Goal: Information Seeking & Learning: Learn about a topic

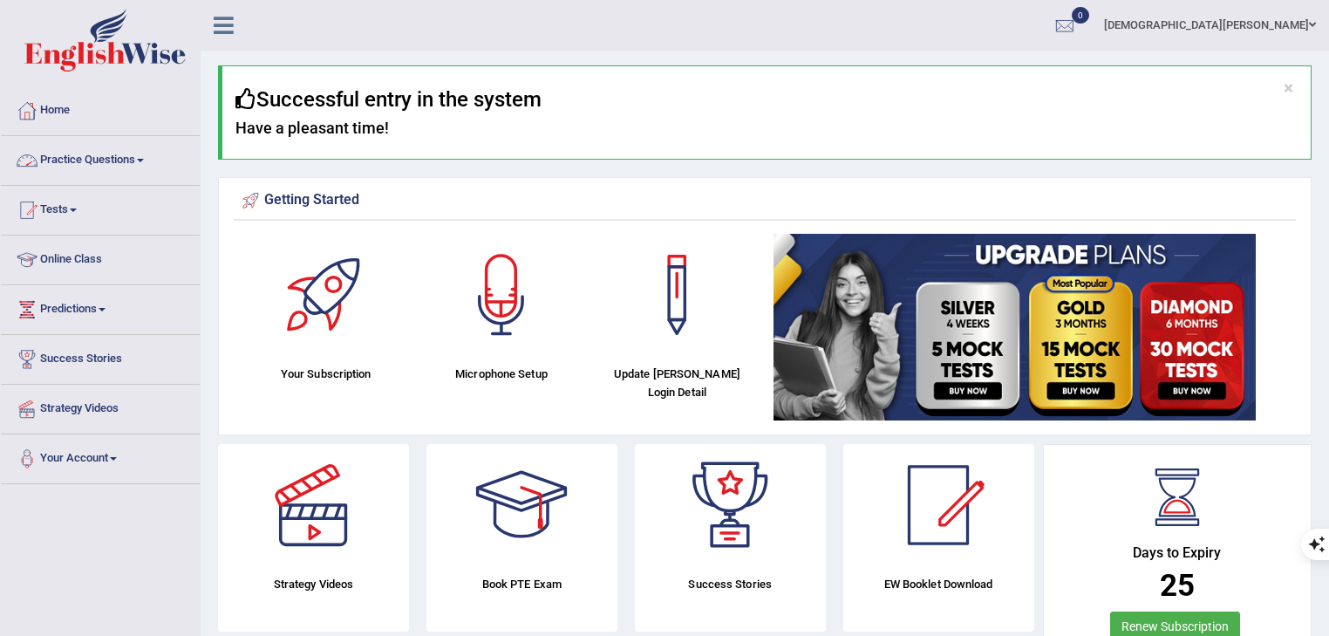
click at [57, 170] on link "Practice Questions" at bounding box center [100, 158] width 199 height 44
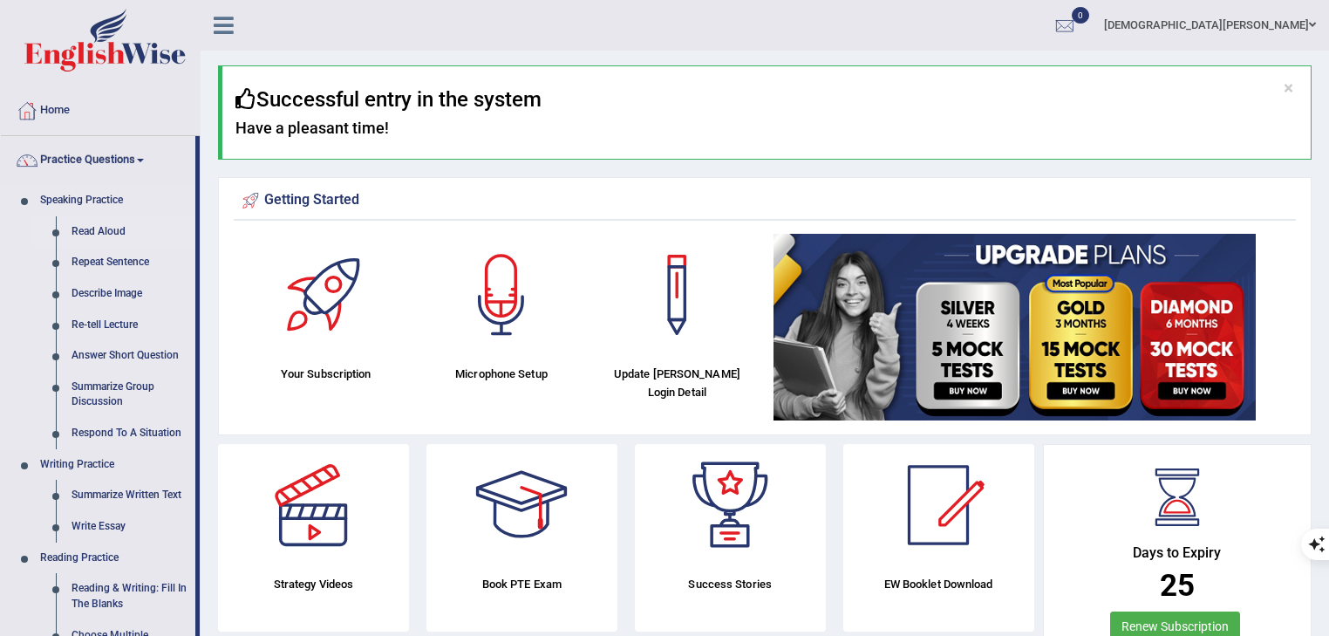
click at [94, 231] on link "Read Aloud" at bounding box center [130, 231] width 132 height 31
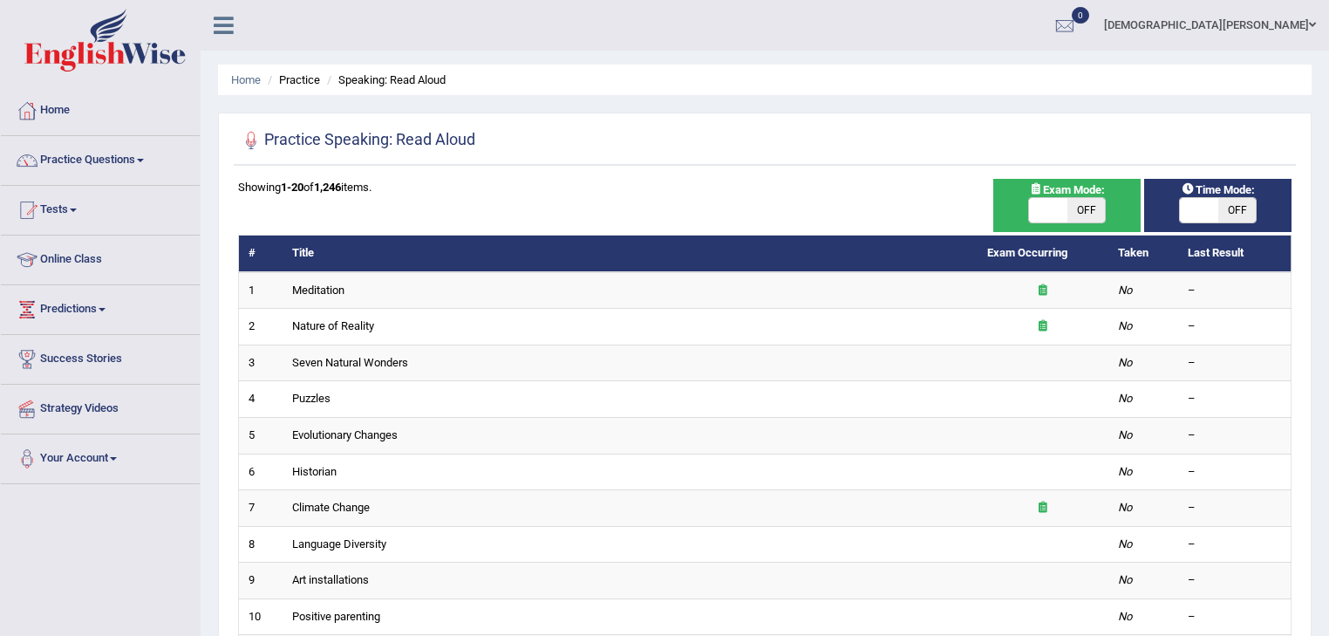
click at [91, 167] on link "Practice Questions" at bounding box center [100, 158] width 199 height 44
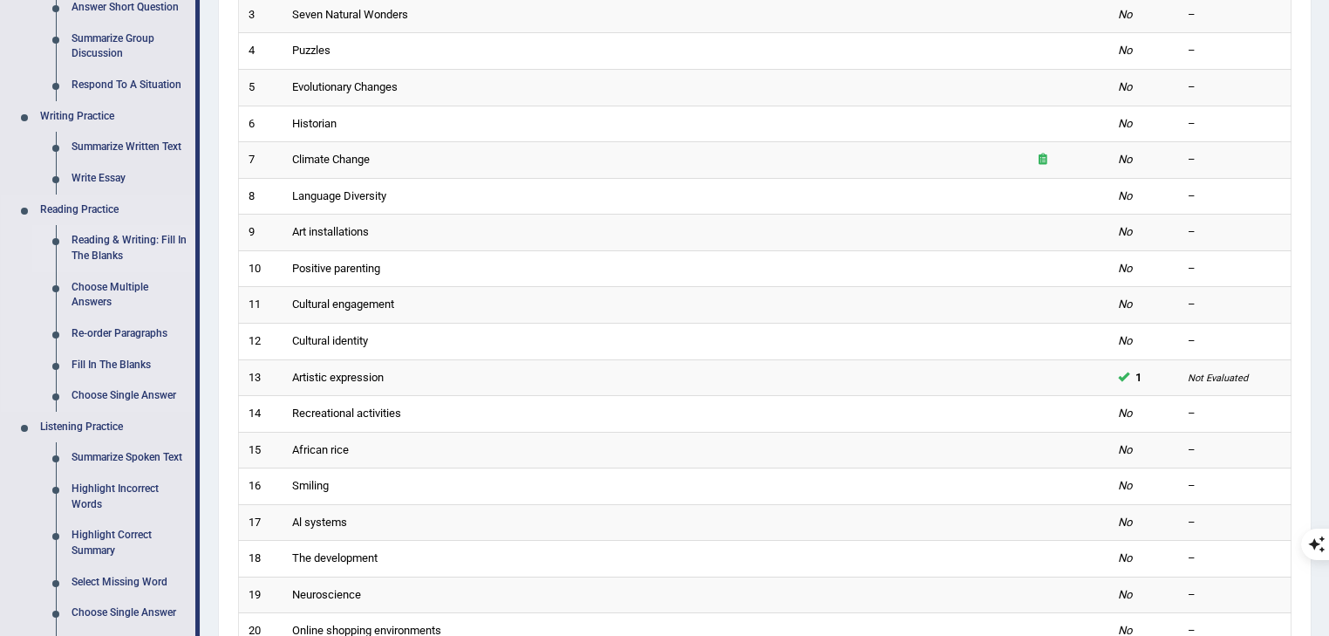
scroll to position [349, 0]
click at [106, 257] on link "Reading & Writing: Fill In The Blanks" at bounding box center [130, 247] width 132 height 46
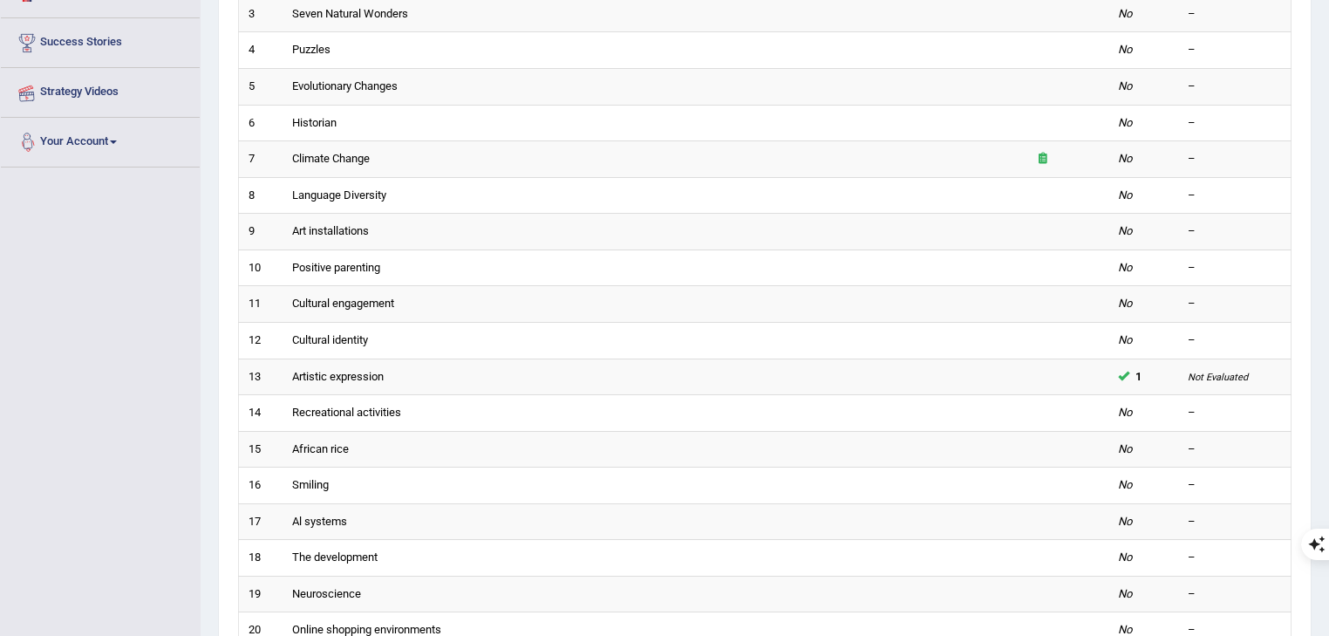
scroll to position [514, 0]
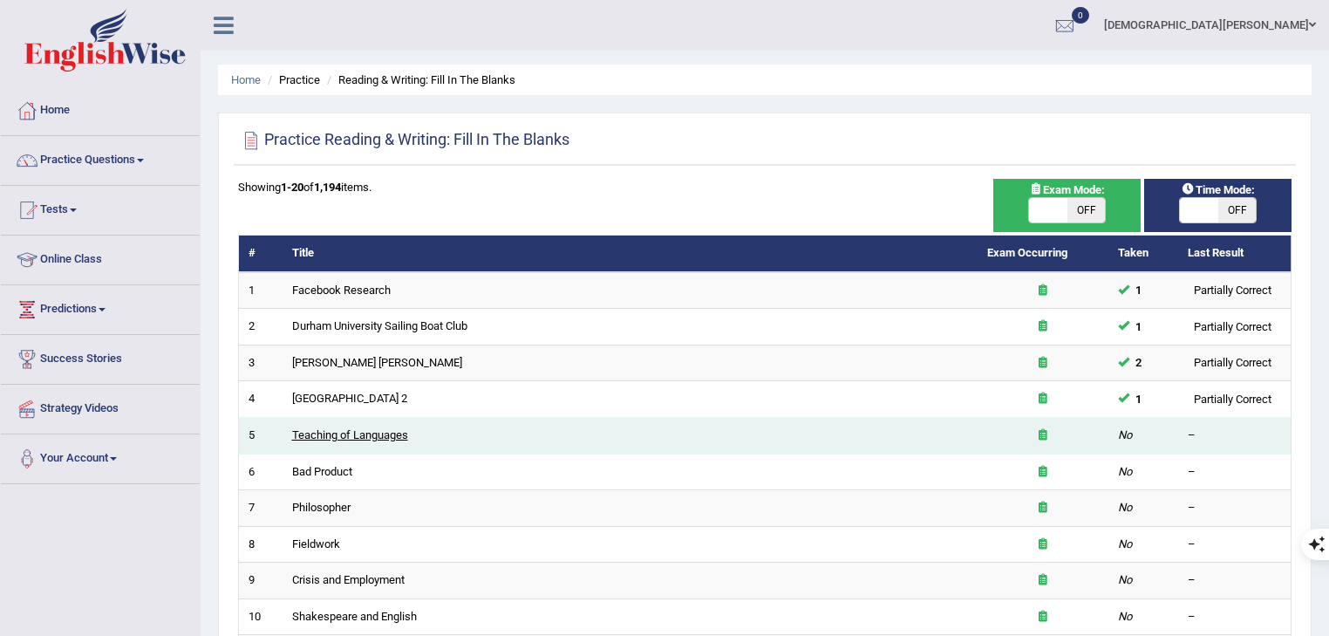
click at [335, 432] on link "Teaching of Languages" at bounding box center [350, 434] width 116 height 13
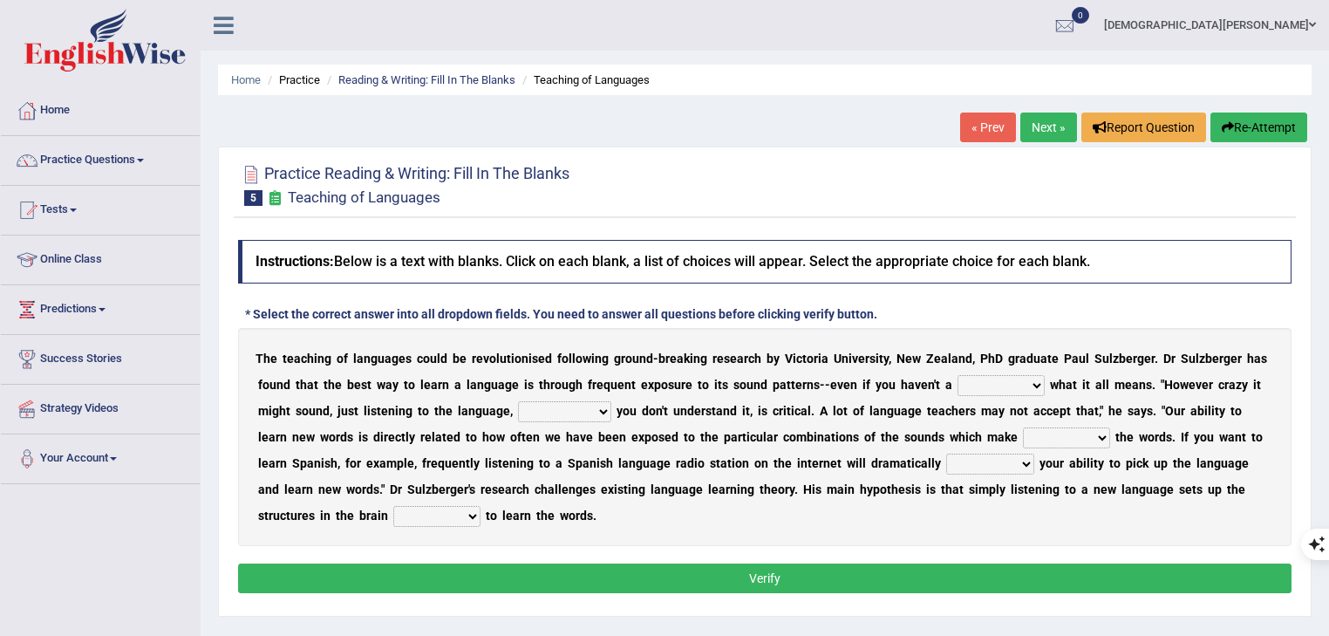
click at [1000, 383] on select "dew claw clue due" at bounding box center [1000, 385] width 87 height 21
select select "clue"
click at [959, 375] on select "dew claw clue due" at bounding box center [1000, 385] width 87 height 21
click at [574, 414] on select "but also all together even though if so" at bounding box center [564, 411] width 93 height 21
select select "even though"
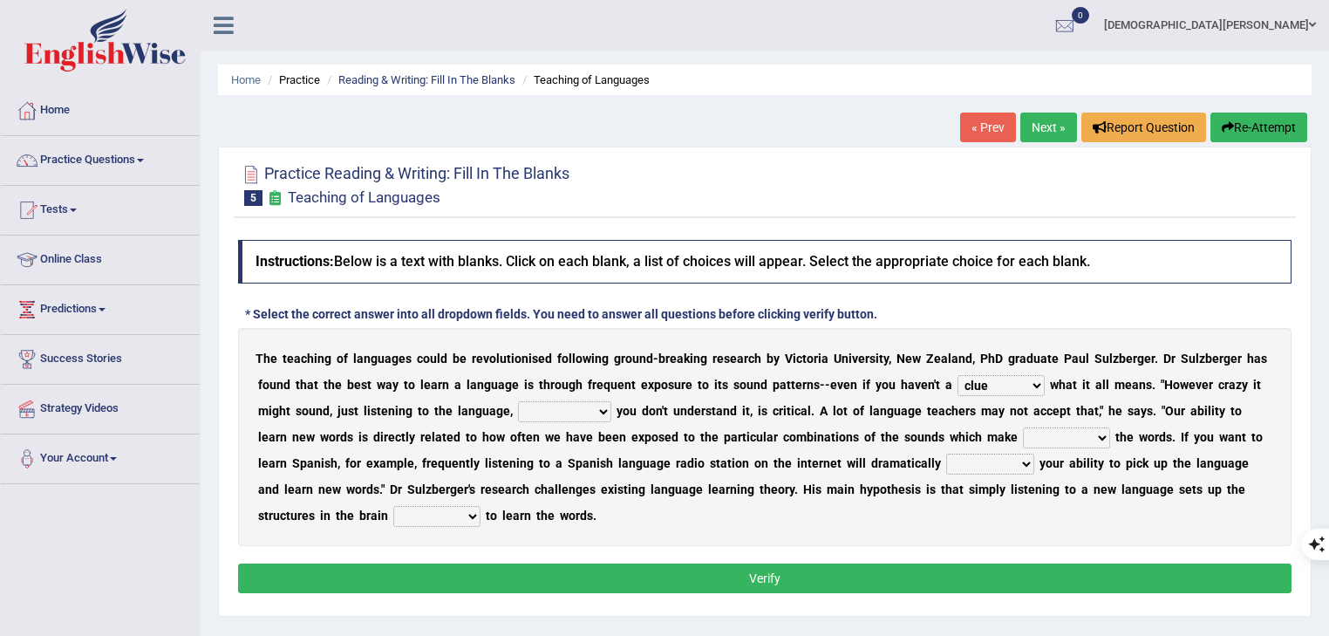
click at [519, 401] on select "but also all together even though if so" at bounding box center [564, 411] width 93 height 21
click at [1076, 436] on select "down up of on" at bounding box center [1066, 437] width 87 height 21
select select "up"
click at [1028, 427] on select "down up of on" at bounding box center [1066, 437] width 87 height 21
click at [982, 466] on select "evaluate exaggerate describe boost" at bounding box center [990, 463] width 88 height 21
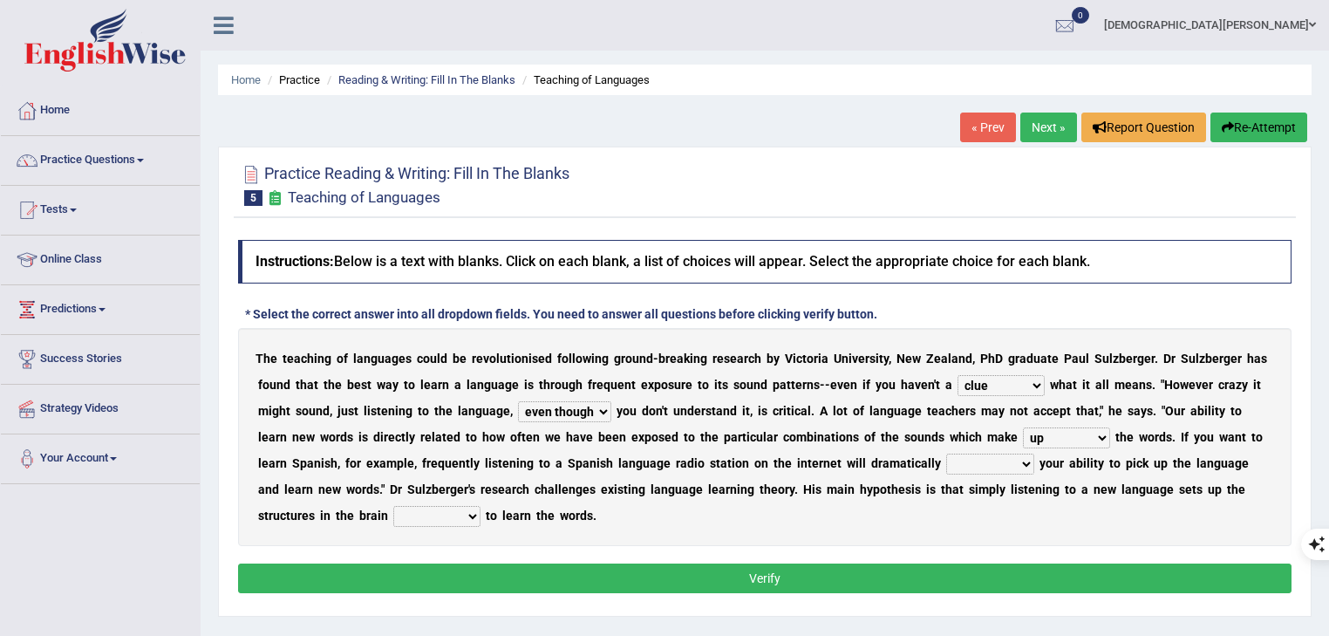
select select "boost"
click at [946, 453] on select "evaluate exaggerate describe boost" at bounding box center [990, 463] width 88 height 21
click at [429, 516] on select "requiring required directed to require" at bounding box center [436, 516] width 87 height 21
select select "required"
click at [394, 506] on select "requiring required directed to require" at bounding box center [436, 516] width 87 height 21
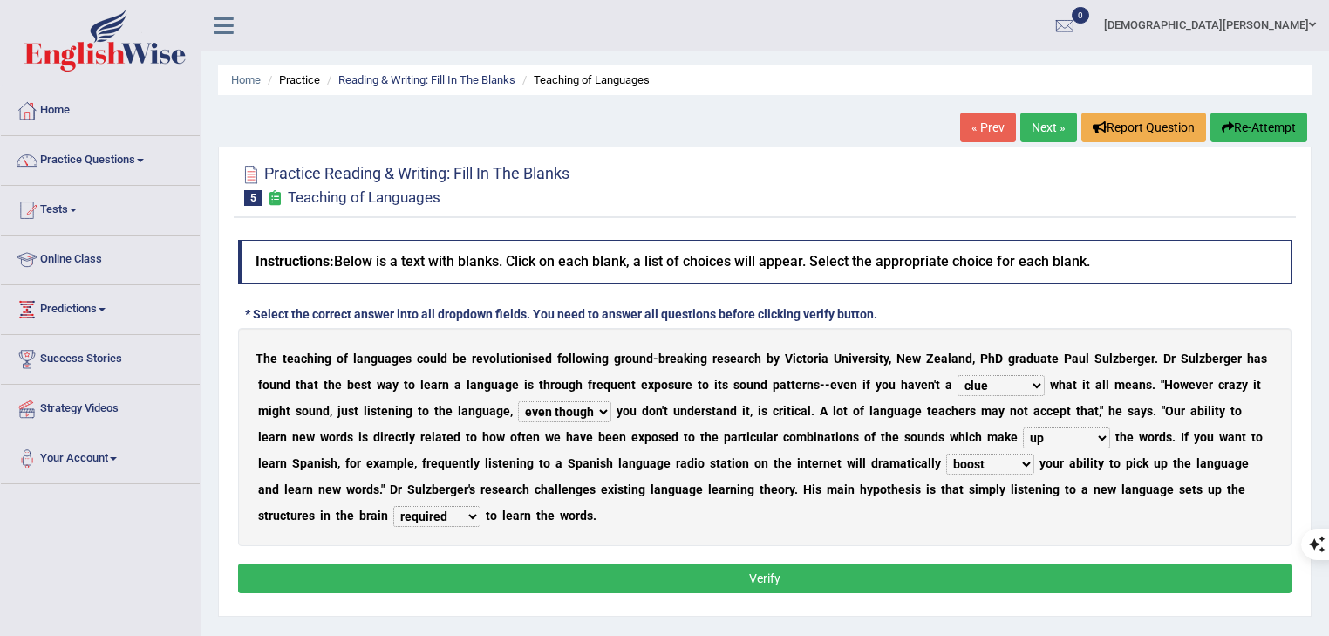
click at [520, 565] on button "Verify" at bounding box center [764, 578] width 1053 height 30
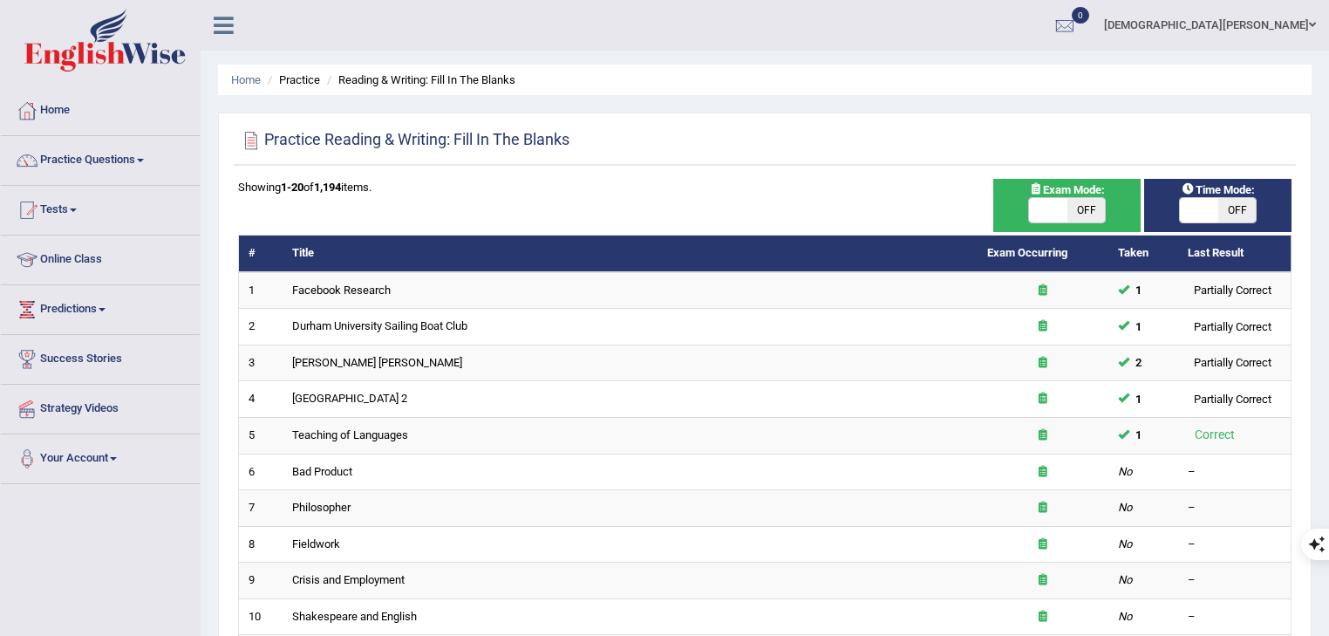
click at [1029, 213] on span at bounding box center [1048, 210] width 38 height 24
checkbox input "true"
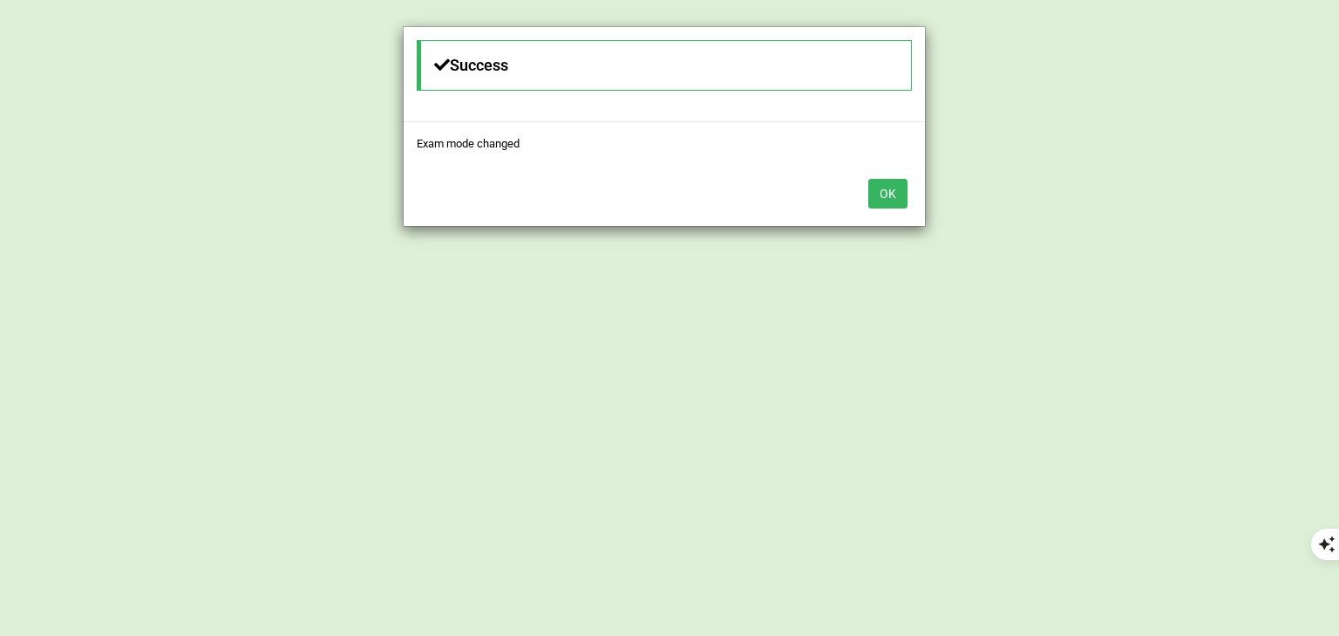
click at [889, 187] on button "OK" at bounding box center [887, 194] width 39 height 30
click at [887, 182] on button "OK" at bounding box center [887, 194] width 39 height 30
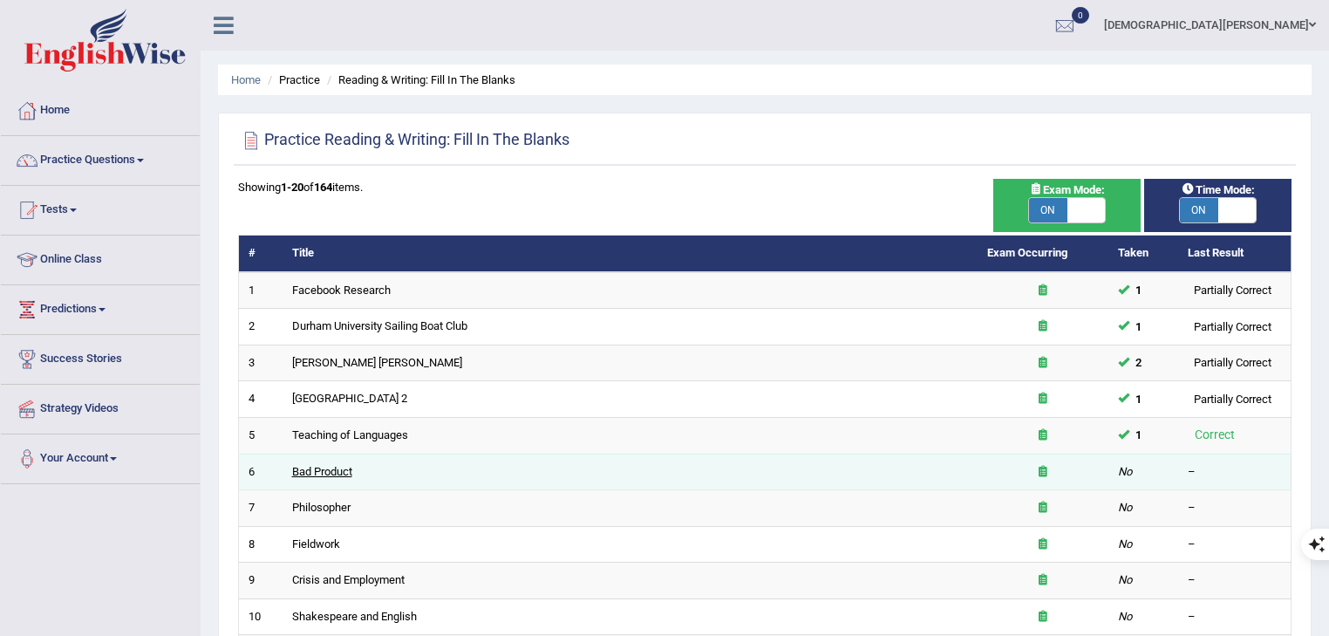
click at [309, 465] on link "Bad Product" at bounding box center [322, 471] width 60 height 13
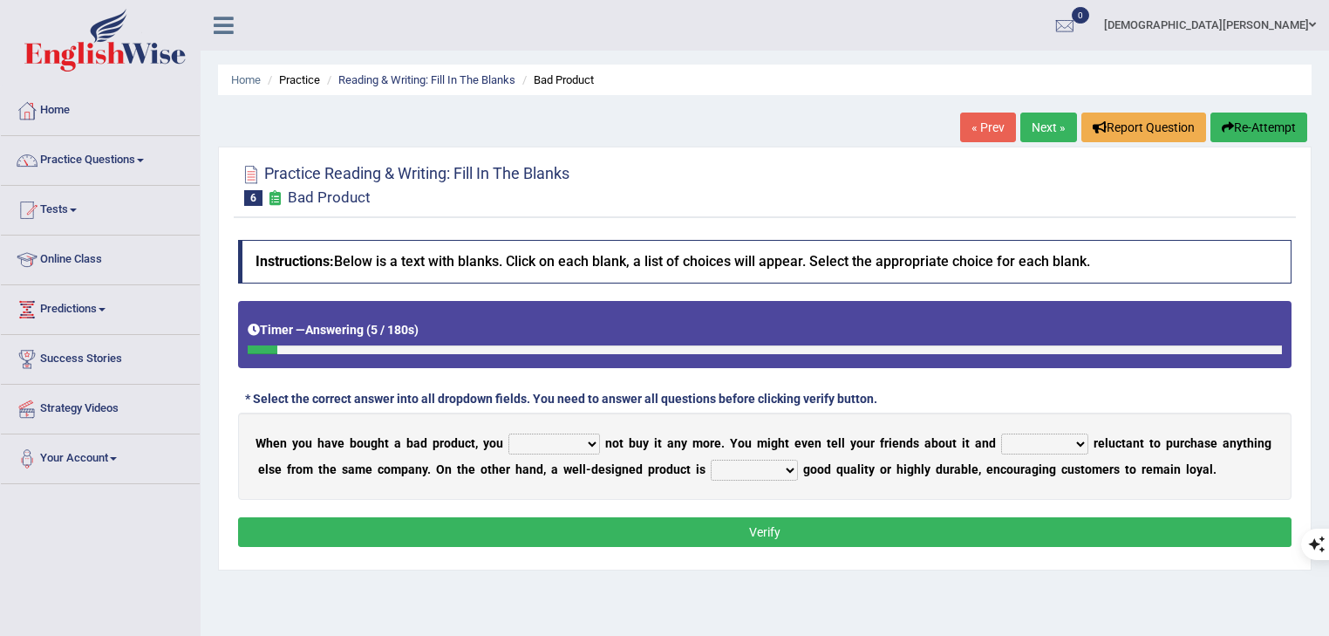
click at [573, 440] on select "would have should have should" at bounding box center [554, 443] width 92 height 21
select select "would"
click at [510, 433] on select "would have should have should" at bounding box center [554, 443] width 92 height 21
click at [1036, 438] on select "is are be being" at bounding box center [1044, 443] width 87 height 21
select select "be"
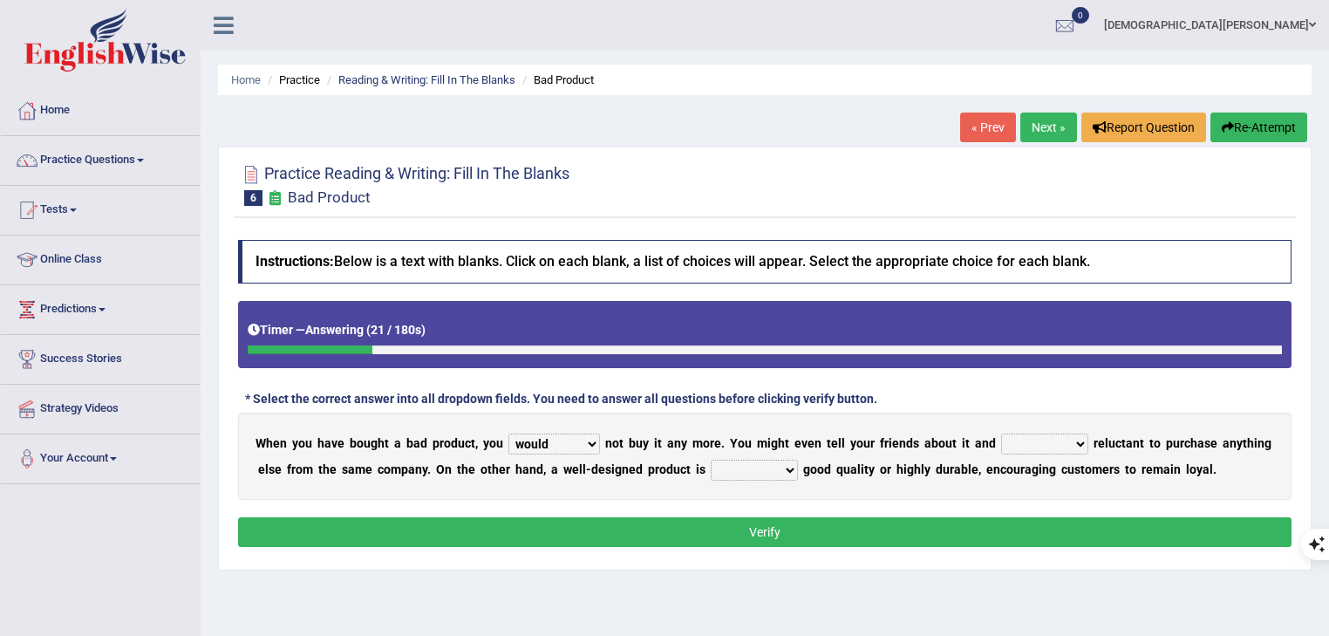
click at [1006, 433] on select "is are be being" at bounding box center [1044, 443] width 87 height 21
click at [798, 467] on select "both also neither either" at bounding box center [754, 469] width 87 height 21
select select "both"
click at [767, 459] on select "both also neither either" at bounding box center [754, 469] width 87 height 21
click at [814, 526] on button "Verify" at bounding box center [764, 532] width 1053 height 30
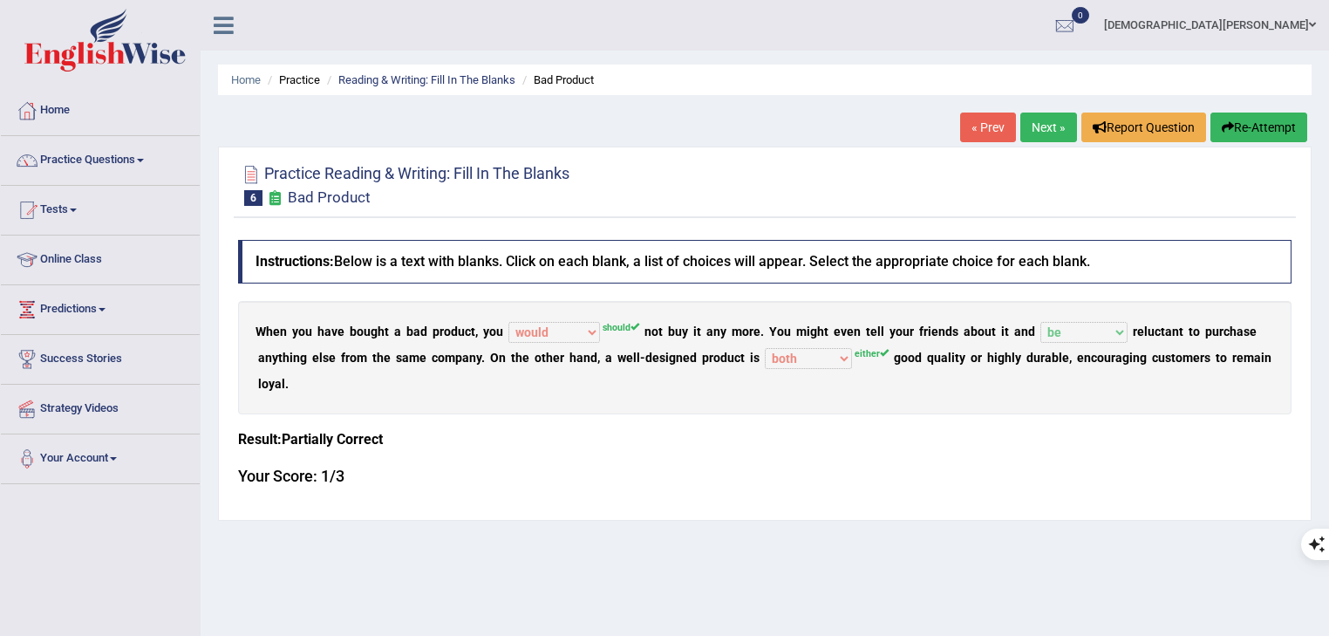
click at [1038, 133] on link "Next »" at bounding box center [1048, 127] width 57 height 30
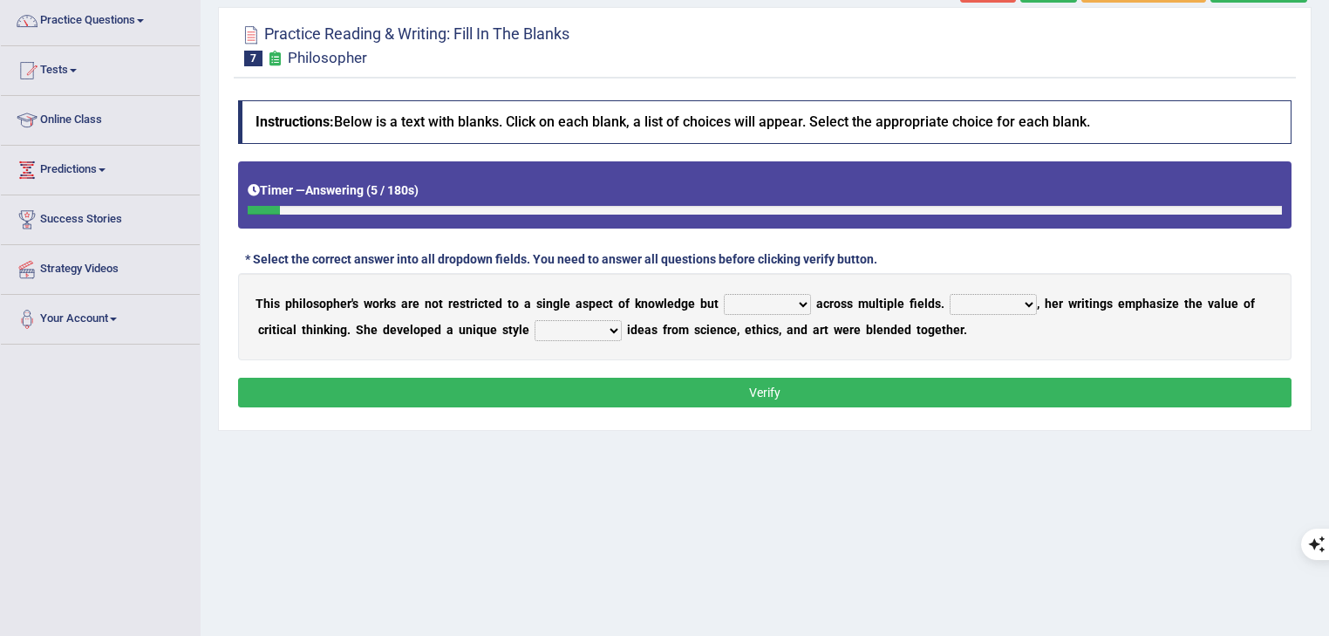
click at [767, 301] on select "constrain contain assemble extend" at bounding box center [767, 304] width 87 height 21
select select "extend"
click at [728, 294] on select "constrain contain assemble extend" at bounding box center [767, 304] width 87 height 21
click at [994, 305] on select "Rather So Moreover Likely" at bounding box center [992, 304] width 87 height 21
select select "Moreover"
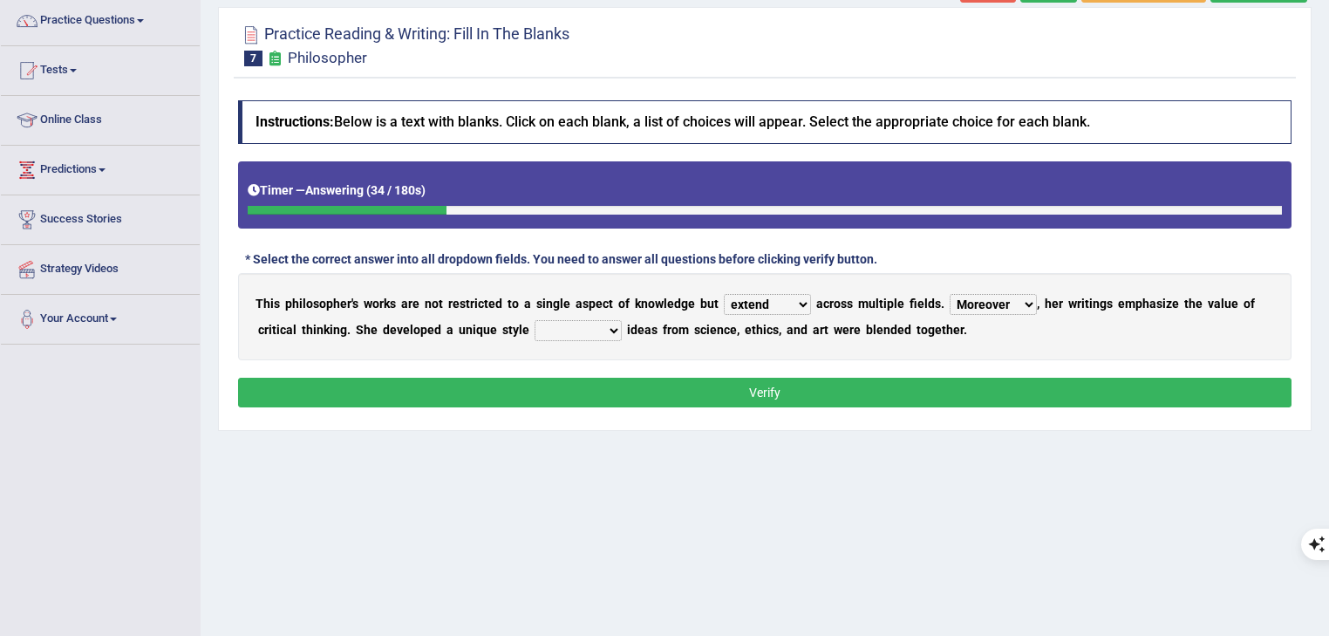
click at [955, 294] on select "Rather So Moreover Likely" at bounding box center [992, 304] width 87 height 21
click at [591, 327] on select "in that that which in which" at bounding box center [577, 330] width 87 height 21
select select "in which"
click at [534, 320] on select "in that that which in which" at bounding box center [577, 330] width 87 height 21
click at [757, 303] on select "constrain contain assemble extend" at bounding box center [767, 304] width 87 height 21
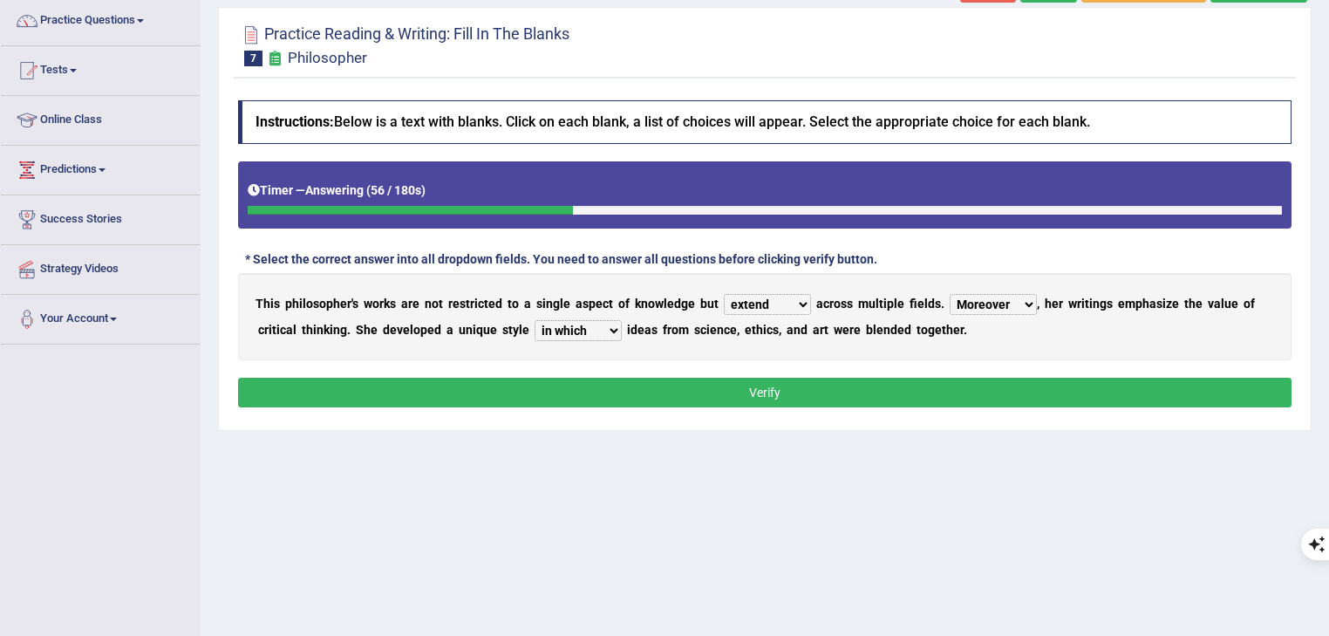
click at [976, 330] on div "T h i s p h i l o s o p h e r ' s w o r k s a r e n o t r e s t r i c t e d t o…" at bounding box center [764, 316] width 1053 height 87
click at [917, 384] on button "Verify" at bounding box center [764, 393] width 1053 height 30
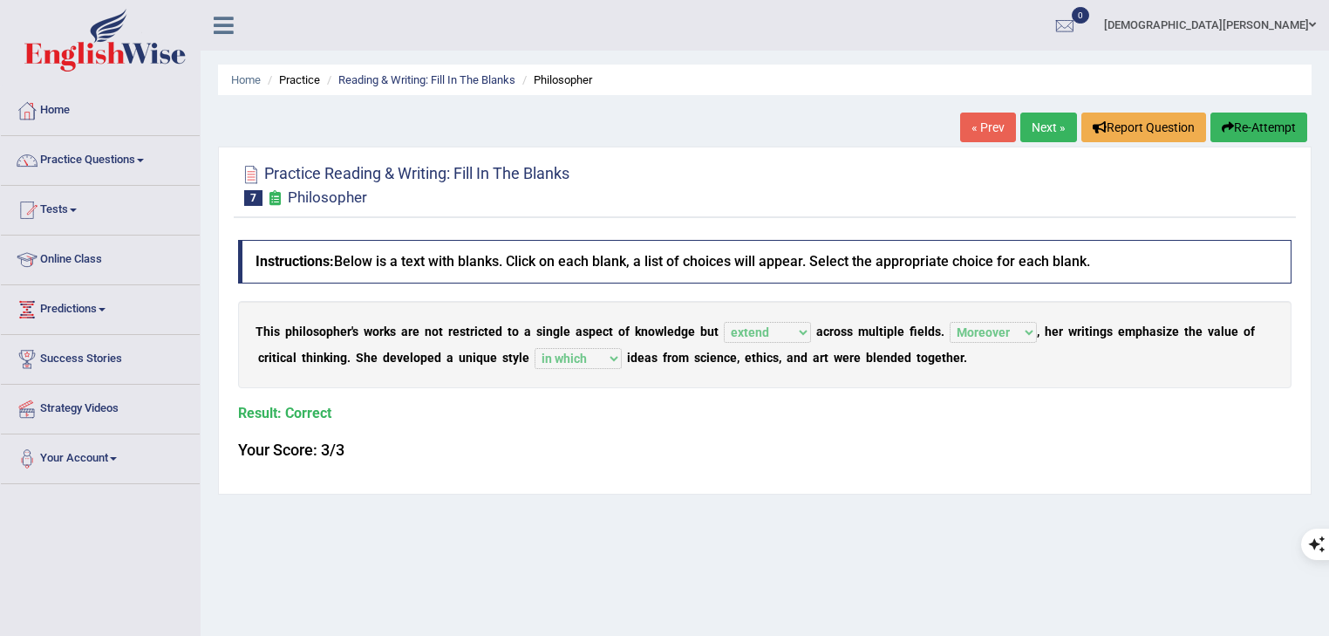
click at [1025, 134] on link "Next »" at bounding box center [1048, 127] width 57 height 30
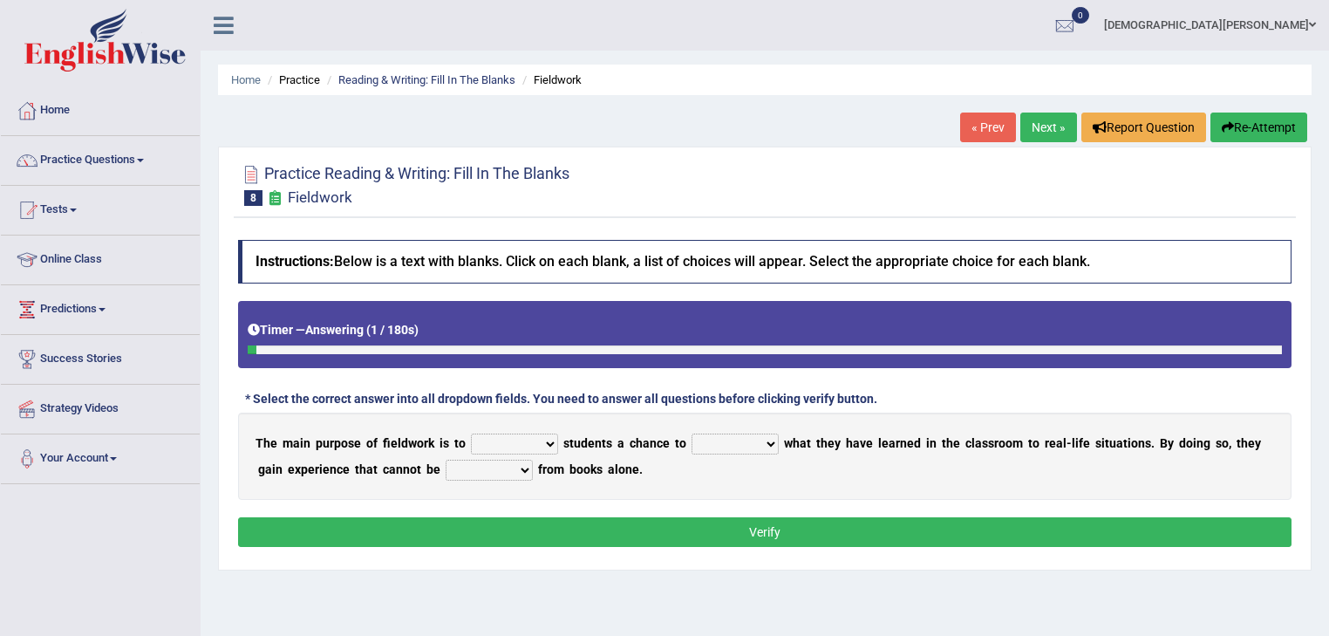
scroll to position [139, 0]
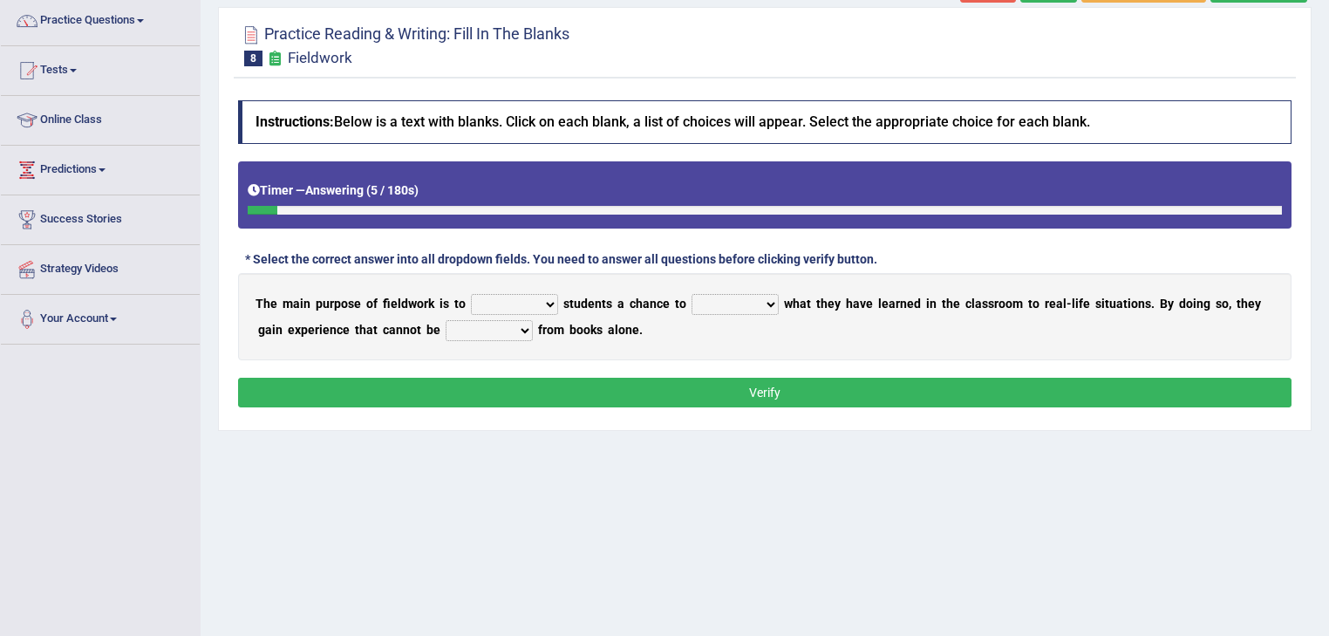
click at [521, 300] on select "resemble stow rave offer" at bounding box center [514, 304] width 87 height 21
select select "offer"
click at [473, 294] on select "resemble stow rave offer" at bounding box center [514, 304] width 87 height 21
click at [765, 309] on select "compare align apply dismount" at bounding box center [734, 304] width 87 height 21
select select "apply"
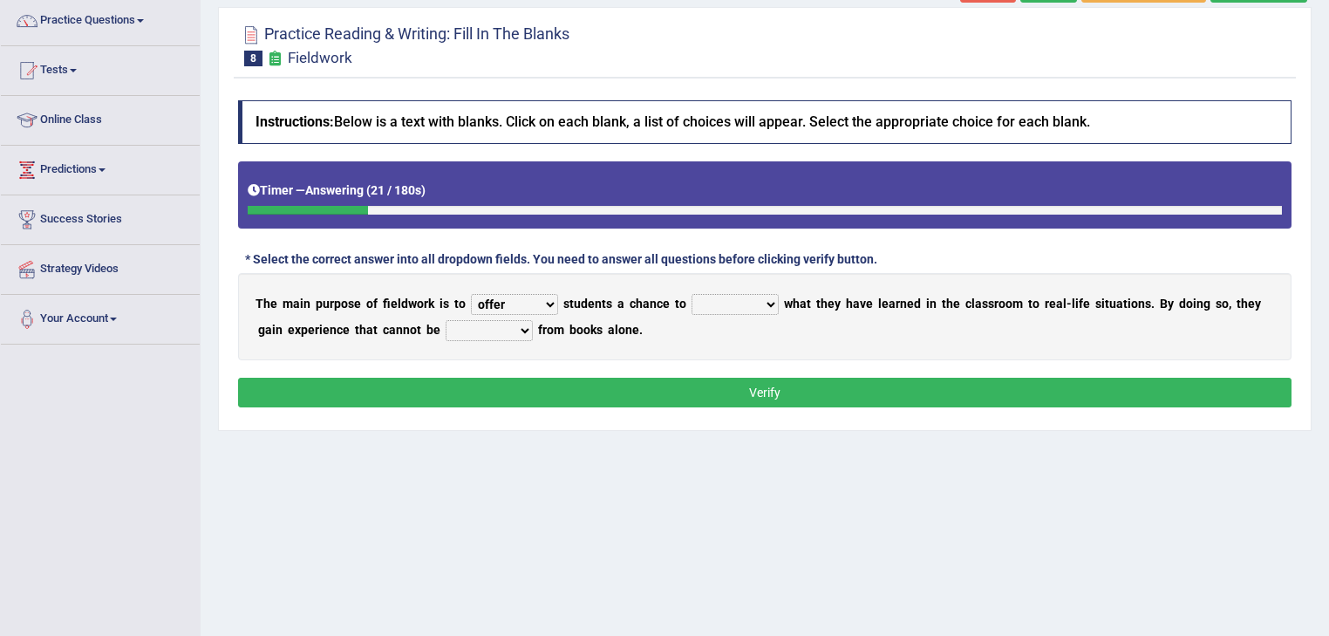
click at [696, 294] on select "compare align apply dismount" at bounding box center [734, 304] width 87 height 21
click at [509, 330] on select "originated prepared obtained touted" at bounding box center [489, 330] width 87 height 21
select select "obtained"
click at [446, 320] on select "originated prepared obtained touted" at bounding box center [489, 330] width 87 height 21
click at [523, 372] on div "Instructions: Below is a text with blanks. Click on each blank, a list of choic…" at bounding box center [765, 257] width 1062 height 330
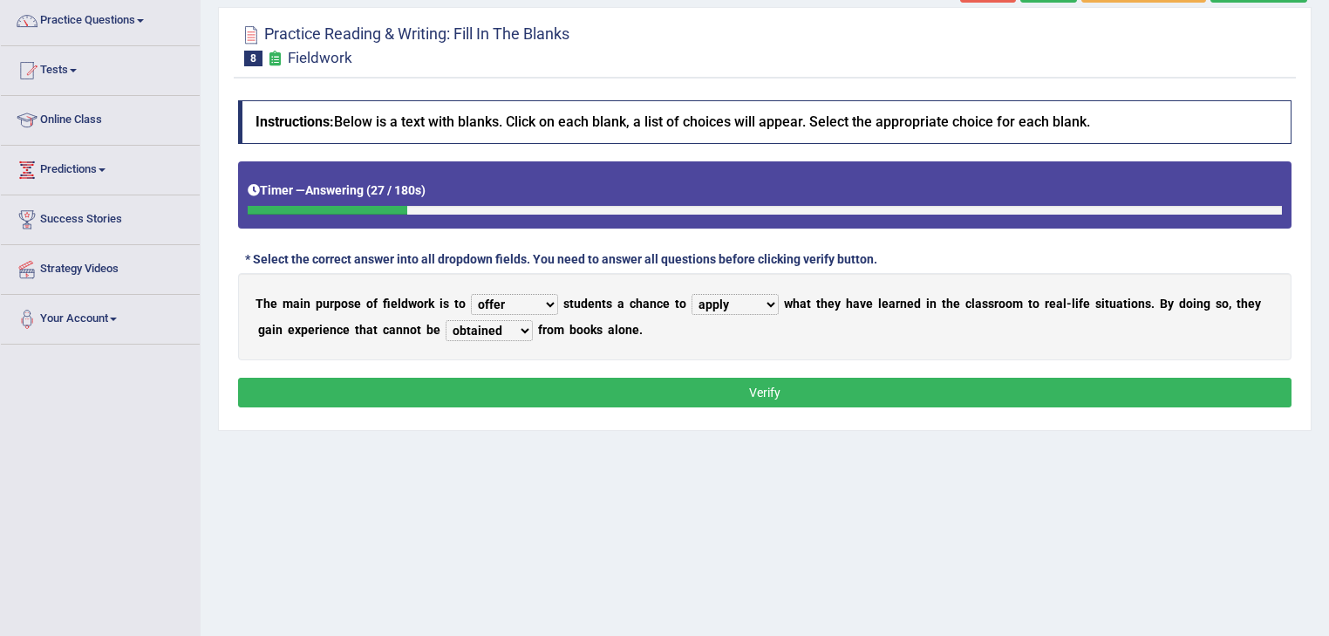
click at [549, 387] on button "Verify" at bounding box center [764, 393] width 1053 height 30
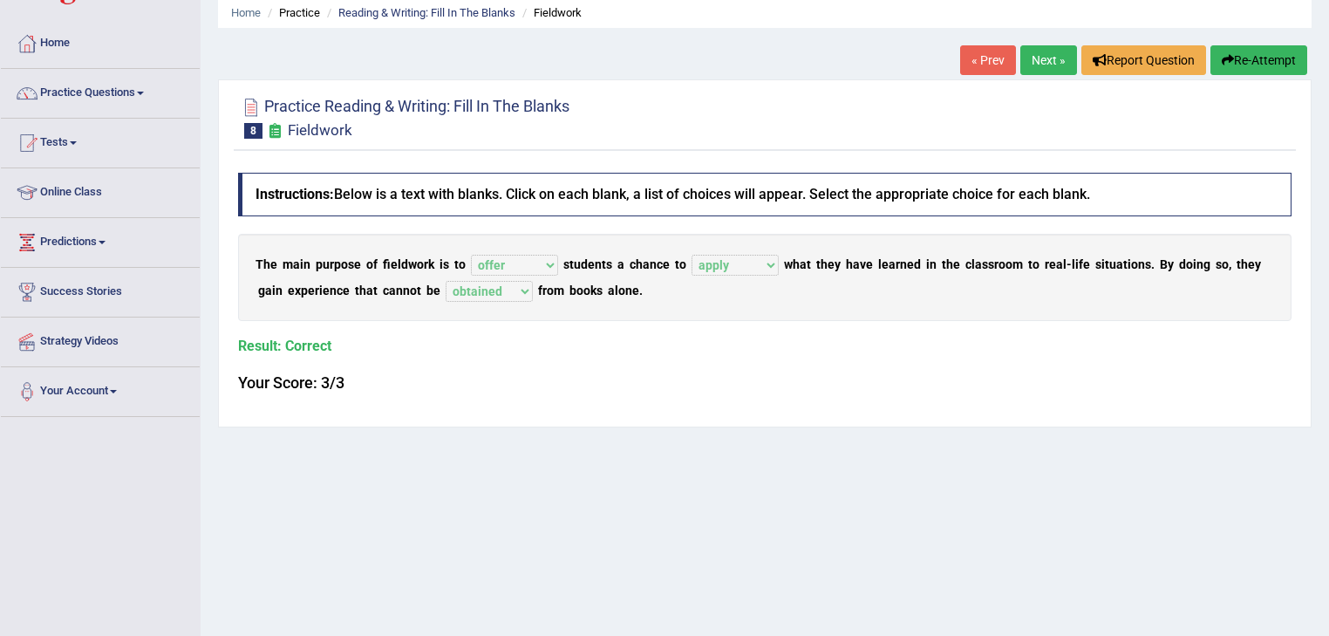
scroll to position [0, 0]
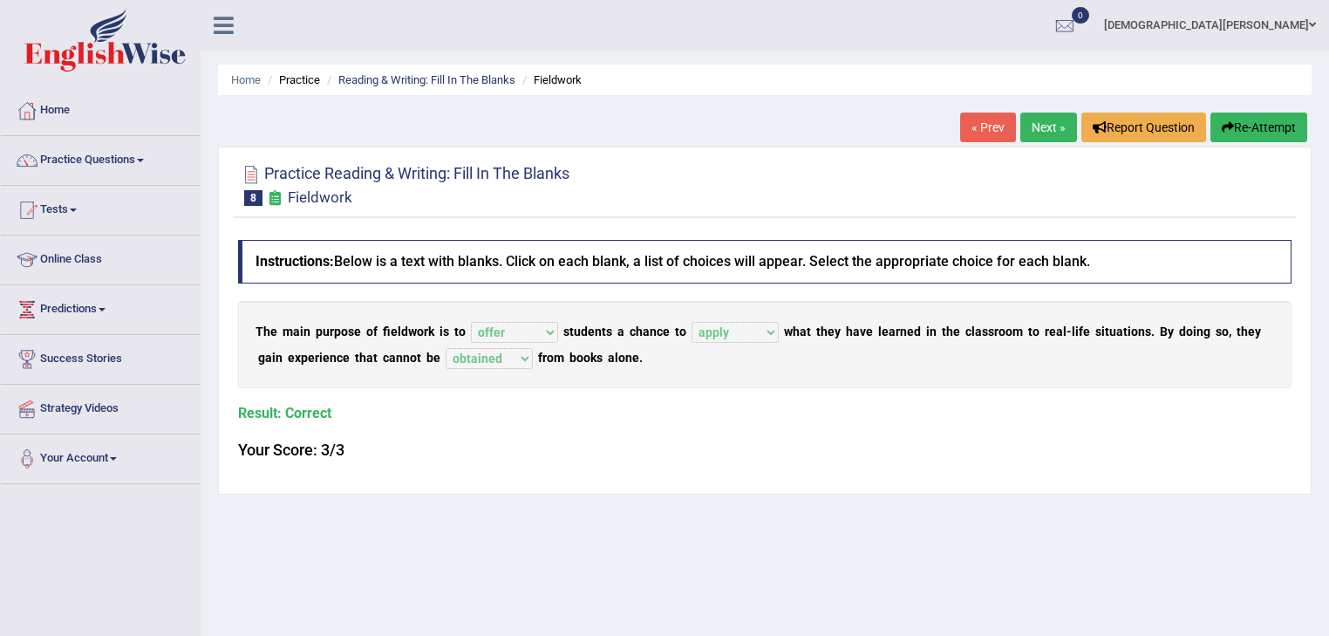
click at [1057, 120] on link "Next »" at bounding box center [1048, 127] width 57 height 30
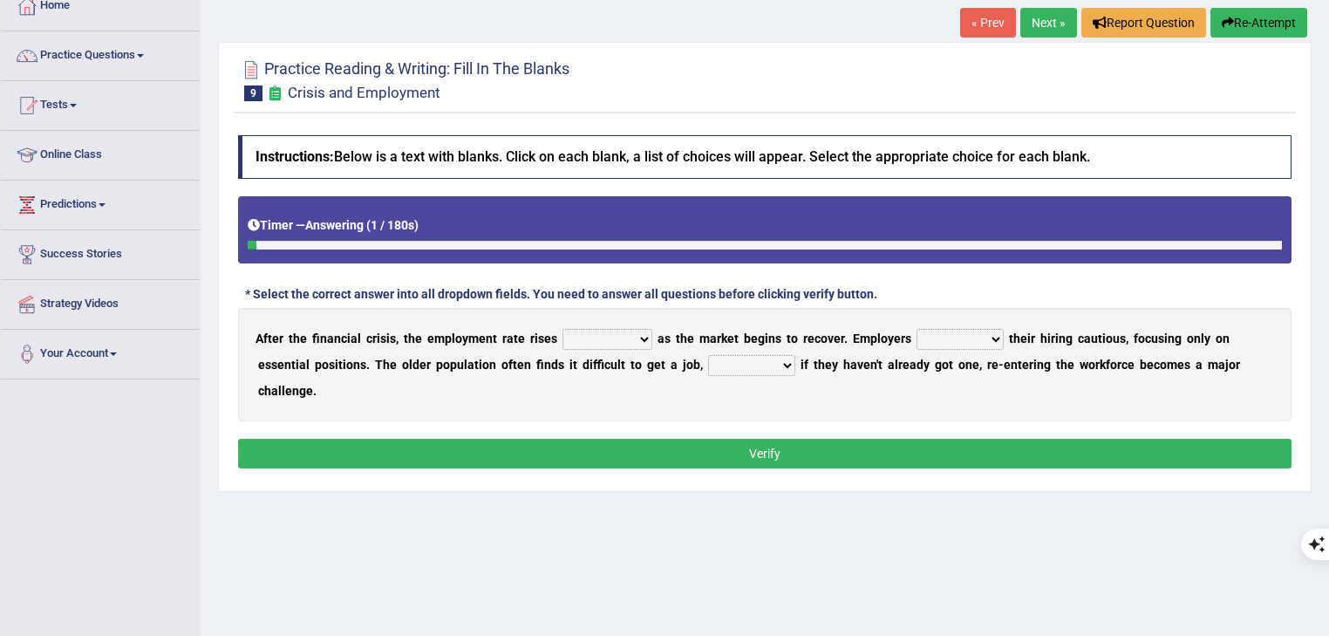
scroll to position [139, 0]
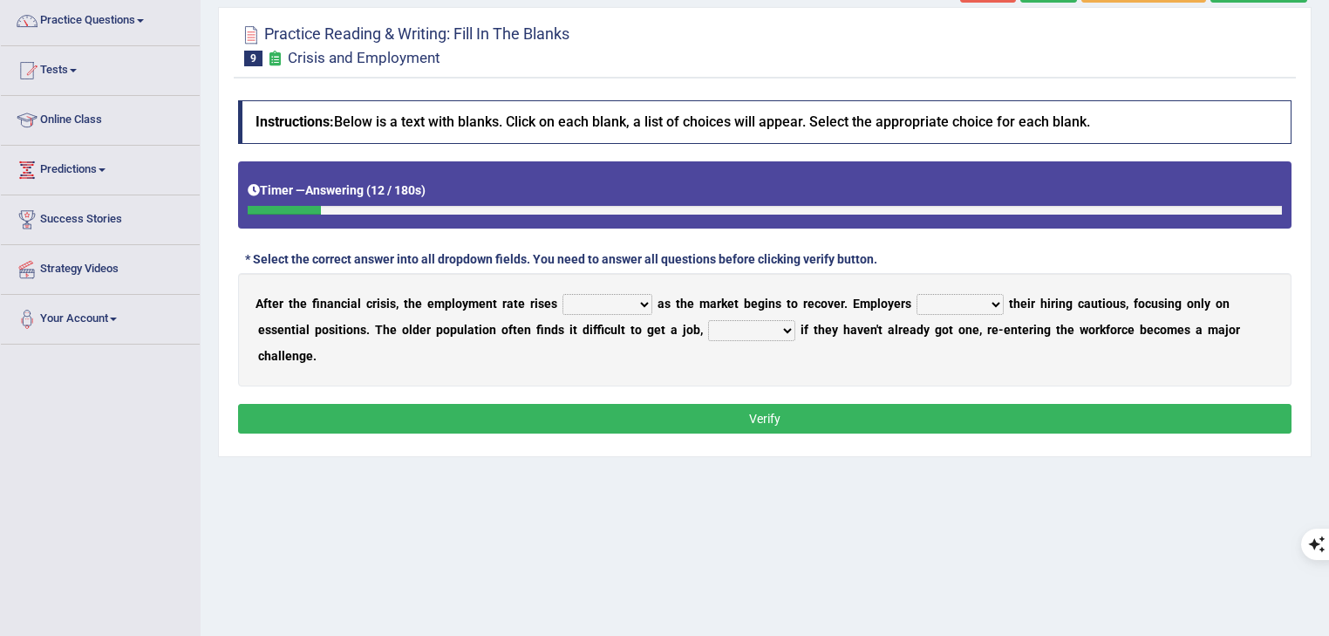
click at [605, 304] on select "normally conversely strenuously sharply" at bounding box center [607, 304] width 90 height 21
select select "conversely"
click at [563, 294] on select "normally conversely strenuously sharply" at bounding box center [607, 304] width 90 height 21
click at [984, 304] on select "keeping kept keep are kept" at bounding box center [959, 304] width 87 height 21
select select "keeping"
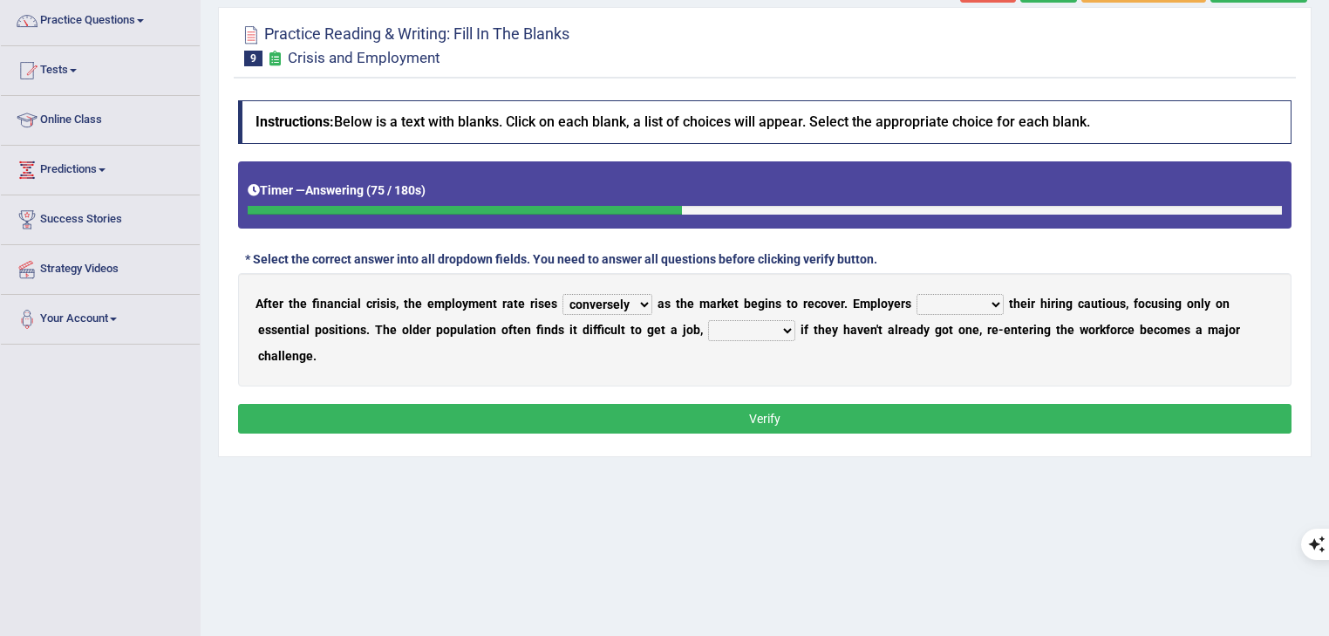
click at [919, 294] on select "keeping kept keep are kept" at bounding box center [959, 304] width 87 height 21
click at [980, 300] on select "keeping kept keep are kept" at bounding box center [959, 304] width 87 height 21
click at [514, 343] on div "A f t e r t h e f i n a n c i a l c r i s i s , t h e e m p l o y m e n t r a t…" at bounding box center [764, 329] width 1053 height 113
click at [740, 328] on select "although while then because" at bounding box center [751, 330] width 87 height 21
select select "because"
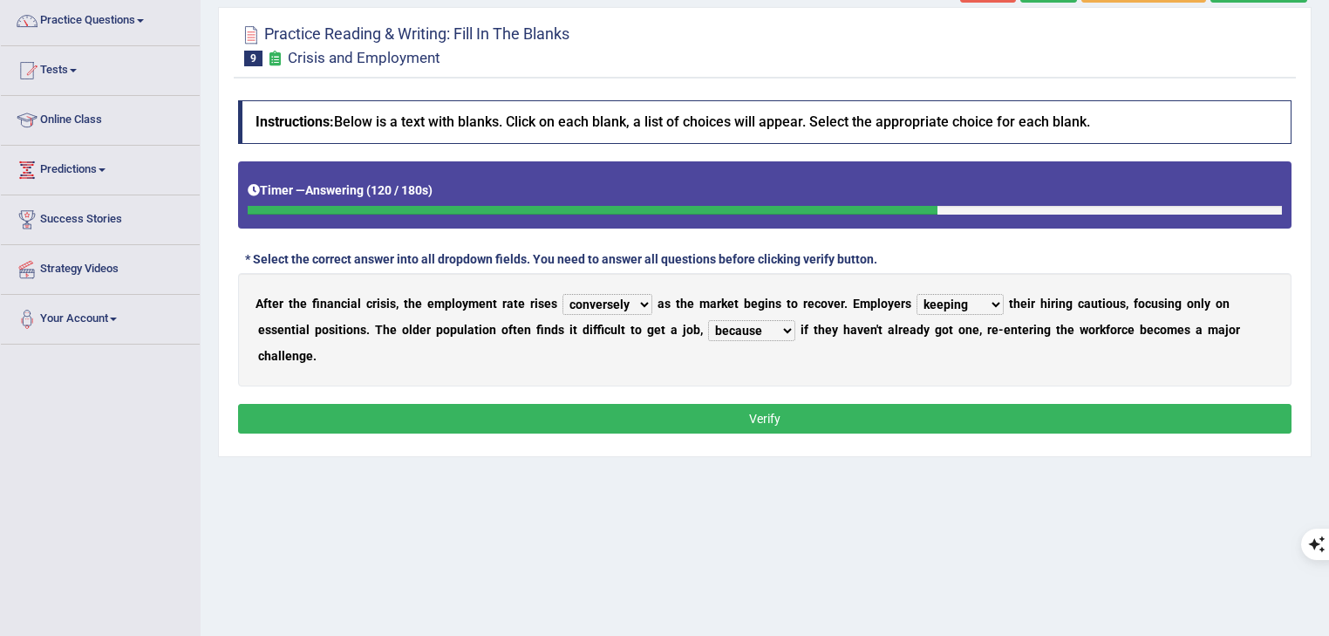
click at [709, 320] on select "although while then because" at bounding box center [751, 330] width 87 height 21
click at [609, 299] on select "normally conversely strenuously sharply" at bounding box center [607, 304] width 90 height 21
click at [981, 335] on div "A f t e r t h e f i n a n c i a l c r i s i s , t h e e m p l o y m e n t r a t…" at bounding box center [764, 329] width 1053 height 113
click at [965, 305] on select "keeping kept keep are kept" at bounding box center [959, 304] width 87 height 21
select select "keep"
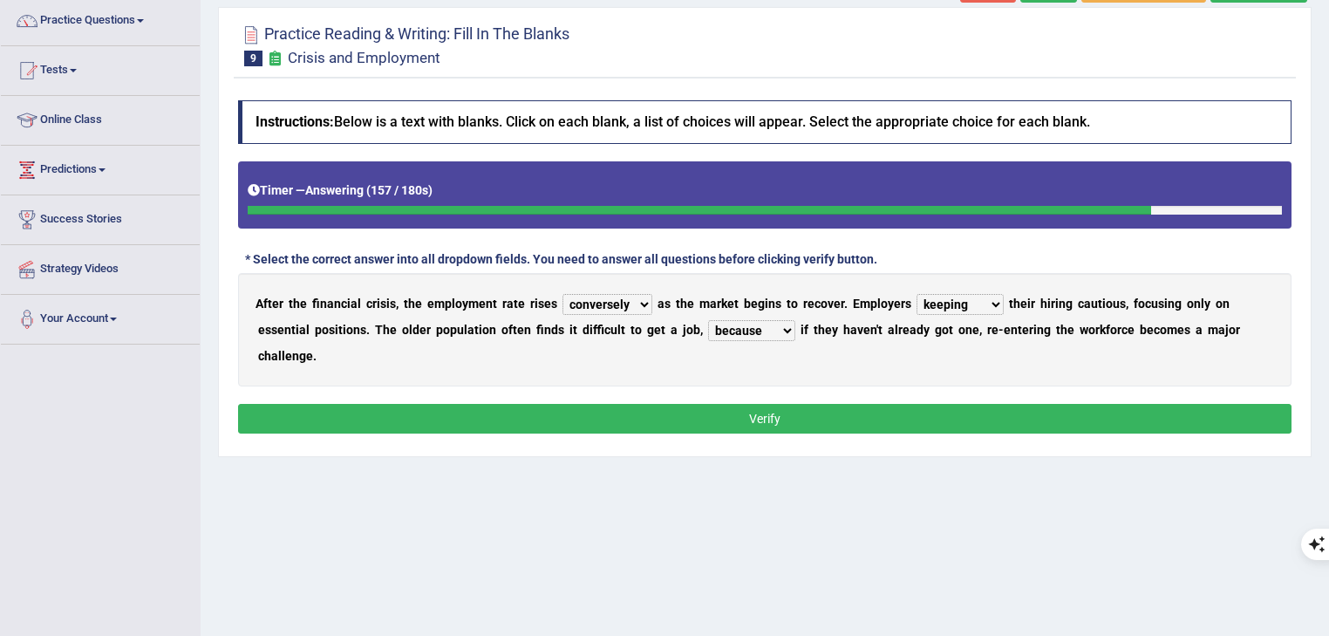
click at [919, 294] on select "keeping kept keep are kept" at bounding box center [959, 304] width 87 height 21
click at [974, 412] on button "Verify" at bounding box center [764, 419] width 1053 height 30
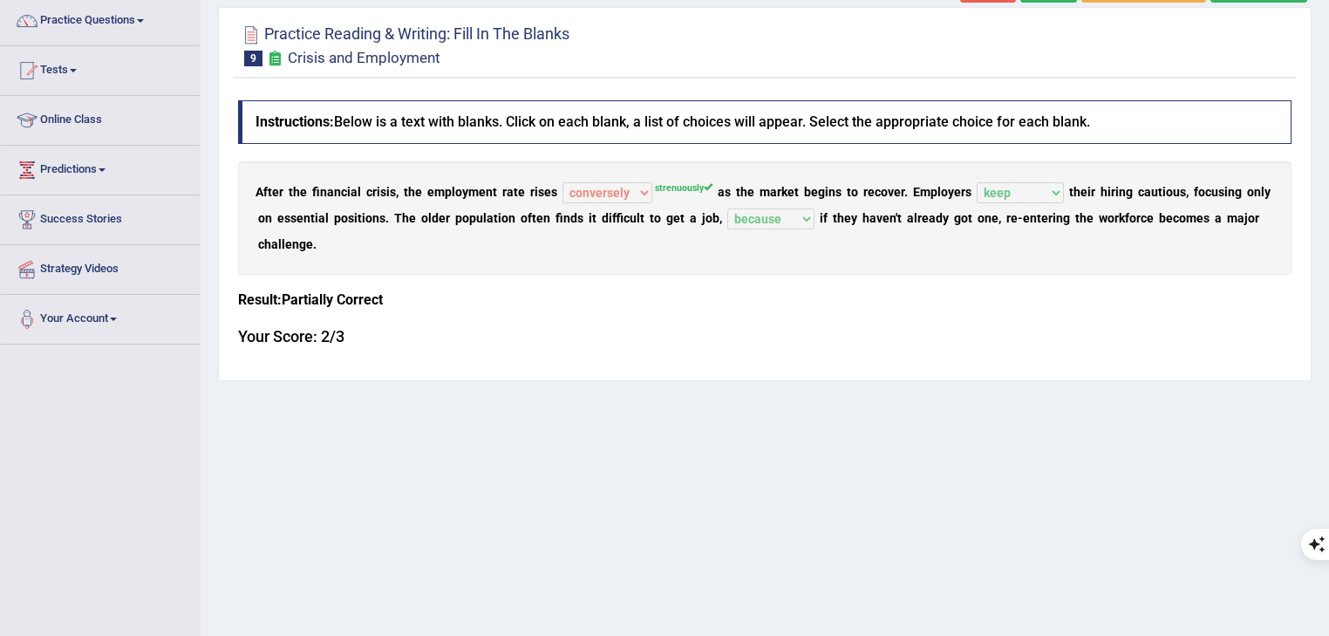
drag, startPoint x: 735, startPoint y: 380, endPoint x: 743, endPoint y: 372, distance: 11.1
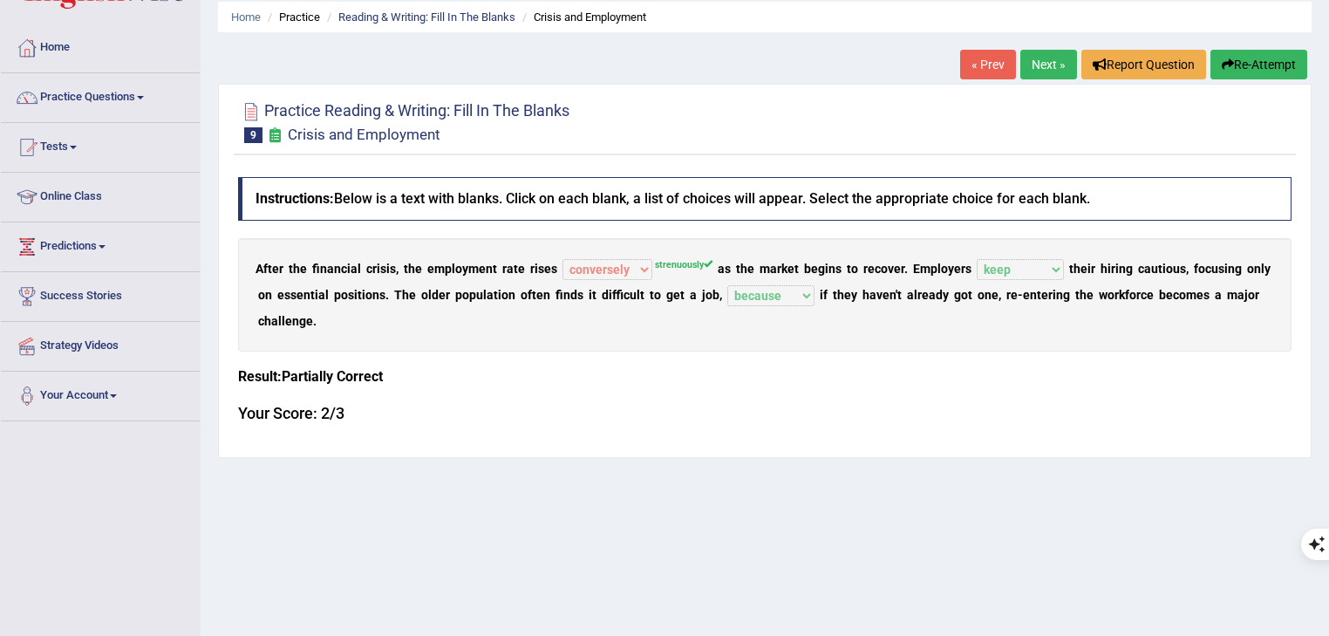
scroll to position [0, 0]
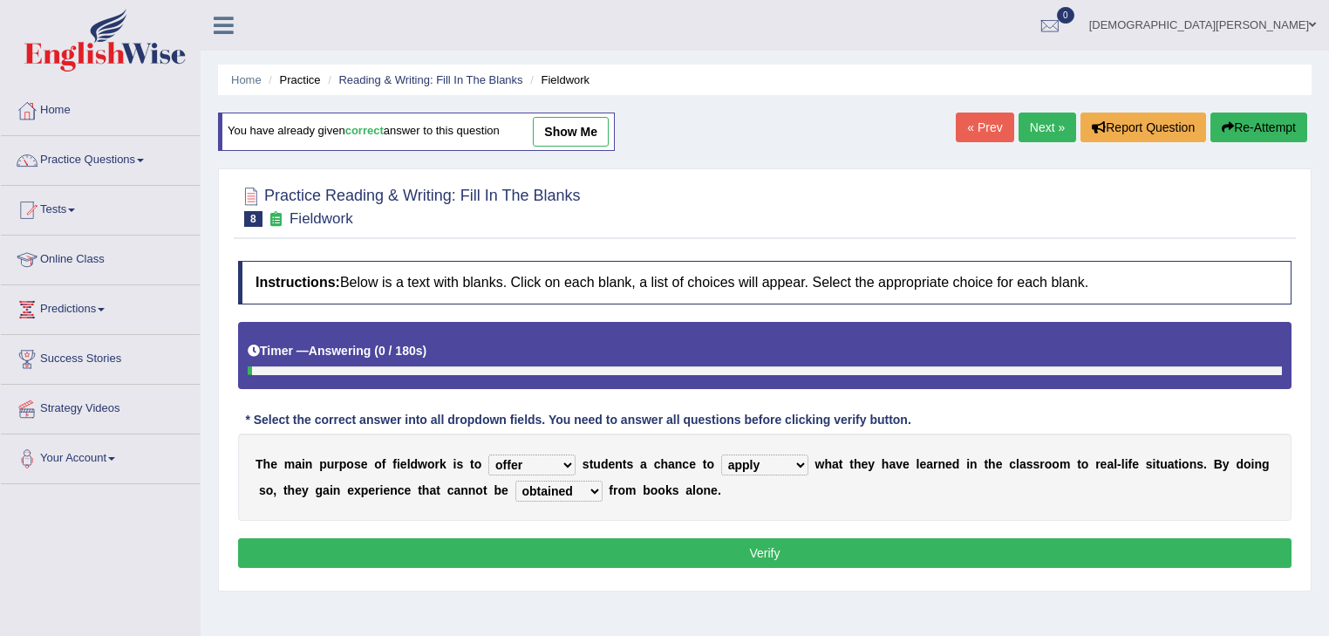
select select "offer"
select select "apply"
select select "obtained"
click at [512, 460] on select "resemble stow rave offer" at bounding box center [531, 464] width 87 height 21
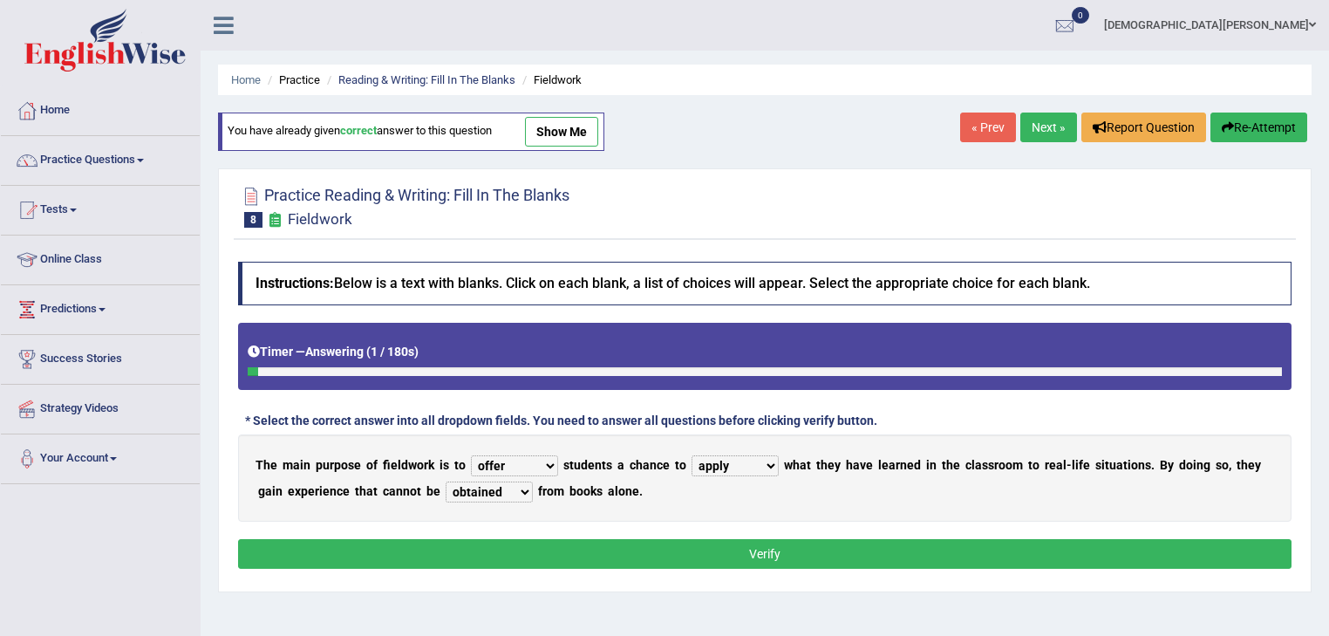
click at [639, 446] on div "T h e m a i n p u r p o s e o f f i e l d w o r k i s t o resemble stow rave of…" at bounding box center [764, 477] width 1053 height 87
click at [1049, 125] on link "Next »" at bounding box center [1048, 127] width 57 height 30
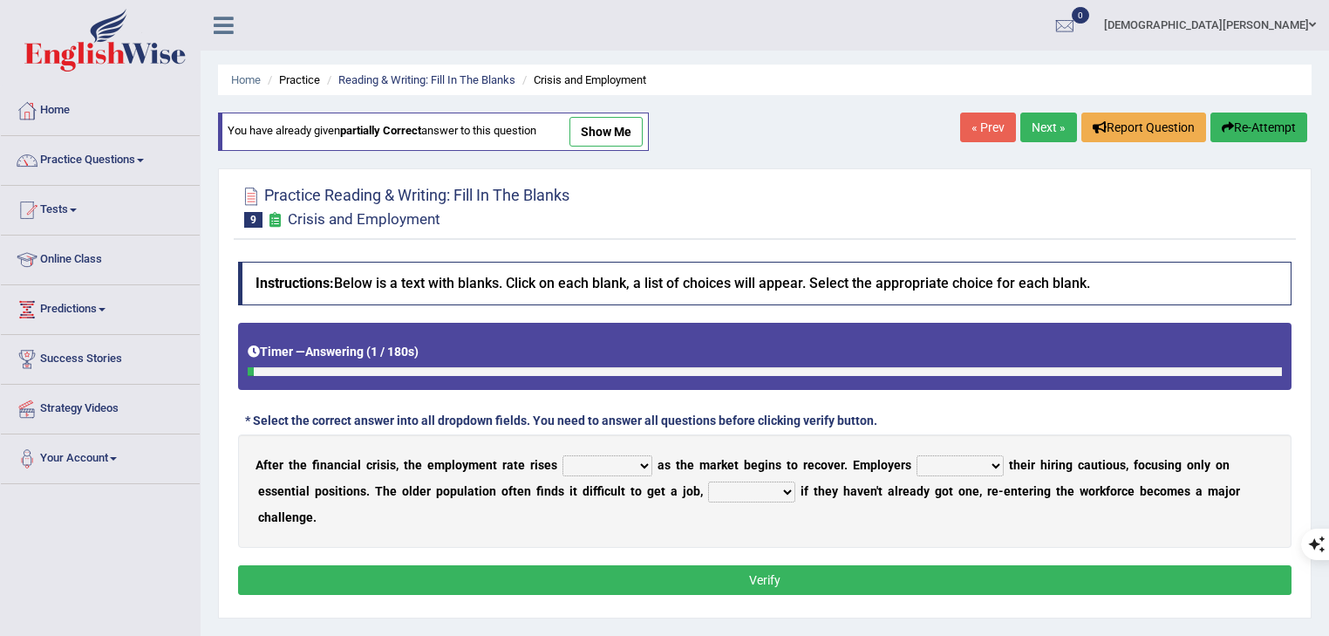
click at [629, 472] on select "normally conversely strenuously sharply" at bounding box center [607, 465] width 90 height 21
click at [893, 384] on div "Timer — Answering ( 3 / 180s ) Skip" at bounding box center [764, 356] width 1053 height 67
drag, startPoint x: 1102, startPoint y: 174, endPoint x: 1119, endPoint y: 165, distance: 19.1
click at [1064, 126] on link "Next »" at bounding box center [1048, 127] width 57 height 30
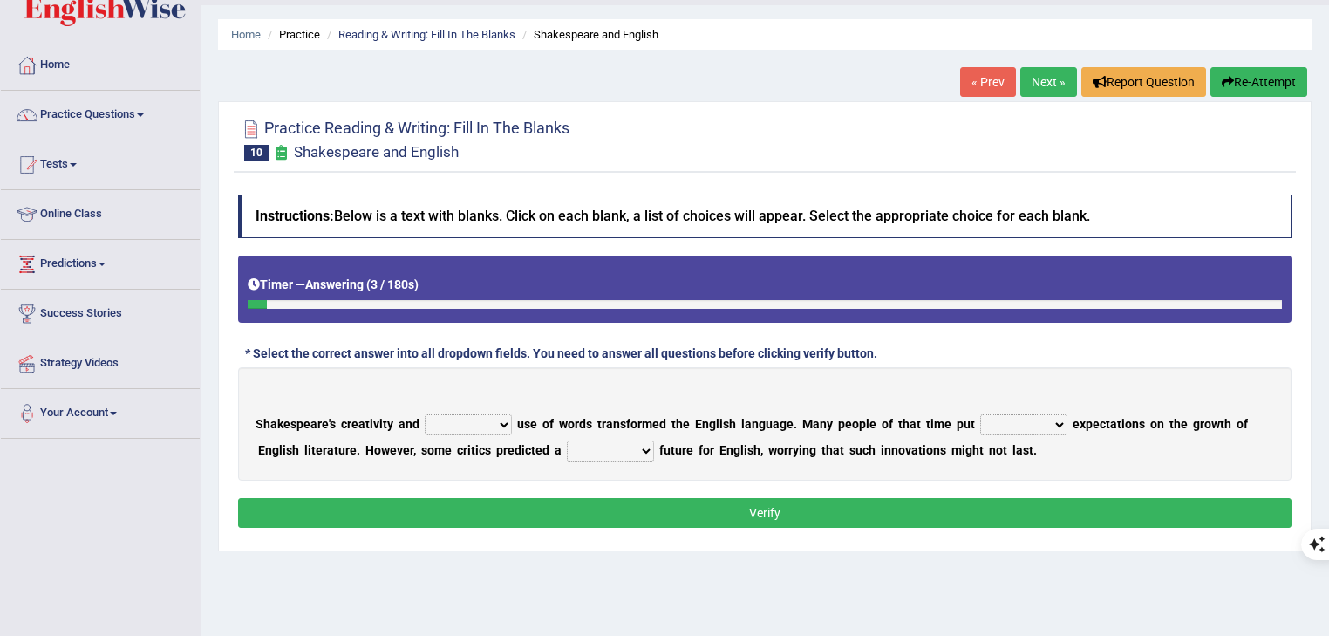
scroll to position [70, 0]
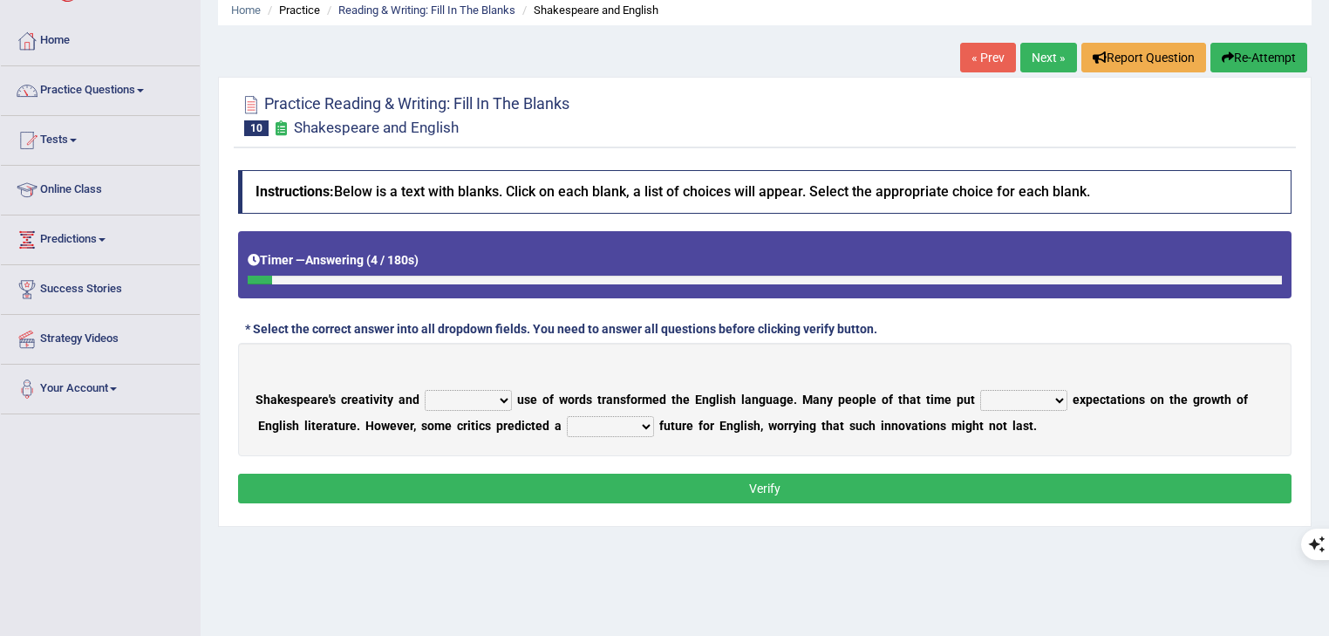
click at [468, 401] on select "idealized intensive fancied inventive" at bounding box center [468, 400] width 87 height 21
select select "inventive"
click at [425, 390] on select "idealized intensive fancied inventive" at bounding box center [468, 400] width 87 height 21
click at [1004, 398] on select "wide much high more" at bounding box center [1023, 400] width 87 height 21
select select "high"
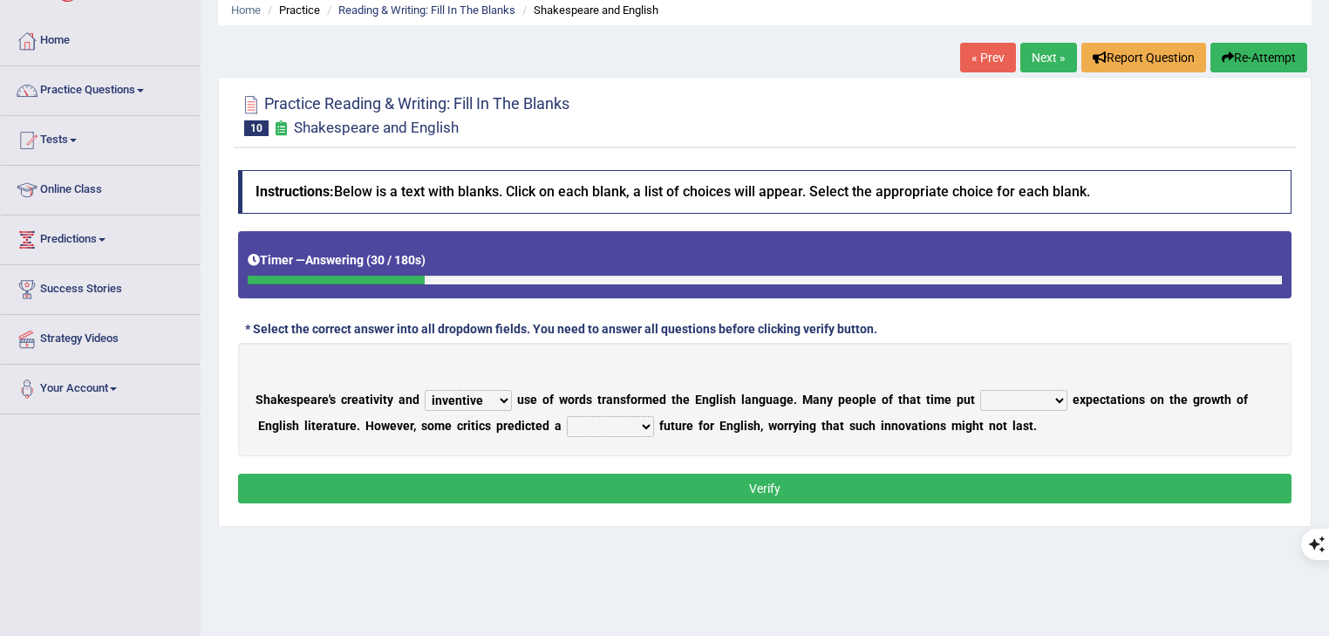
click at [982, 390] on select "wide much high more" at bounding box center [1023, 400] width 87 height 21
click at [621, 424] on select "monetary promising irresistible daunting" at bounding box center [610, 426] width 87 height 21
select select "daunting"
click at [567, 416] on select "monetary promising irresistible daunting" at bounding box center [610, 426] width 87 height 21
click at [768, 484] on button "Verify" at bounding box center [764, 488] width 1053 height 30
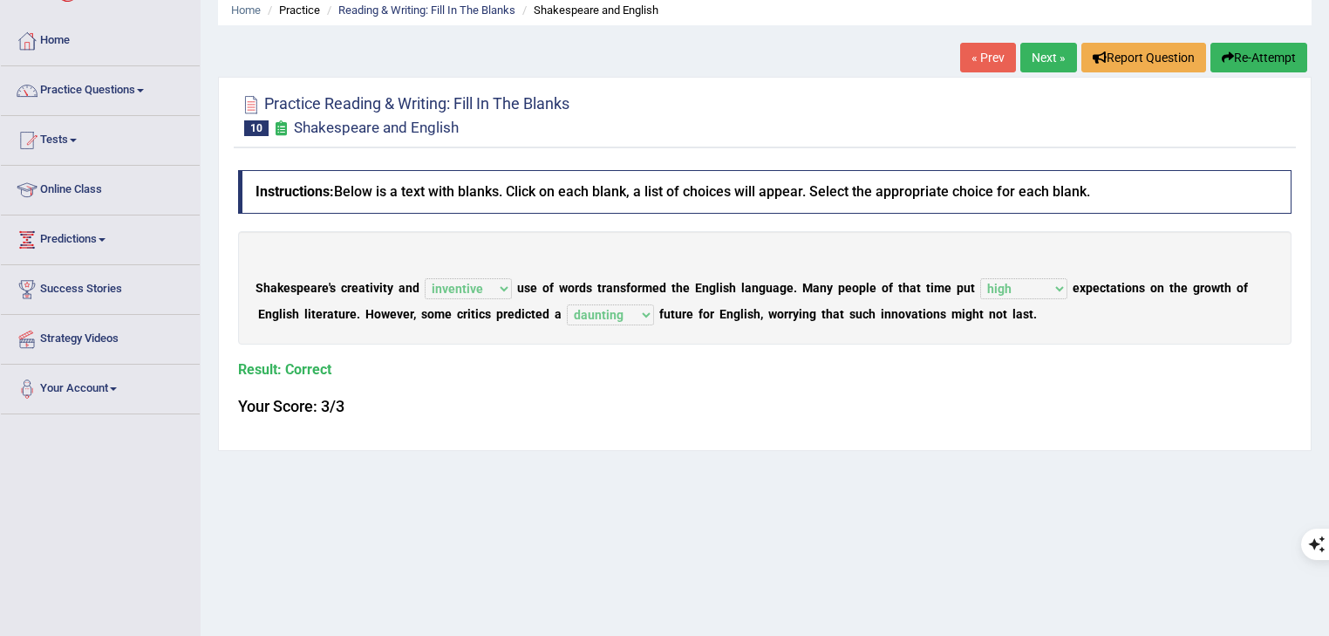
click at [1046, 54] on link "Next »" at bounding box center [1048, 58] width 57 height 30
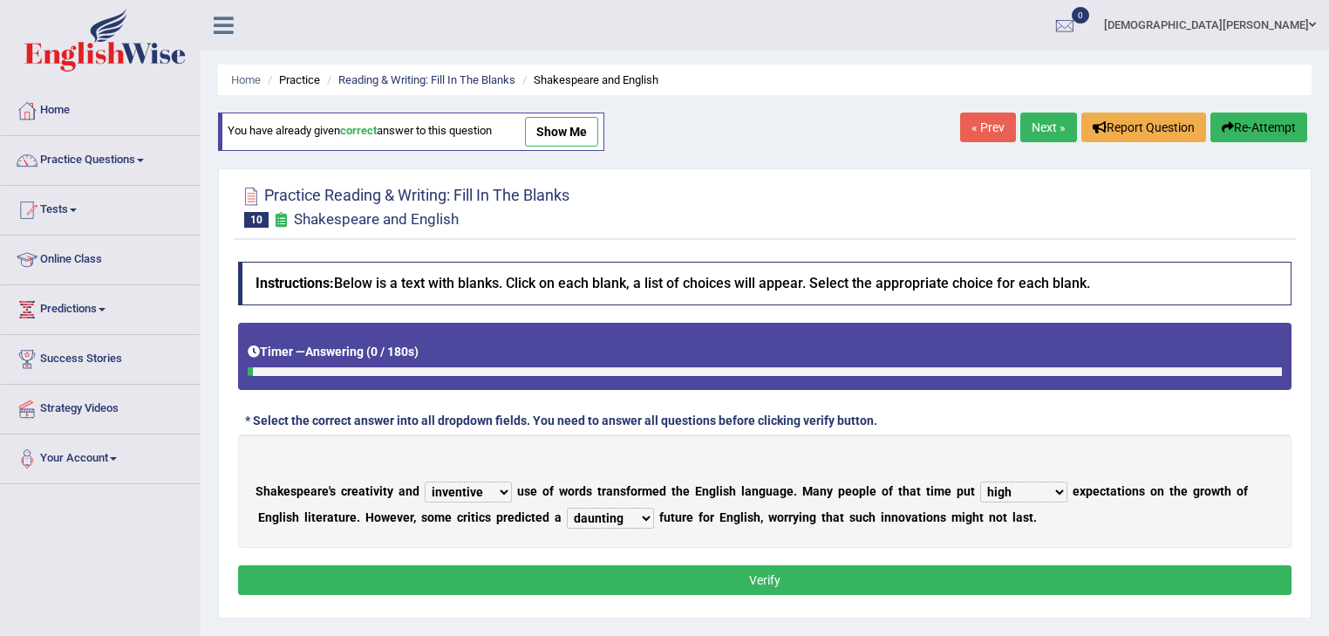
select select "inventive"
select select "high"
select select "daunting"
click at [718, 510] on b at bounding box center [716, 517] width 5 height 14
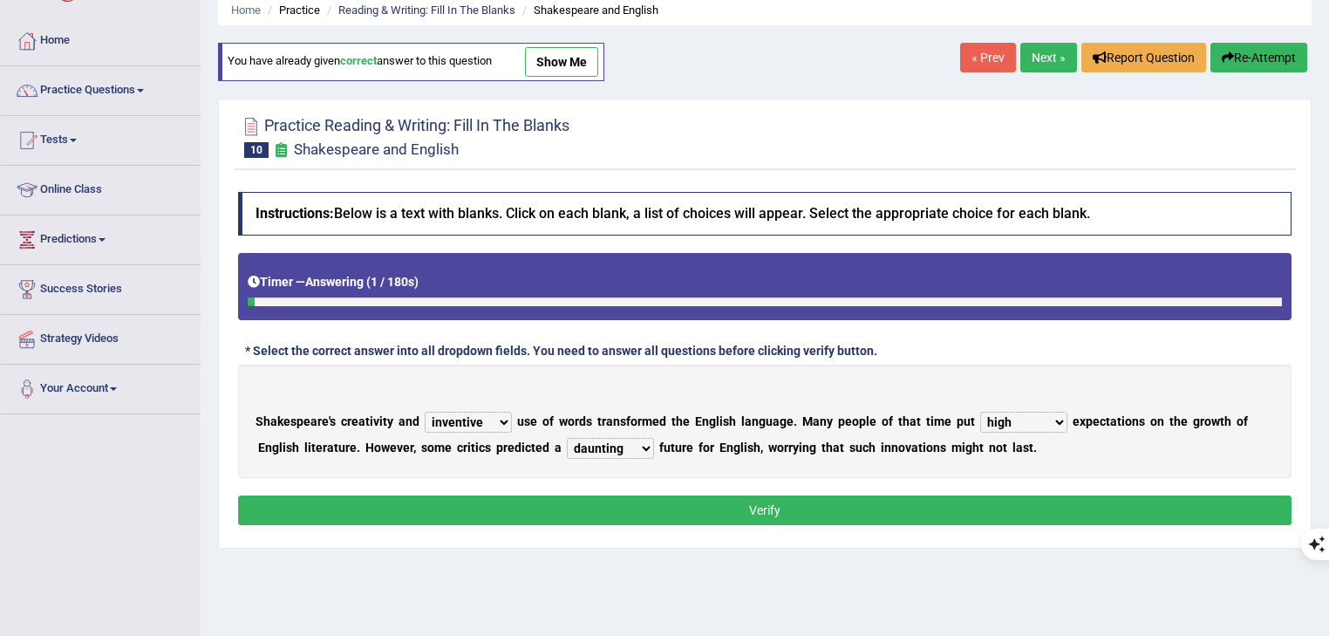
click at [633, 446] on select "monetary promising irresistible daunting" at bounding box center [610, 448] width 87 height 21
click at [487, 421] on select "idealized intensive fancied inventive" at bounding box center [468, 422] width 87 height 21
click at [1003, 416] on select "wide much high more" at bounding box center [1023, 422] width 87 height 21
click at [1039, 51] on link "Next »" at bounding box center [1048, 58] width 57 height 30
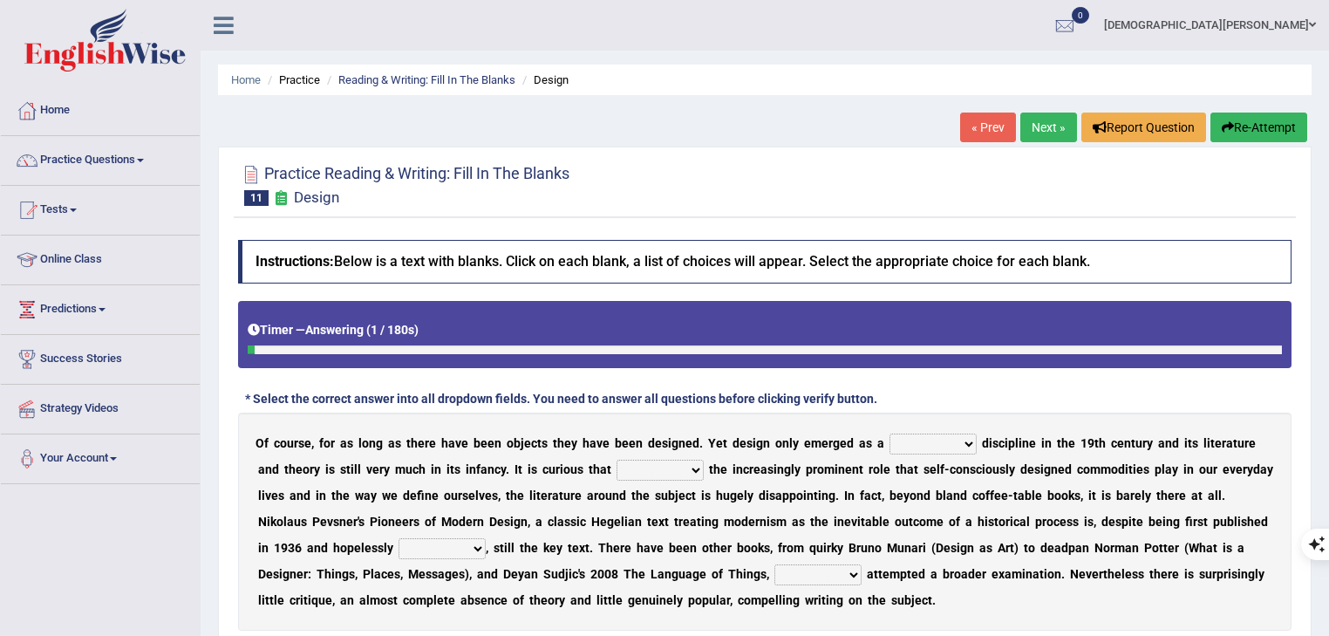
scroll to position [139, 0]
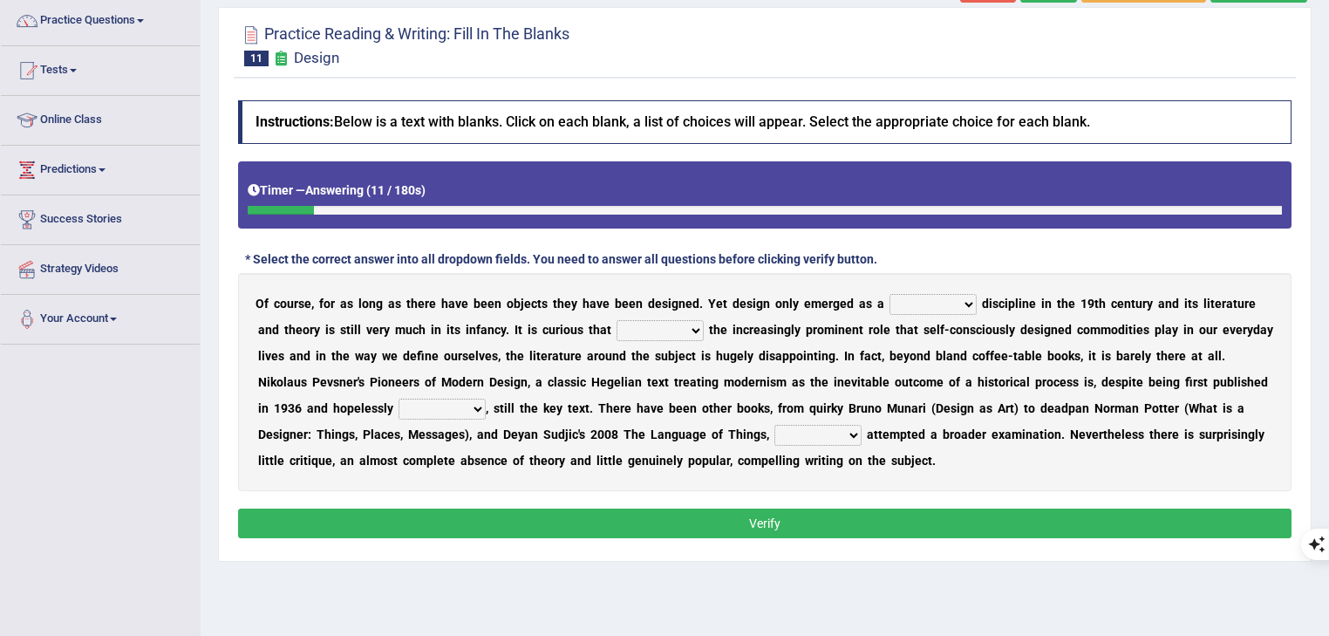
click at [925, 301] on select "bilateral ubiquitous foremost dedicated" at bounding box center [932, 304] width 87 height 21
select select "dedicated"
click at [893, 294] on select "bilateral ubiquitous foremost dedicated" at bounding box center [932, 304] width 87 height 21
click at [678, 330] on select "since despite within through" at bounding box center [659, 330] width 87 height 21
select select "despite"
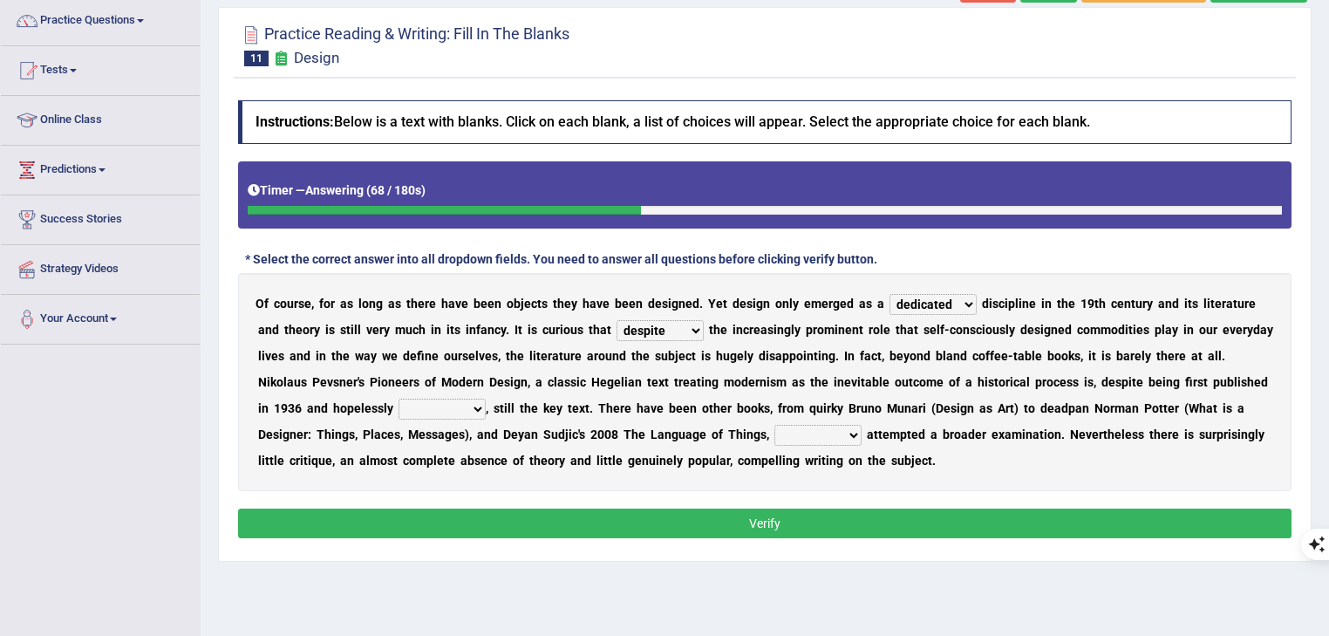
click at [623, 320] on select "since despite within through" at bounding box center [659, 330] width 87 height 21
click at [694, 327] on select "since despite within through" at bounding box center [659, 330] width 87 height 21
click at [792, 375] on b at bounding box center [788, 382] width 5 height 14
click at [486, 407] on select "dates dating date dated" at bounding box center [441, 408] width 87 height 21
select select "dated"
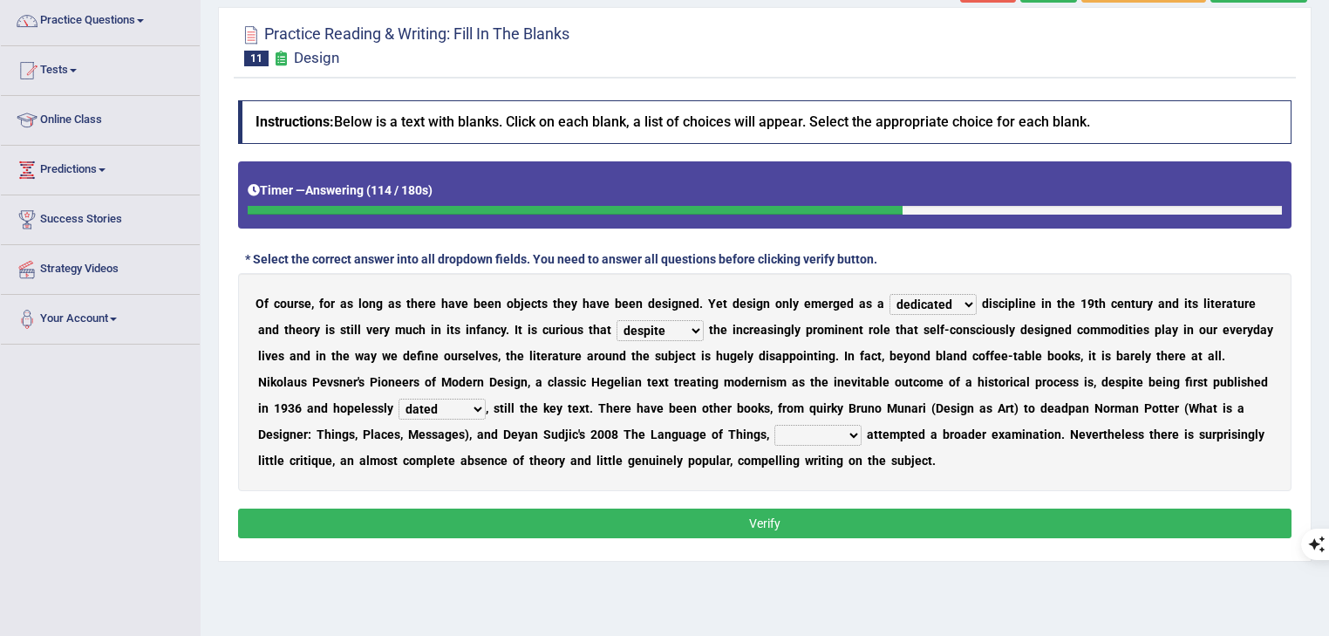
click at [459, 398] on select "dates dating date dated" at bounding box center [441, 408] width 87 height 21
click at [861, 436] on select "which then however as" at bounding box center [817, 435] width 87 height 21
select select "which"
click at [845, 425] on select "which then however as" at bounding box center [817, 435] width 87 height 21
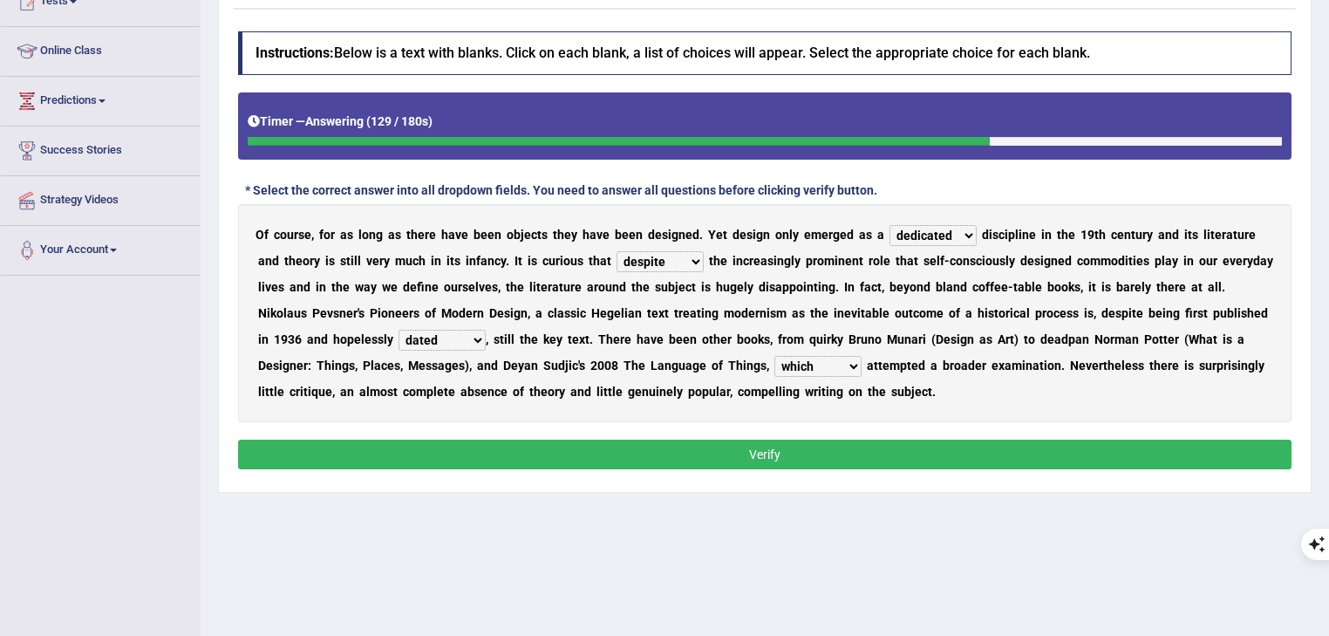
scroll to position [209, 0]
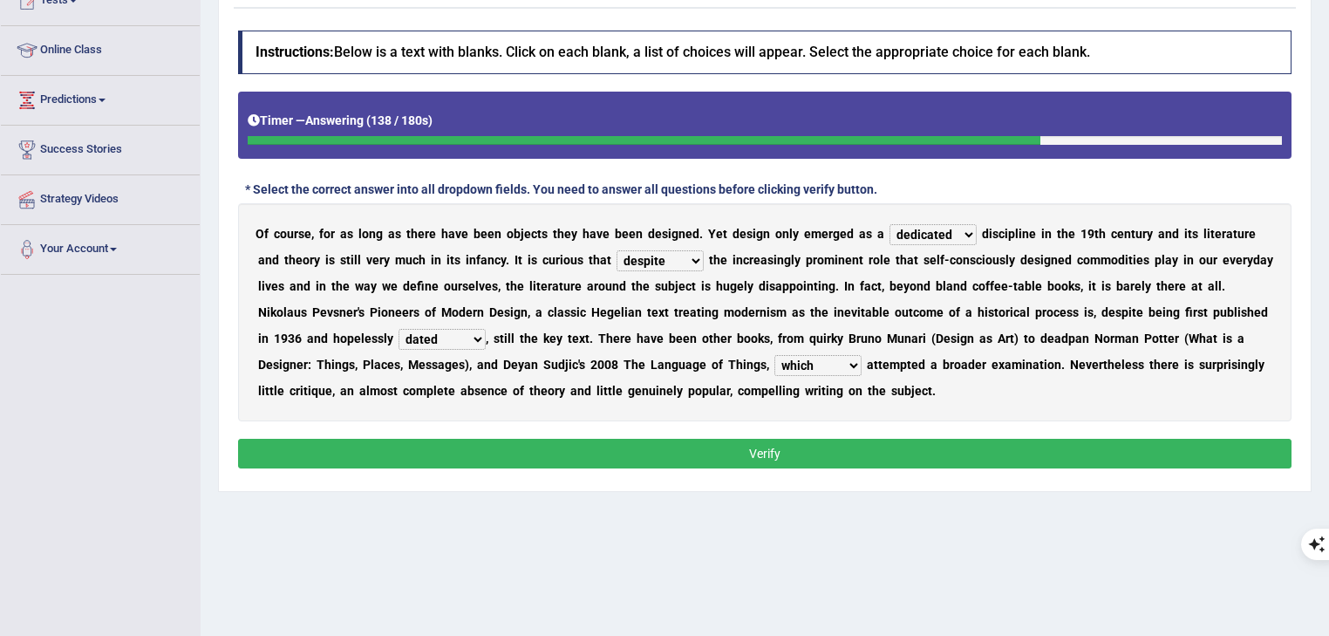
click at [955, 218] on div "O f c o u r s e , f o r a s l o n g a s t h e r e h a v e b e e n o b j e c t s…" at bounding box center [764, 312] width 1053 height 218
click at [950, 224] on select "bilateral ubiquitous foremost dedicated" at bounding box center [932, 234] width 87 height 21
click at [782, 286] on b "a" at bounding box center [778, 286] width 7 height 14
click at [486, 337] on select "dates dating date dated" at bounding box center [441, 339] width 87 height 21
click at [711, 351] on div "O f c o u r s e , f o r a s l o n g a s t h e r e h a v e b e e n o b j e c t s…" at bounding box center [764, 312] width 1053 height 218
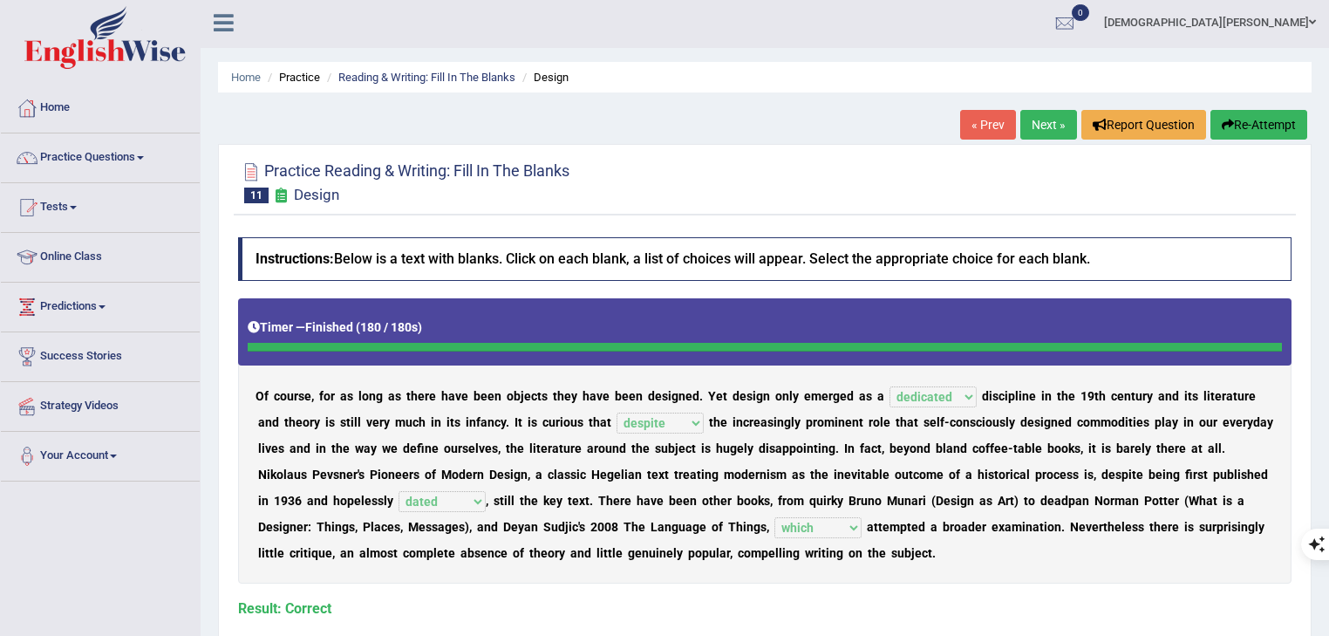
scroll to position [0, 0]
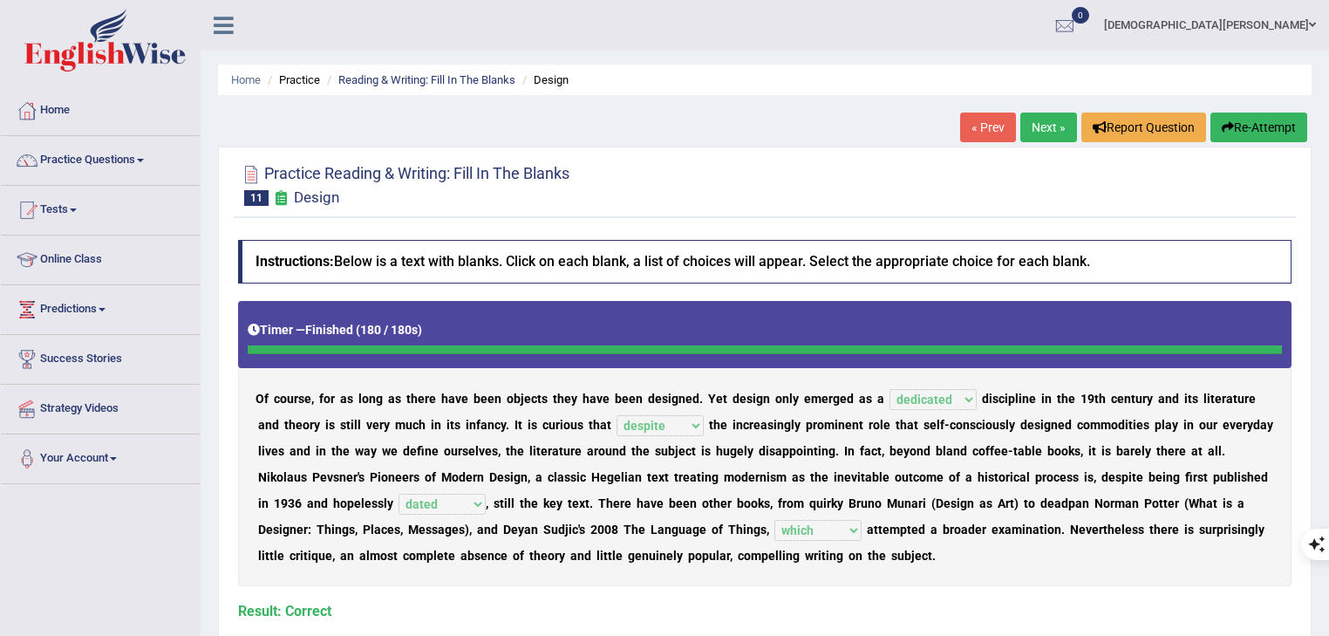
click at [1053, 126] on link "Next »" at bounding box center [1048, 127] width 57 height 30
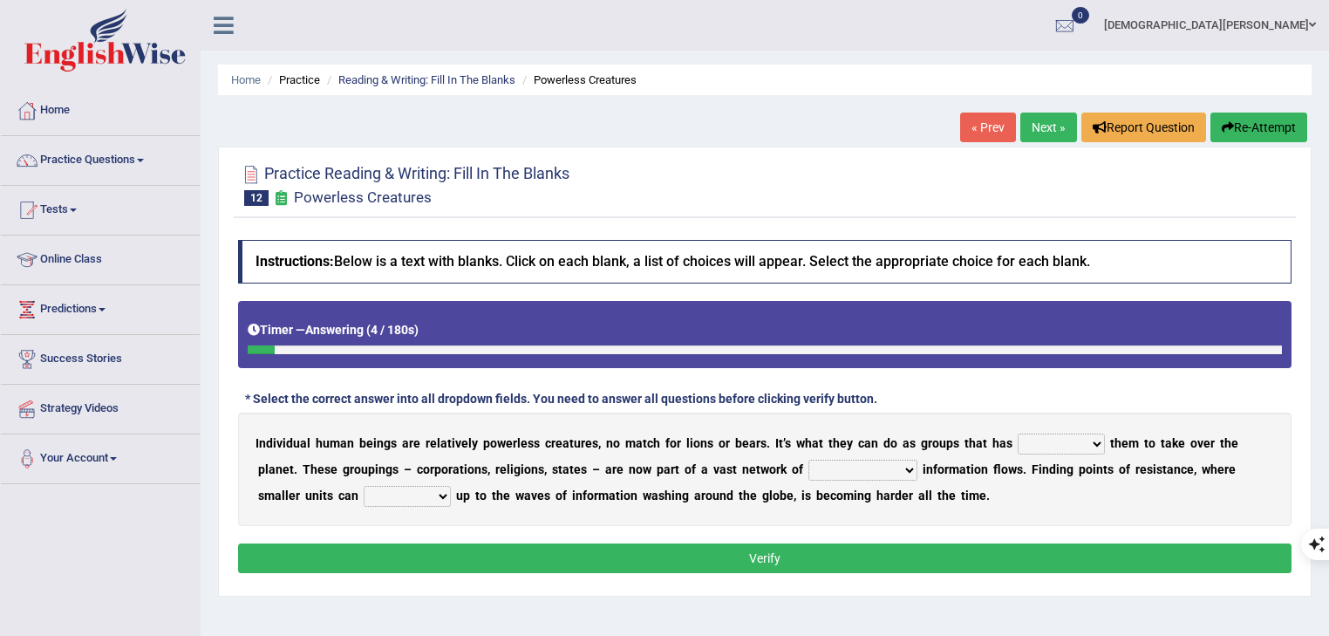
click at [110, 155] on link "Practice Questions" at bounding box center [100, 158] width 199 height 44
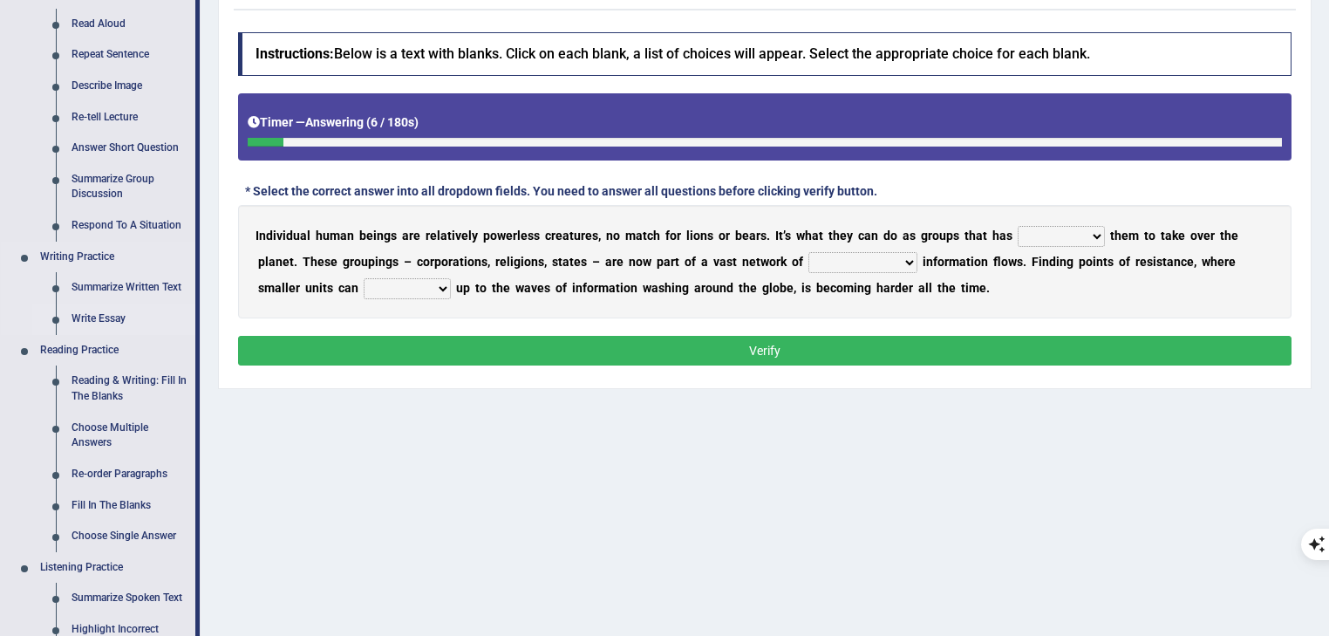
scroll to position [209, 0]
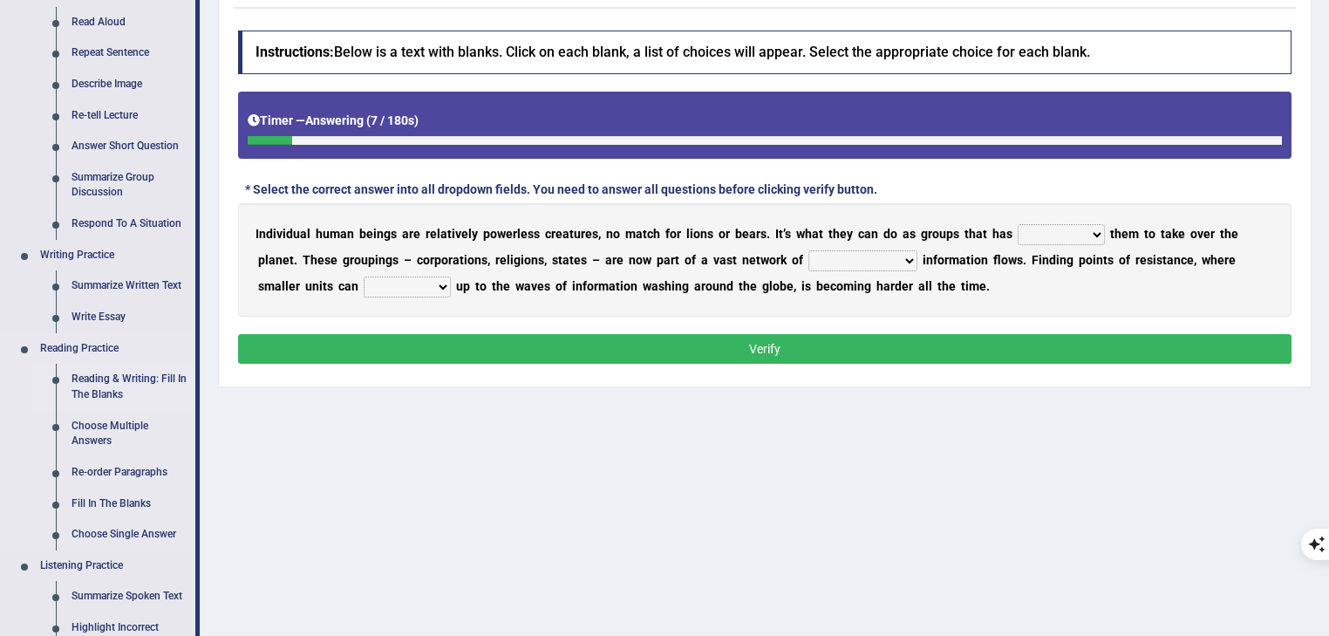
click at [119, 388] on link "Reading & Writing: Fill In The Blanks" at bounding box center [130, 387] width 132 height 46
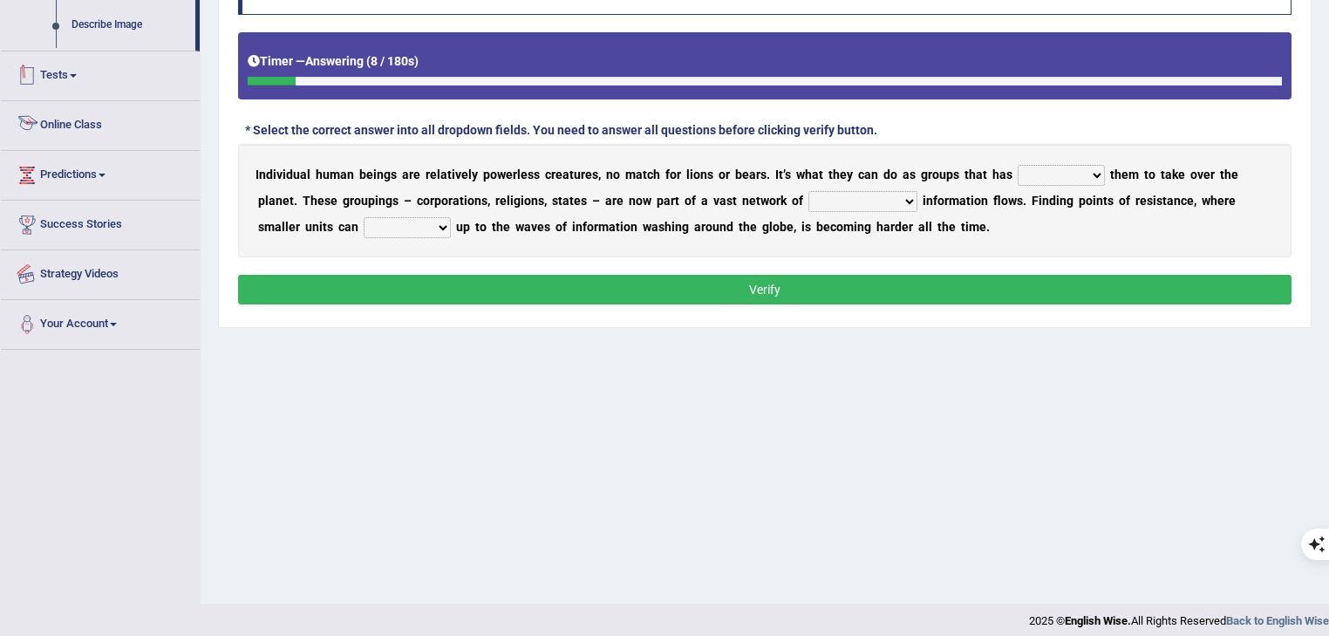
scroll to position [280, 0]
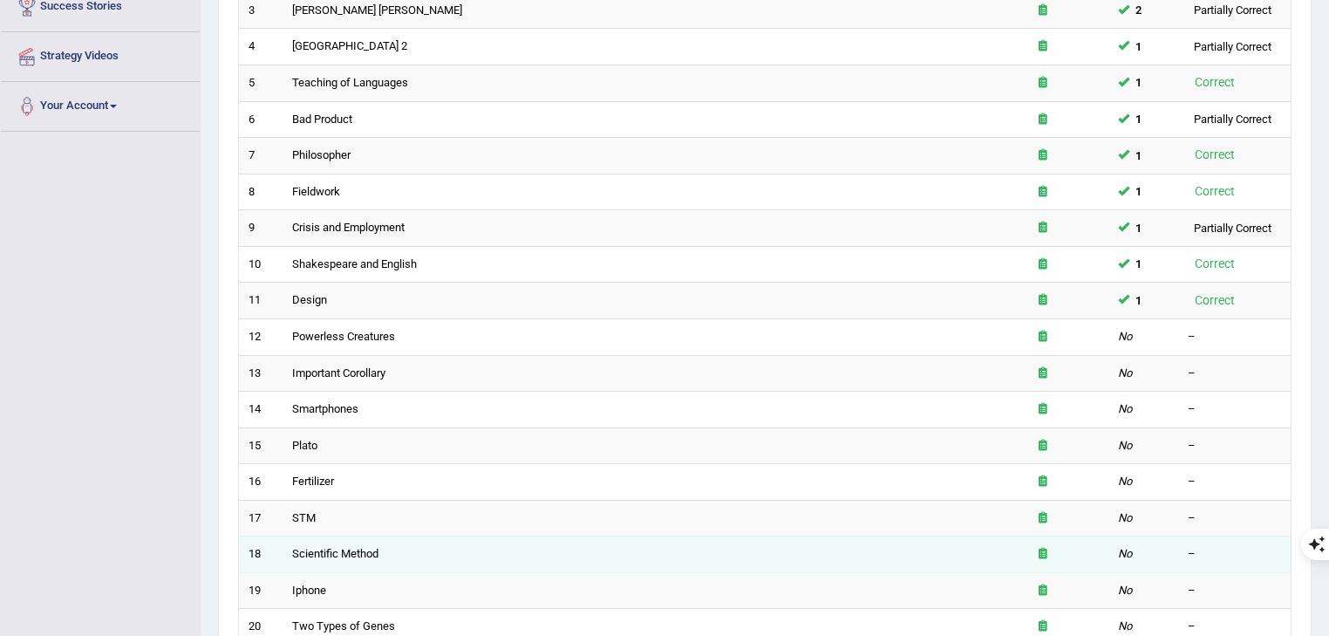
scroll to position [418, 0]
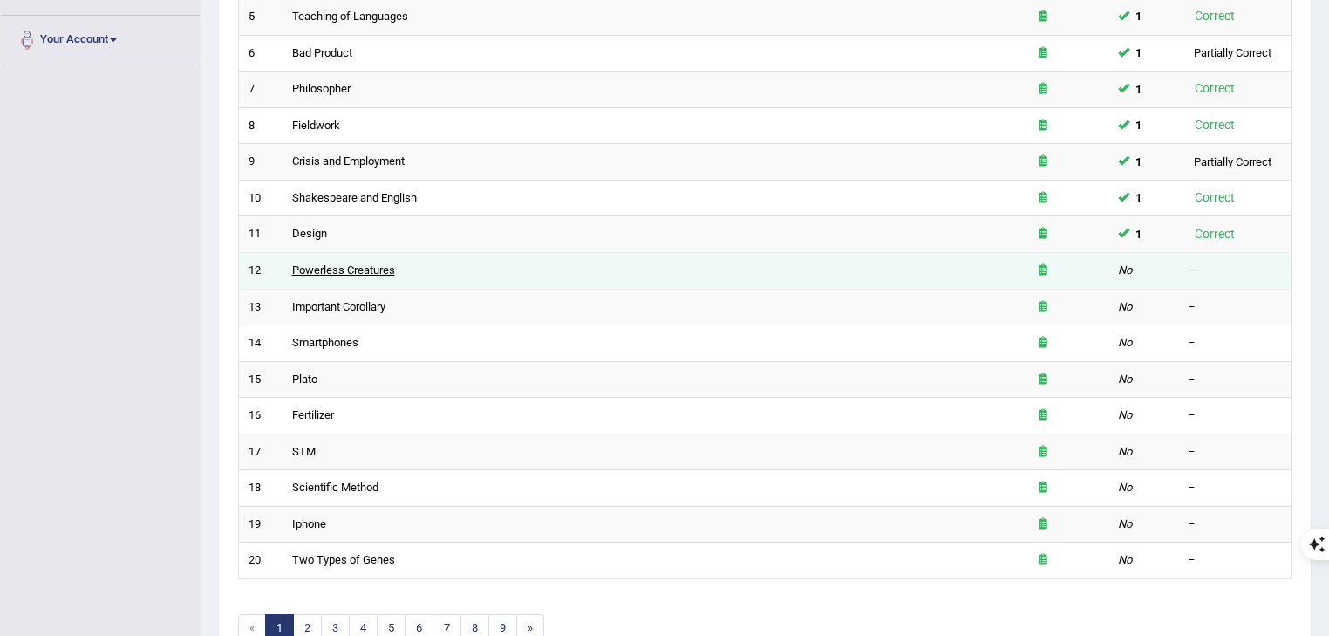
click at [350, 263] on link "Powerless Creatures" at bounding box center [343, 269] width 103 height 13
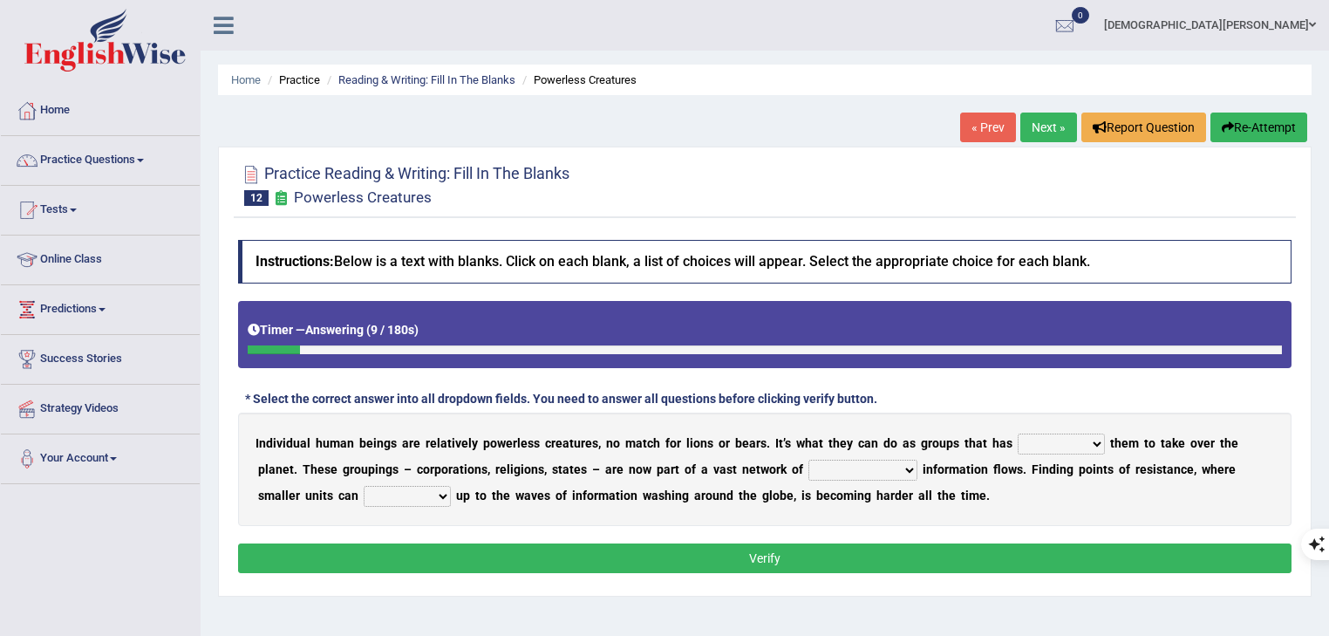
click at [1072, 446] on select "enabled contended embodied conjured" at bounding box center [1060, 443] width 87 height 21
select select "enabled"
click at [1023, 433] on select "enabled contended embodied conjured" at bounding box center [1060, 443] width 87 height 21
click at [851, 464] on select "interconnected overlapping fastened exploited" at bounding box center [862, 469] width 109 height 21
select select "interconnected"
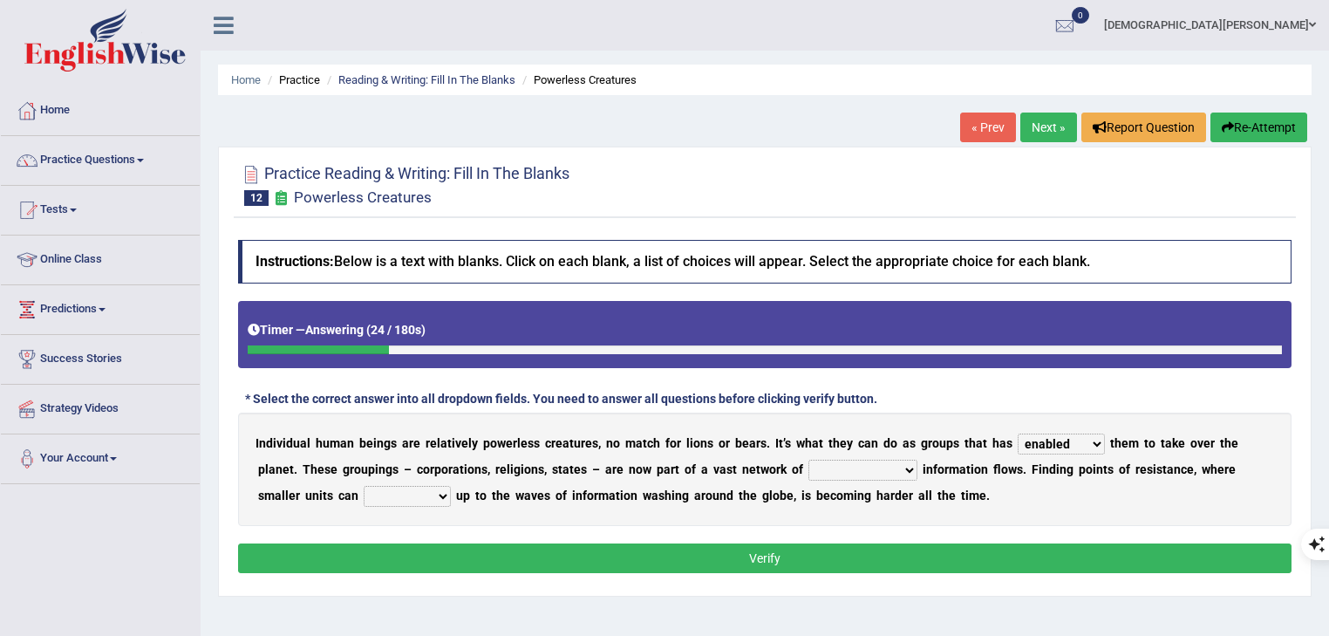
click at [813, 459] on select "interconnected overlapping fastened exploited" at bounding box center [862, 469] width 109 height 21
click at [400, 497] on select "stand raise hail pump" at bounding box center [407, 496] width 87 height 21
select select "stand"
click at [364, 486] on select "stand raise hail pump" at bounding box center [407, 496] width 87 height 21
click at [422, 488] on select "stand raise hail pump" at bounding box center [407, 496] width 87 height 21
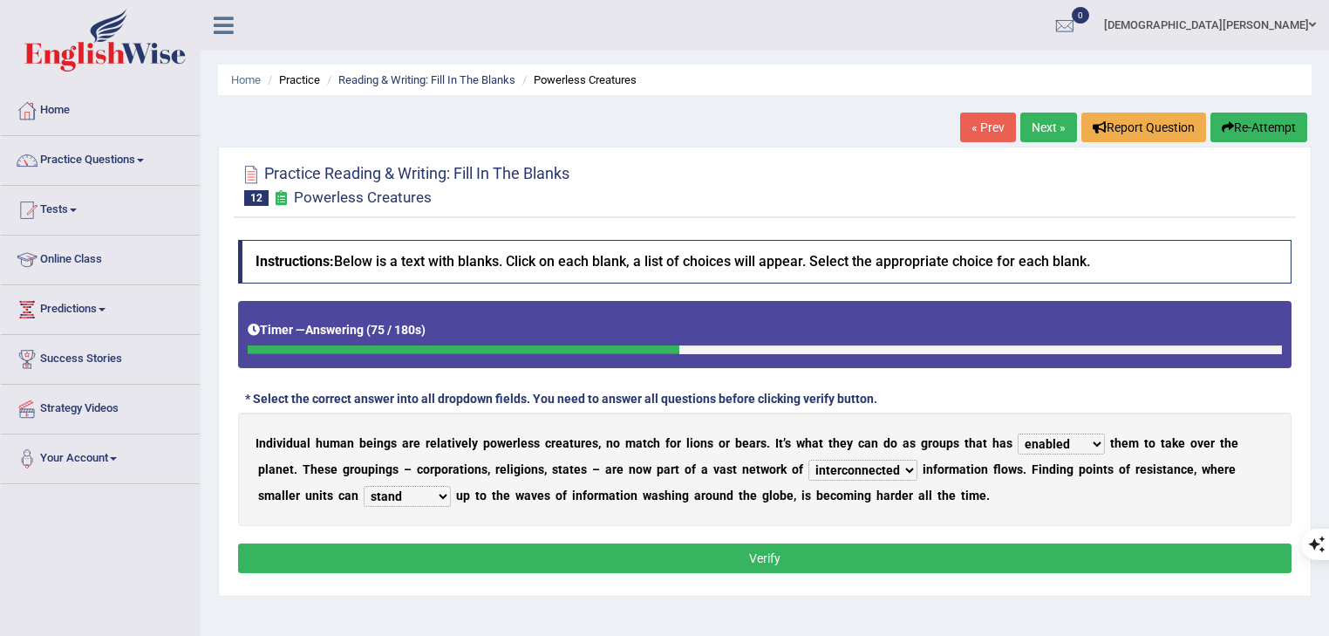
click at [568, 466] on b "a" at bounding box center [565, 469] width 7 height 14
click at [1086, 443] on select "enabled contended embodied conjured" at bounding box center [1060, 443] width 87 height 21
click at [1152, 483] on div "I n d i v i d u a l h u m a n b e i n g s a r e r e l a t i v e l y p o w e r l…" at bounding box center [764, 468] width 1053 height 113
click at [848, 471] on select "interconnected overlapping fastened exploited" at bounding box center [862, 469] width 109 height 21
click at [1032, 514] on div "I n d i v i d u a l h u m a n b e i n g s a r e r e l a t i v e l y p o w e r l…" at bounding box center [764, 468] width 1053 height 113
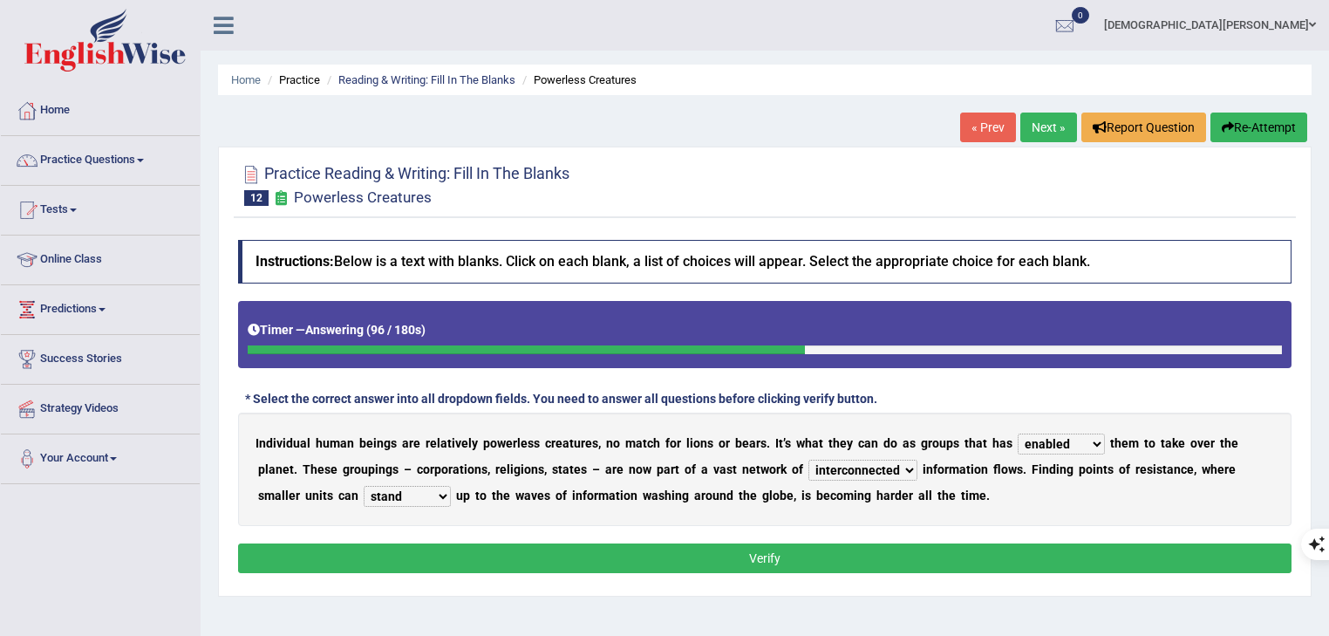
click at [1022, 549] on button "Verify" at bounding box center [764, 558] width 1053 height 30
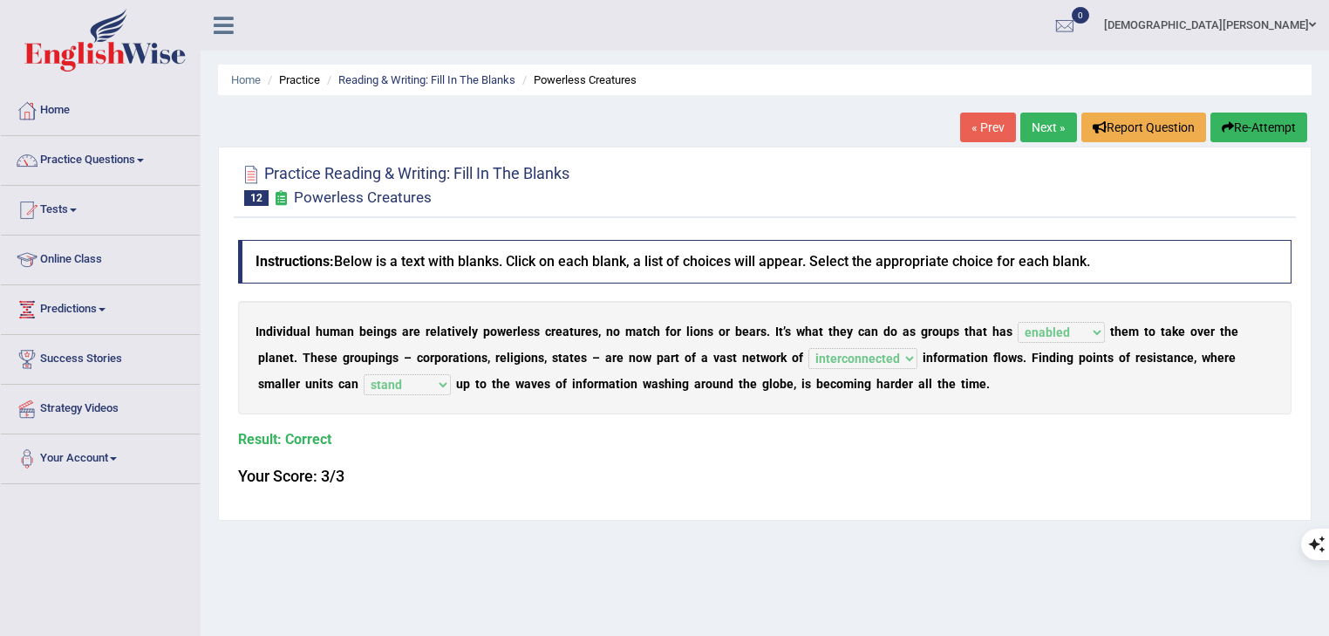
drag, startPoint x: 936, startPoint y: 438, endPoint x: 962, endPoint y: 425, distance: 28.9
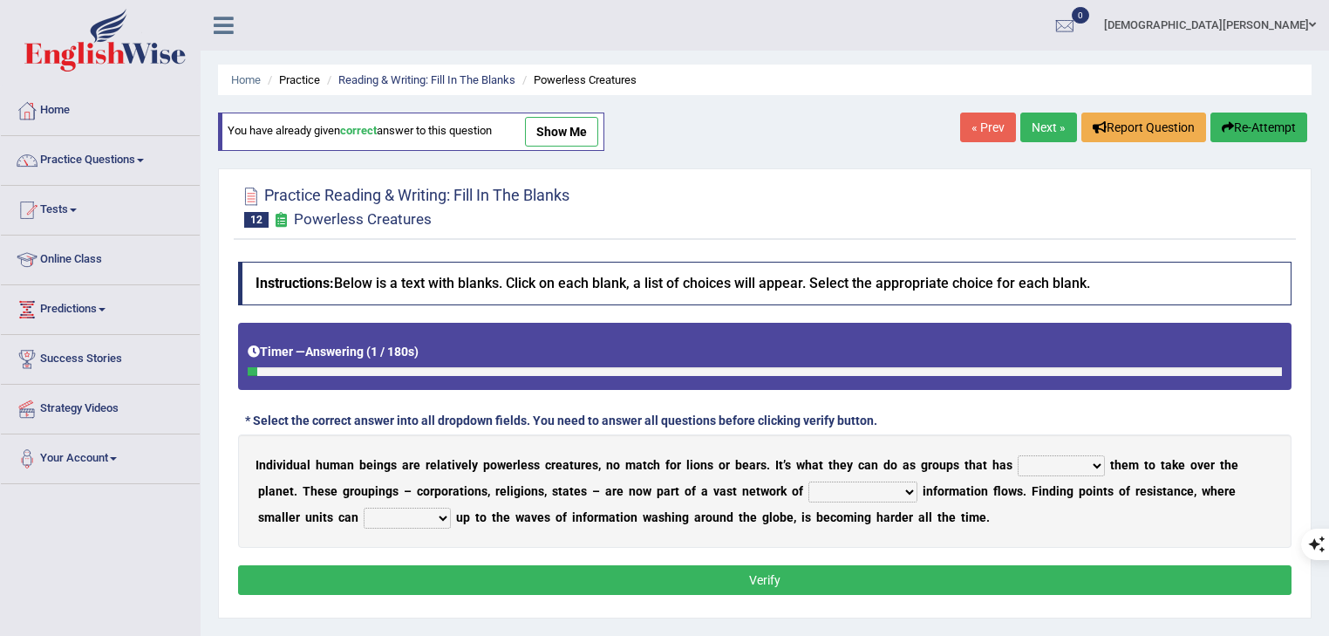
scroll to position [280, 0]
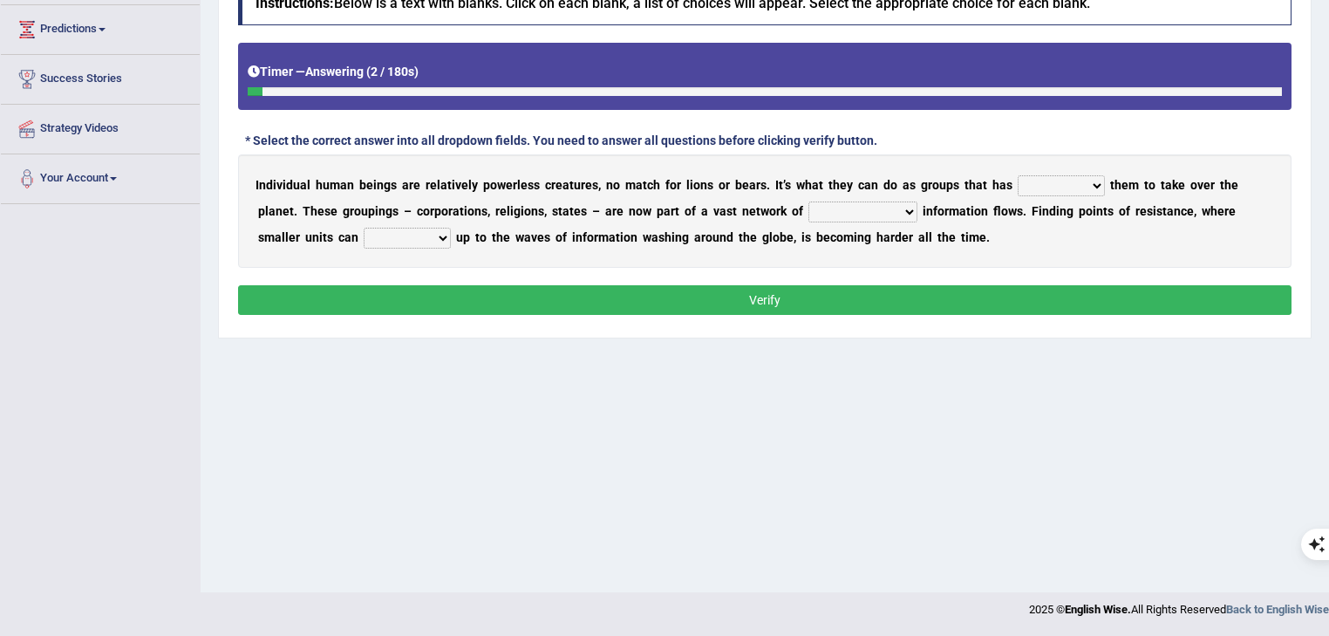
click at [1051, 185] on select "enabled contended embodied conjured" at bounding box center [1060, 185] width 87 height 21
click at [759, 507] on div "Home Practice Reading & Writing: Fill In The Blanks Powerless Creatures You hav…" at bounding box center [765, 156] width 1128 height 872
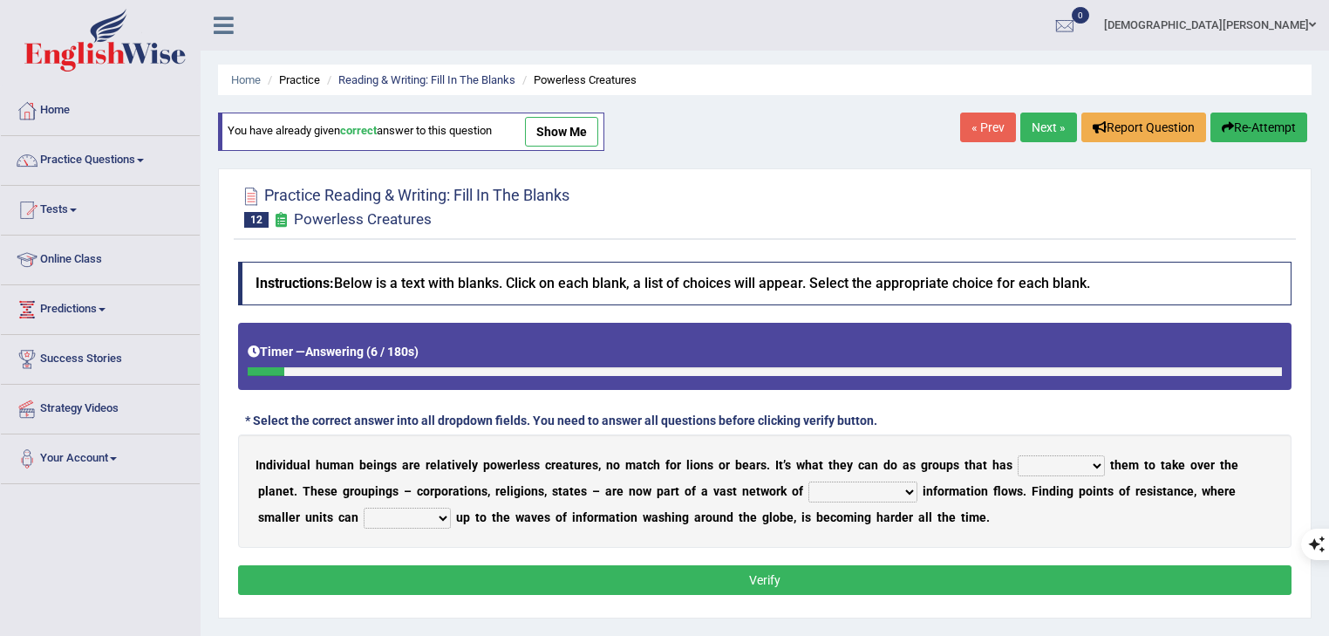
click at [978, 116] on link "« Prev" at bounding box center [988, 127] width 56 height 30
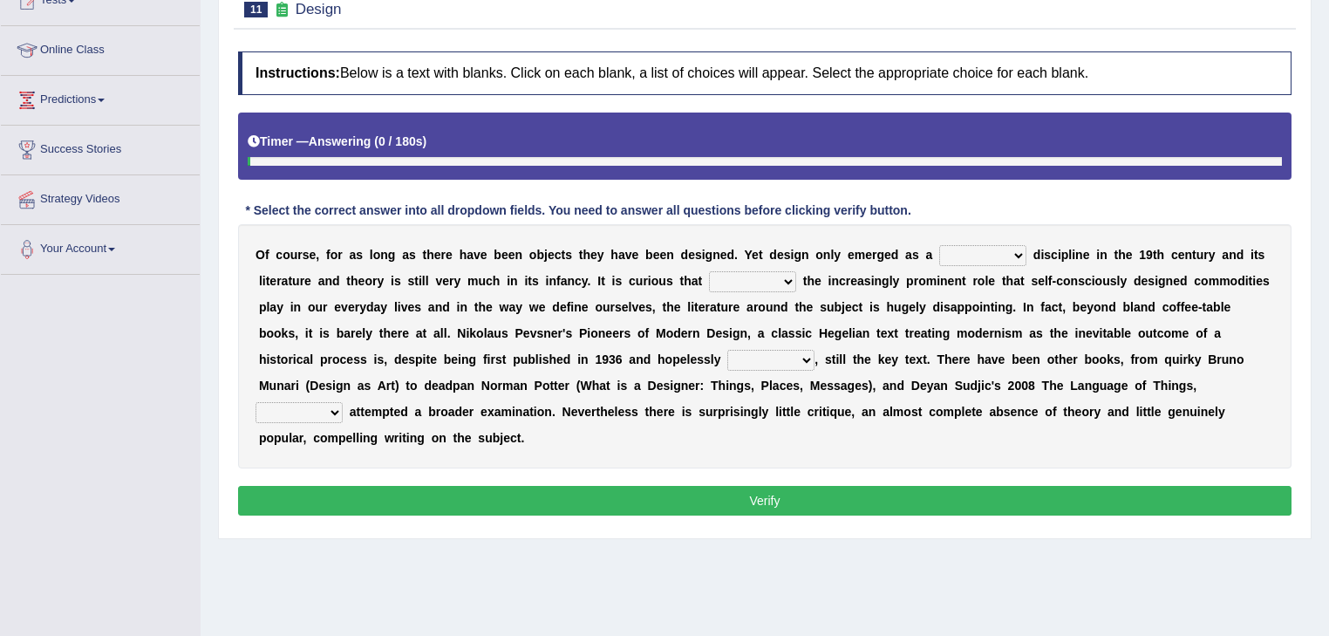
scroll to position [209, 0]
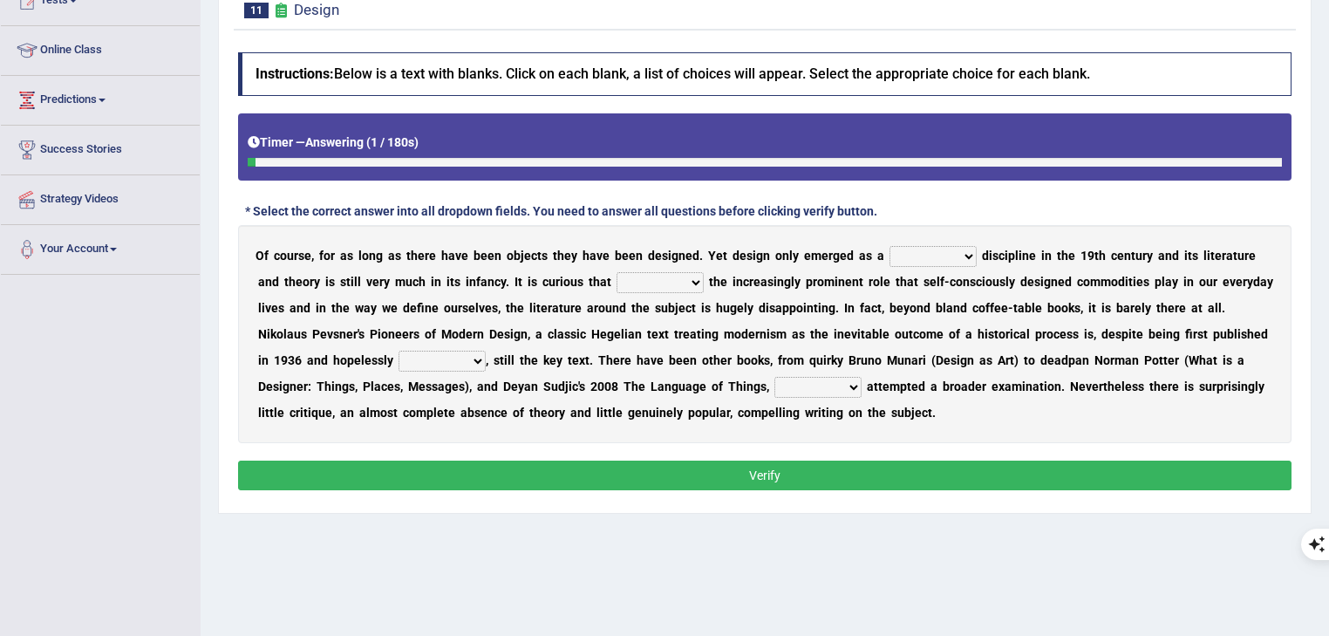
click at [930, 250] on select "bilateral ubiquitous foremost dedicated" at bounding box center [932, 256] width 87 height 21
click at [893, 257] on select "bilateral ubiquitous foremost dedicated" at bounding box center [932, 256] width 87 height 21
click at [908, 251] on select "bilateral ubiquitous foremost dedicated" at bounding box center [932, 256] width 87 height 21
drag, startPoint x: 1146, startPoint y: 271, endPoint x: 1109, endPoint y: 276, distance: 36.9
click at [1143, 275] on b "e" at bounding box center [1139, 282] width 7 height 14
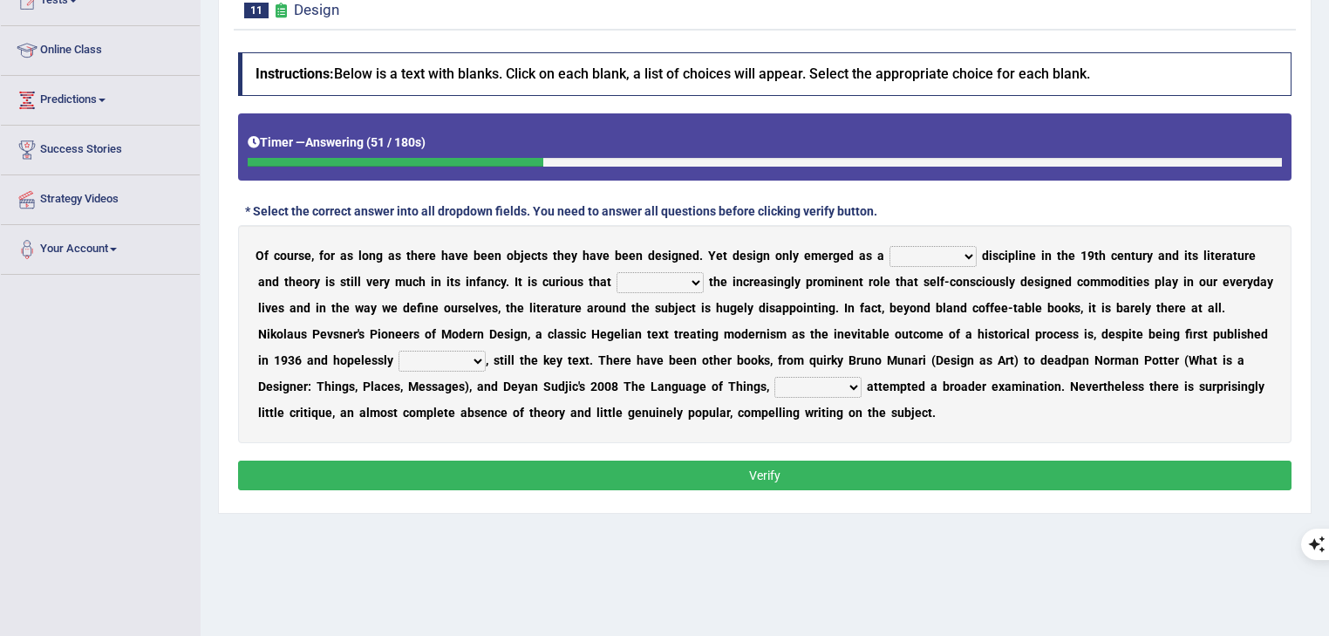
click at [648, 272] on select "since despite within through" at bounding box center [659, 282] width 87 height 21
click at [713, 353] on b "t" at bounding box center [711, 360] width 4 height 14
click at [486, 355] on select "dates dating date dated" at bounding box center [441, 360] width 87 height 21
click at [861, 385] on select "which then however as" at bounding box center [817, 387] width 87 height 21
click at [992, 353] on b "s" at bounding box center [989, 360] width 6 height 14
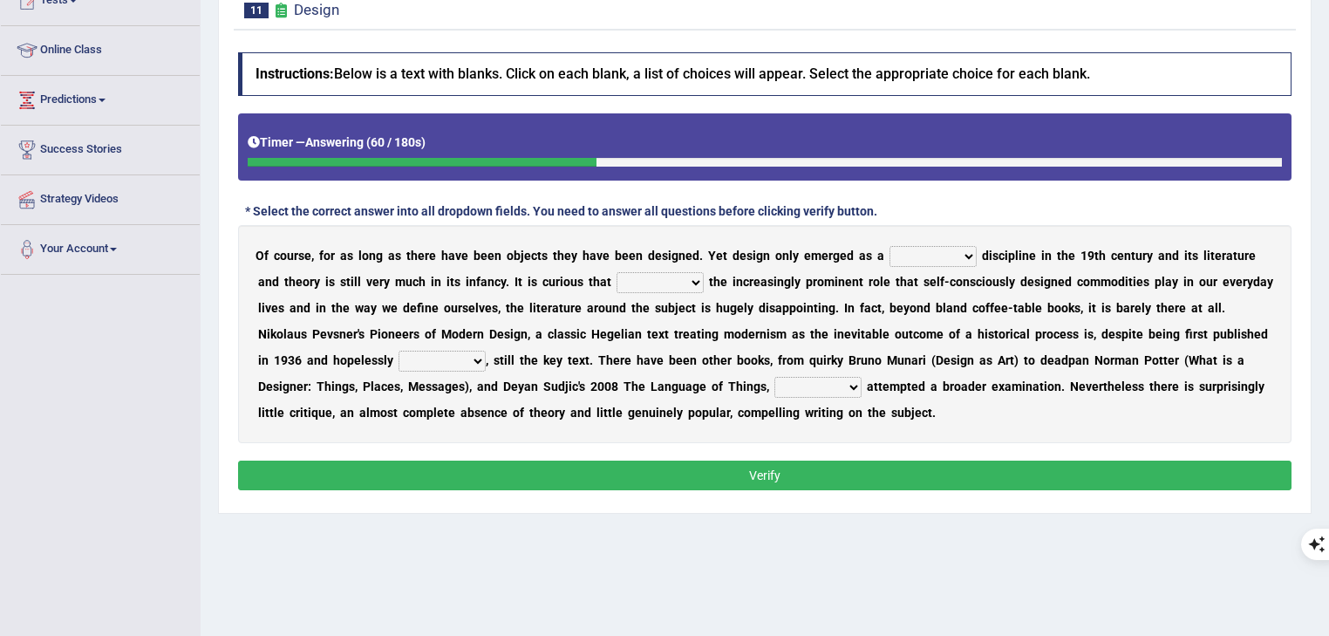
drag, startPoint x: 1119, startPoint y: 160, endPoint x: 1109, endPoint y: 167, distance: 12.6
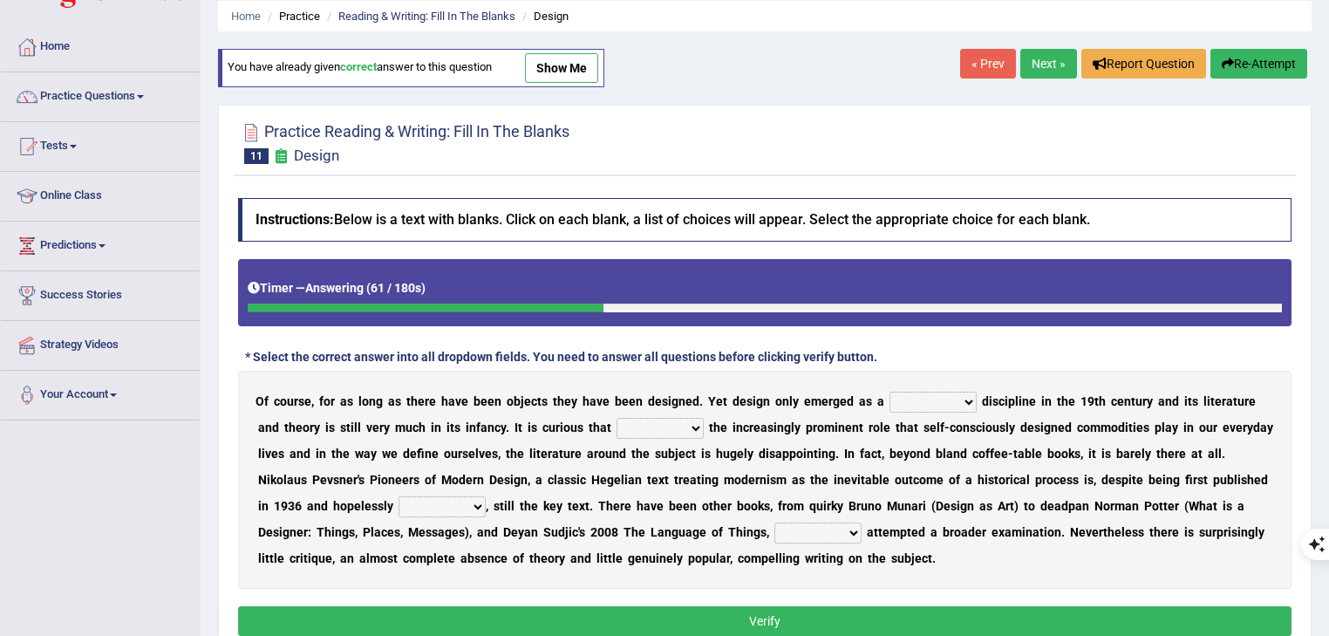
scroll to position [0, 0]
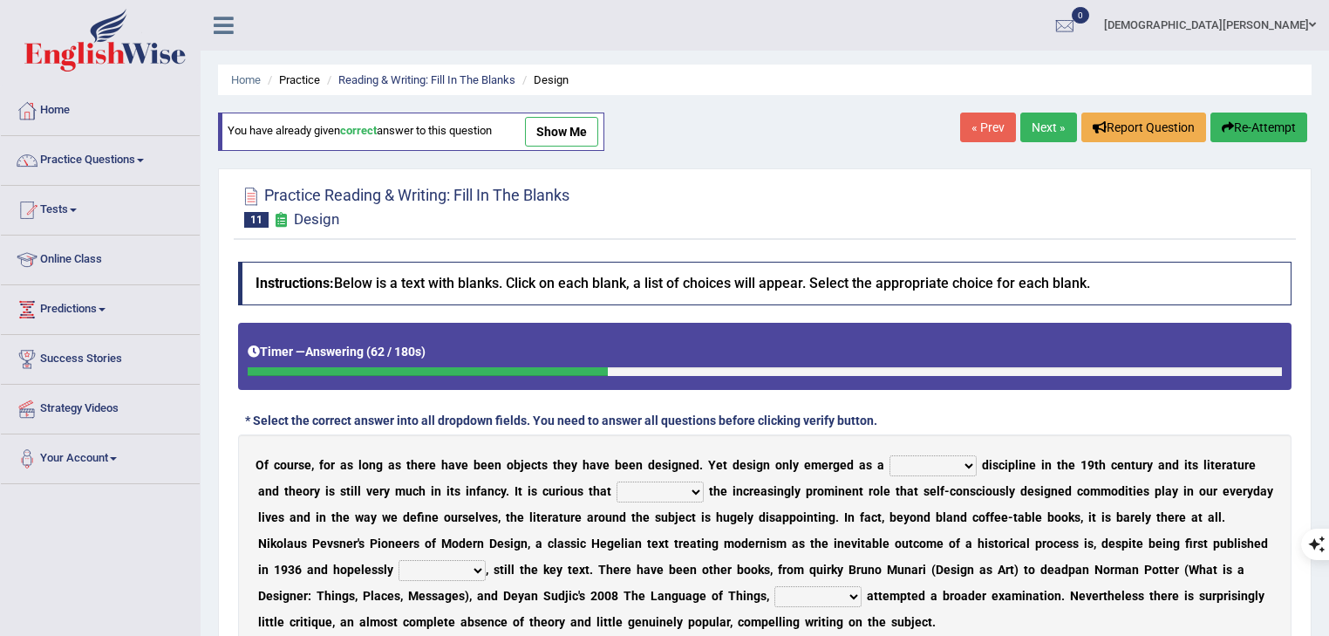
click at [1058, 126] on link "Next »" at bounding box center [1048, 127] width 57 height 30
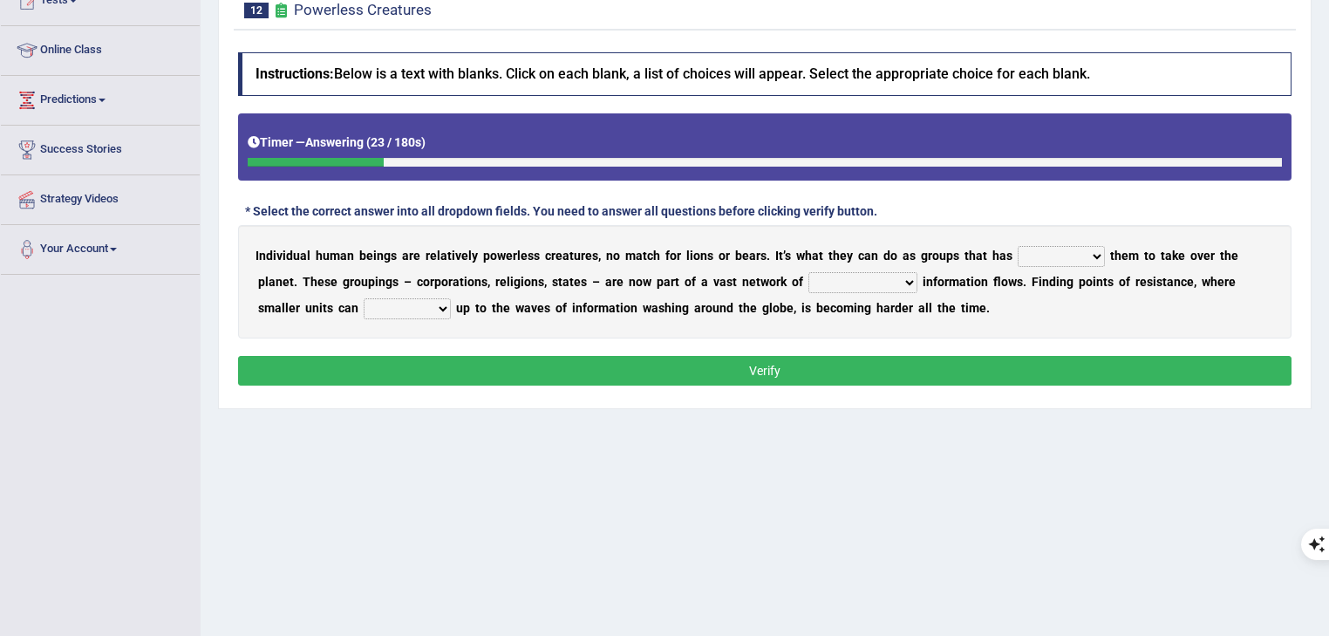
click at [1017, 260] on b at bounding box center [1014, 255] width 5 height 14
click at [1038, 257] on select "enabled contended embodied conjured" at bounding box center [1060, 256] width 87 height 21
click at [1042, 256] on select "enabled contended embodied conjured" at bounding box center [1060, 256] width 87 height 21
click at [832, 268] on div "I n d i v i d u a l h u m a n b e i n g s a r e r e l a t i v e l y p o w e r l…" at bounding box center [764, 281] width 1053 height 113
click at [867, 287] on select "interconnected overlapping fastened exploited" at bounding box center [862, 282] width 109 height 21
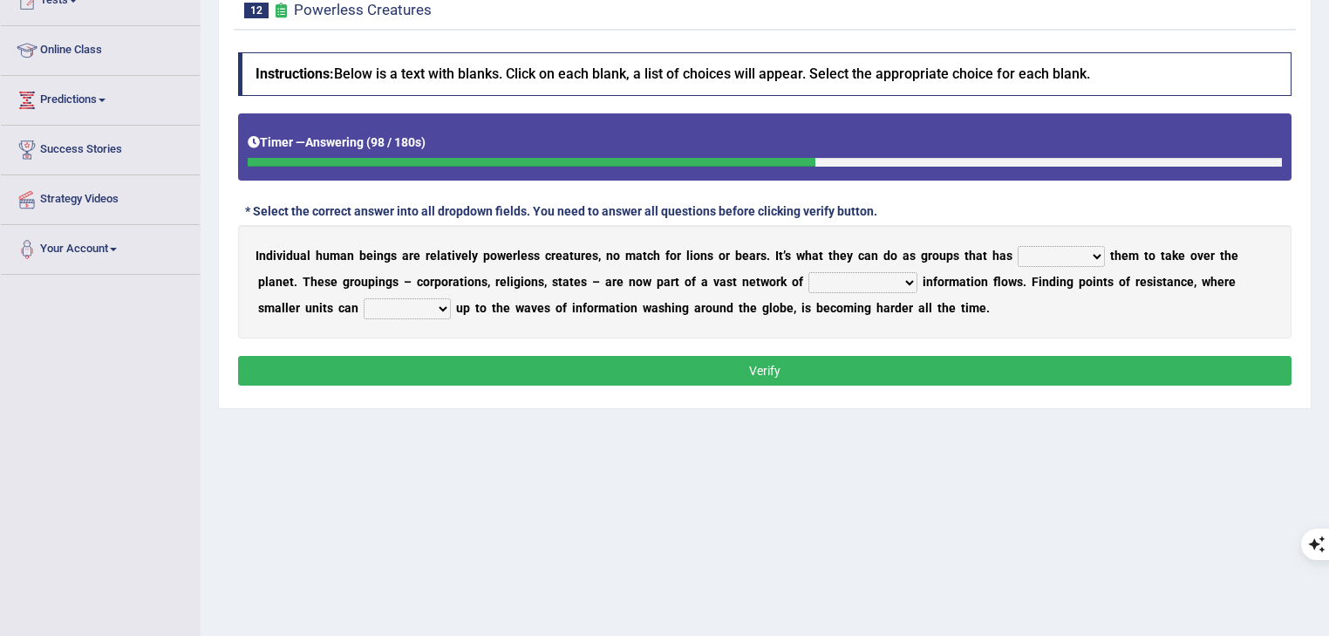
click at [448, 301] on select "stand raise hail pump" at bounding box center [407, 308] width 87 height 21
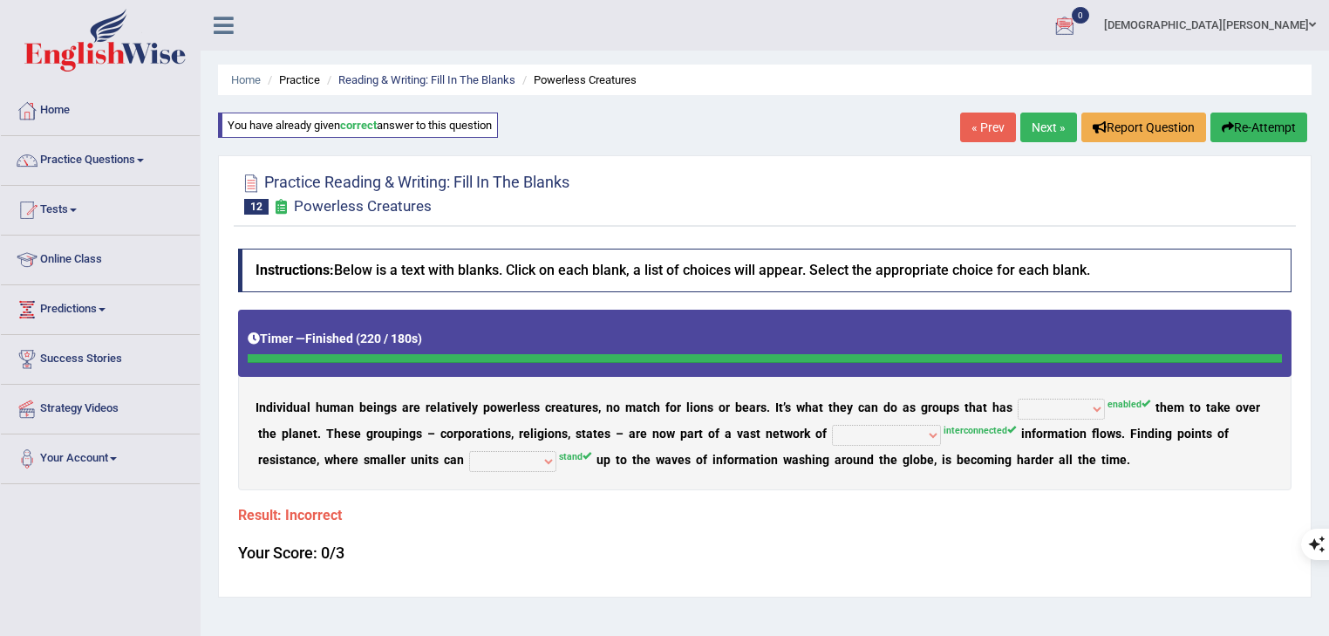
click at [977, 127] on link "« Prev" at bounding box center [988, 127] width 56 height 30
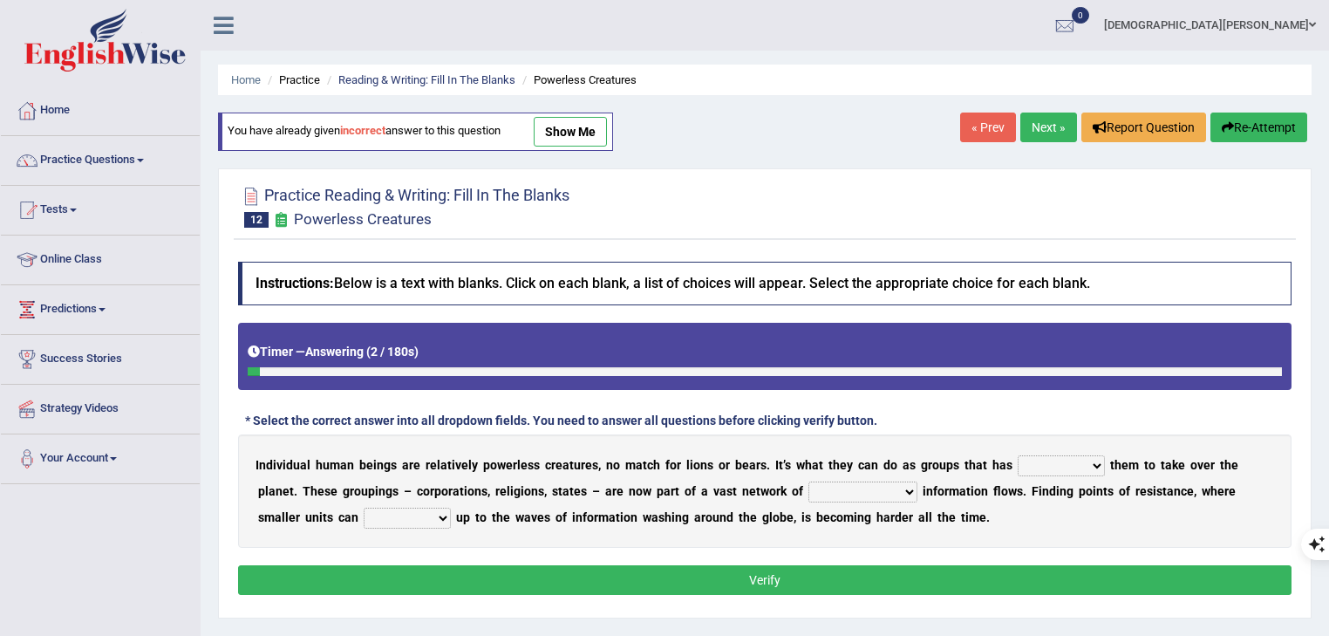
click at [1029, 123] on link "Next »" at bounding box center [1048, 127] width 57 height 30
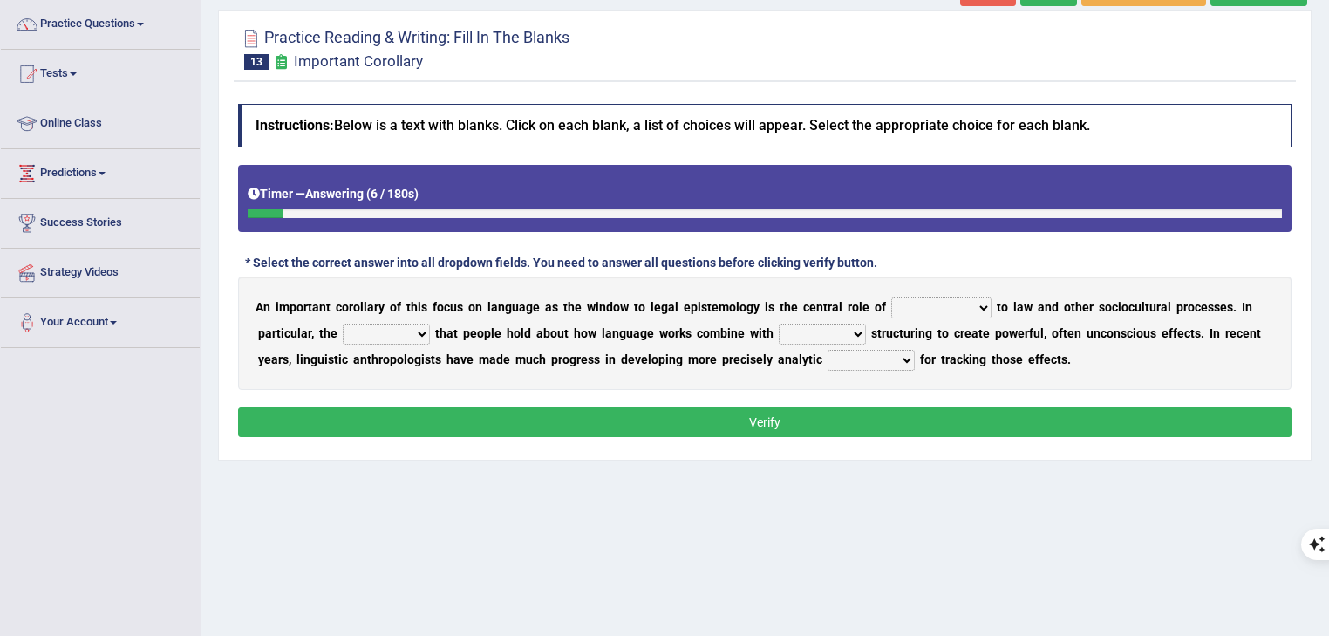
scroll to position [139, 0]
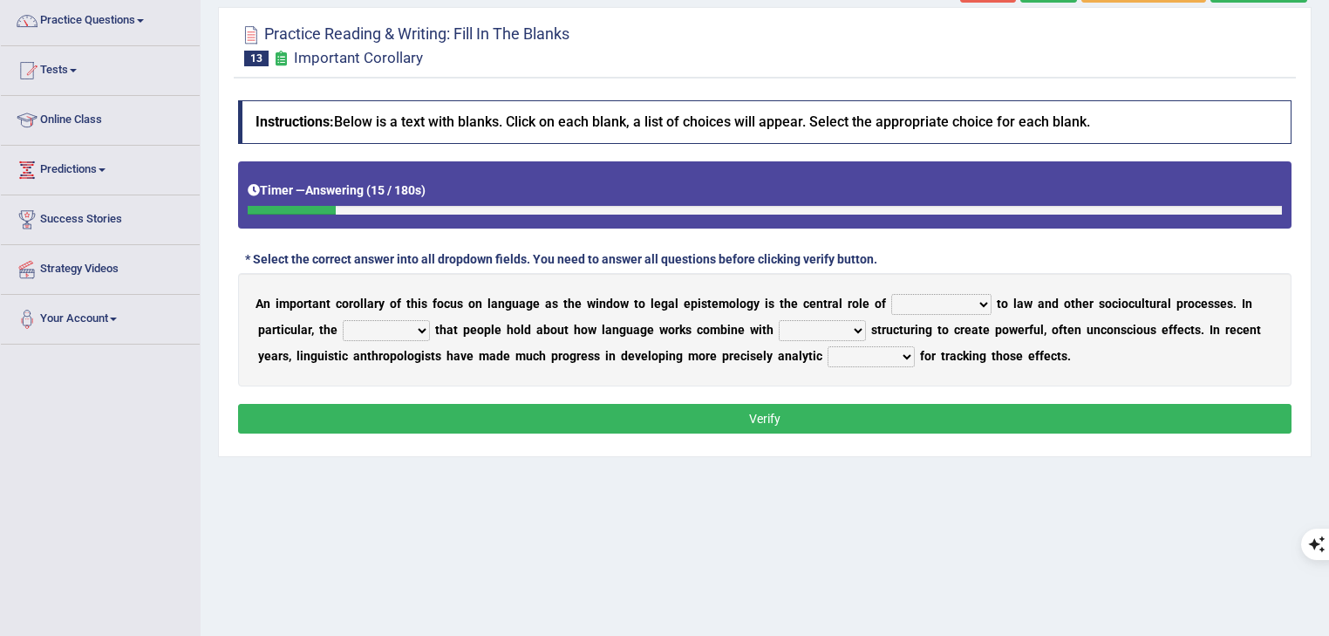
click at [936, 303] on select "discourse epoch dialect acquaintance" at bounding box center [941, 304] width 100 height 21
select select "acquaintance"
click at [895, 294] on select "discourse epoch dialect acquaintance" at bounding box center [941, 304] width 100 height 21
click at [384, 332] on select "deviation besmirch consent ideas" at bounding box center [386, 330] width 87 height 21
select select "ideas"
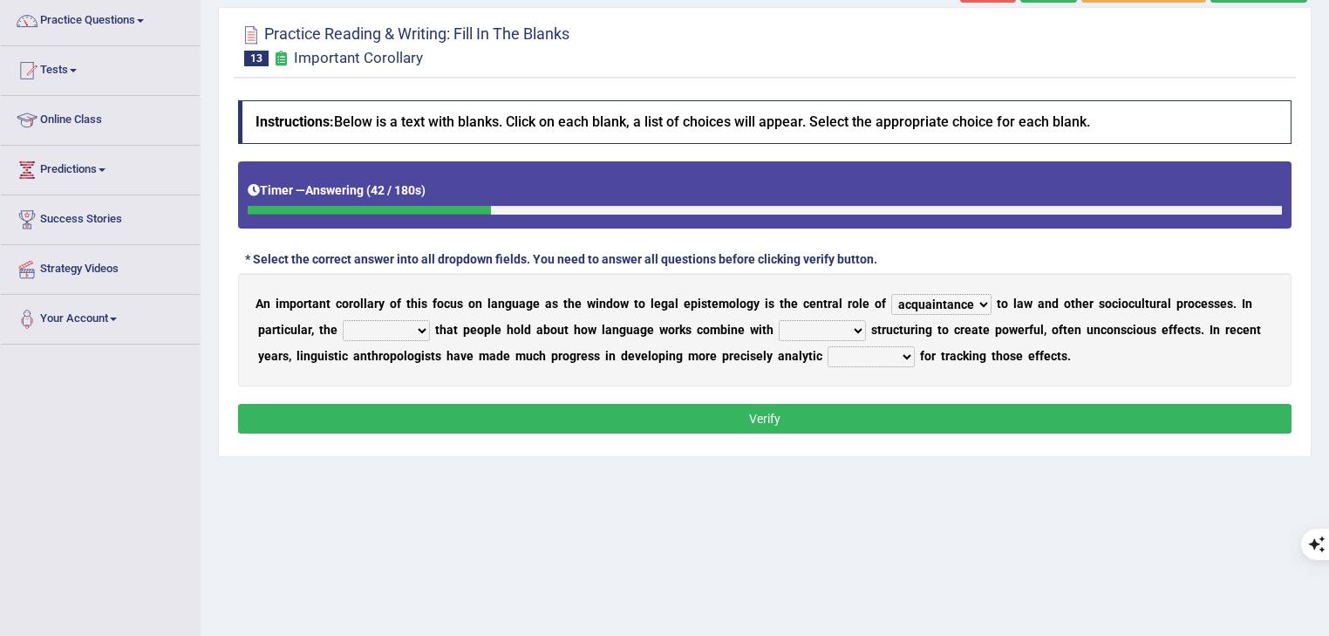
click at [343, 320] on select "deviation besmirch consent ideas" at bounding box center [386, 330] width 87 height 21
click at [840, 327] on select "mandatory linguistic legitimate customary" at bounding box center [822, 330] width 87 height 21
select select "linguistic"
click at [781, 320] on select "mandatory linguistic legitimate customary" at bounding box center [822, 330] width 87 height 21
click at [893, 352] on select "tools appetite albums stroke" at bounding box center [870, 356] width 87 height 21
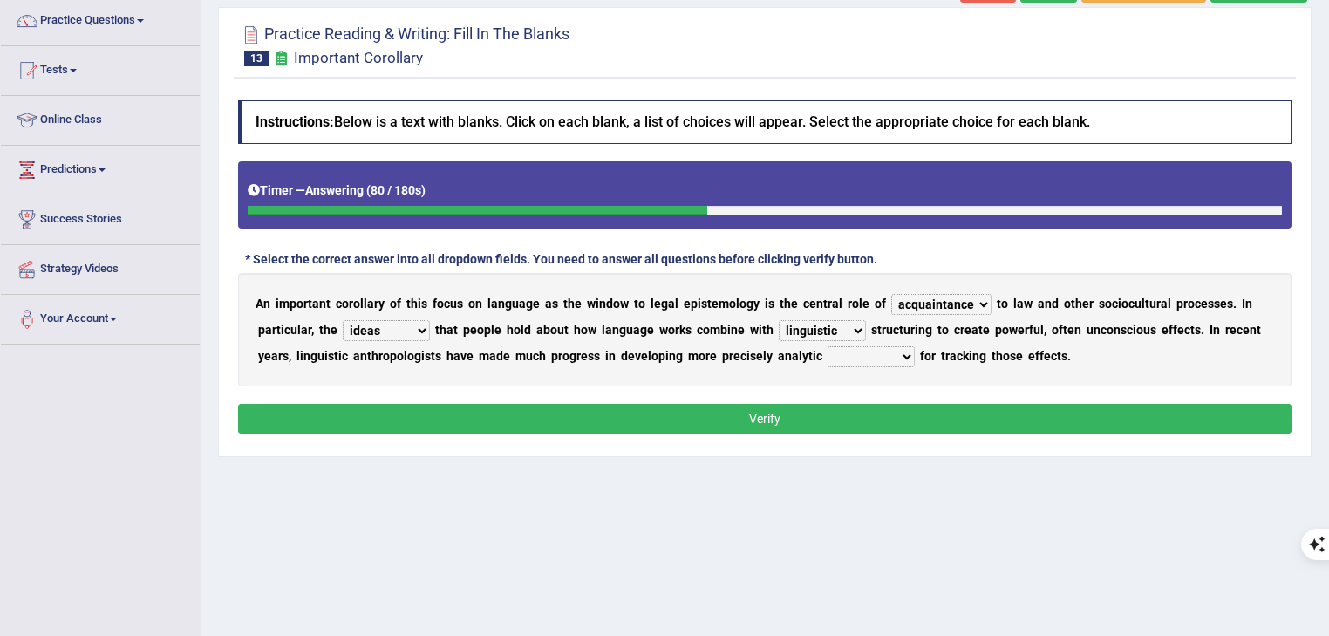
select select "tools"
click at [827, 346] on select "tools appetite albums stroke" at bounding box center [870, 356] width 87 height 21
click at [398, 332] on select "deviation besmirch consent ideas" at bounding box center [386, 330] width 87 height 21
click at [854, 326] on select "mandatory linguistic legitimate customary" at bounding box center [822, 330] width 87 height 21
click at [1056, 323] on b "o" at bounding box center [1054, 330] width 7 height 14
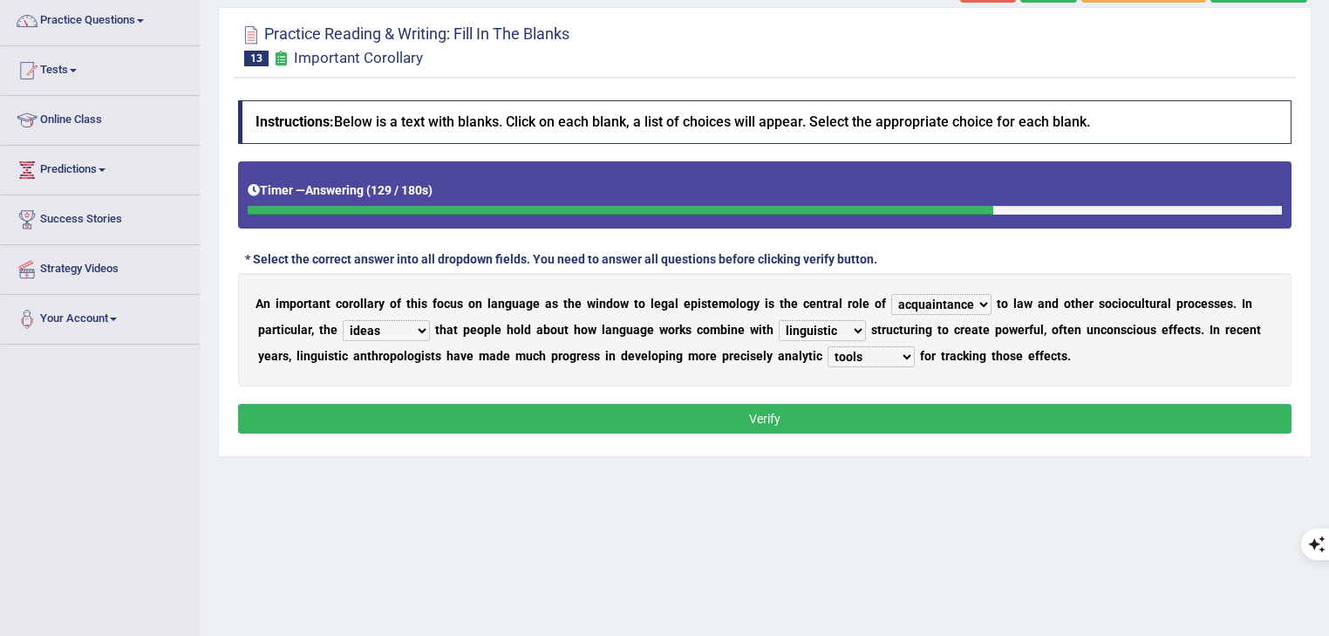
click at [966, 303] on select "discourse epoch dialect acquaintance" at bounding box center [941, 304] width 100 height 21
click at [1133, 326] on b "c" at bounding box center [1129, 330] width 6 height 14
click at [1050, 422] on button "Verify" at bounding box center [764, 419] width 1053 height 30
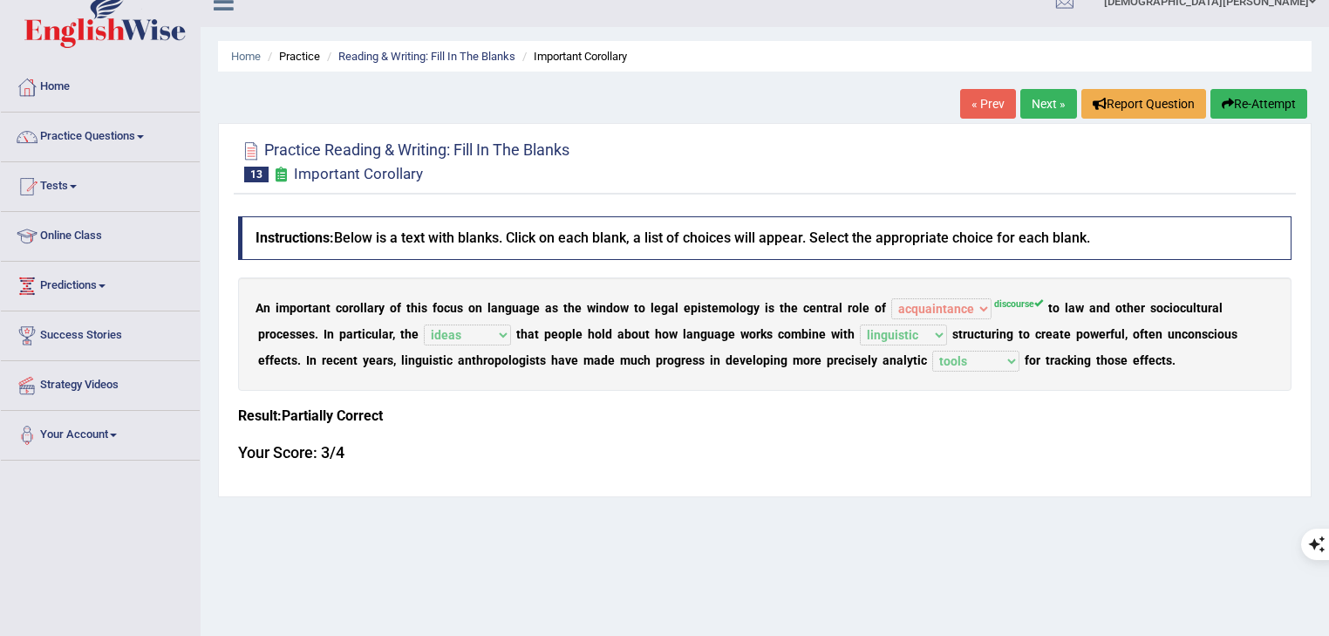
scroll to position [0, 0]
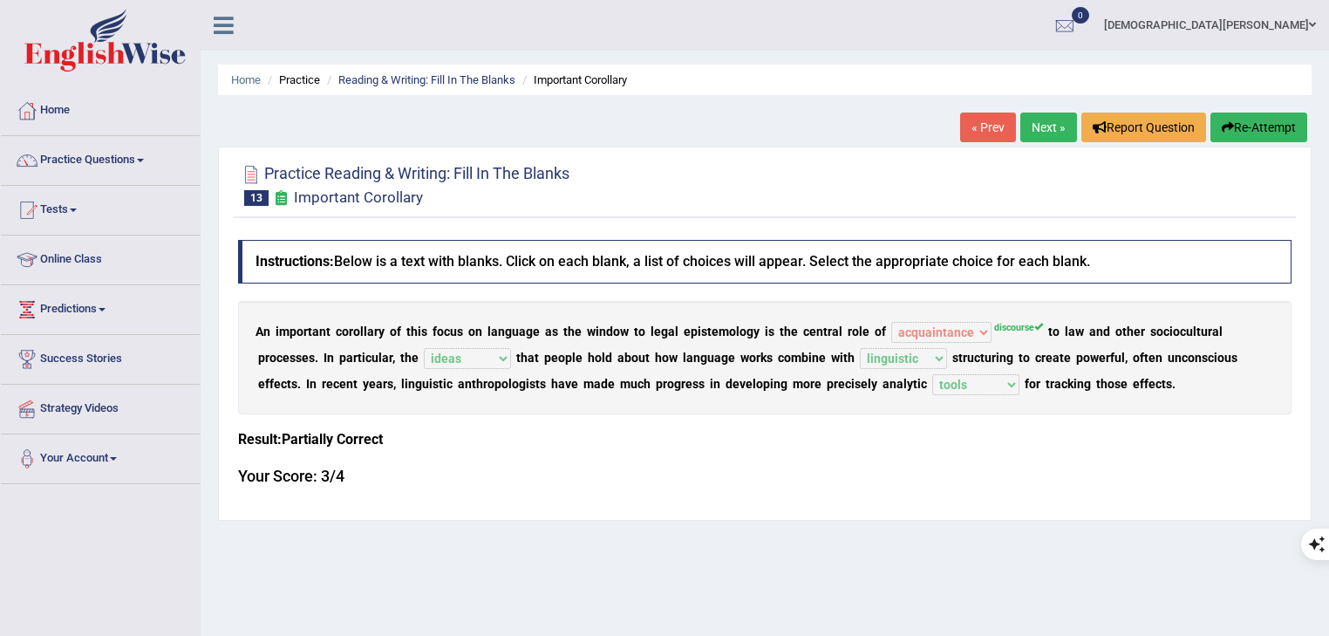
click at [736, 325] on b "o" at bounding box center [732, 331] width 7 height 14
click at [736, 324] on b "o" at bounding box center [732, 331] width 7 height 14
click at [736, 325] on b "o" at bounding box center [732, 331] width 7 height 14
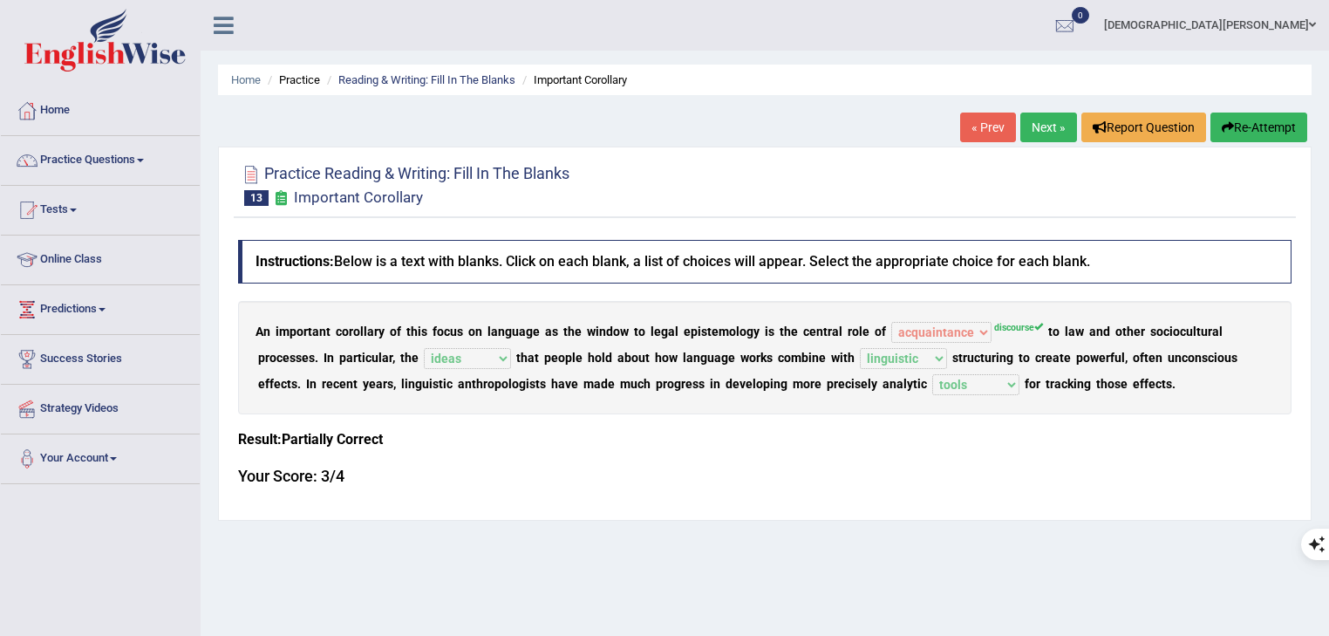
click at [736, 325] on b "o" at bounding box center [732, 331] width 7 height 14
drag, startPoint x: 771, startPoint y: 353, endPoint x: 712, endPoint y: 370, distance: 60.7
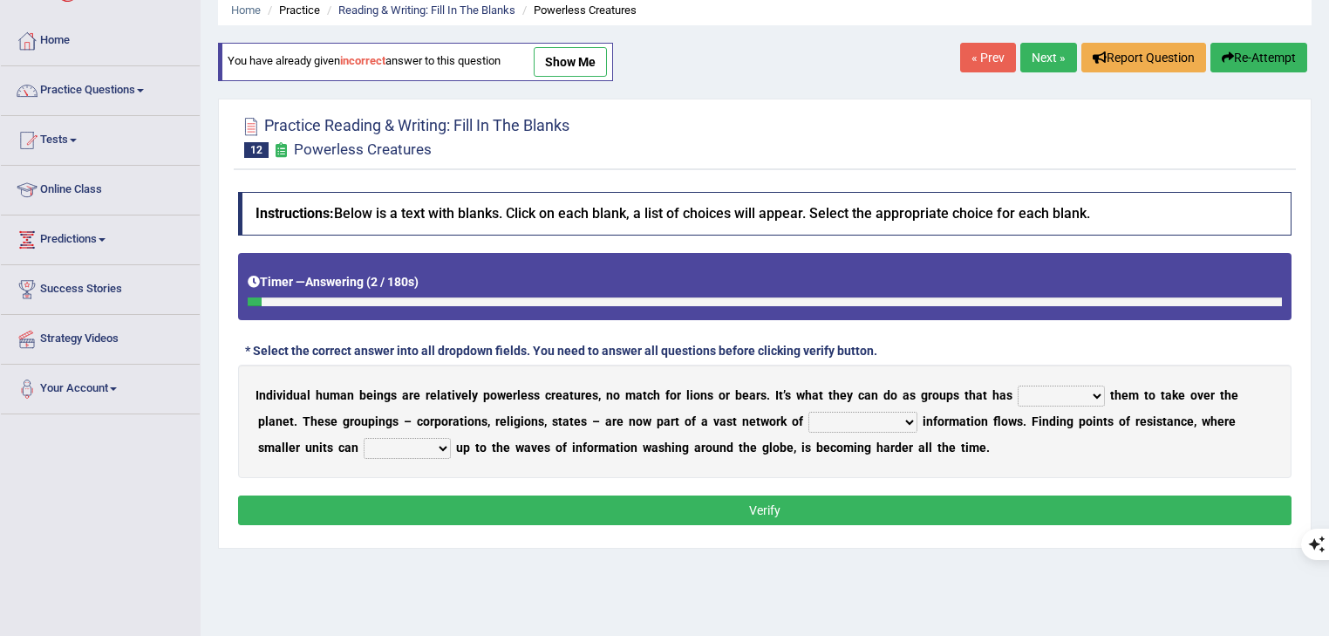
drag, startPoint x: 1055, startPoint y: 54, endPoint x: 1041, endPoint y: 54, distance: 13.9
click at [1054, 54] on link "Next »" at bounding box center [1048, 58] width 57 height 30
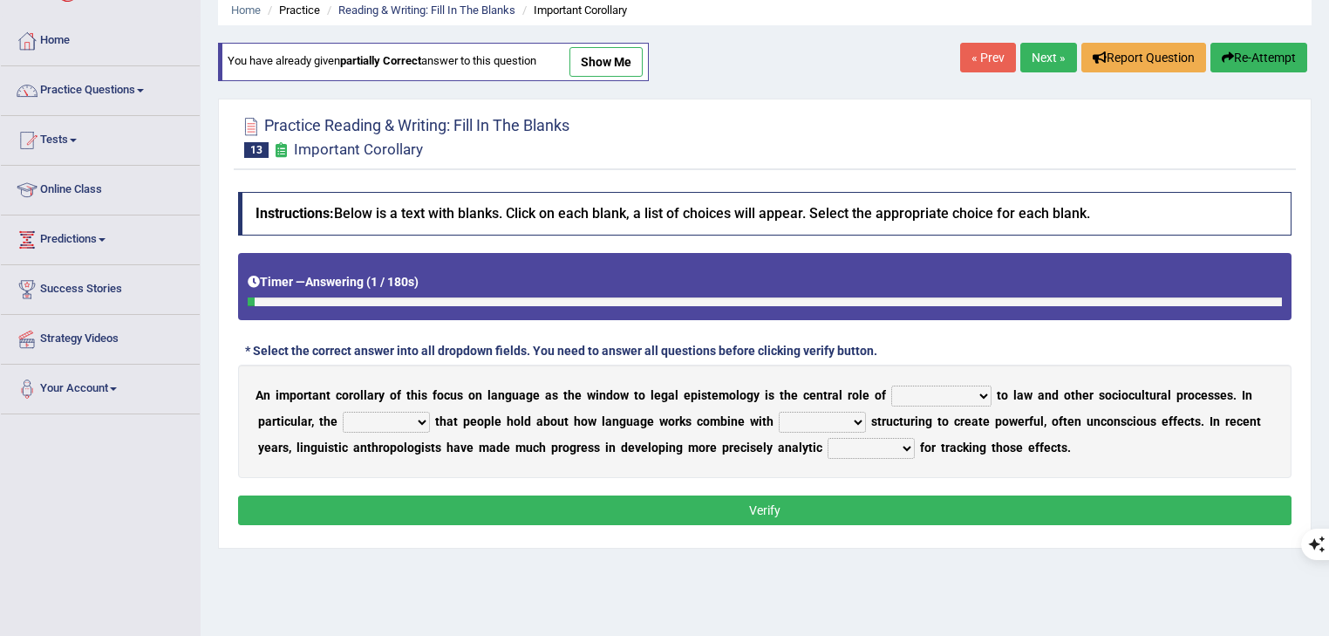
scroll to position [70, 0]
click at [718, 395] on b "e" at bounding box center [714, 395] width 7 height 14
click at [718, 391] on b "e" at bounding box center [714, 395] width 7 height 14
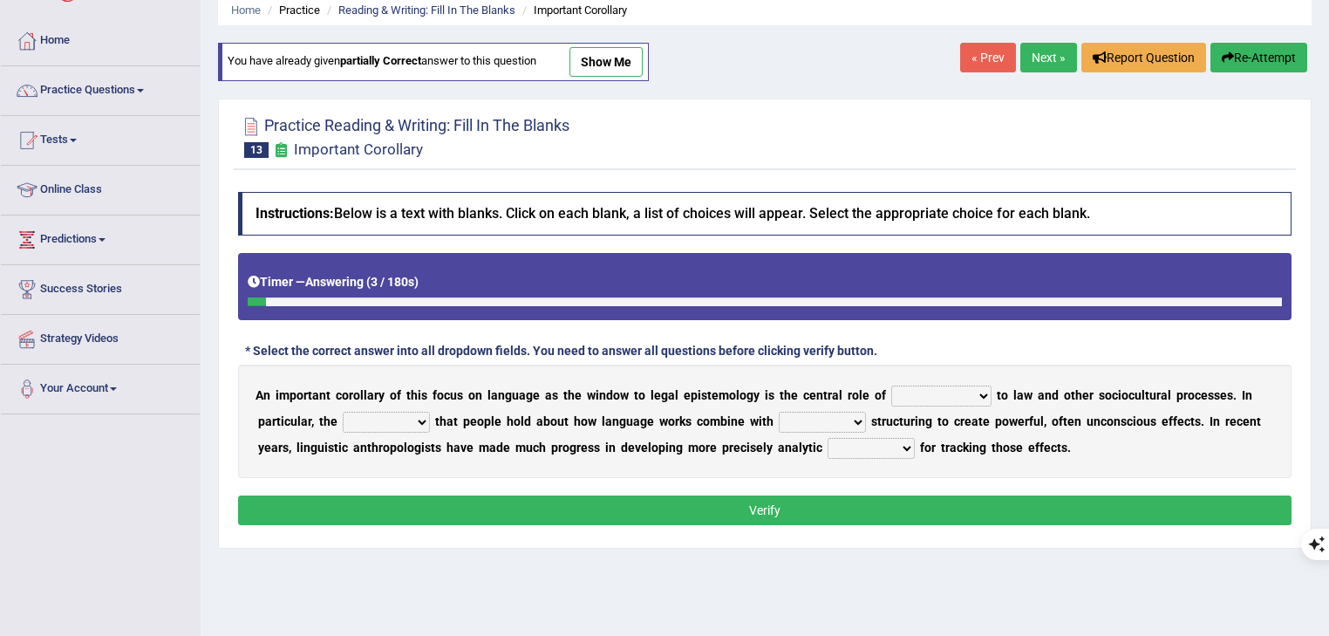
click at [718, 391] on b "e" at bounding box center [714, 395] width 7 height 14
click at [718, 399] on b "e" at bounding box center [714, 395] width 7 height 14
click at [920, 391] on select "discourse epoch dialect acquaintance" at bounding box center [941, 395] width 100 height 21
click at [955, 391] on select "discourse epoch dialect acquaintance" at bounding box center [941, 395] width 100 height 21
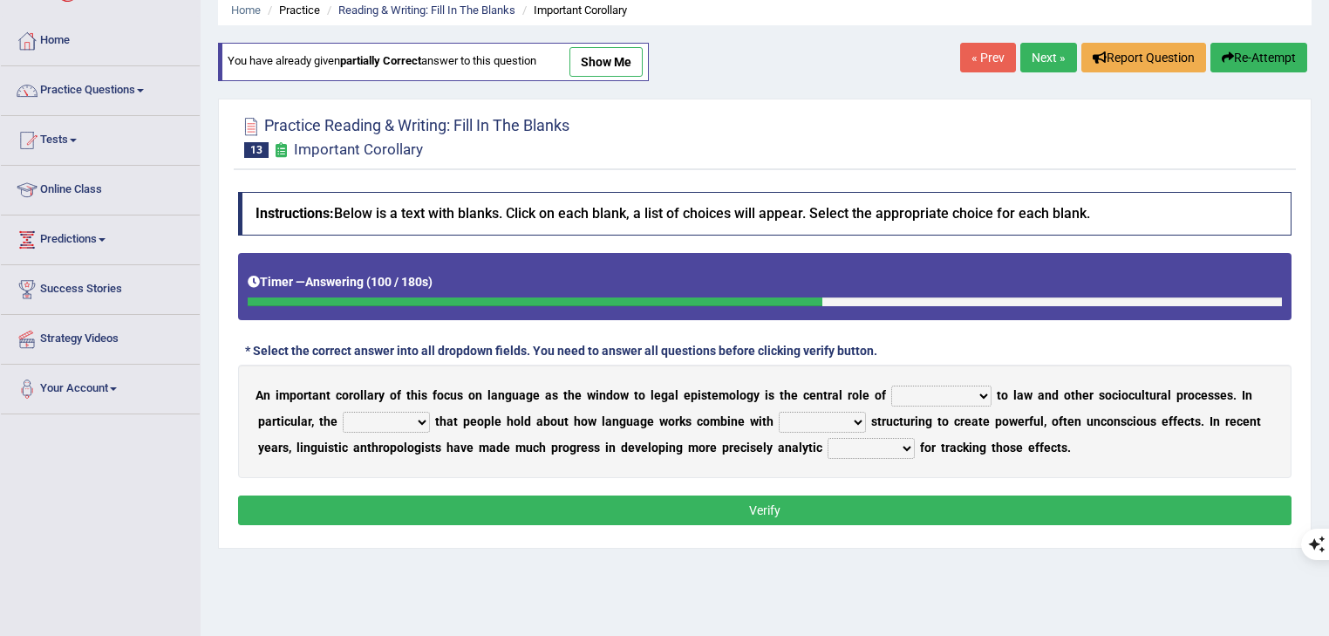
click at [908, 391] on select "discourse epoch dialect acquaintance" at bounding box center [941, 395] width 100 height 21
click at [965, 404] on select "discourse epoch dialect acquaintance" at bounding box center [941, 395] width 100 height 21
click at [841, 425] on select "mandatory linguistic legitimate customary" at bounding box center [822, 422] width 87 height 21
click at [725, 390] on b "m" at bounding box center [723, 395] width 10 height 14
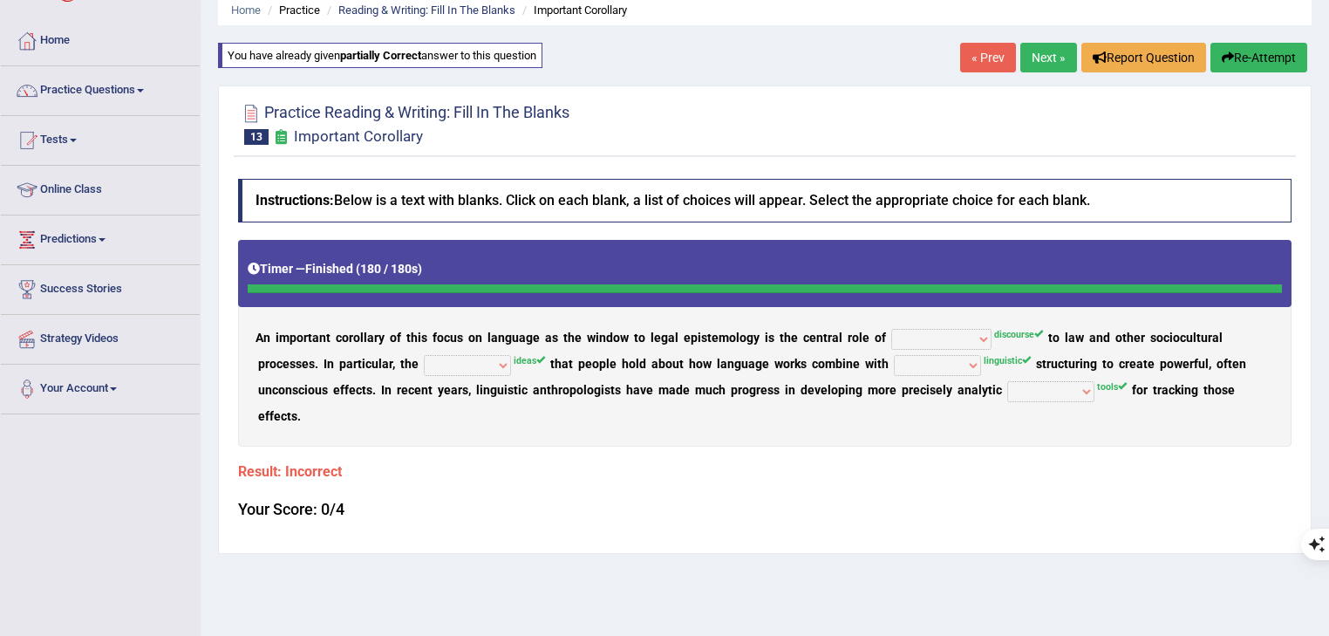
drag, startPoint x: 478, startPoint y: 413, endPoint x: 516, endPoint y: 331, distance: 90.5
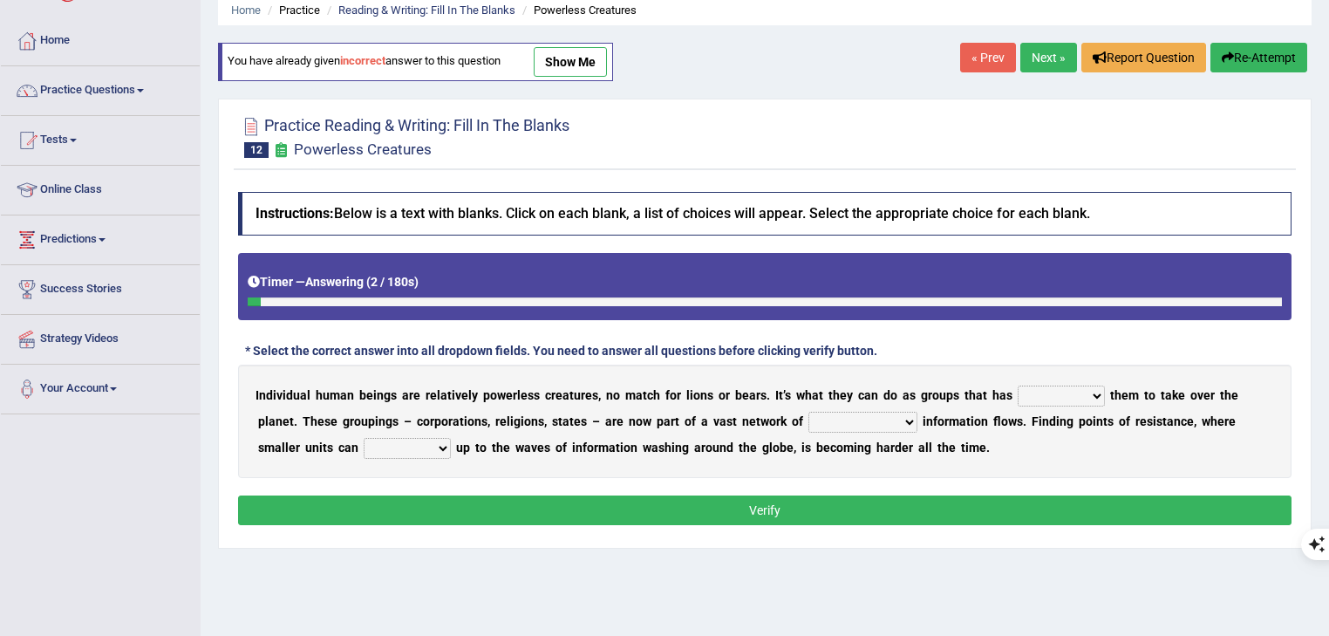
drag, startPoint x: 820, startPoint y: 317, endPoint x: 831, endPoint y: 322, distance: 12.1
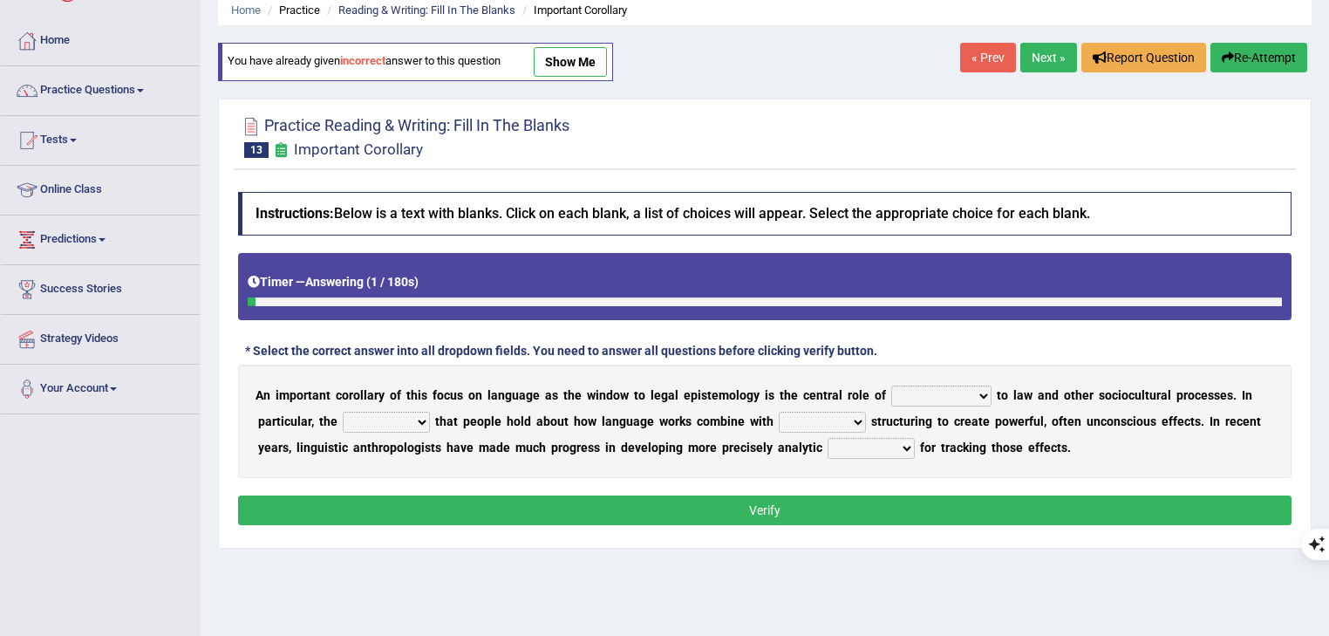
click at [917, 398] on select "discourse epoch dialect acquaintance" at bounding box center [941, 395] width 100 height 21
click at [821, 425] on select "mandatory linguistic legitimate customary" at bounding box center [822, 422] width 87 height 21
click at [903, 445] on select "tools appetite albums stroke" at bounding box center [870, 448] width 87 height 21
drag, startPoint x: 1049, startPoint y: 439, endPoint x: 1079, endPoint y: 434, distance: 30.8
click at [1049, 440] on b "e" at bounding box center [1047, 447] width 7 height 14
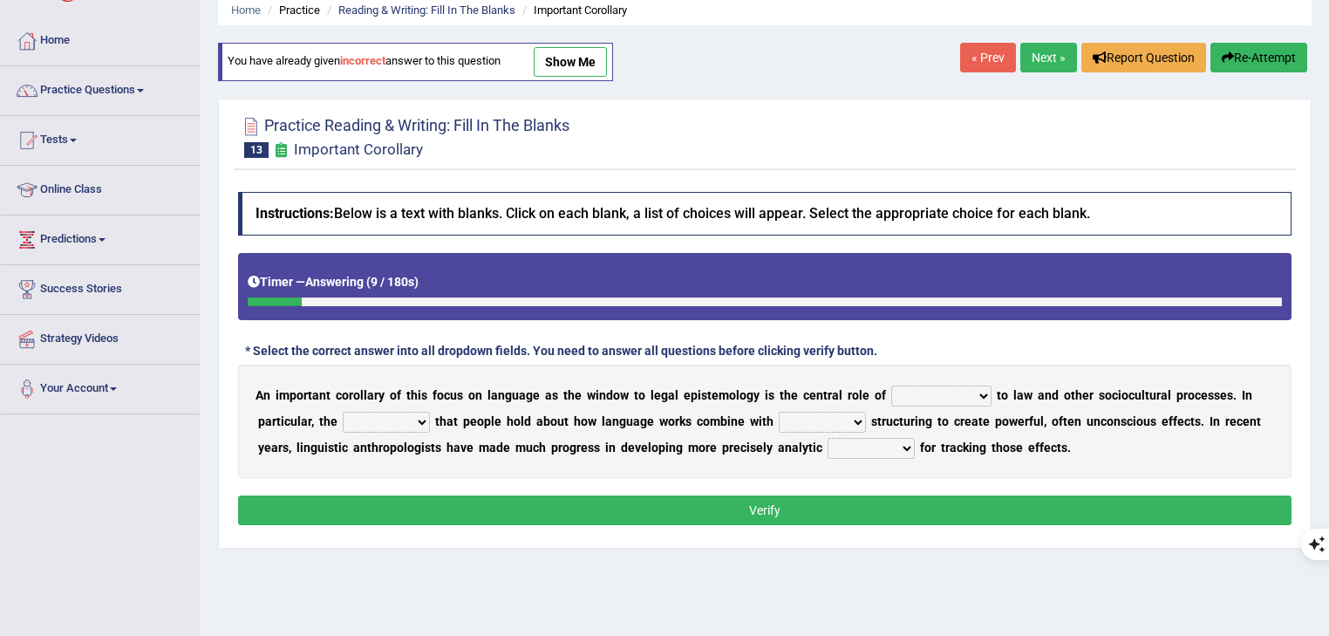
click at [399, 418] on select "deviation besmirch consent ideas" at bounding box center [386, 422] width 87 height 21
click at [861, 450] on select "tools appetite albums stroke" at bounding box center [870, 448] width 87 height 21
click at [830, 424] on select "mandatory linguistic legitimate customary" at bounding box center [822, 422] width 87 height 21
click at [359, 413] on select "deviation besmirch consent ideas" at bounding box center [386, 422] width 87 height 21
click at [700, 446] on b "o" at bounding box center [701, 447] width 7 height 14
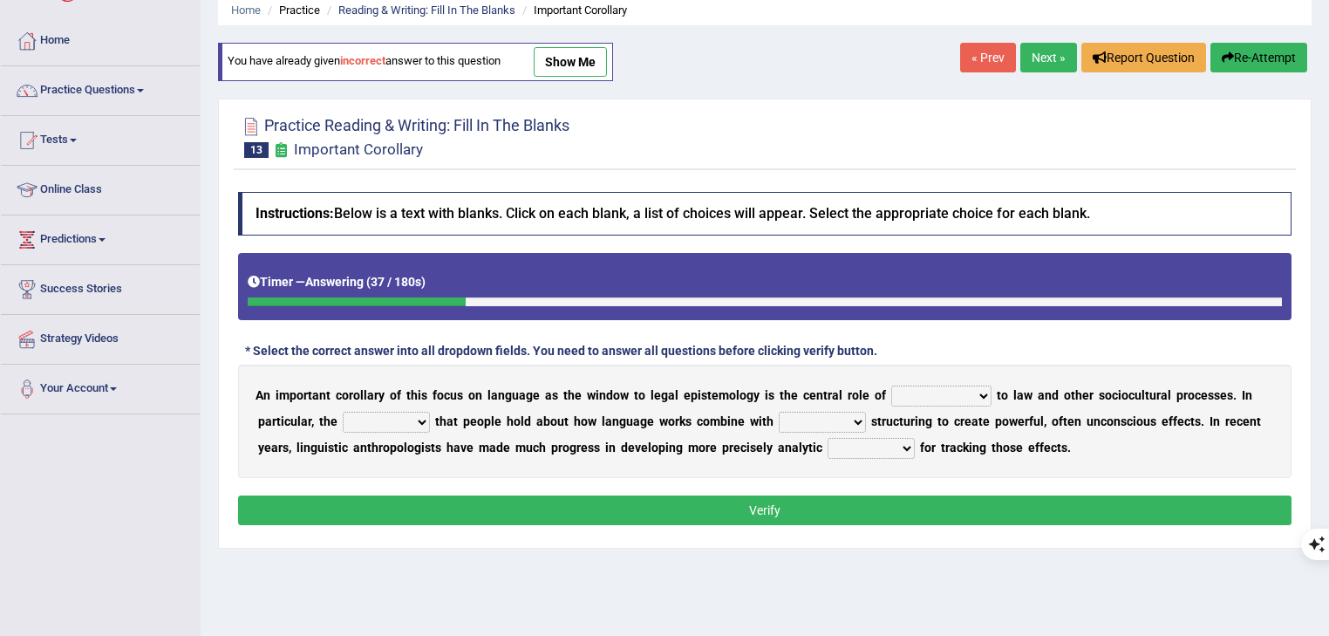
click at [1050, 49] on link "Next »" at bounding box center [1048, 58] width 57 height 30
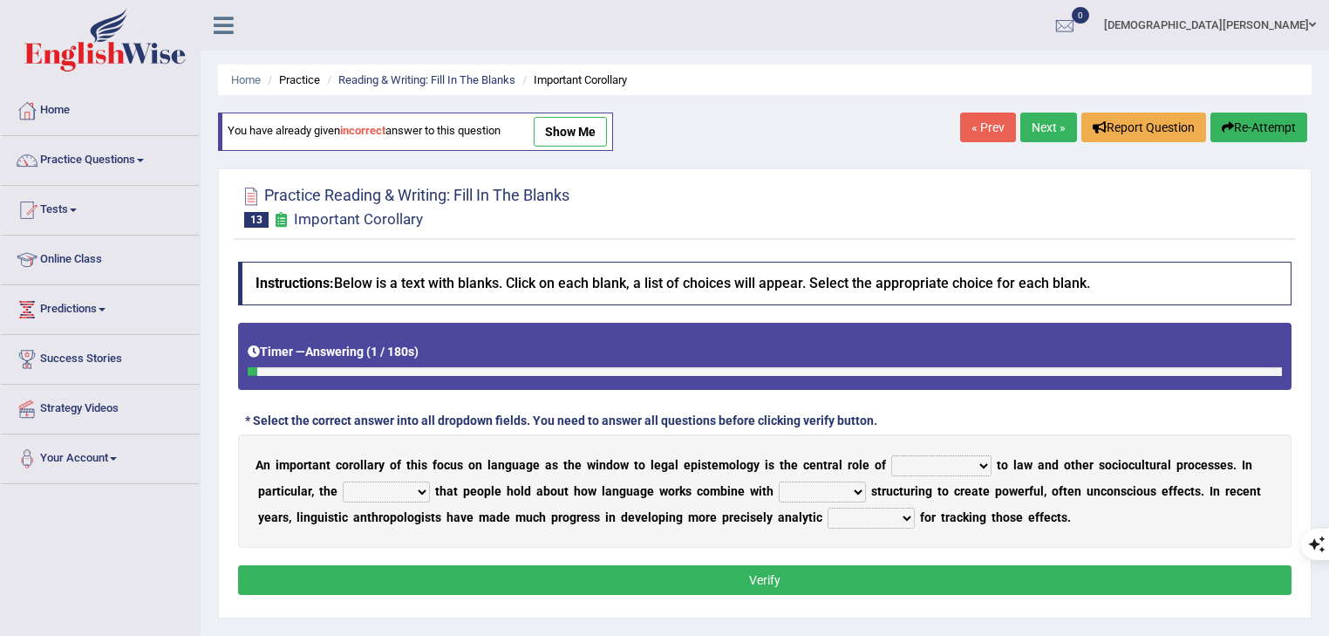
click at [966, 123] on link "« Prev" at bounding box center [988, 127] width 56 height 30
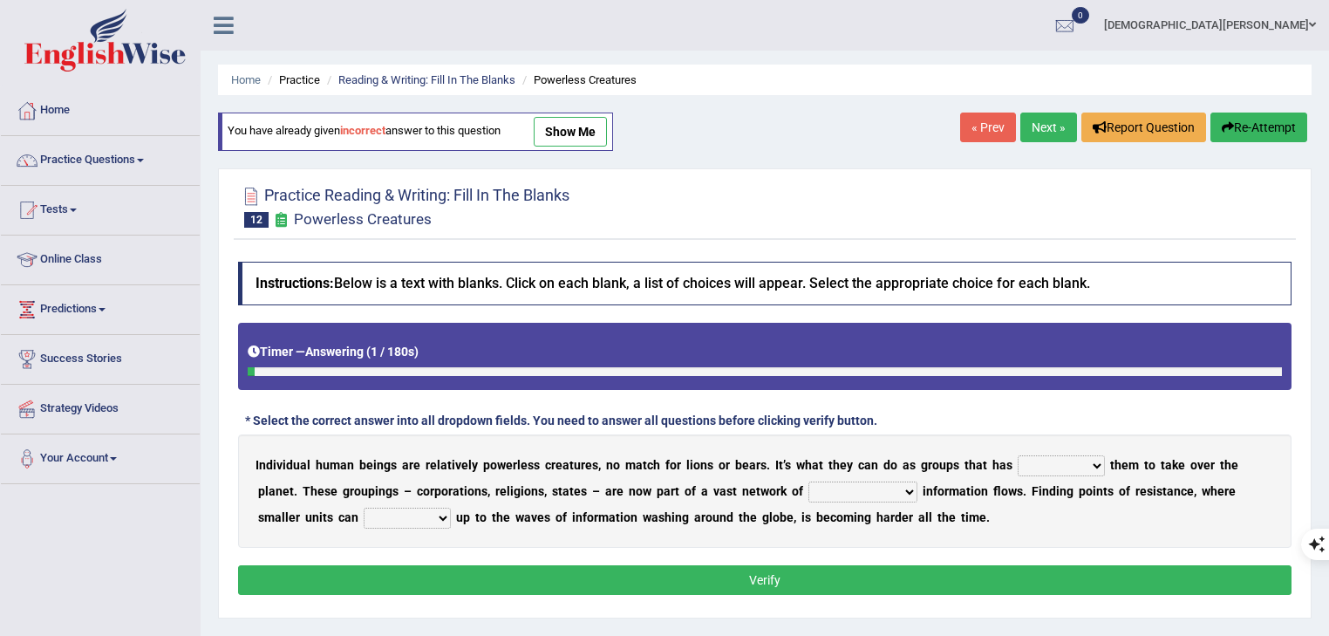
click at [1063, 122] on link "Next »" at bounding box center [1048, 127] width 57 height 30
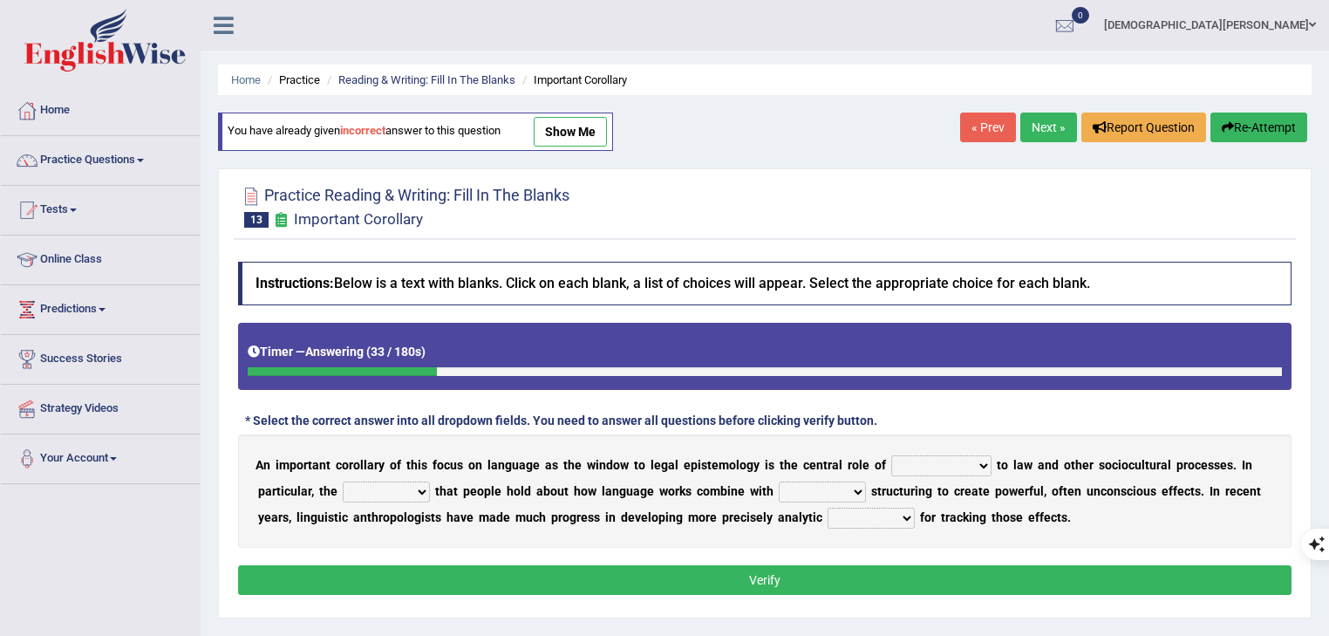
click at [983, 126] on link "« Prev" at bounding box center [988, 127] width 56 height 30
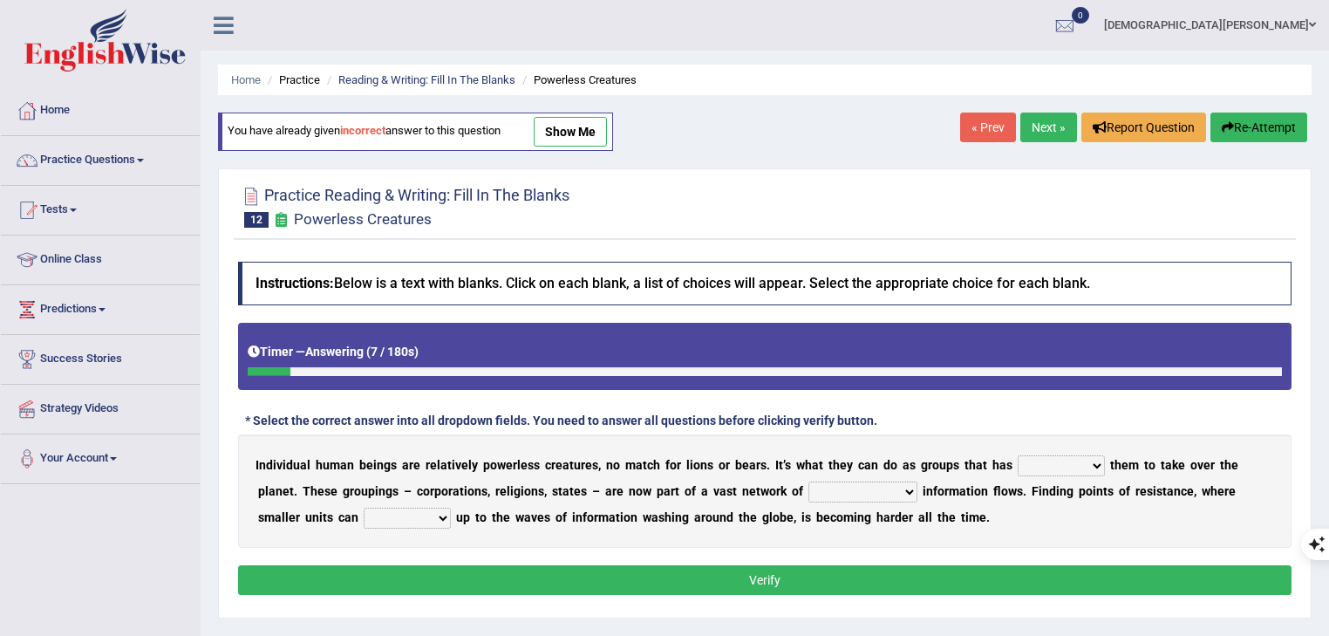
click at [1049, 131] on link "Next »" at bounding box center [1048, 127] width 57 height 30
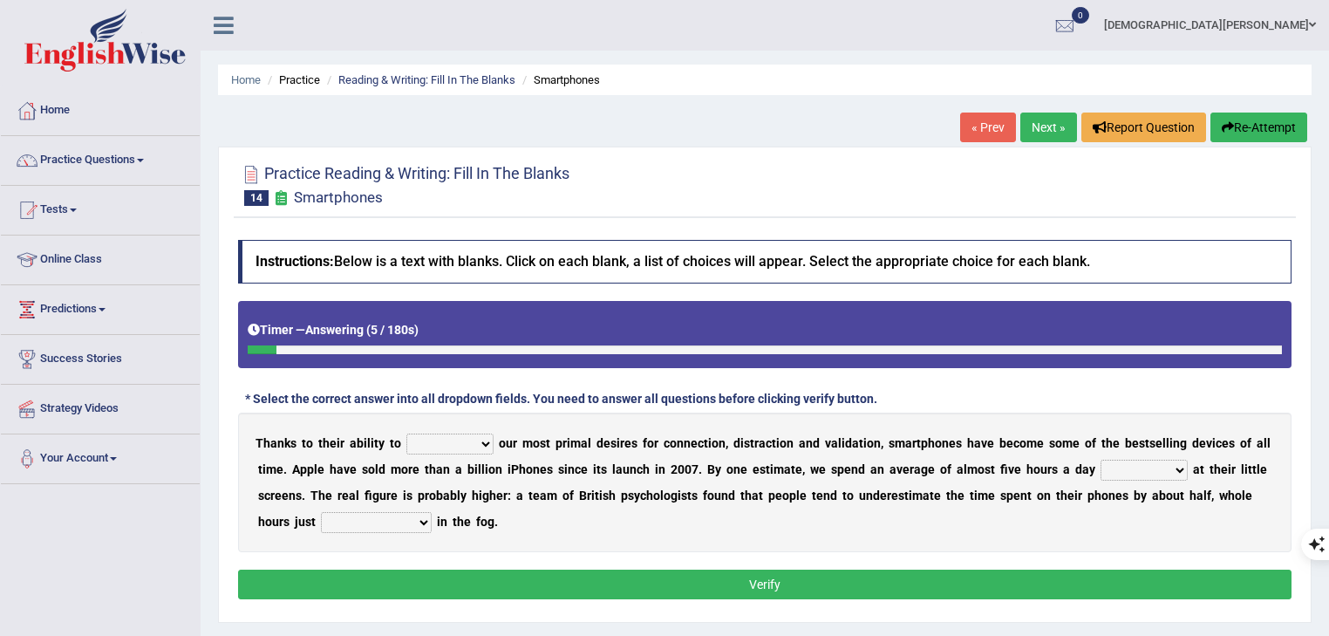
click at [466, 437] on select "hijack describe sharpen conserve" at bounding box center [449, 443] width 87 height 21
select select "hijack"
click at [406, 433] on select "hijack describe sharpen conserve" at bounding box center [449, 443] width 87 height 21
click at [1137, 466] on select "watching waggling snoring staring" at bounding box center [1143, 469] width 87 height 21
select select "staring"
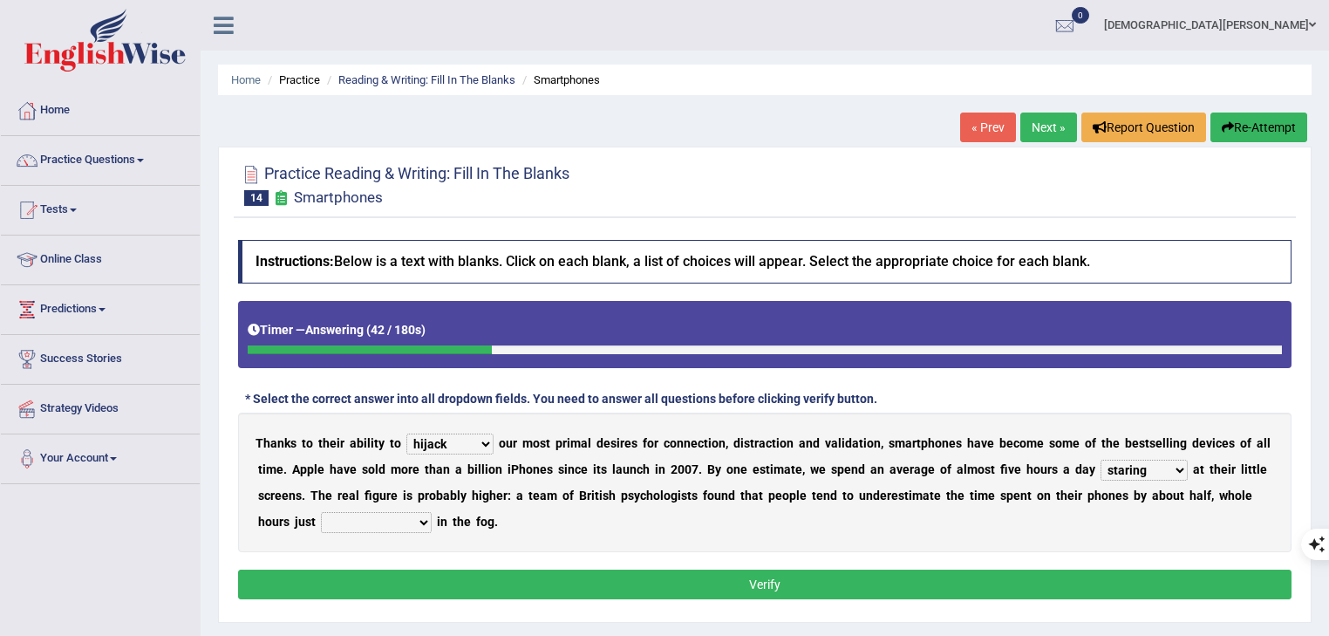
click at [1107, 459] on select "watching waggling snoring staring" at bounding box center [1143, 469] width 87 height 21
click at [373, 518] on select "has evaporated evaporating evaporate evaporates" at bounding box center [376, 522] width 111 height 21
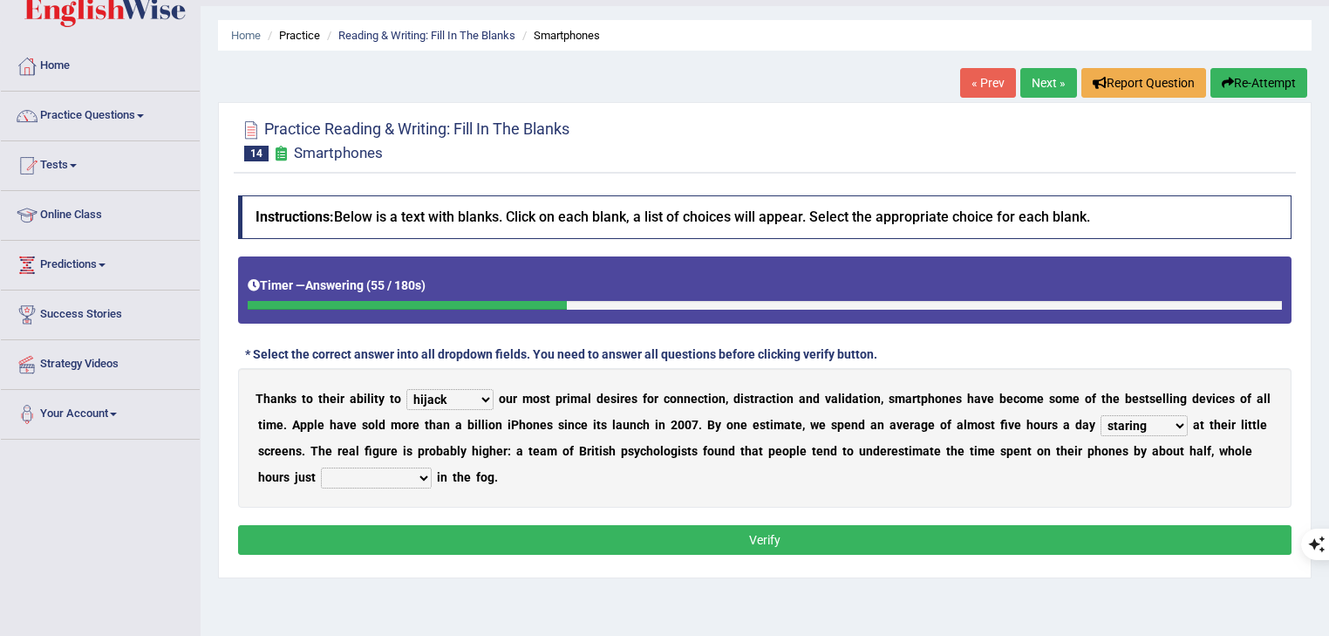
scroll to position [70, 0]
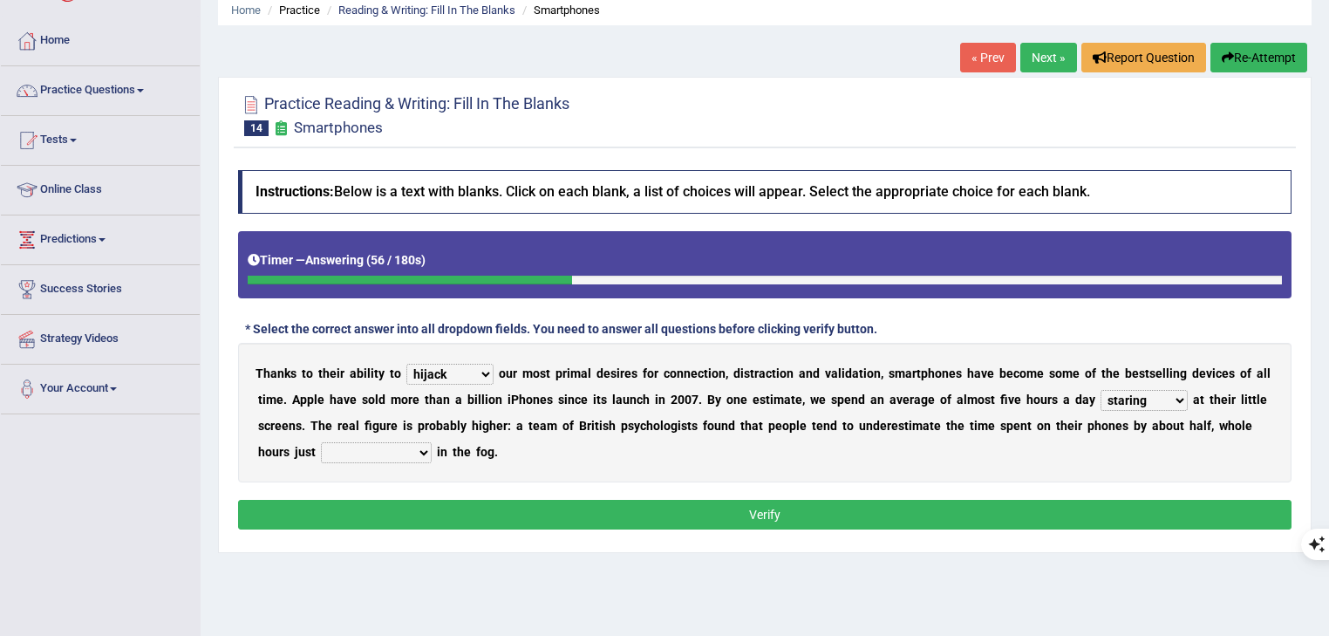
click at [407, 457] on select "has evaporated evaporating evaporate evaporates" at bounding box center [376, 452] width 111 height 21
select select "evaporating"
click at [322, 442] on select "has evaporated evaporating evaporate evaporates" at bounding box center [376, 452] width 111 height 21
click at [463, 377] on select "hijack describe sharpen conserve" at bounding box center [449, 374] width 87 height 21
click at [679, 420] on b "i" at bounding box center [678, 425] width 3 height 14
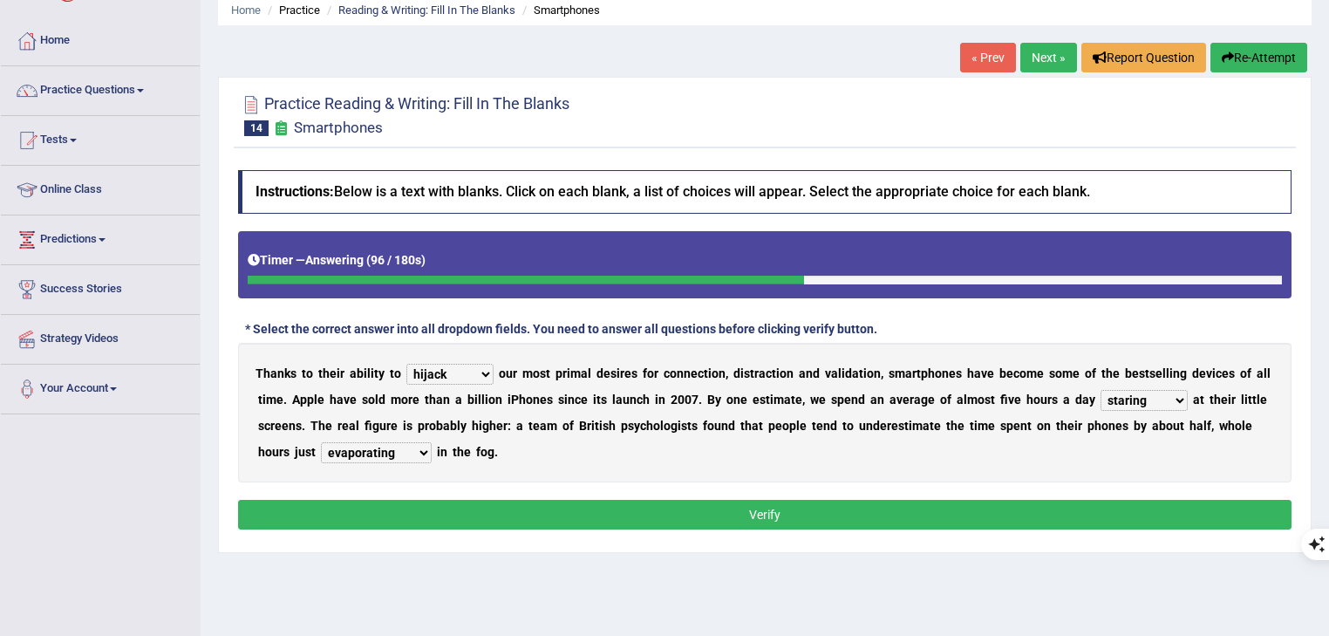
click at [765, 517] on button "Verify" at bounding box center [764, 515] width 1053 height 30
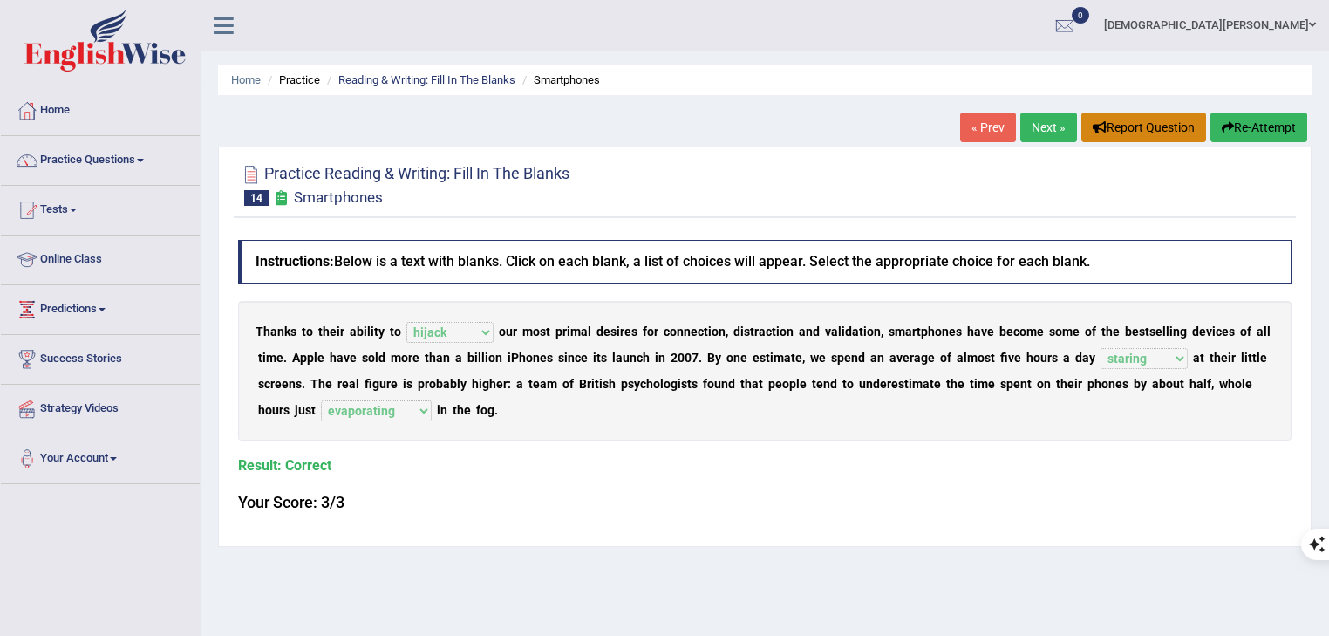
scroll to position [0, 0]
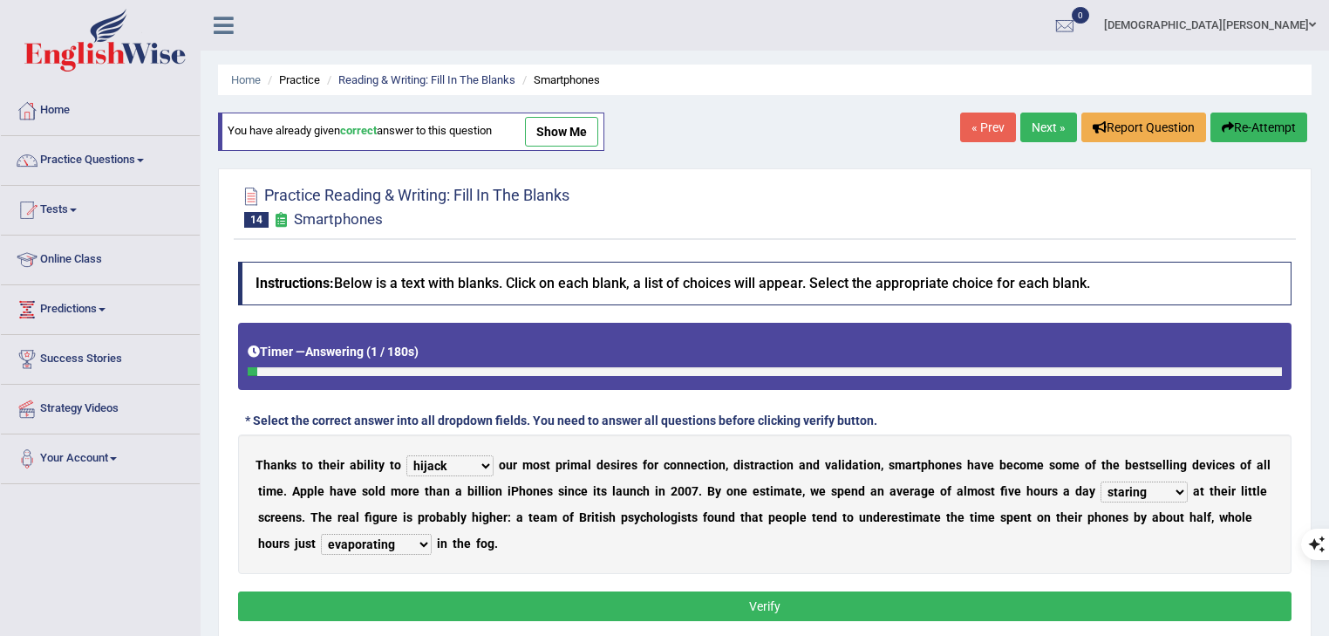
select select "hijack"
select select "staring"
select select "evaporating"
click at [670, 497] on div "T [PERSON_NAME] t o t h e i r a b i l i t y t o hijack describe [PERSON_NAME] c…" at bounding box center [764, 503] width 1053 height 139
click at [348, 535] on select "has evaporated evaporating evaporate evaporates" at bounding box center [376, 544] width 111 height 21
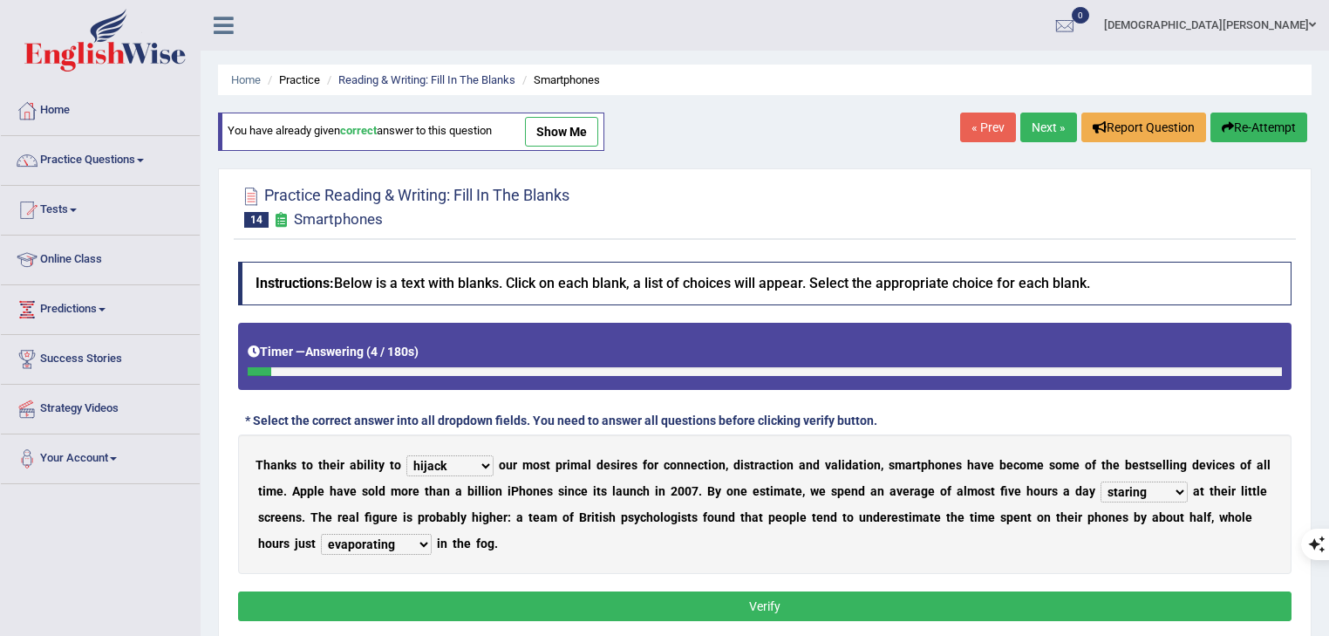
drag, startPoint x: 544, startPoint y: 499, endPoint x: 609, endPoint y: 496, distance: 65.4
click at [557, 499] on div "T h a n k s t o t h e i r a b i l i t y t o hijack describe sharpen conserve o …" at bounding box center [764, 503] width 1053 height 139
click at [1183, 487] on select "watching waggling snoring staring" at bounding box center [1143, 491] width 87 height 21
click at [1045, 128] on link "Next »" at bounding box center [1048, 127] width 57 height 30
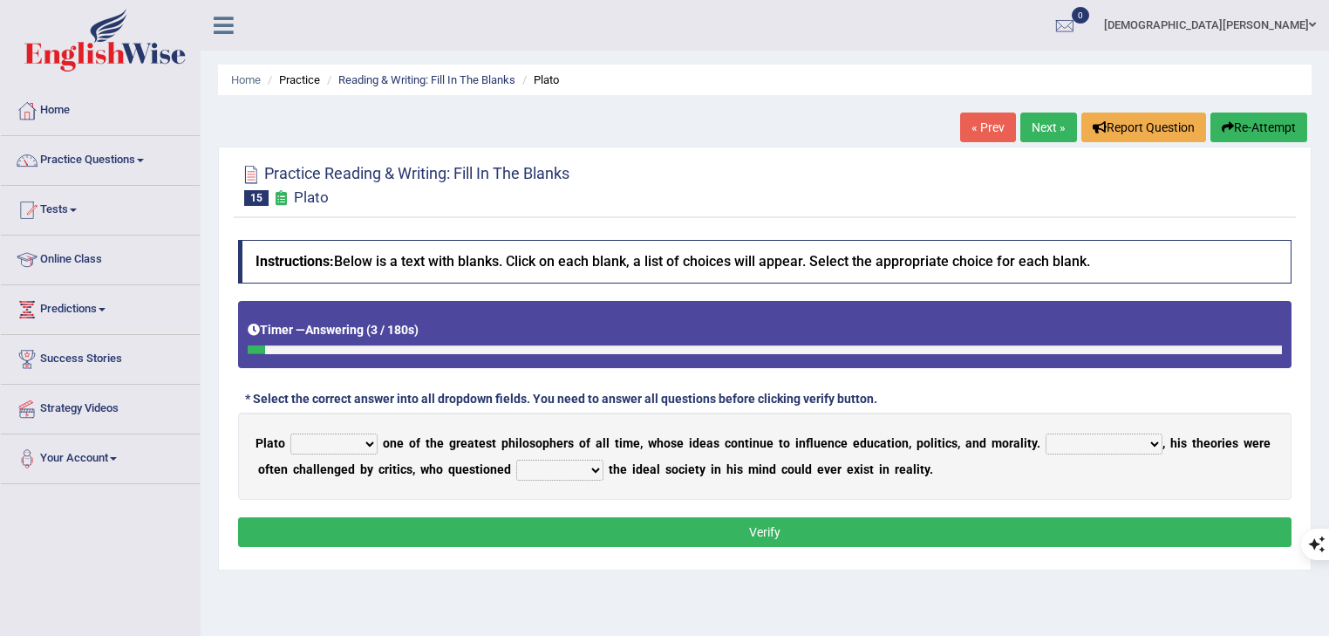
click at [343, 443] on select "keeps comes claims remains" at bounding box center [333, 443] width 87 height 21
select select "remains"
click at [290, 433] on select "keeps comes claims remains" at bounding box center [333, 443] width 87 height 21
click at [1099, 443] on select "Notwithstanding So However Whatever" at bounding box center [1103, 443] width 117 height 21
select select "However"
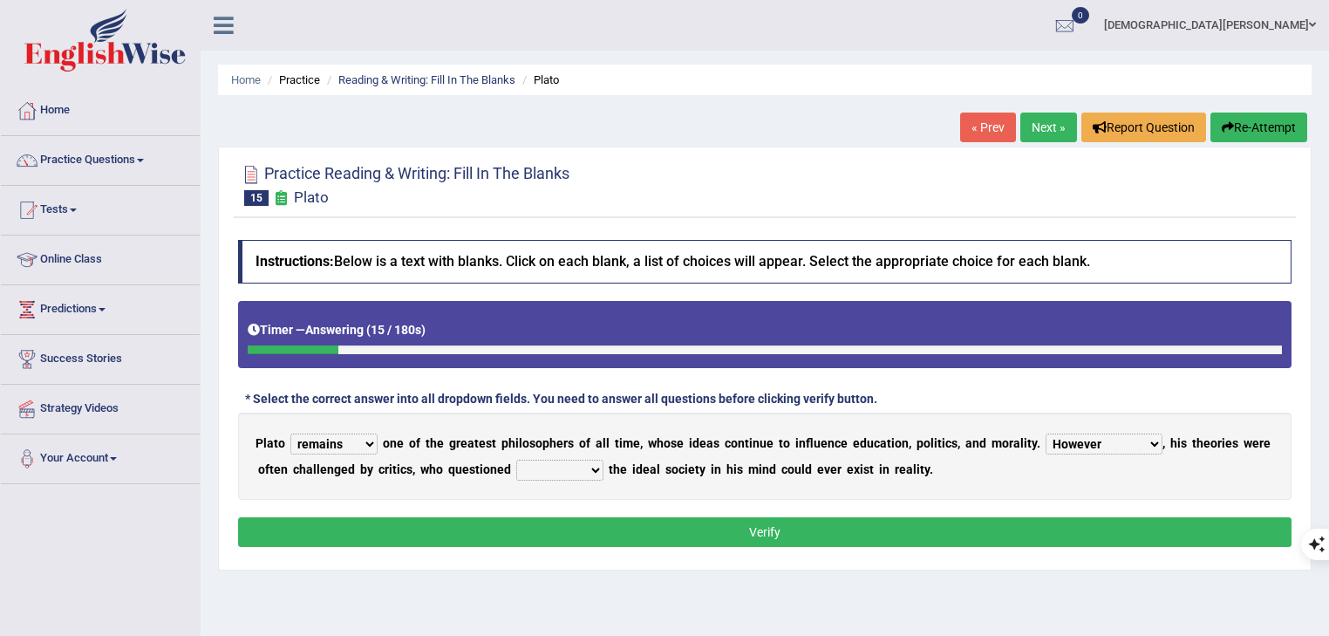
click at [1047, 433] on select "Notwithstanding So However Whatever" at bounding box center [1103, 443] width 117 height 21
click at [564, 466] on select "which what that whether" at bounding box center [559, 469] width 87 height 21
select select "whether"
click at [517, 459] on select "which what that whether" at bounding box center [559, 469] width 87 height 21
click at [359, 451] on select "keeps comes claims remains" at bounding box center [333, 443] width 87 height 21
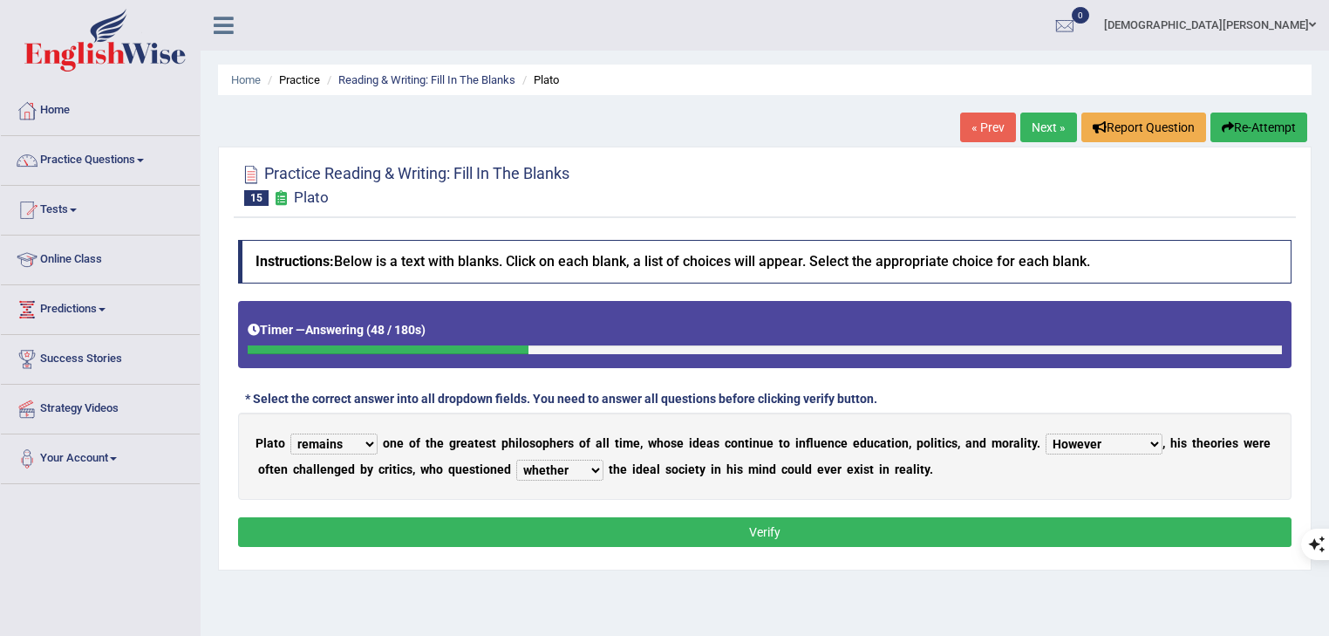
click at [889, 463] on b "n" at bounding box center [885, 469] width 7 height 14
click at [1101, 445] on select "Notwithstanding So However Whatever" at bounding box center [1103, 443] width 117 height 21
click at [947, 461] on div "P l a t o keeps comes claims remains o n e o f t h e g r e a t e s t p h i l o …" at bounding box center [764, 455] width 1053 height 87
click at [942, 519] on button "Verify" at bounding box center [764, 532] width 1053 height 30
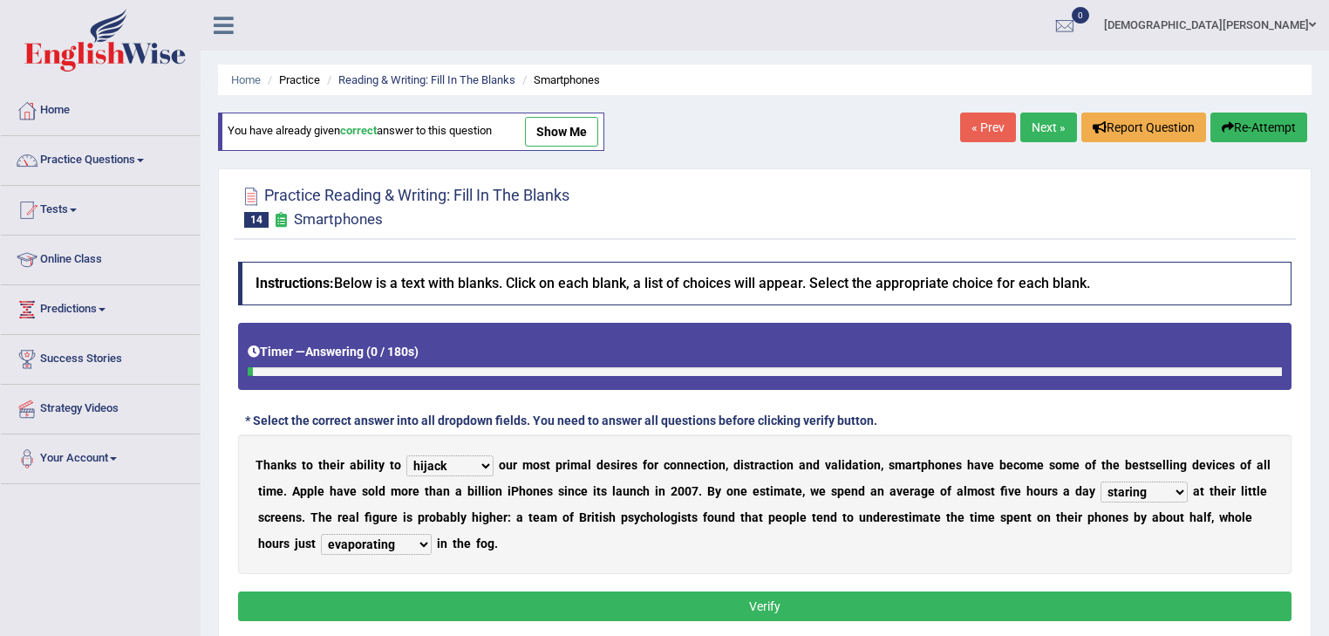
select select "hijack"
select select "staring"
select select "evaporating"
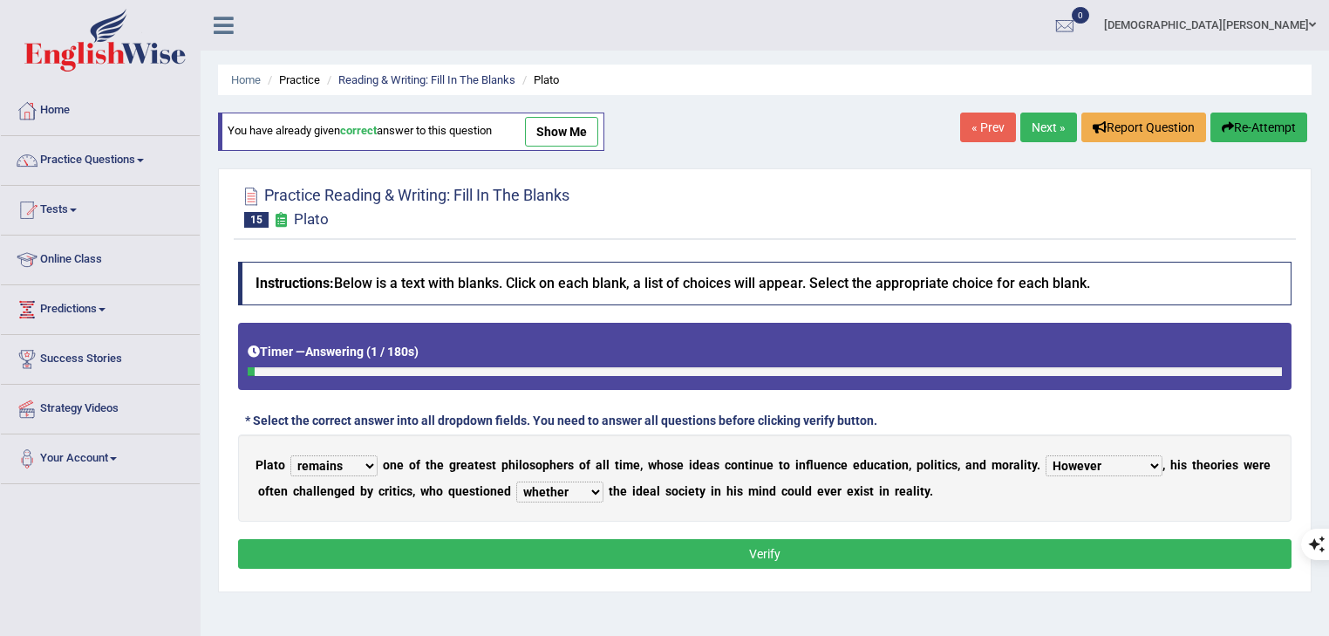
select select "remains"
select select "However"
select select "whether"
click at [536, 488] on select "which what that whether" at bounding box center [559, 491] width 87 height 21
click at [336, 461] on select "keeps comes claims remains" at bounding box center [333, 465] width 87 height 21
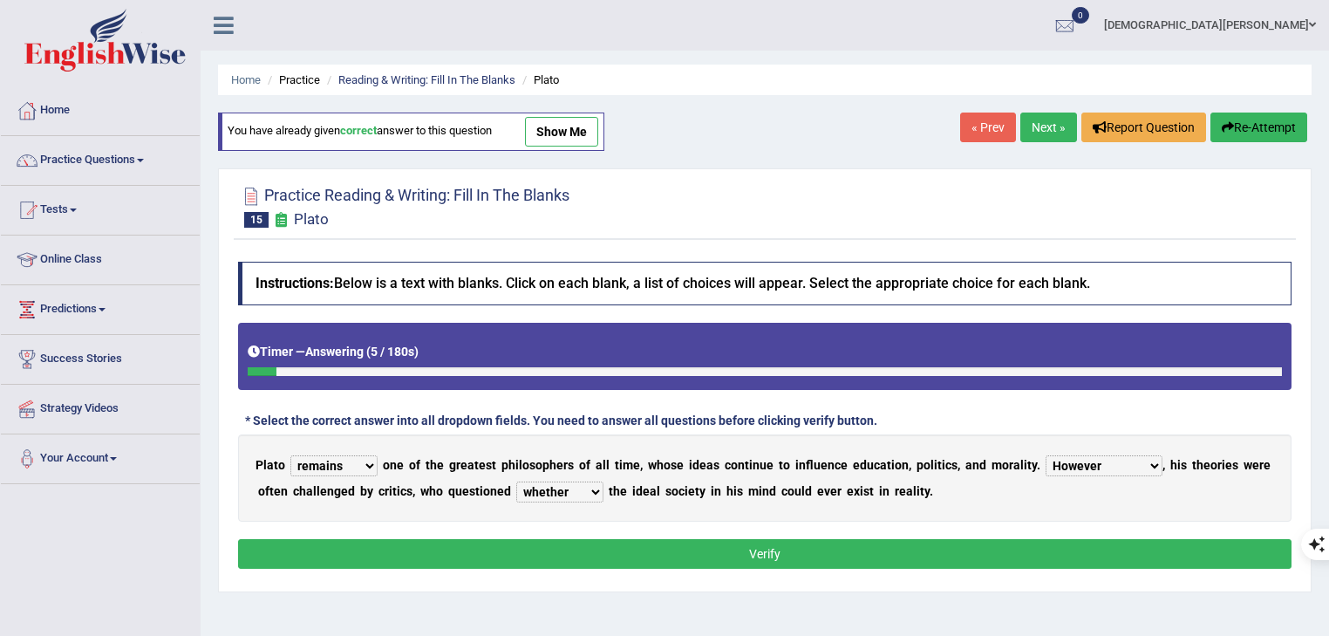
click at [1046, 122] on link "Next »" at bounding box center [1048, 127] width 57 height 30
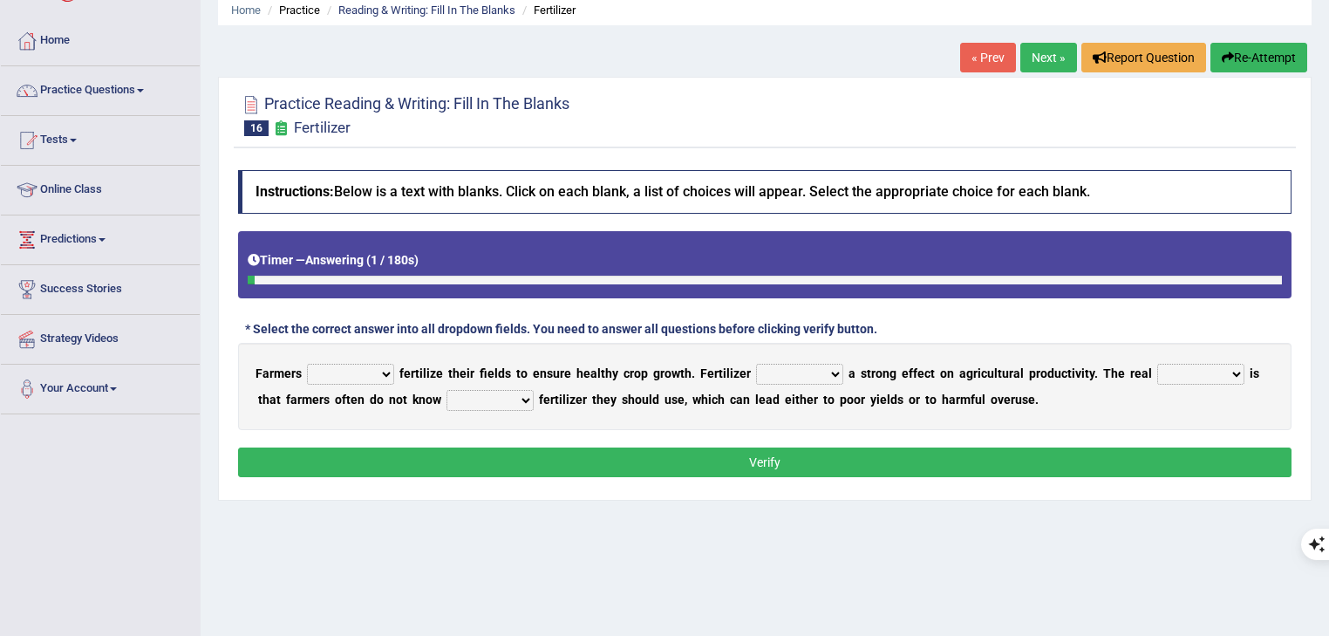
scroll to position [70, 0]
click at [370, 377] on select "must should need can" at bounding box center [350, 374] width 87 height 21
select select "should"
click at [307, 364] on select "must should need can" at bounding box center [350, 374] width 87 height 21
click at [793, 371] on select "has had have having" at bounding box center [799, 374] width 87 height 21
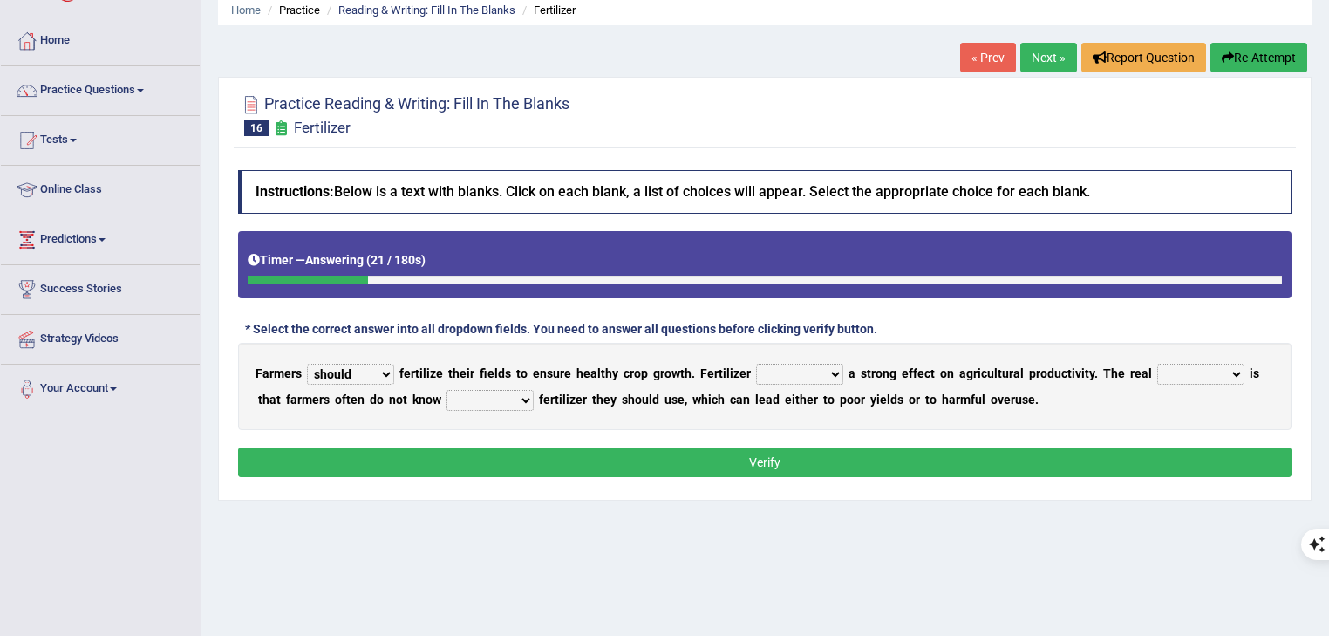
select select "has"
click at [756, 364] on select "has had have having" at bounding box center [799, 374] width 87 height 21
click at [1200, 366] on select "problem question conclusion answer" at bounding box center [1200, 374] width 87 height 21
select select "problem"
click at [1158, 364] on select "problem question conclusion answer" at bounding box center [1200, 374] width 87 height 21
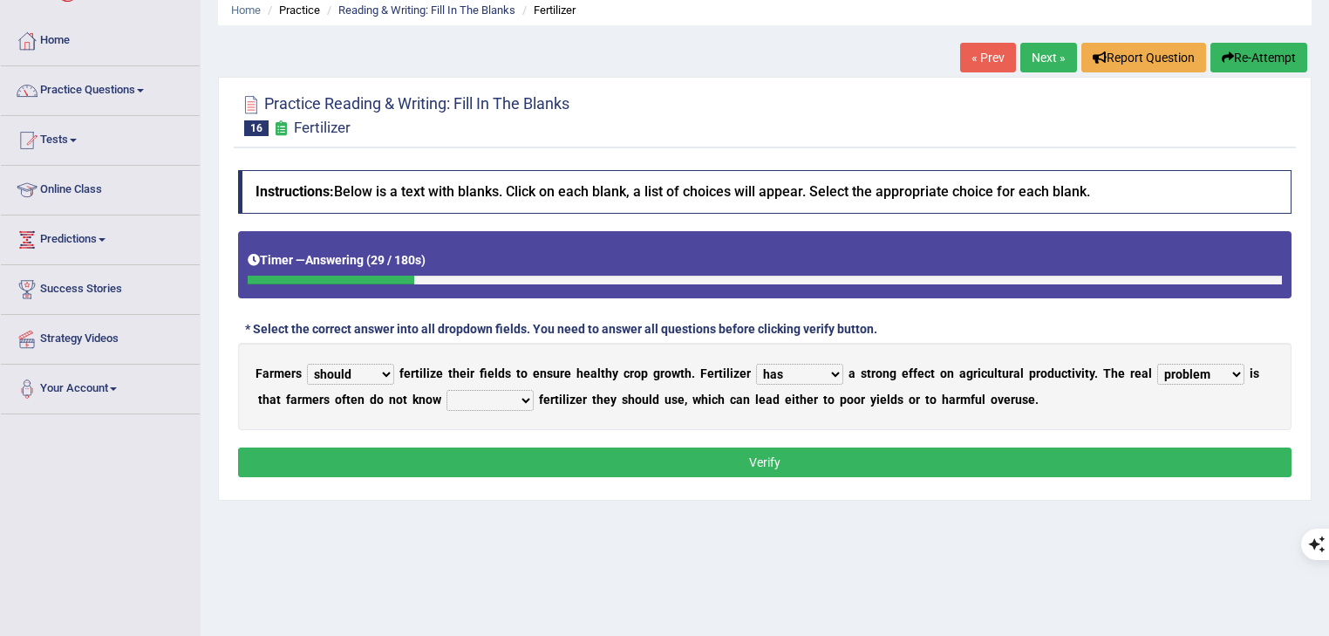
click at [493, 395] on select "how much how many however so much" at bounding box center [489, 400] width 87 height 21
select select "how much"
click at [449, 390] on select "how much how many however so much" at bounding box center [489, 400] width 87 height 21
click at [708, 450] on button "Verify" at bounding box center [764, 462] width 1053 height 30
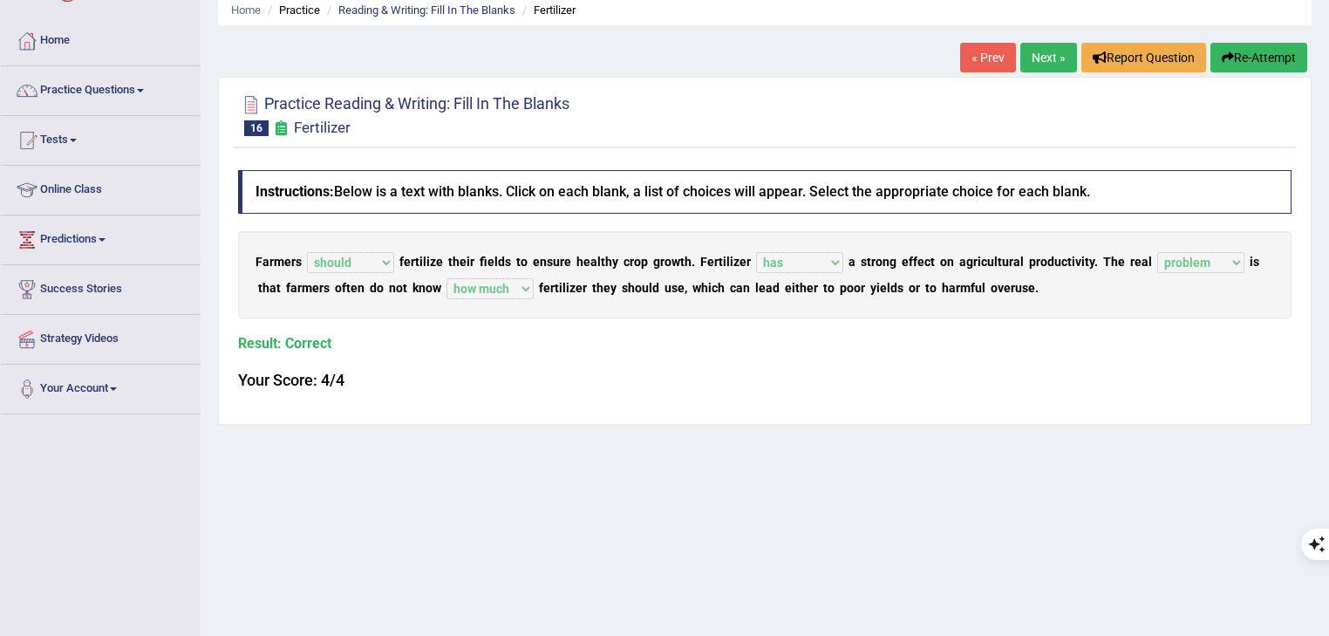
click at [1048, 57] on link "Next »" at bounding box center [1048, 58] width 57 height 30
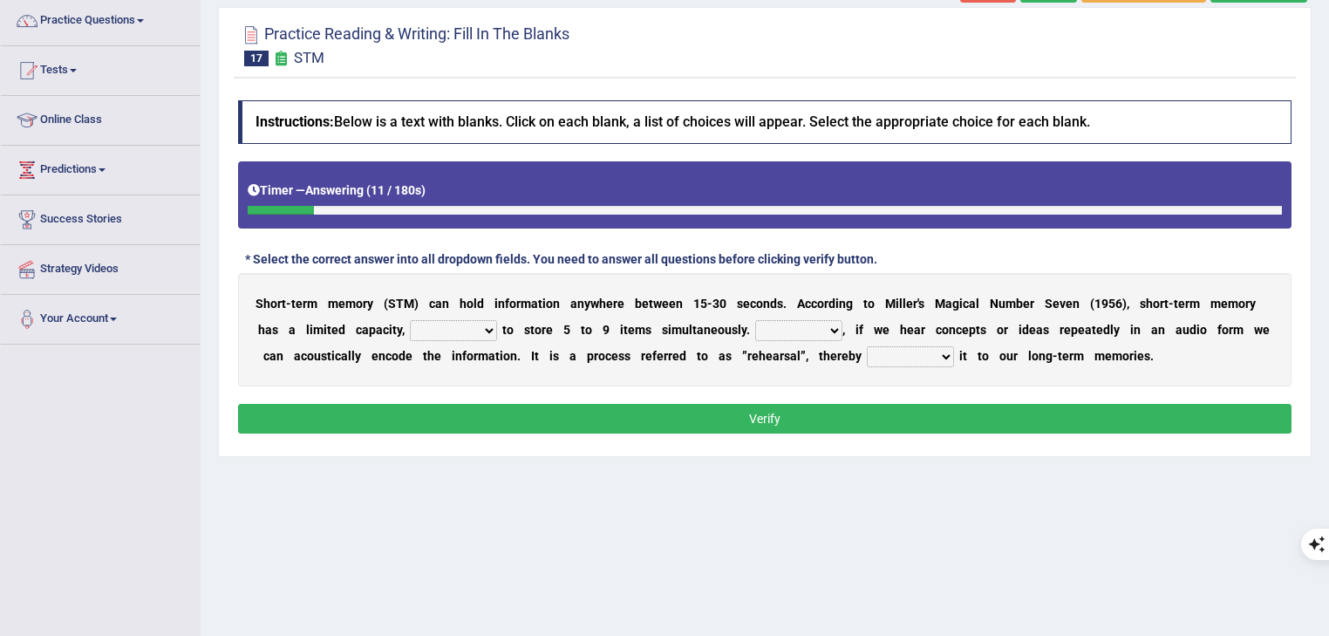
click at [497, 331] on select "being able is able be able unable" at bounding box center [453, 330] width 87 height 21
select select "being able"
click at [470, 320] on select "being able is able be able unable" at bounding box center [453, 330] width 87 height 21
click at [842, 329] on select "However So Moreover Therefore" at bounding box center [798, 330] width 87 height 21
select select "However"
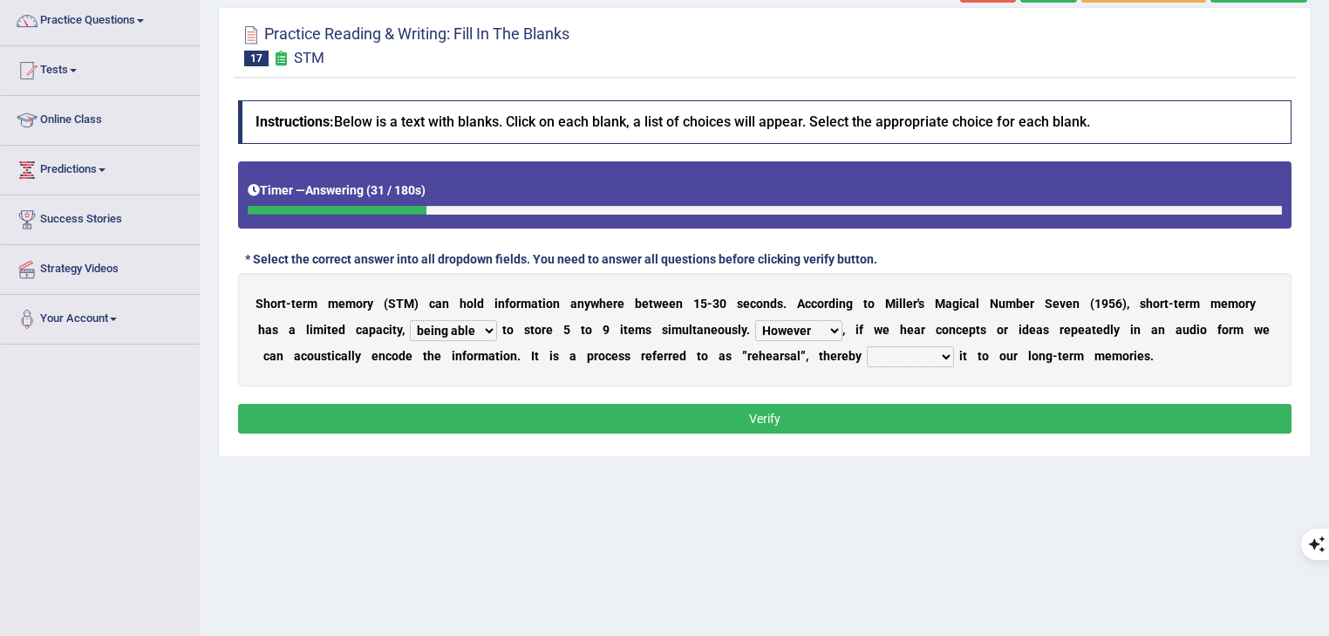
click at [823, 320] on select "However So Moreover Therefore" at bounding box center [798, 330] width 87 height 21
click at [954, 357] on select "commit commits commiting commited" at bounding box center [910, 356] width 87 height 21
select select "commiting"
click at [954, 346] on select "commit commits commiting commited" at bounding box center [910, 356] width 87 height 21
click at [601, 431] on button "Verify" at bounding box center [764, 419] width 1053 height 30
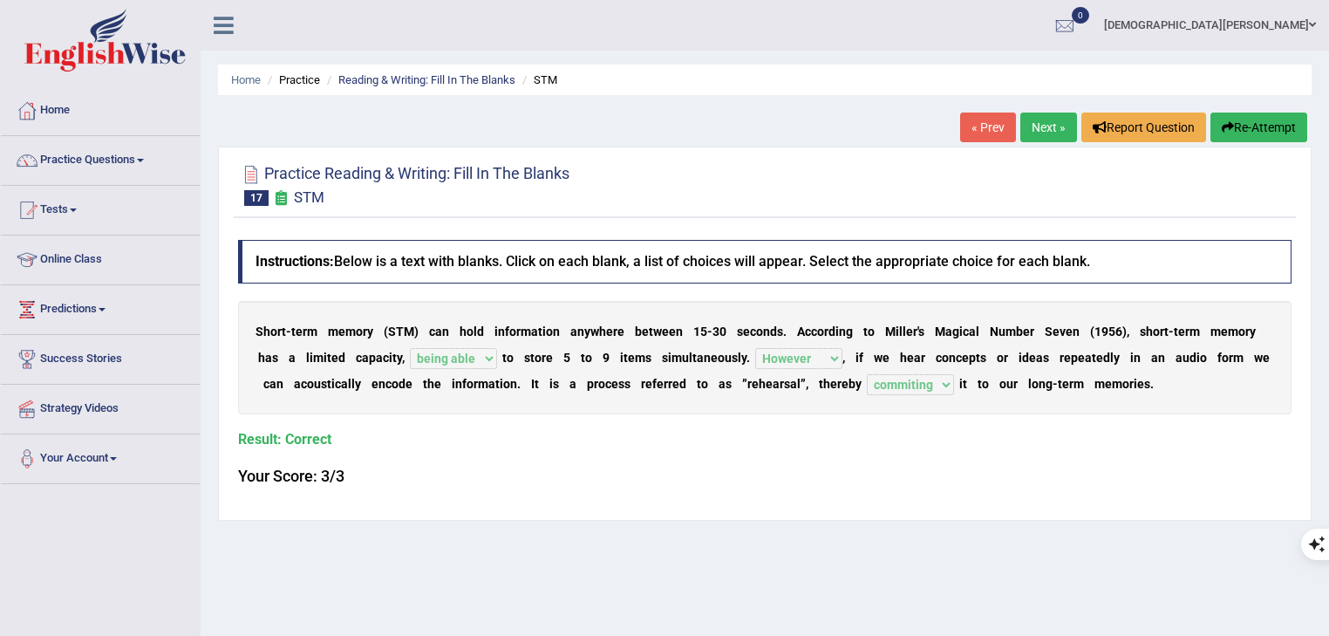
click at [1029, 135] on link "Next »" at bounding box center [1048, 127] width 57 height 30
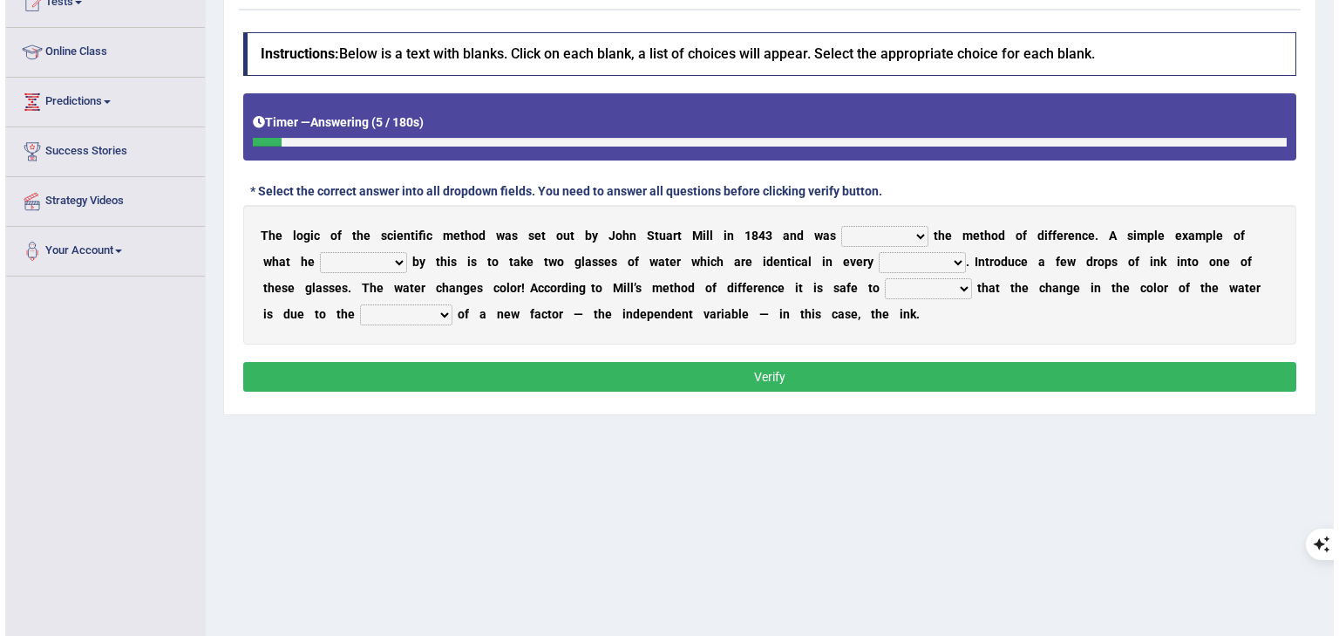
scroll to position [209, 0]
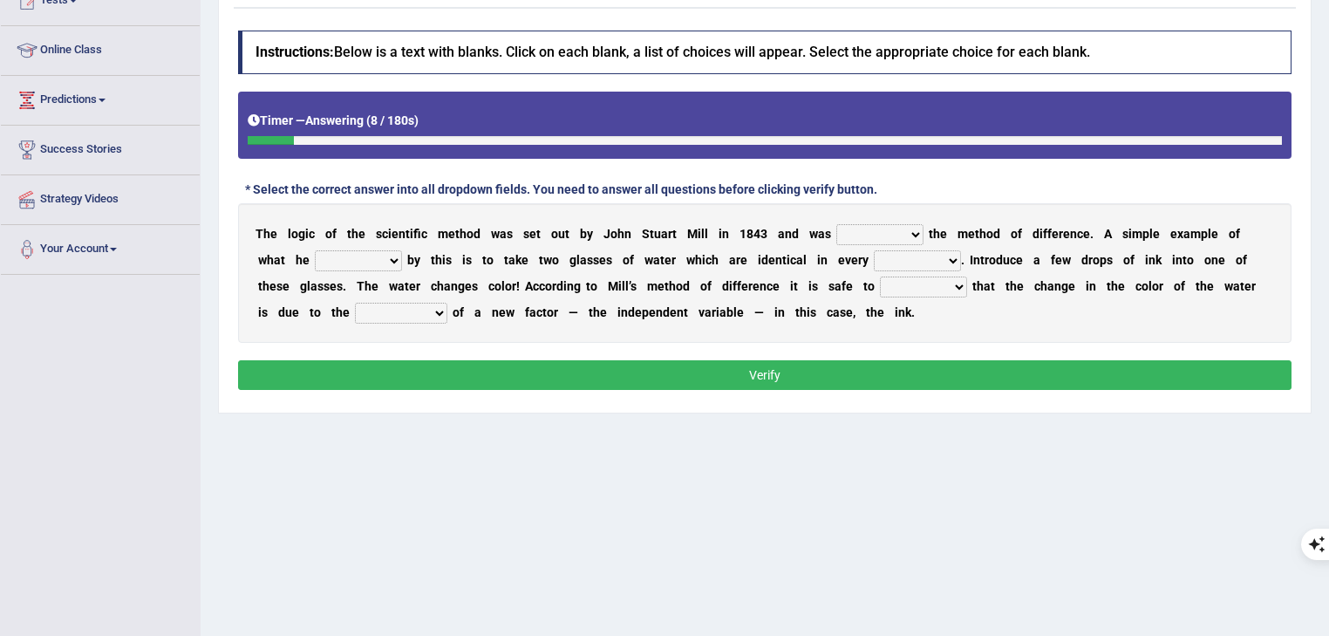
click at [903, 225] on select "pointed claimed demanded named" at bounding box center [879, 234] width 87 height 21
select select "named"
click at [855, 224] on select "pointed claimed demanded named" at bounding box center [879, 234] width 87 height 21
click at [348, 258] on select "capped charged found meant" at bounding box center [358, 260] width 87 height 21
click at [917, 260] on select "thought identity measure respect" at bounding box center [917, 260] width 87 height 21
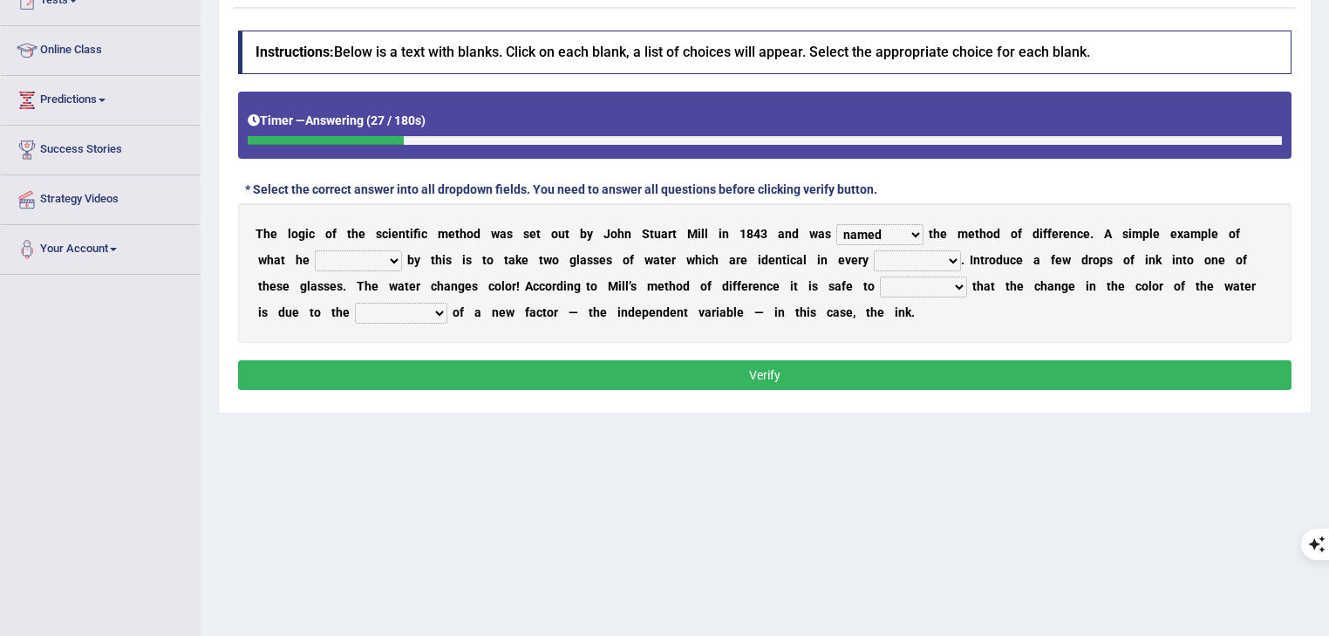
select select "respect"
click at [892, 250] on select "thought identity measure respect" at bounding box center [917, 260] width 87 height 21
click at [337, 268] on select "capped charged found meant" at bounding box center [358, 260] width 87 height 21
select select "meant"
click at [316, 250] on select "capped charged found meant" at bounding box center [358, 260] width 87 height 21
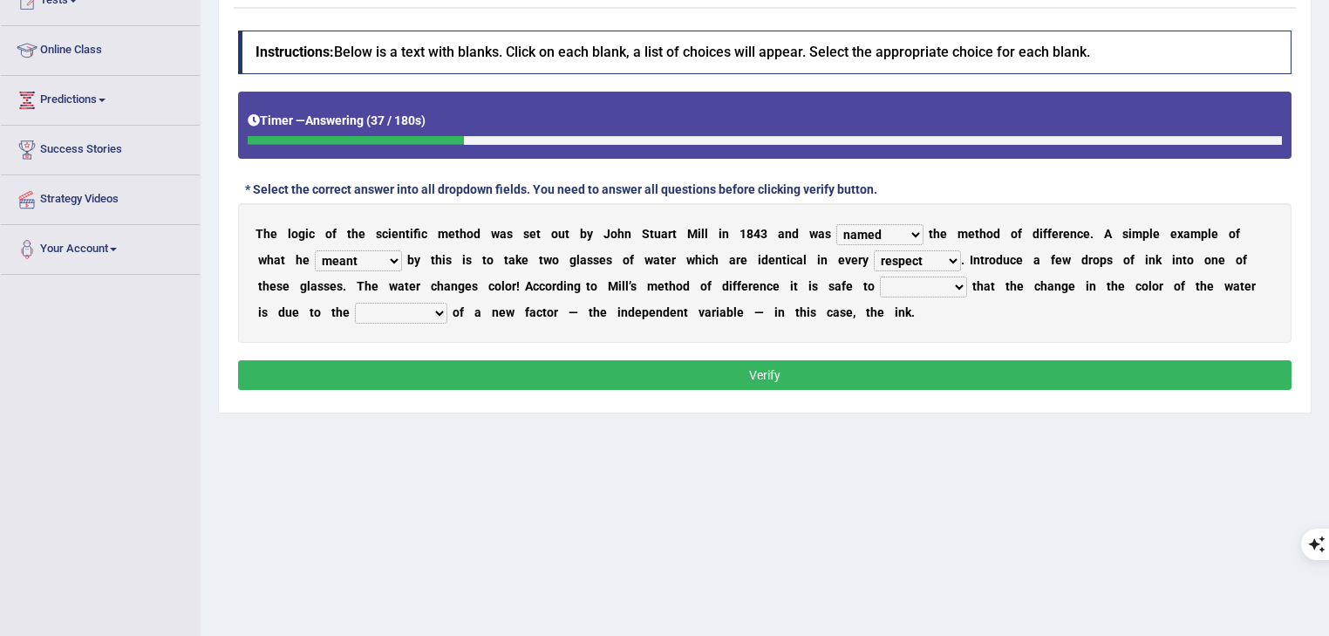
click at [967, 286] on select "assume discuss prefer acclaim" at bounding box center [923, 286] width 87 height 21
select select "acclaim"
click at [919, 276] on select "assume discuss prefer acclaim" at bounding box center [923, 286] width 87 height 21
click at [452, 314] on b at bounding box center [449, 312] width 5 height 14
click at [447, 316] on select "introduction magnitude preparation purification" at bounding box center [401, 313] width 92 height 21
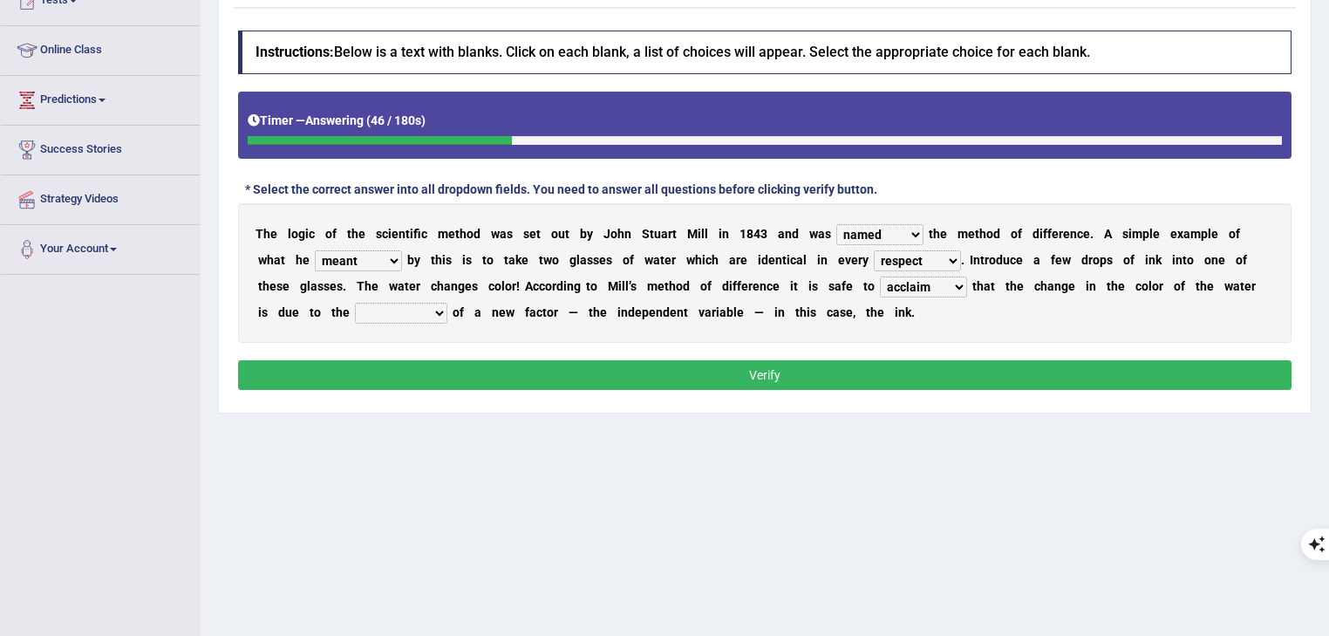
select select "introduction"
click at [401, 303] on select "introduction magnitude preparation purification" at bounding box center [401, 313] width 92 height 21
click at [447, 310] on select "introduction magnitude preparation purification" at bounding box center [401, 313] width 92 height 21
click at [786, 369] on button "Verify" at bounding box center [764, 375] width 1053 height 30
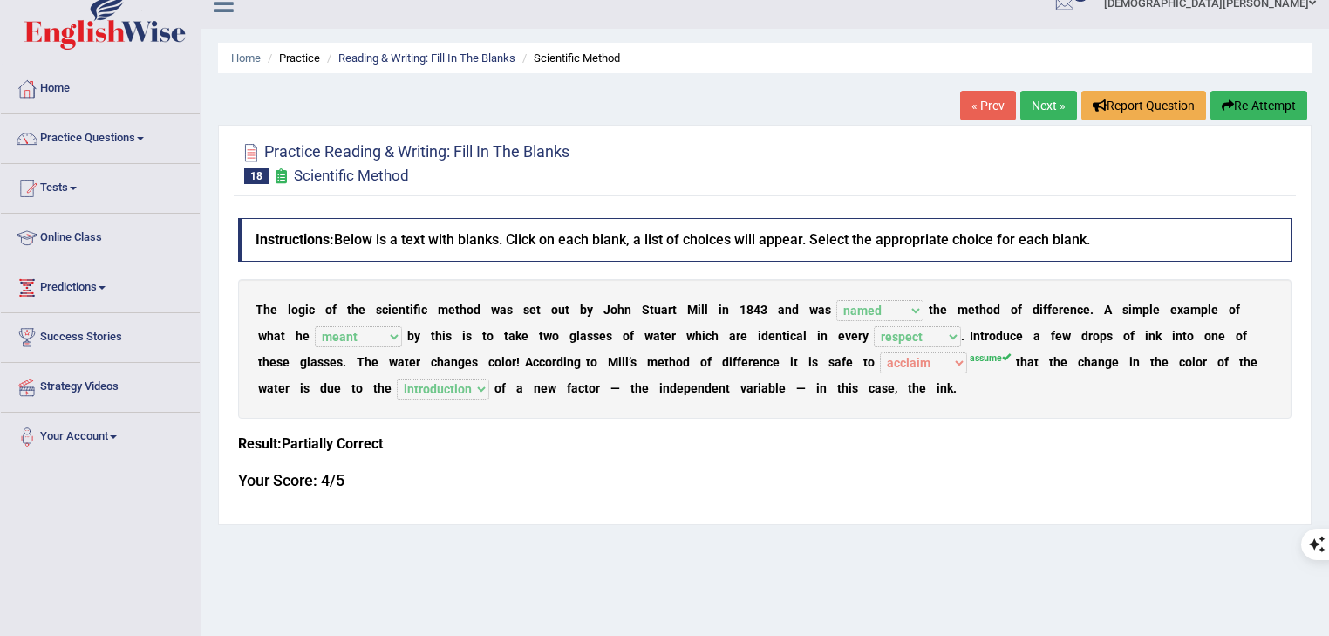
scroll to position [0, 0]
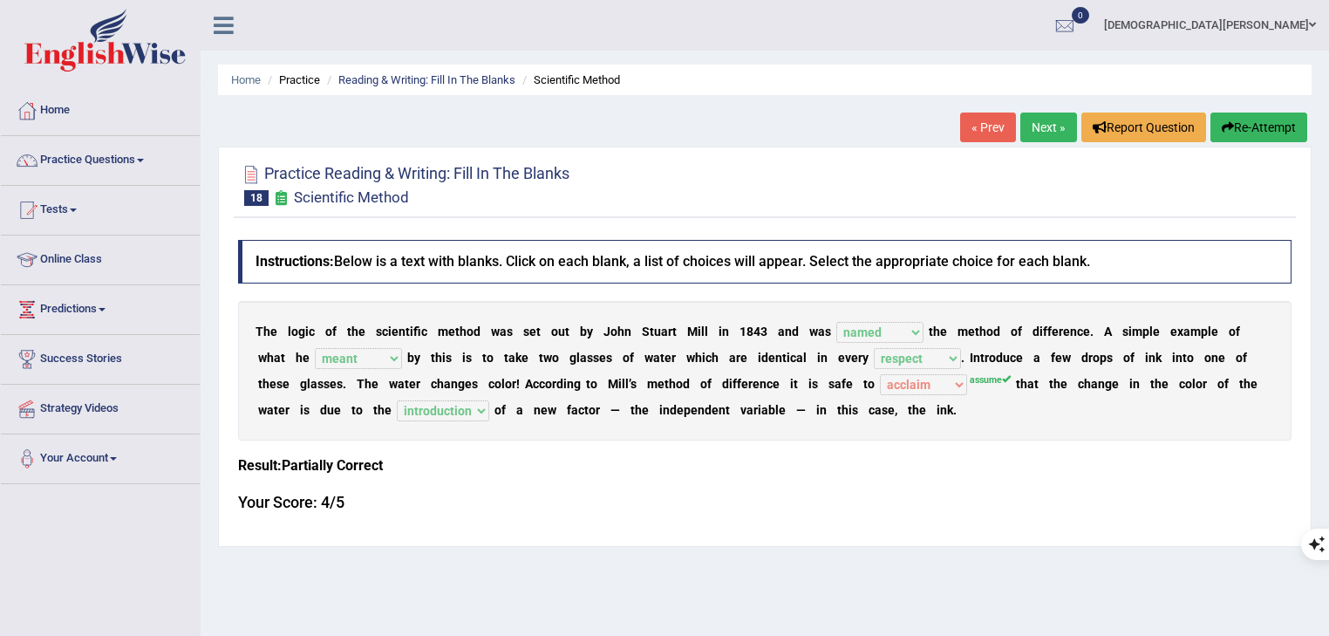
click at [1051, 126] on link "Next »" at bounding box center [1048, 127] width 57 height 30
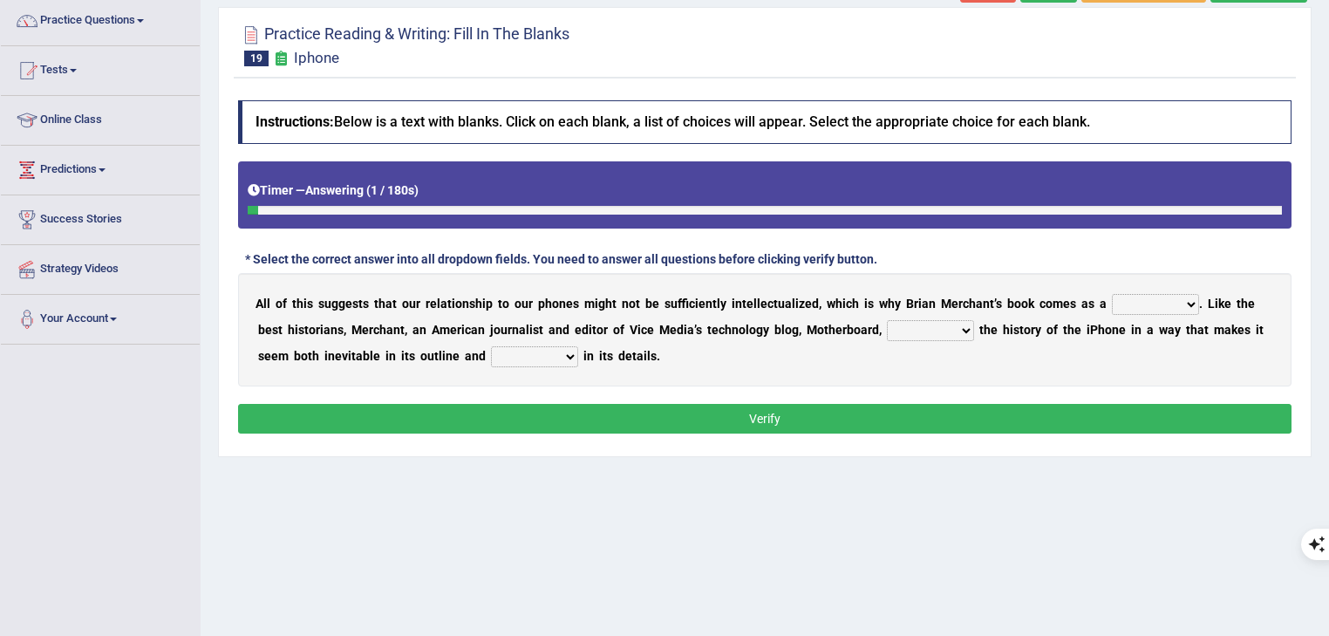
scroll to position [139, 0]
click at [1161, 303] on select "privilege relief demotion flash" at bounding box center [1155, 304] width 87 height 21
select select "flash"
click at [1119, 294] on select "privilege relief demotion flash" at bounding box center [1155, 304] width 87 height 21
click at [938, 331] on select "enriches unpacks detours contorts" at bounding box center [930, 330] width 87 height 21
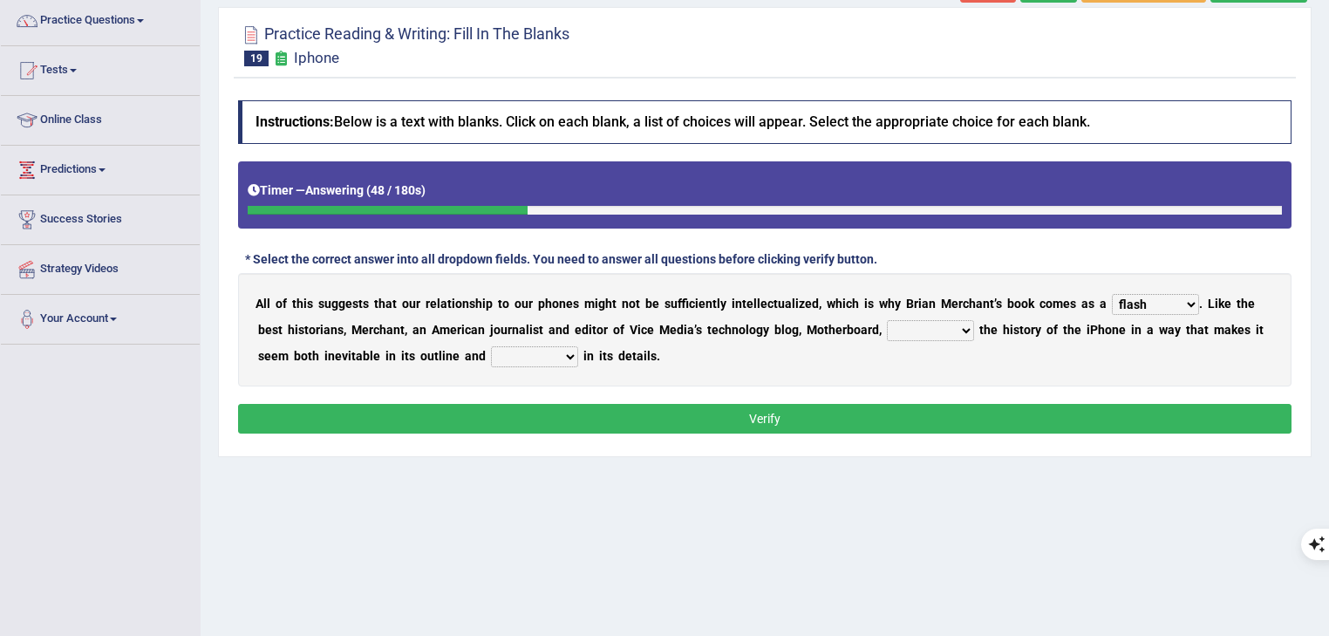
select select "unpacks"
click at [888, 320] on select "enriches unpacks detours contorts" at bounding box center [930, 330] width 87 height 21
click at [508, 357] on select "surprises surprised surprising surprise" at bounding box center [534, 356] width 87 height 21
select select "surprising"
click at [491, 346] on select "surprises surprised surprising surprise" at bounding box center [534, 356] width 87 height 21
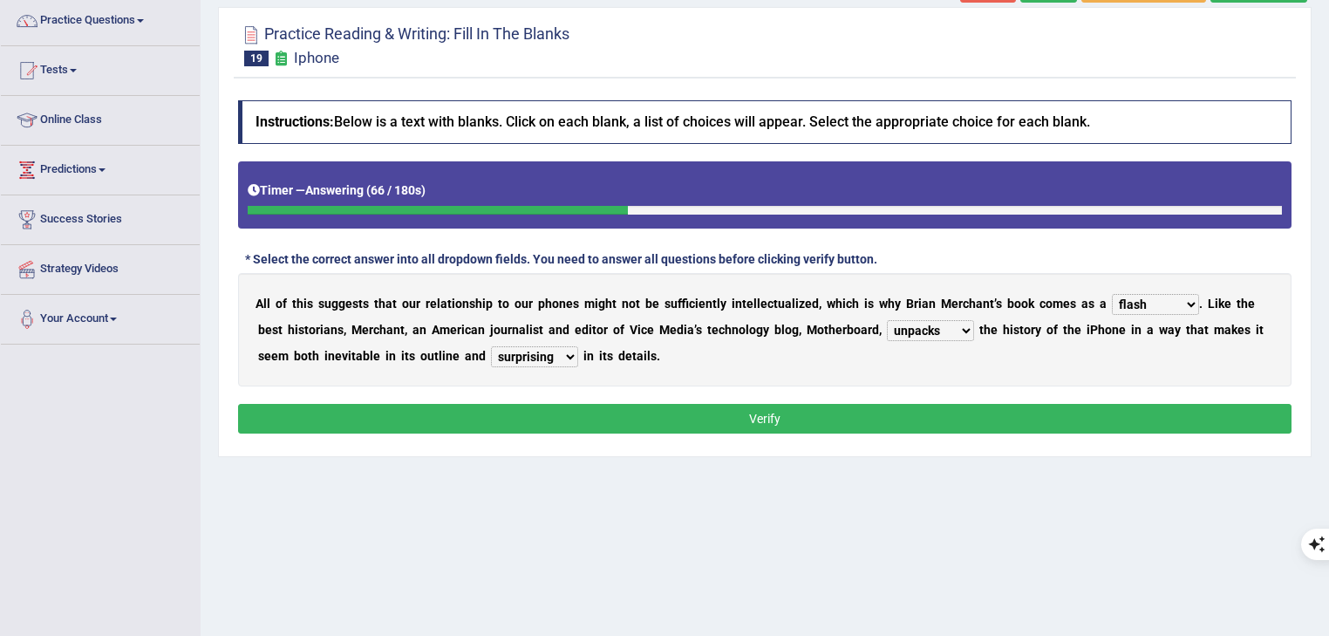
click at [940, 327] on select "enriches unpacks detours contorts" at bounding box center [930, 330] width 87 height 21
click at [1042, 366] on div "A l l o f t h i s s u g g e s t s t h a t o u r r e l a t i o n s h i p t o o u…" at bounding box center [764, 329] width 1053 height 113
click at [1159, 301] on select "privilege relief demotion flash" at bounding box center [1155, 304] width 87 height 21
click at [1043, 358] on div "A l l o f t h i s s u g g e s t s t h a t o u r r e l a t i o n s h i p t o o u…" at bounding box center [764, 329] width 1053 height 113
click at [1064, 416] on button "Verify" at bounding box center [764, 419] width 1053 height 30
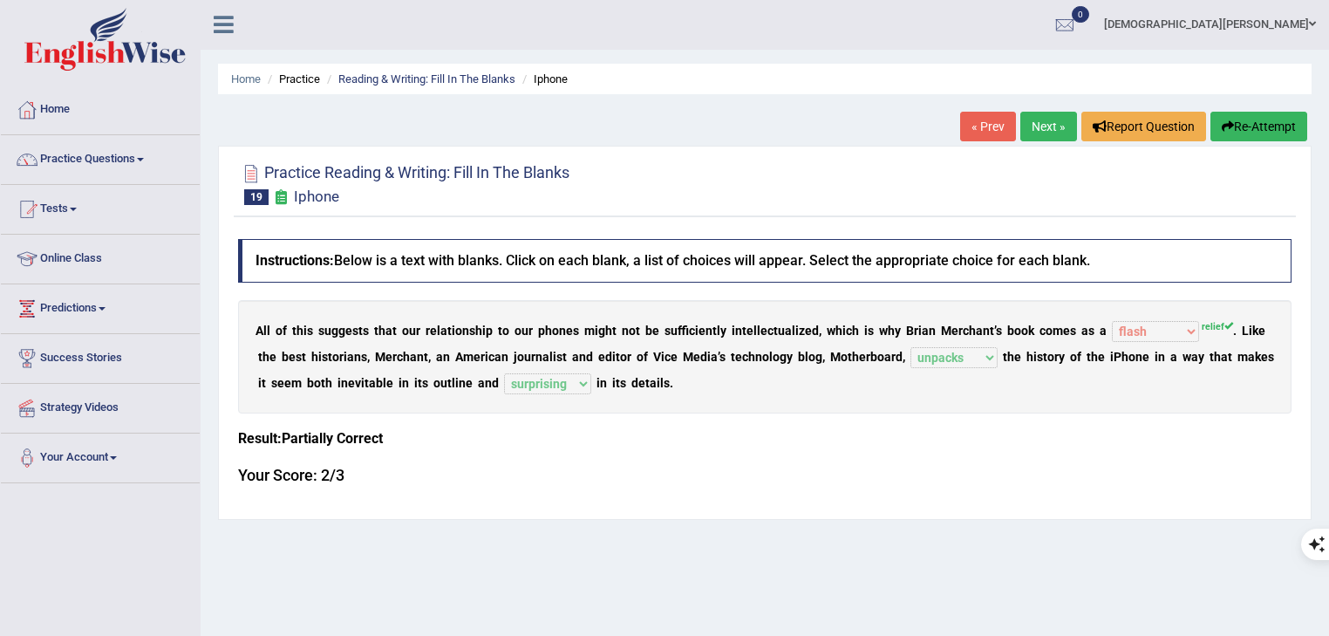
scroll to position [0, 0]
click at [1030, 135] on link "Next »" at bounding box center [1048, 127] width 57 height 30
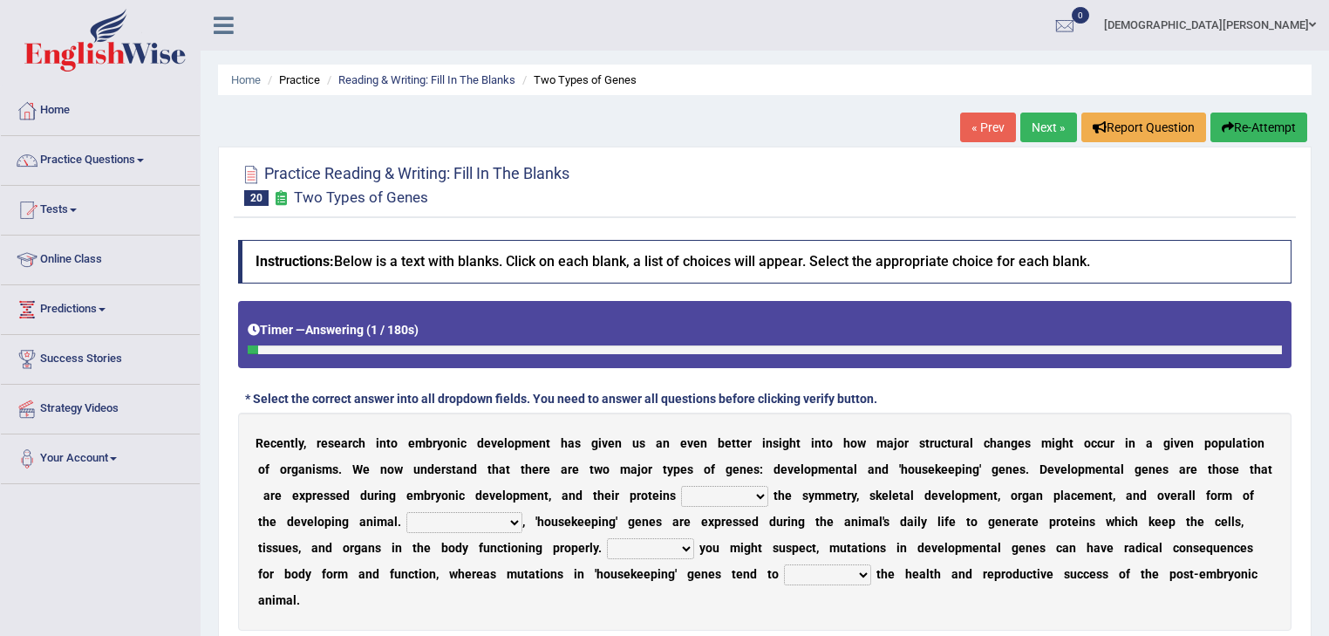
scroll to position [70, 0]
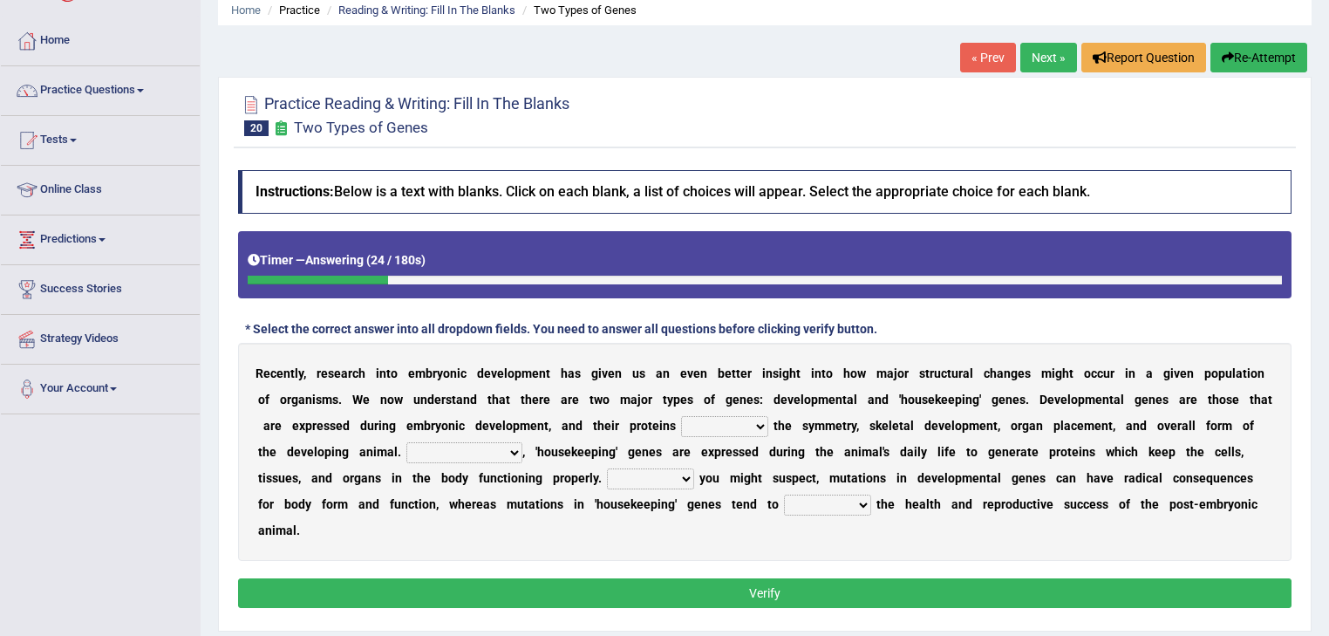
click at [768, 427] on select "push control hold elevate" at bounding box center [724, 426] width 87 height 21
select select "control"
click at [768, 416] on select "push control hold elevate" at bounding box center [724, 426] width 87 height 21
click at [522, 453] on select "Correspondingly Inclusively Conversely In contrast" at bounding box center [464, 452] width 116 height 21
select select "In contrast"
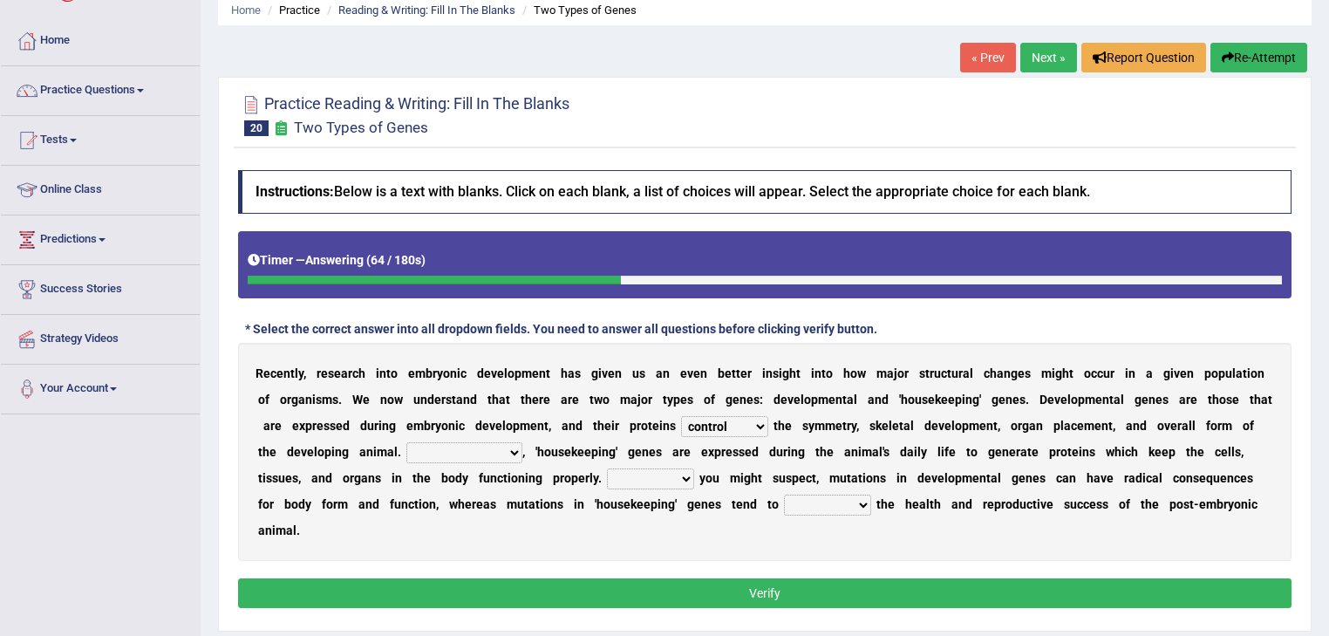
click at [517, 442] on select "Correspondingly Inclusively Conversely In contrast" at bounding box center [464, 452] width 116 height 21
click at [694, 478] on select "For As With Within" at bounding box center [650, 478] width 87 height 21
select select "As"
click at [694, 468] on select "For As With Within" at bounding box center [650, 478] width 87 height 21
click at [694, 473] on select "For As With Within" at bounding box center [650, 478] width 87 height 21
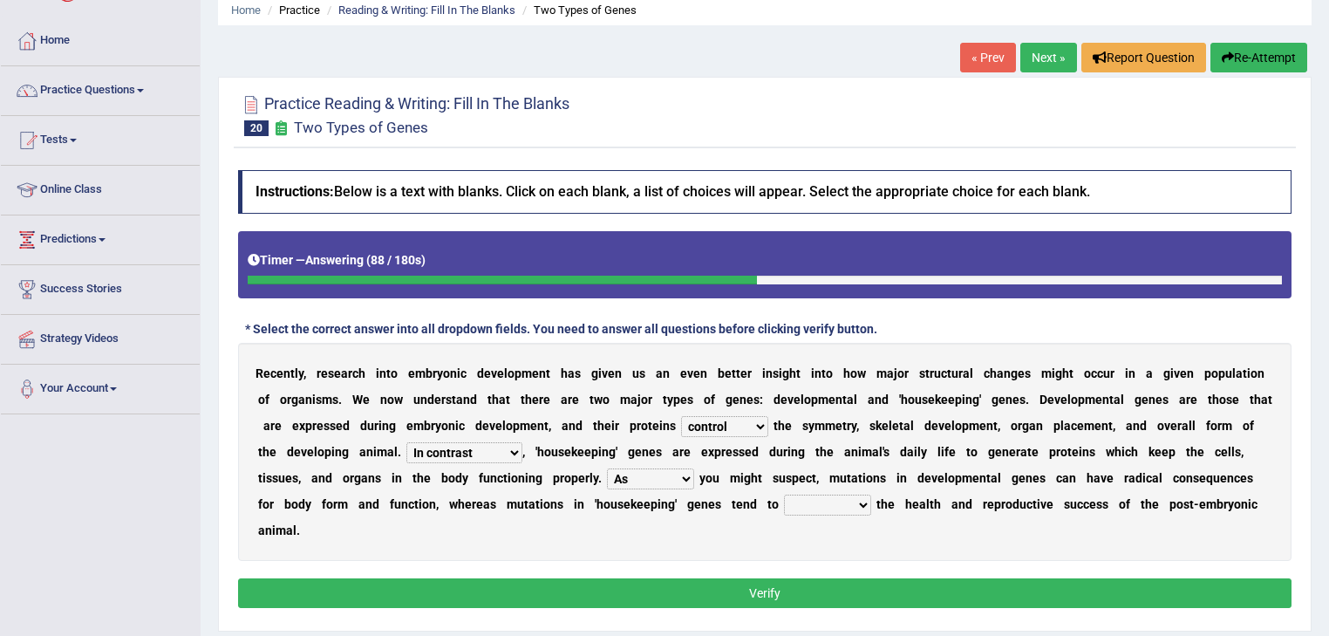
drag, startPoint x: 588, startPoint y: 502, endPoint x: 609, endPoint y: 504, distance: 21.0
click at [444, 502] on b at bounding box center [441, 504] width 5 height 14
click at [871, 500] on select "affect effect interrupt defect" at bounding box center [827, 504] width 87 height 21
select select "effect"
click at [871, 494] on select "affect effect interrupt defect" at bounding box center [827, 504] width 87 height 21
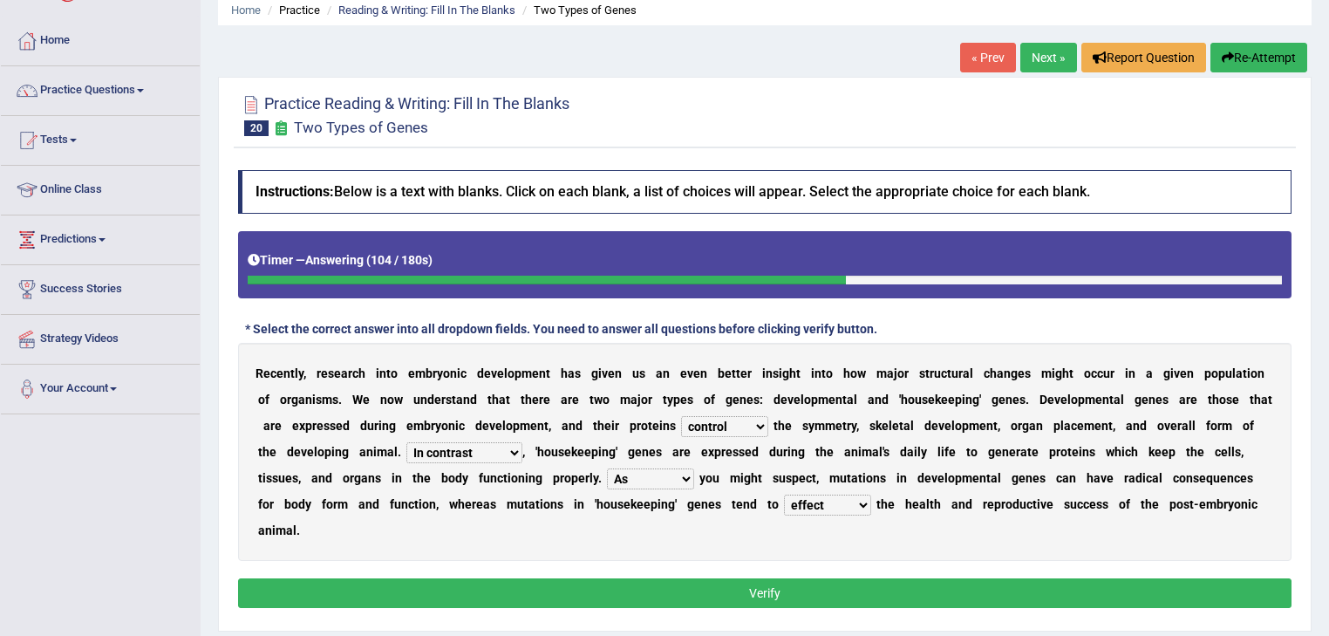
click at [835, 582] on button "Verify" at bounding box center [764, 593] width 1053 height 30
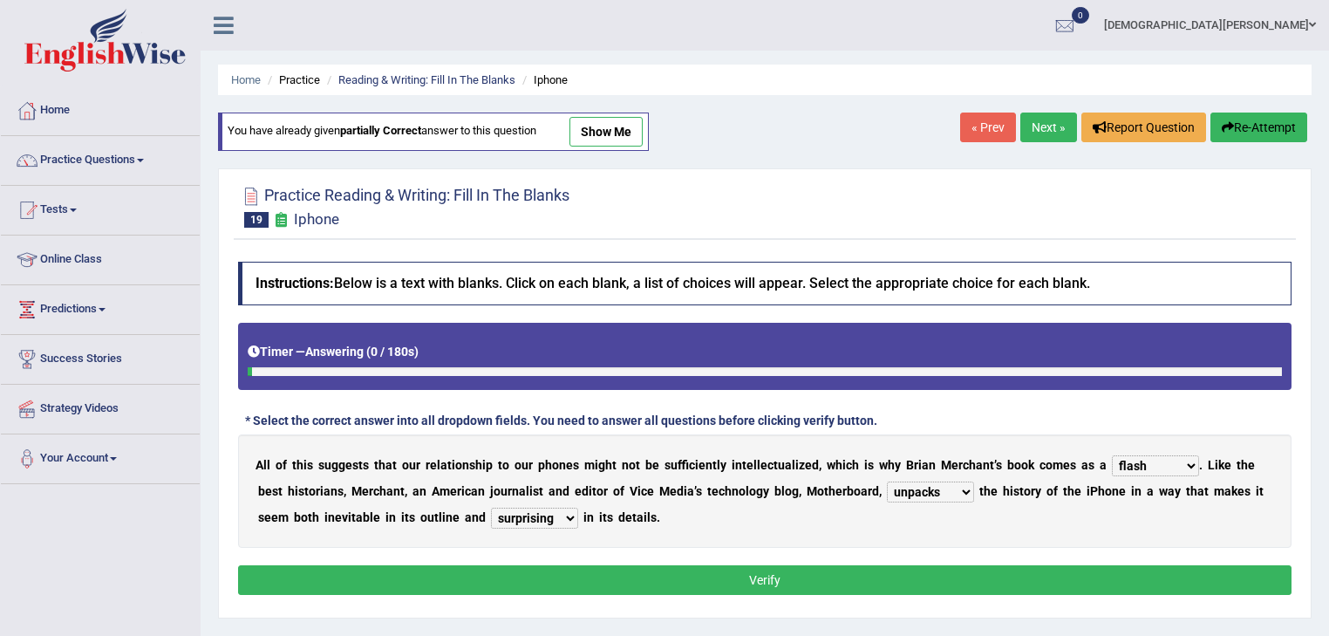
select select "flash"
select select "unpacks"
select select "surprising"
drag, startPoint x: 833, startPoint y: 262, endPoint x: 814, endPoint y: 257, distance: 19.0
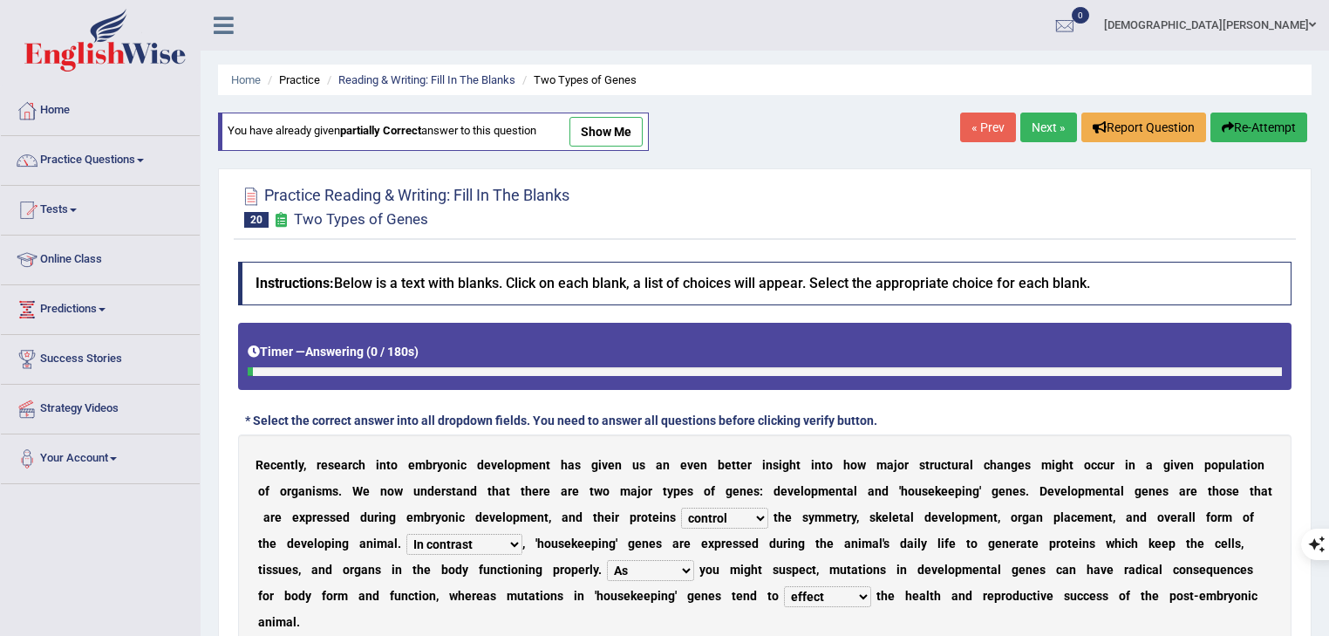
select select "control"
select select "In contrast"
select select "As"
select select "effect"
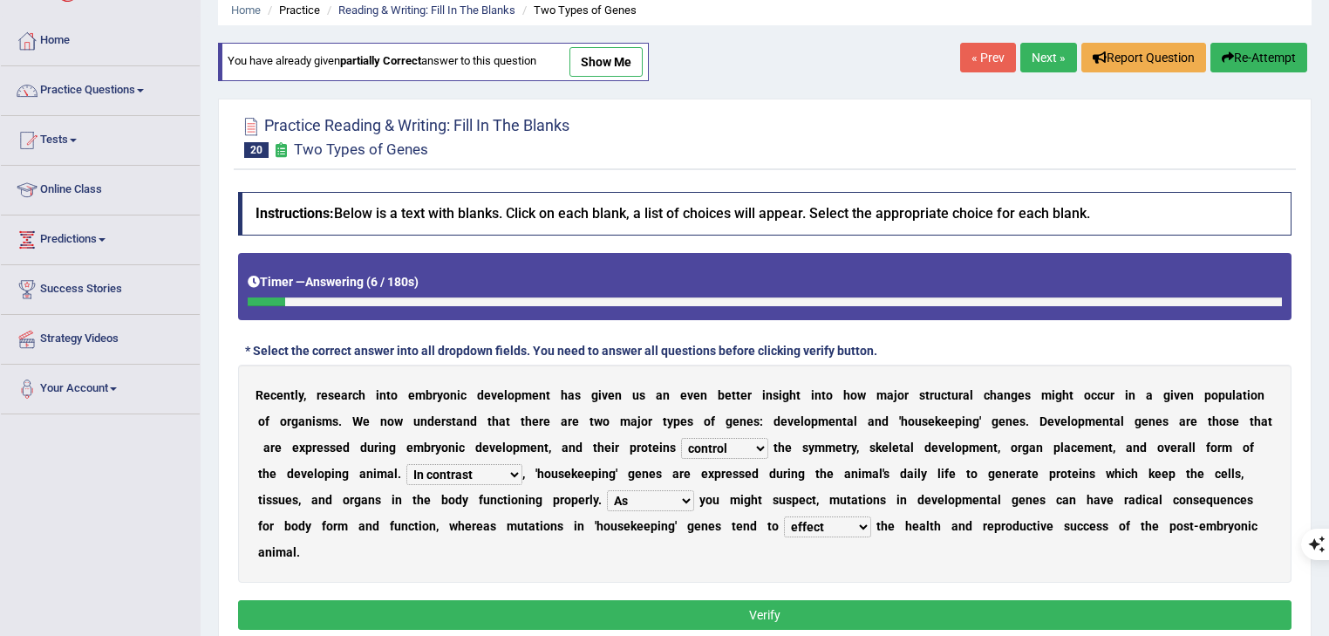
click at [768, 449] on select "push control hold elevate" at bounding box center [724, 448] width 87 height 21
click at [522, 475] on select "Correspondingly Inclusively Conversely In contrast" at bounding box center [464, 474] width 116 height 21
click at [433, 356] on div "* Select the correct answer into all dropdown fields. You need to answer all qu…" at bounding box center [561, 351] width 647 height 18
click at [522, 471] on select "Correspondingly Inclusively Conversely In contrast" at bounding box center [464, 474] width 116 height 21
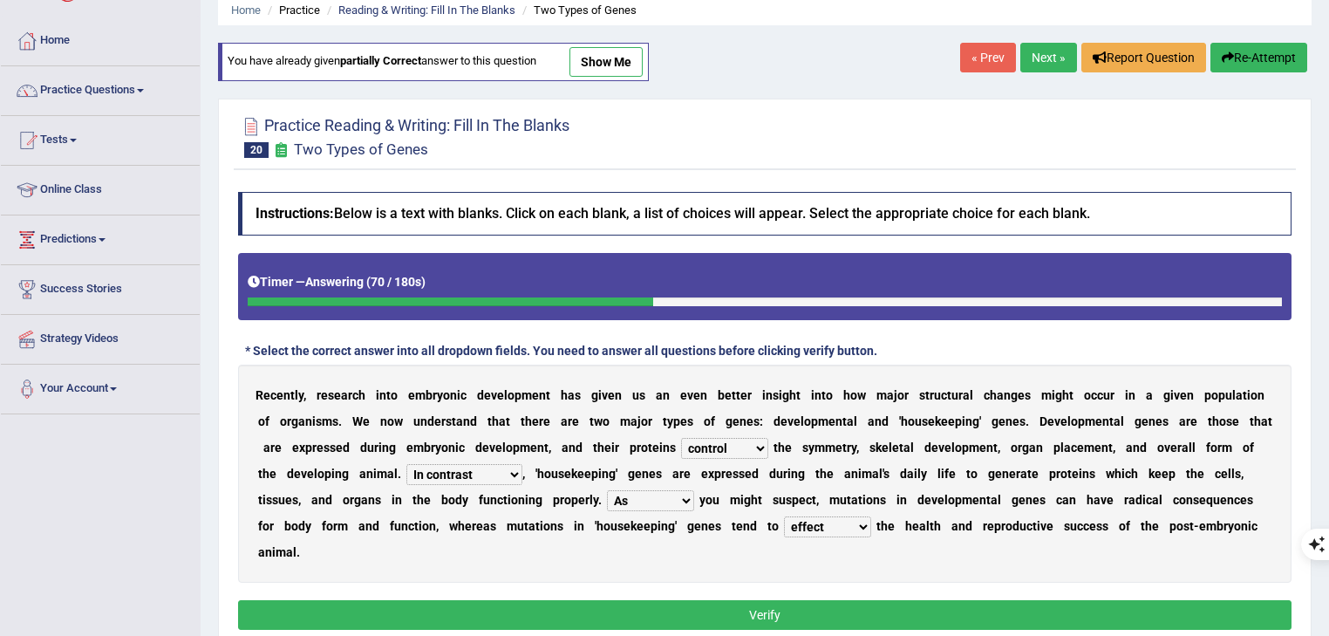
click at [522, 467] on select "Correspondingly Inclusively Conversely In contrast" at bounding box center [464, 474] width 116 height 21
drag, startPoint x: 593, startPoint y: 467, endPoint x: 662, endPoint y: 465, distance: 68.9
click at [522, 467] on select "Correspondingly Inclusively Conversely In contrast" at bounding box center [464, 474] width 116 height 21
click at [866, 433] on div "R e c e n t l y , r e s e a r c h i n t o e m b r y o n i c d e v e l o p m e n…" at bounding box center [764, 473] width 1053 height 218
click at [522, 469] on select "Correspondingly Inclusively Conversely In contrast" at bounding box center [464, 474] width 116 height 21
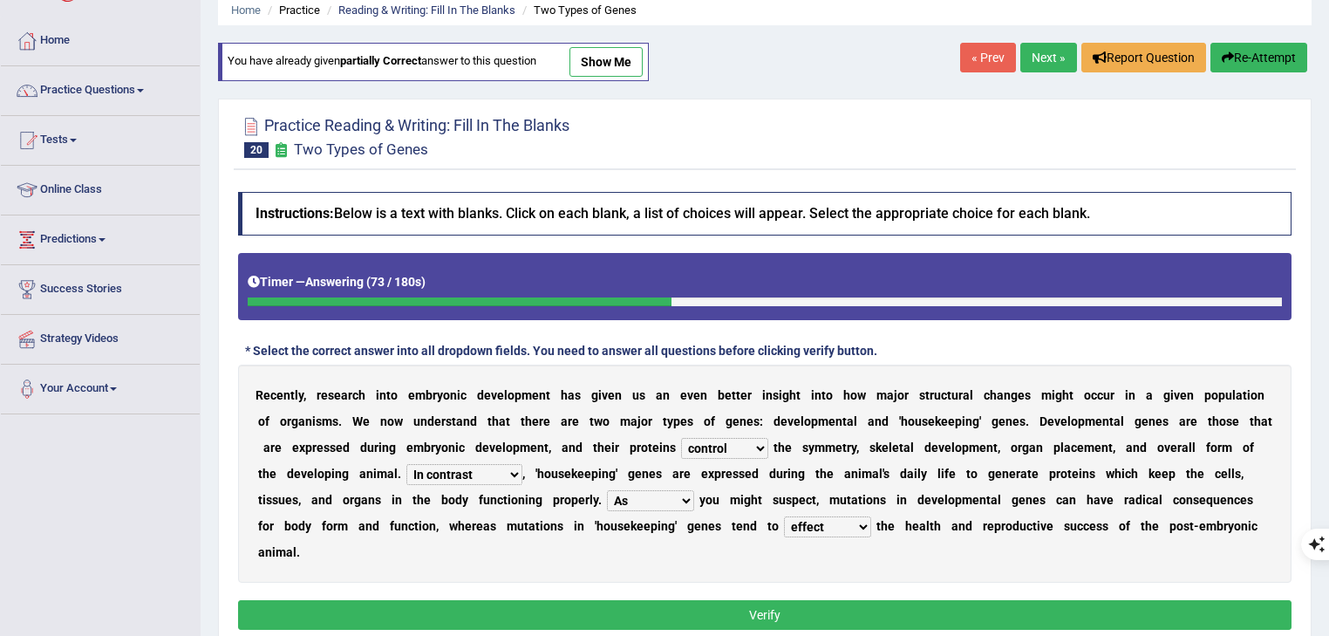
drag, startPoint x: 601, startPoint y: 469, endPoint x: 589, endPoint y: 460, distance: 14.3
click at [522, 469] on select "Correspondingly Inclusively Conversely In contrast" at bounding box center [464, 474] width 116 height 21
click at [522, 471] on select "Correspondingly Inclusively Conversely In contrast" at bounding box center [464, 474] width 116 height 21
click at [1031, 58] on link "Next »" at bounding box center [1048, 58] width 57 height 30
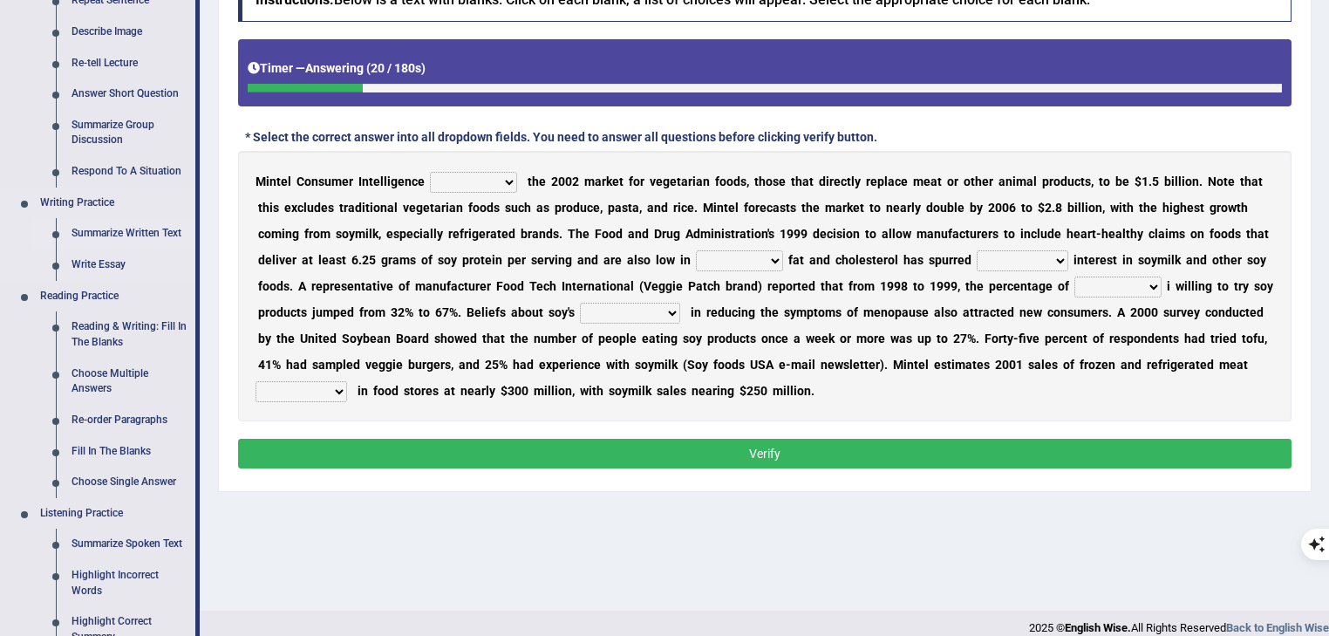
scroll to position [279, 0]
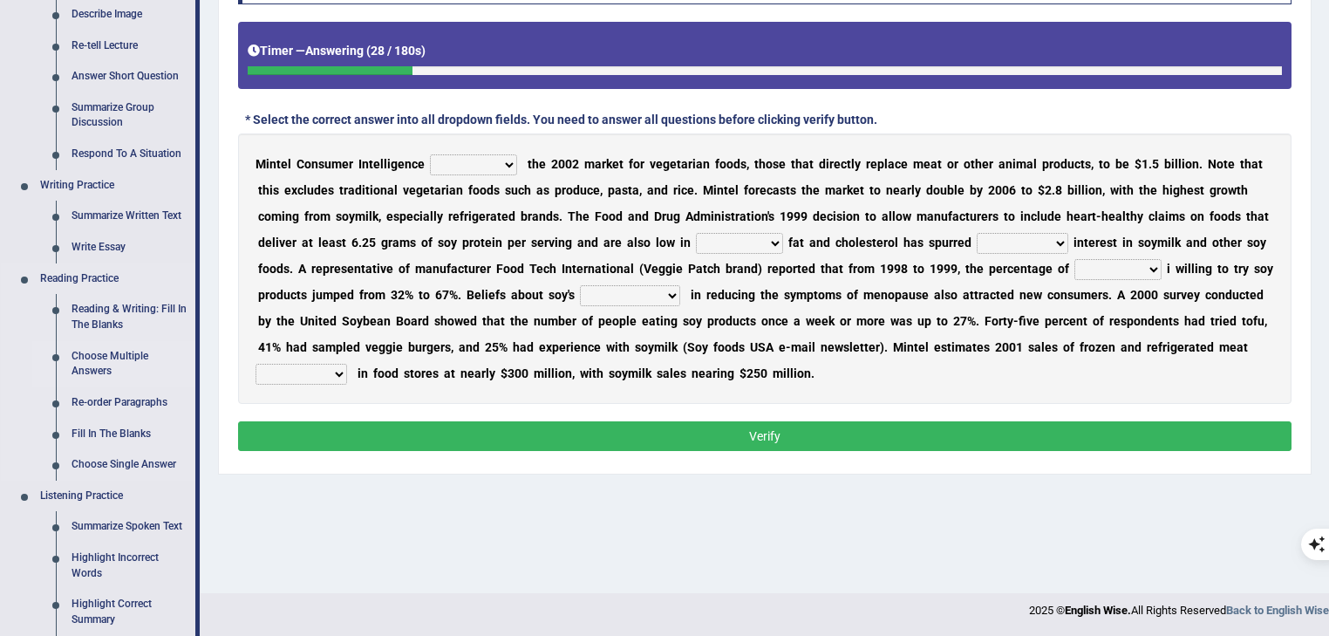
click at [115, 357] on link "Choose Multiple Answers" at bounding box center [130, 364] width 132 height 46
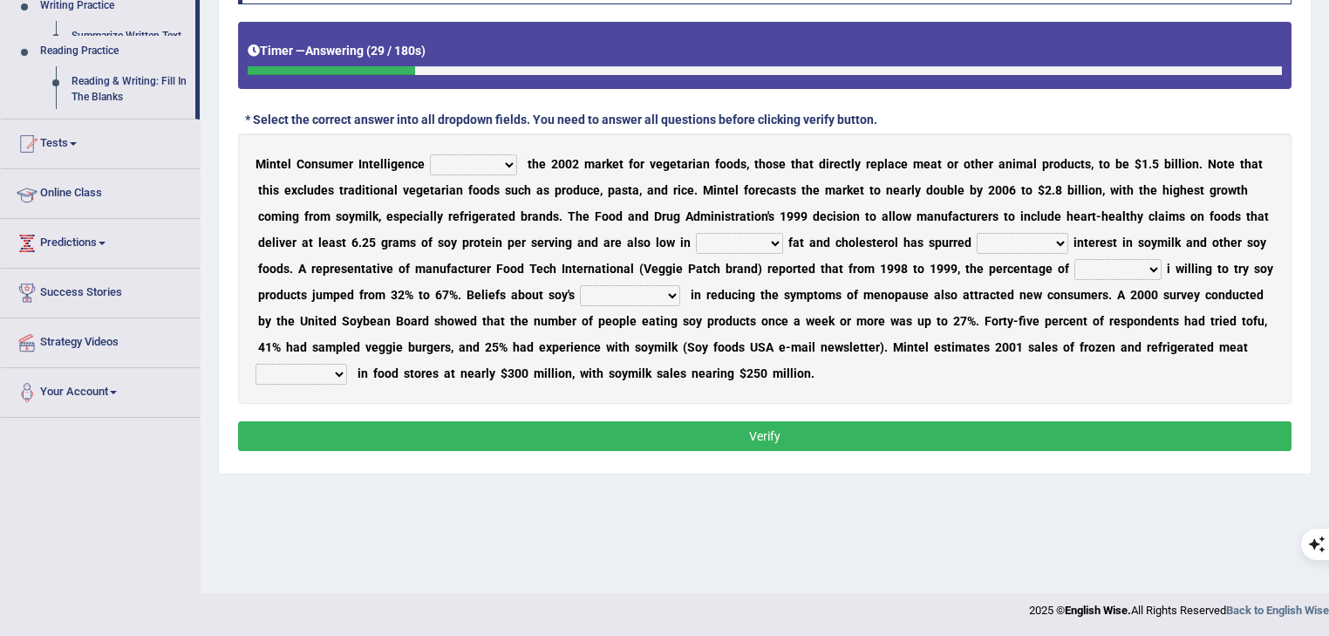
scroll to position [280, 0]
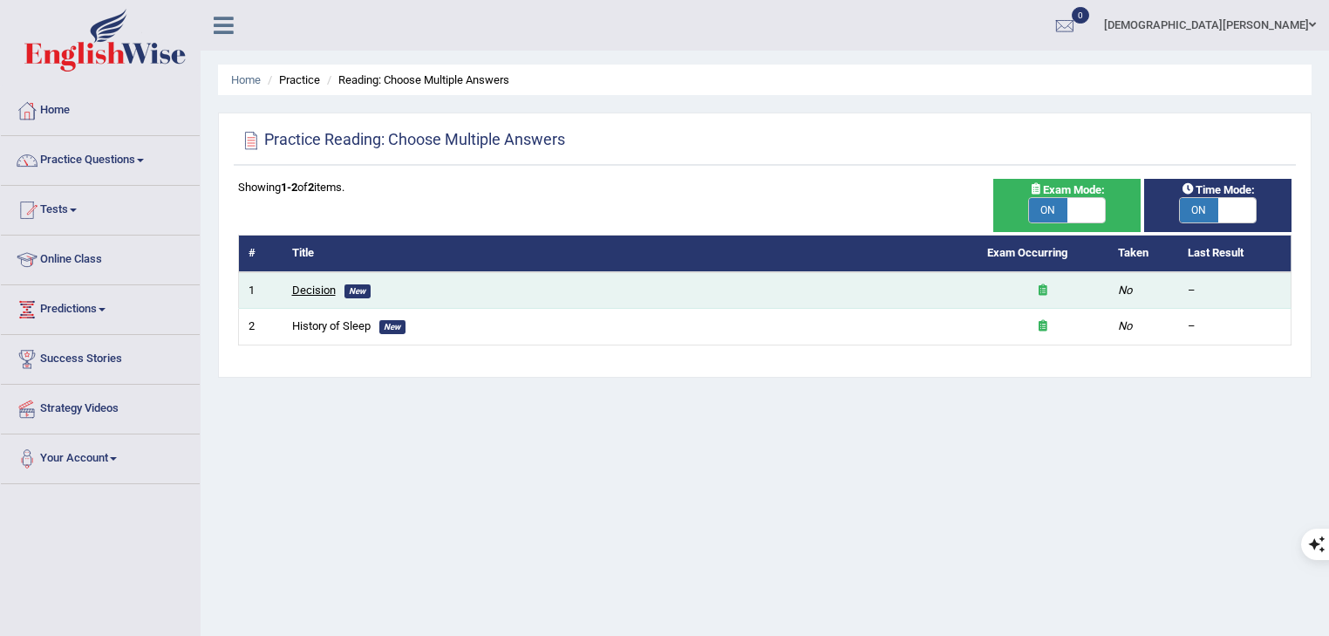
click at [300, 289] on link "Decision" at bounding box center [314, 289] width 44 height 13
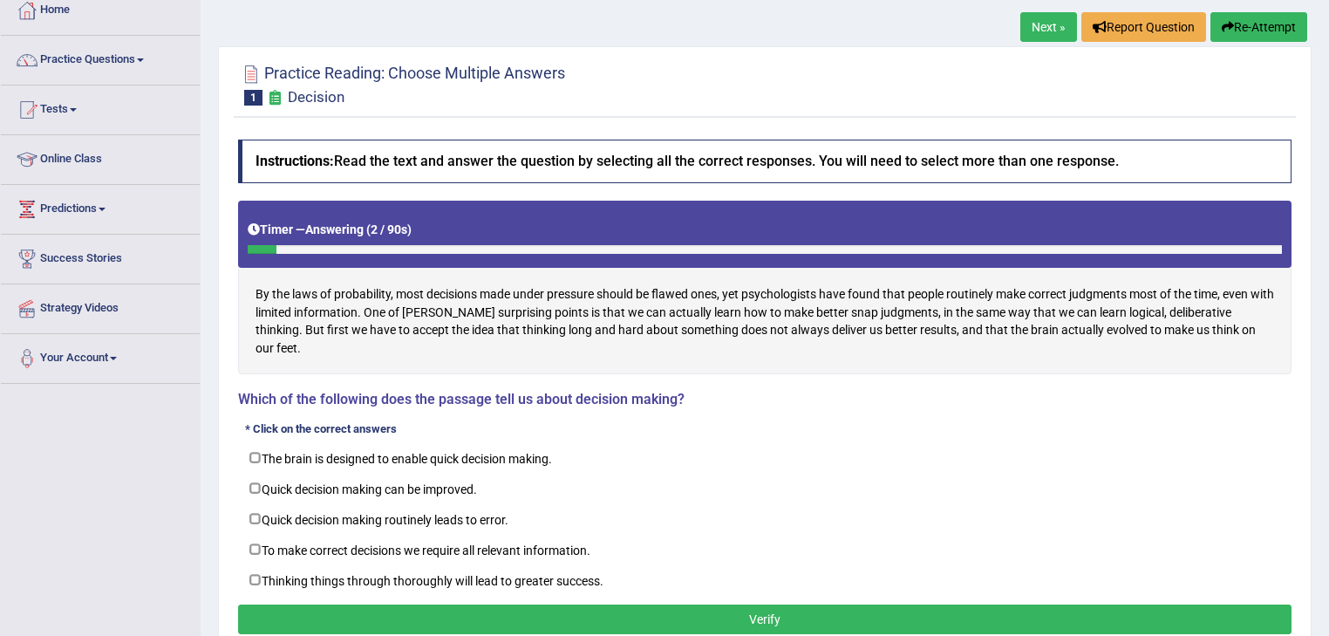
scroll to position [139, 0]
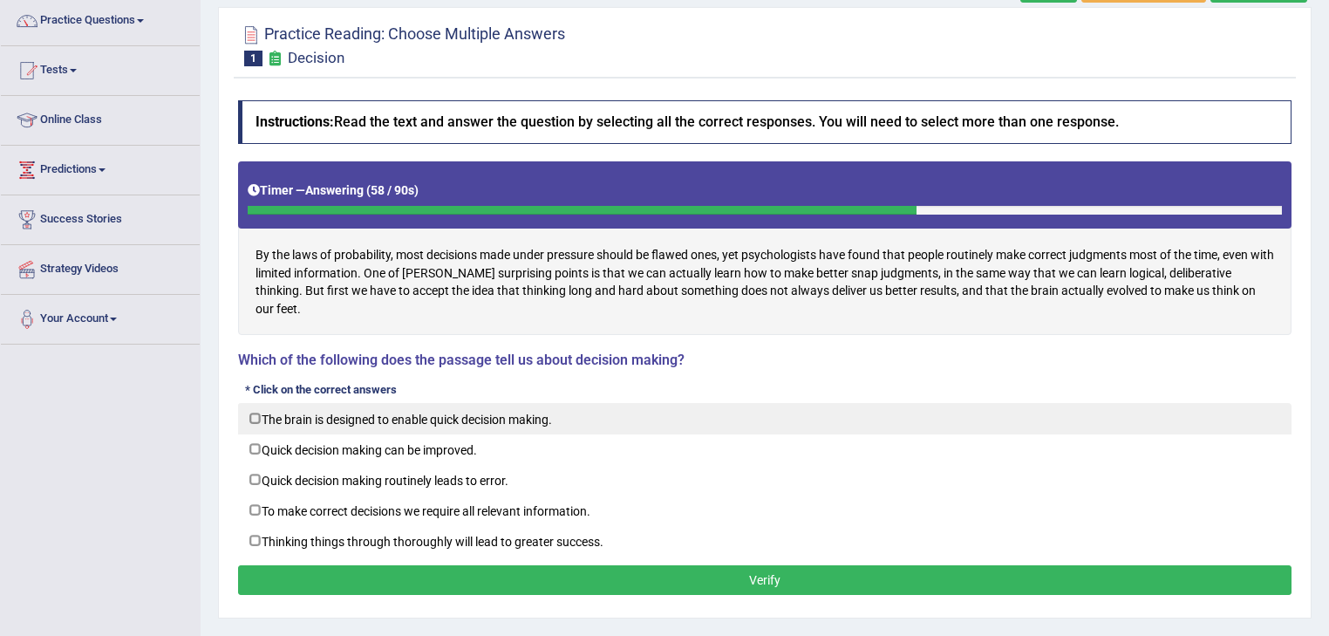
click at [463, 405] on label "The brain is designed to enable quick decision making." at bounding box center [764, 418] width 1053 height 31
checkbox input "true"
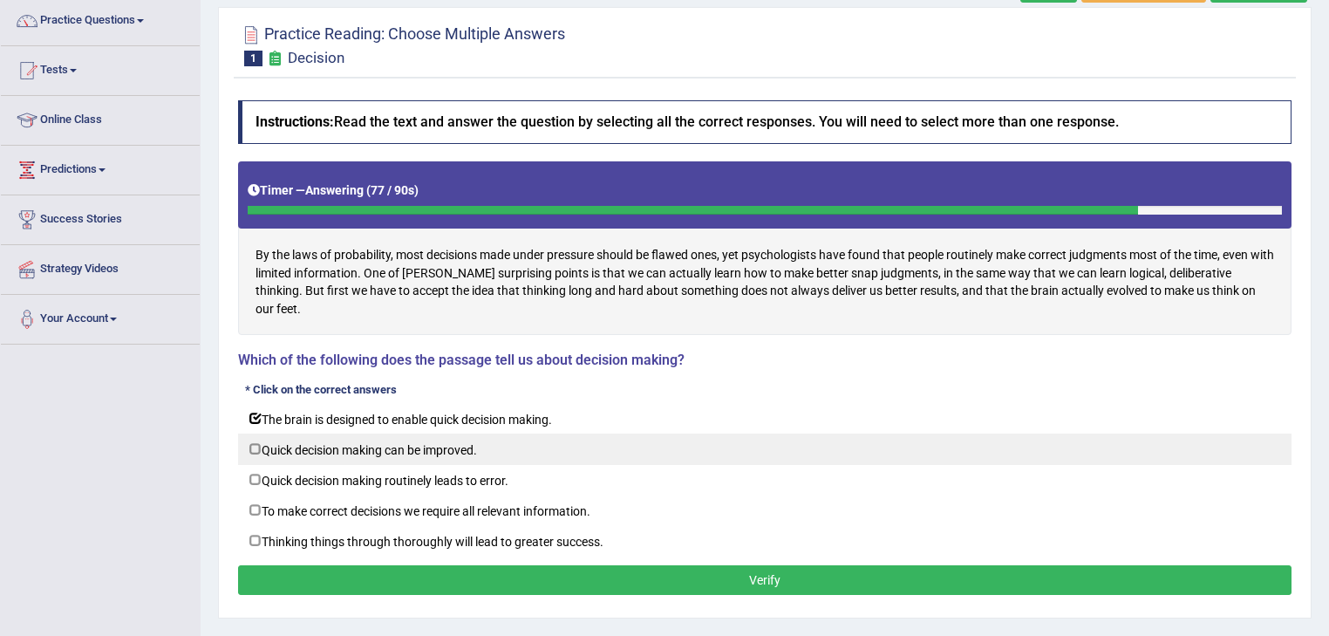
click at [441, 433] on label "Quick decision making can be improved." at bounding box center [764, 448] width 1053 height 31
checkbox input "true"
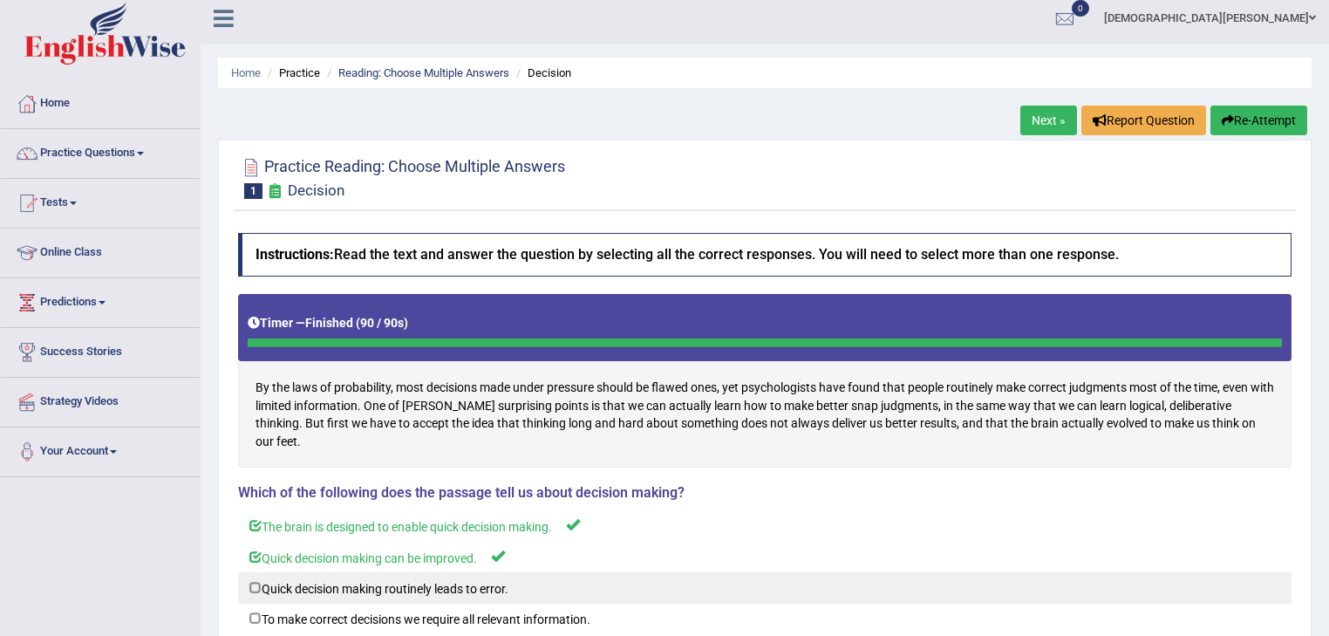
scroll to position [0, 0]
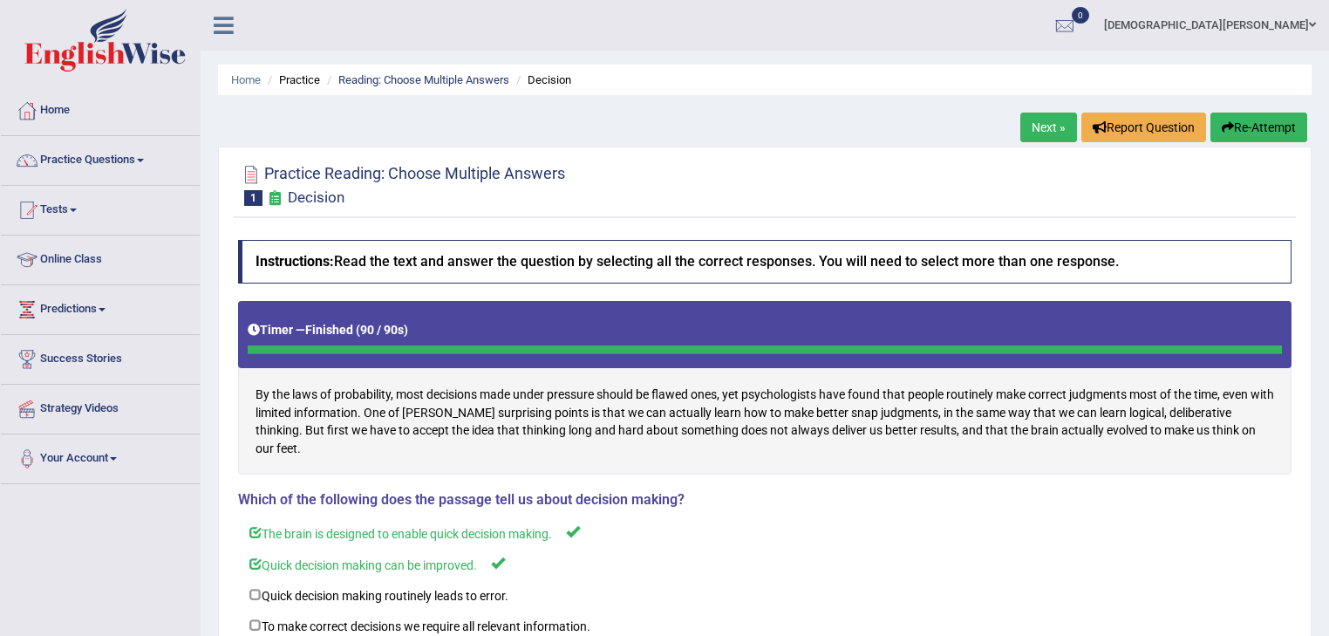
click at [1041, 130] on link "Next »" at bounding box center [1048, 127] width 57 height 30
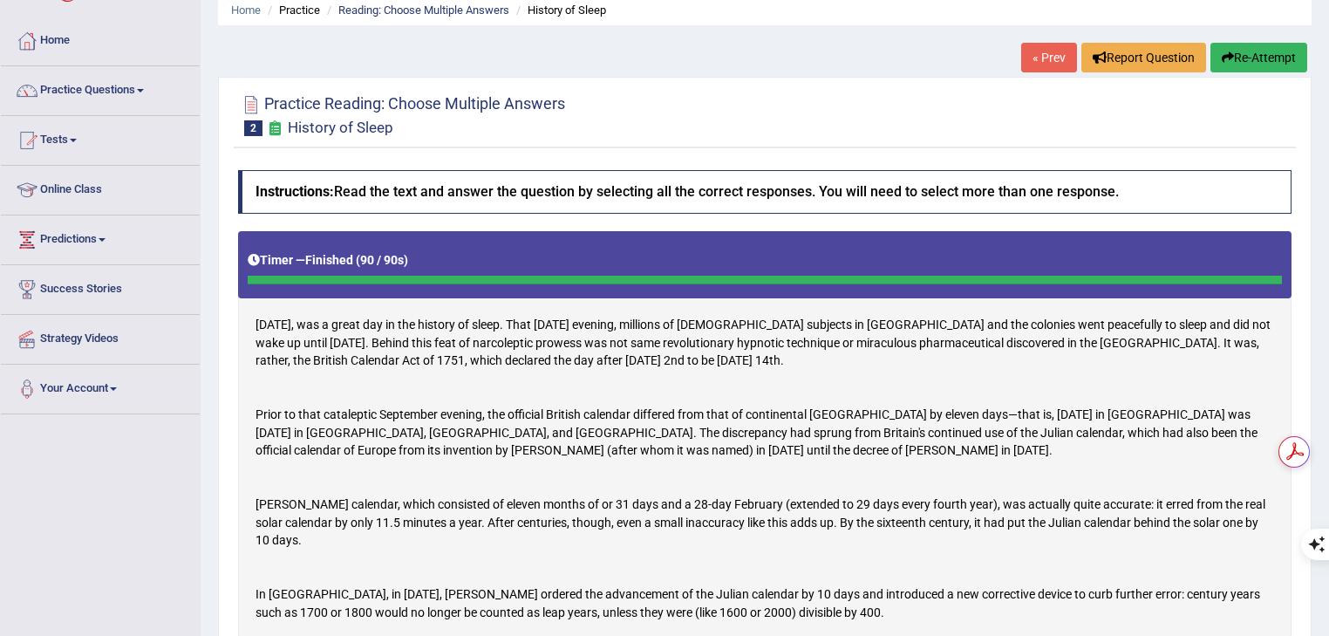
click at [1255, 63] on button "Re-Attempt" at bounding box center [1258, 58] width 97 height 30
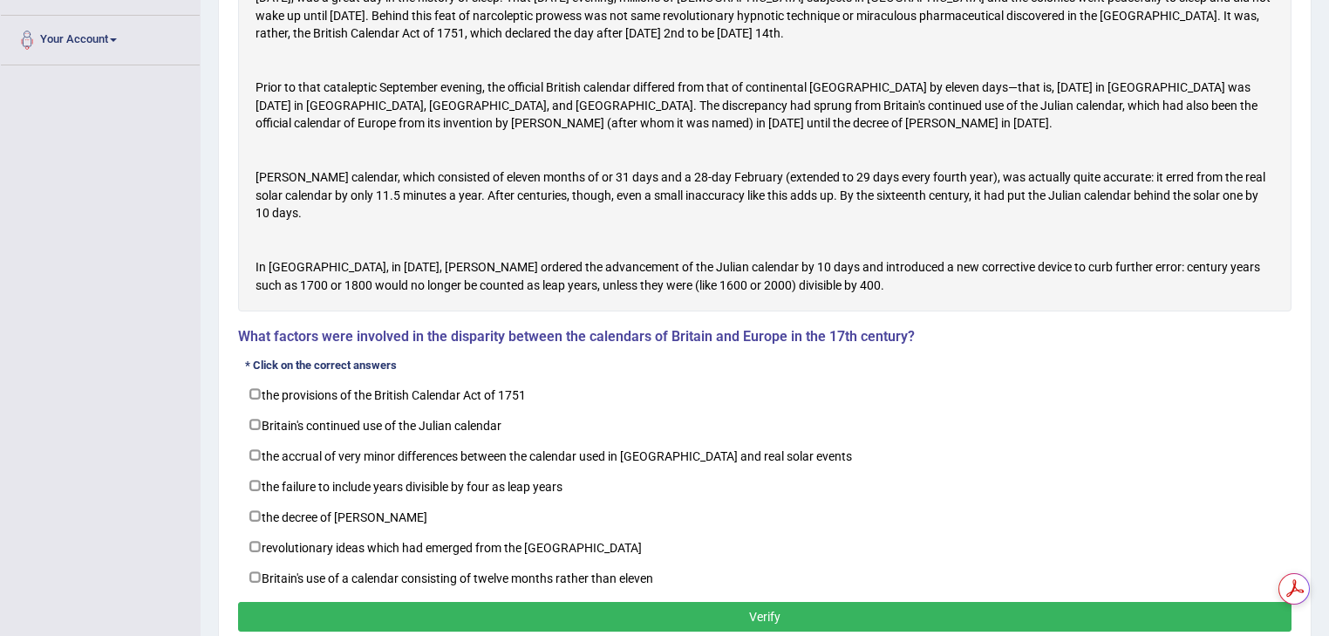
scroll to position [488, 0]
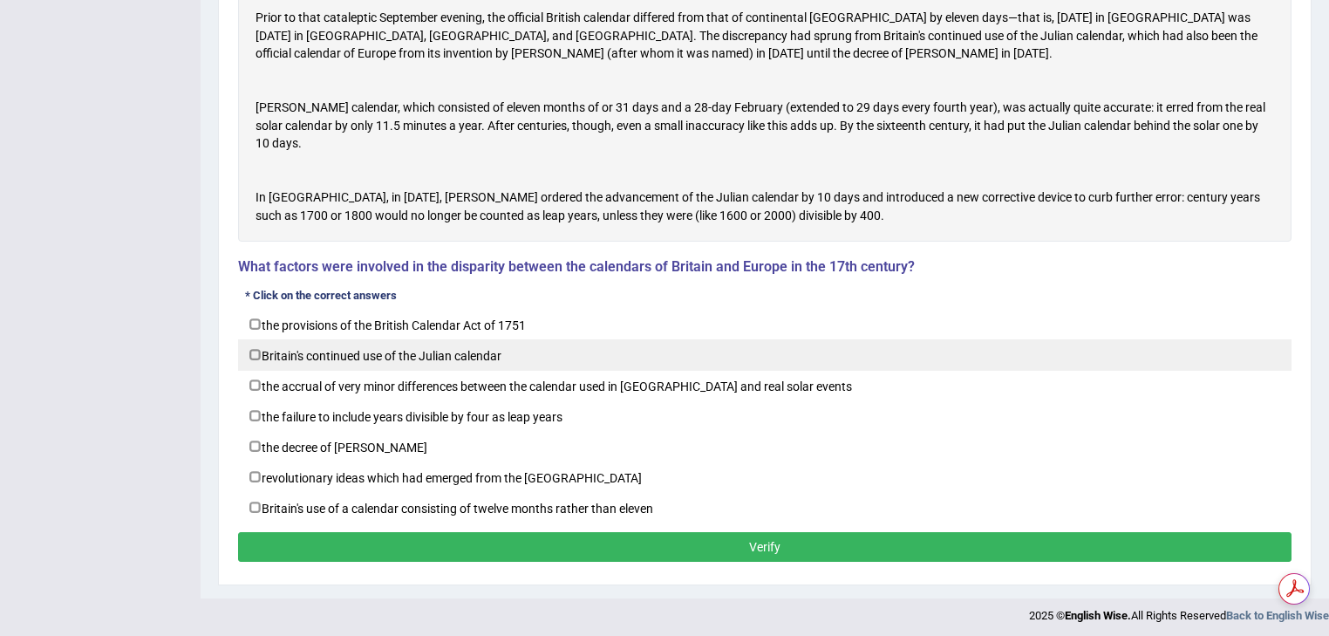
click at [461, 371] on label "Britain's continued use of the Julian calendar" at bounding box center [764, 354] width 1053 height 31
checkbox input "true"
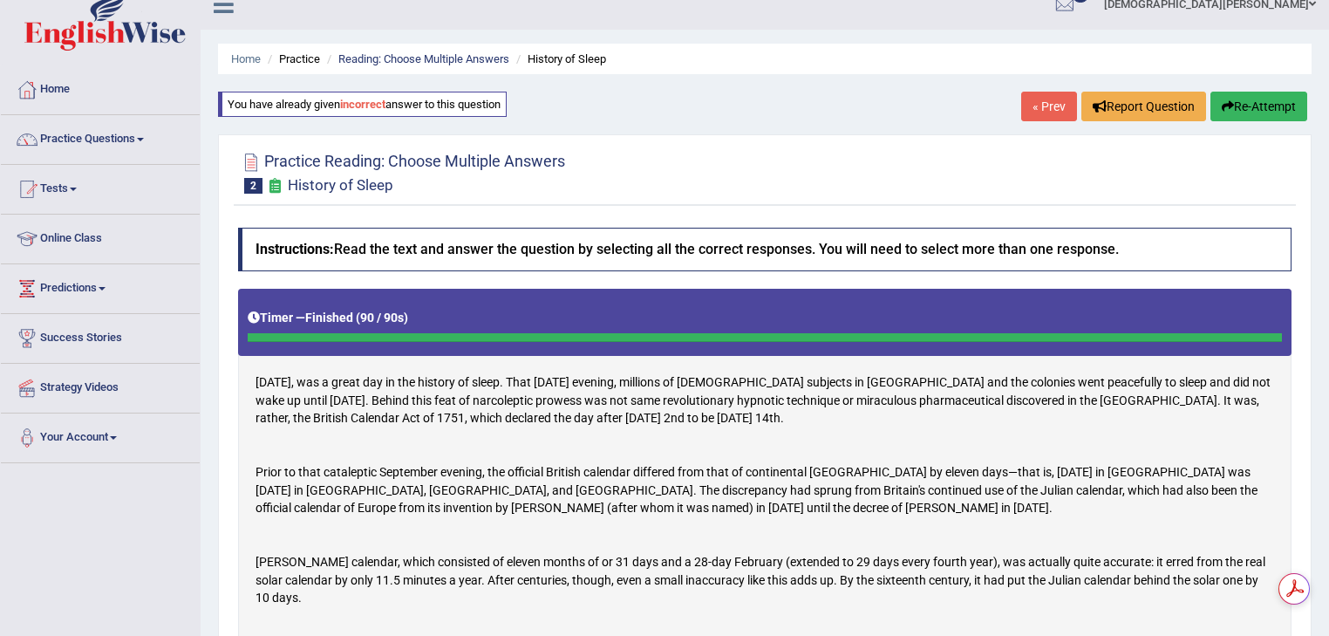
scroll to position [0, 0]
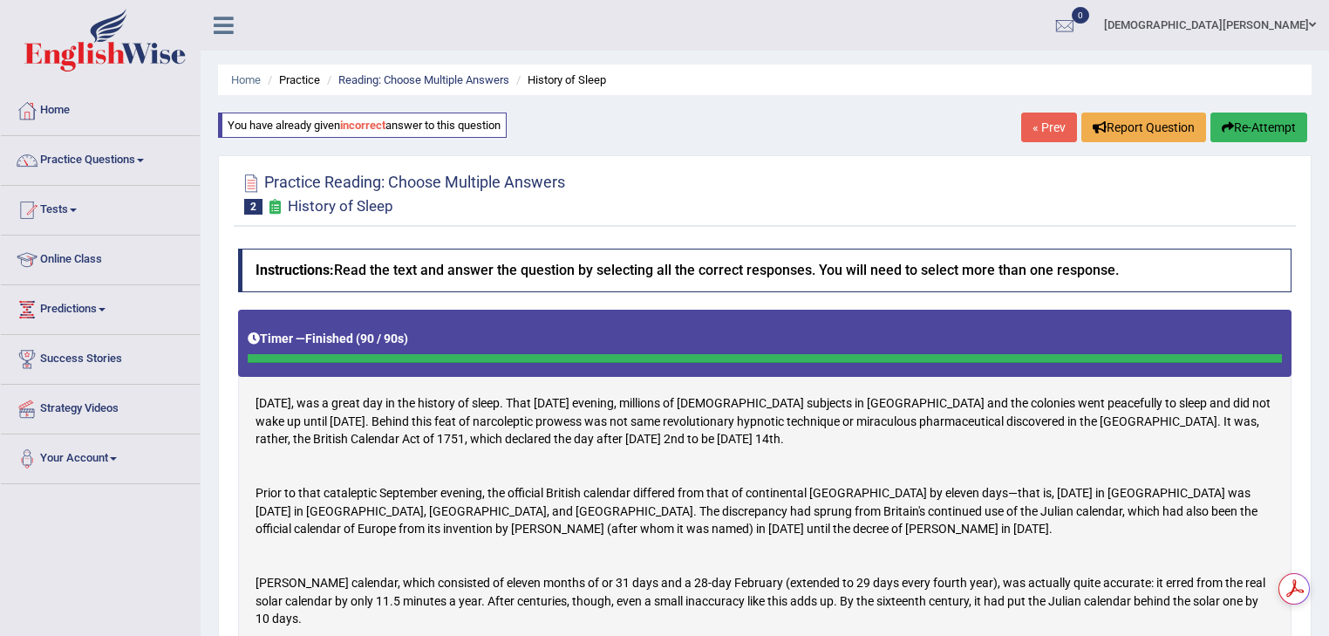
click at [1279, 122] on button "Re-Attempt" at bounding box center [1258, 127] width 97 height 30
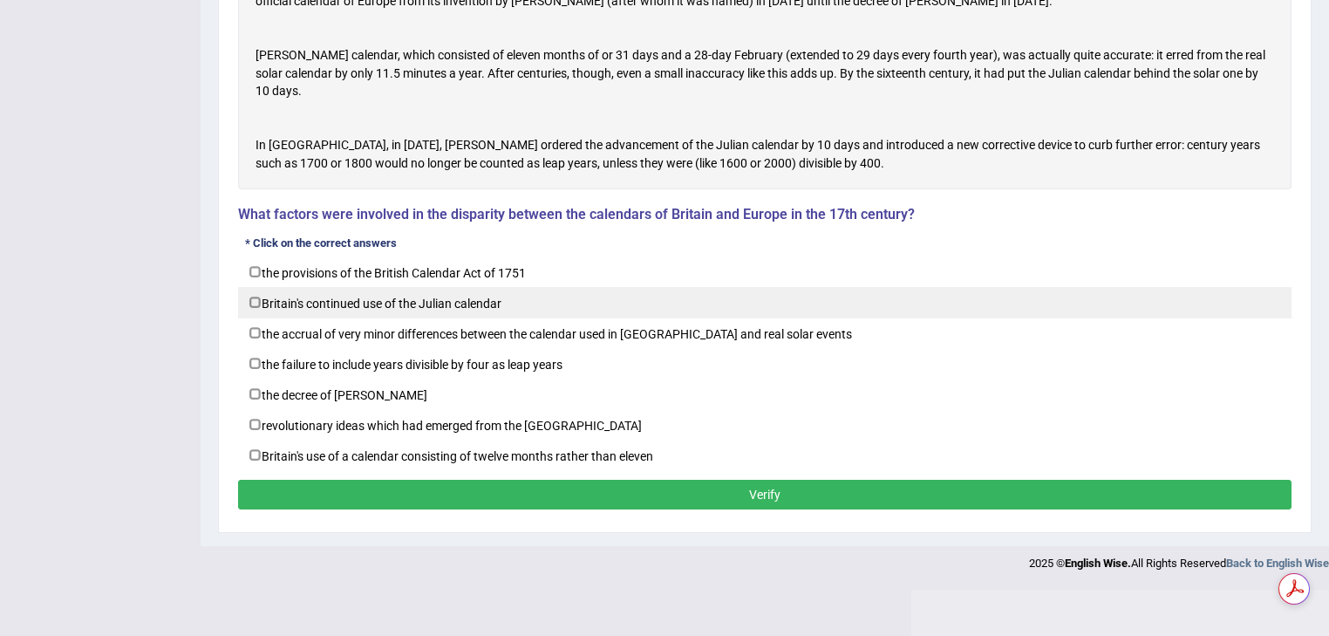
click at [394, 318] on label "Britain's continued use of the Julian calendar" at bounding box center [764, 302] width 1053 height 31
checkbox input "true"
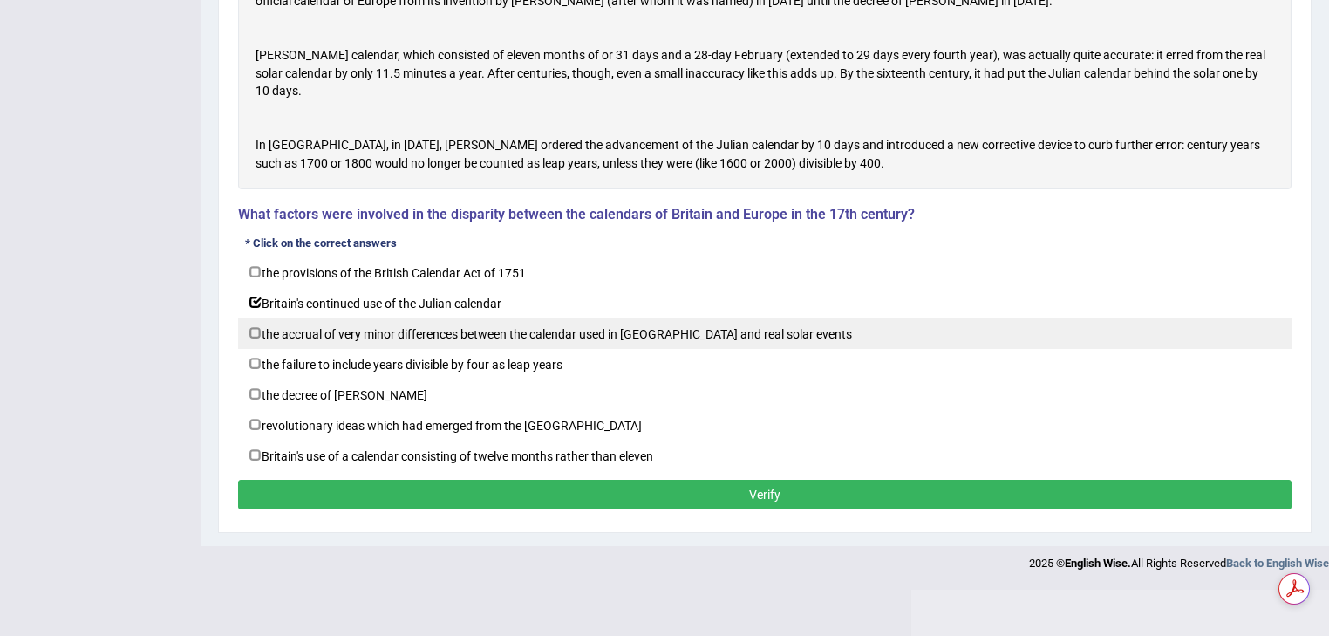
click at [341, 349] on label "the accrual of very minor differences between the calendar used in [GEOGRAPHIC_…" at bounding box center [764, 332] width 1053 height 31
checkbox input "true"
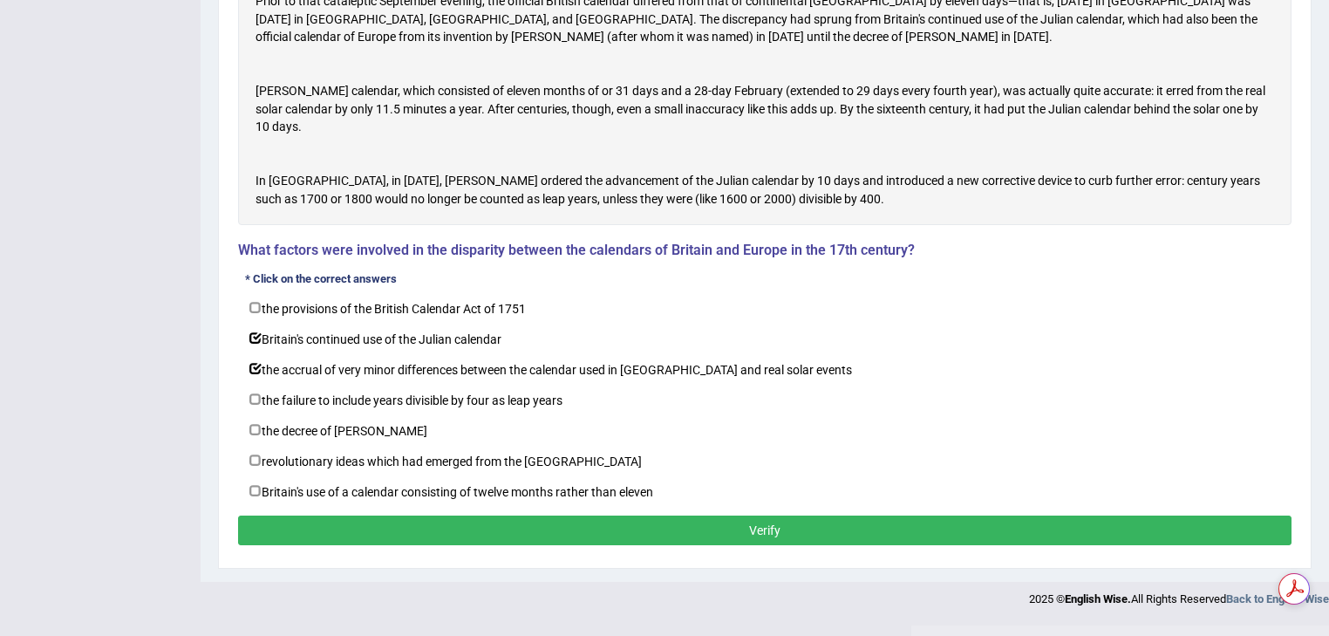
scroll to position [541, 0]
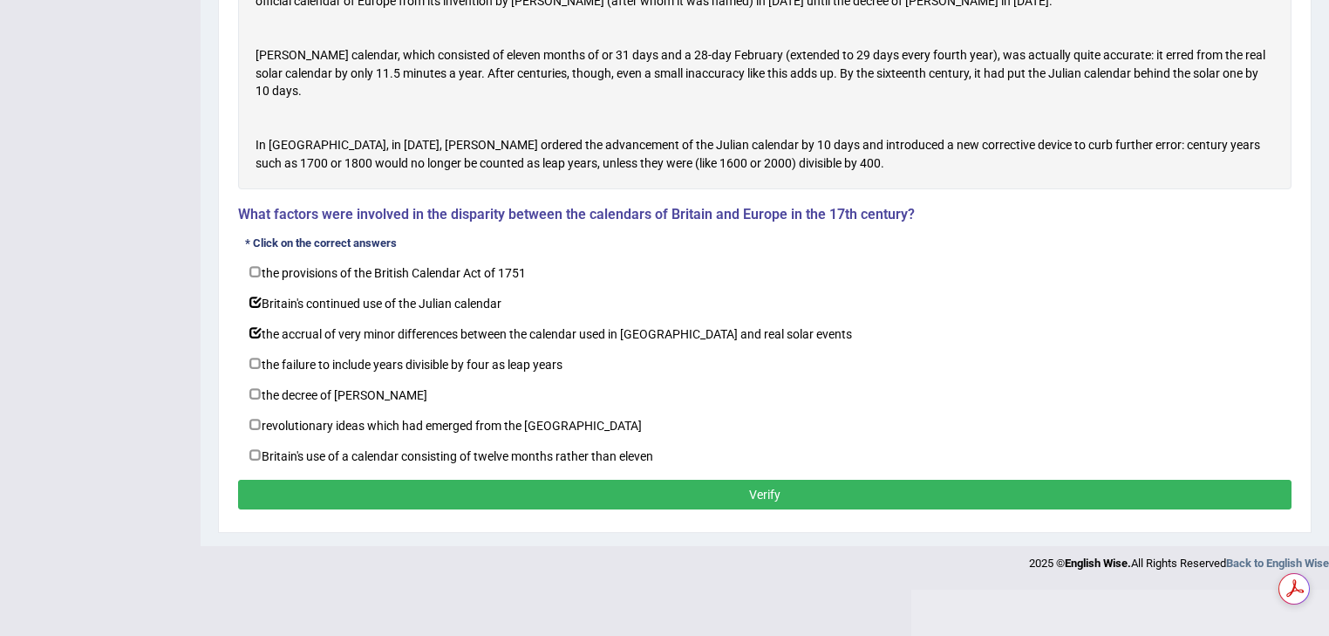
click at [576, 509] on button "Verify" at bounding box center [764, 495] width 1053 height 30
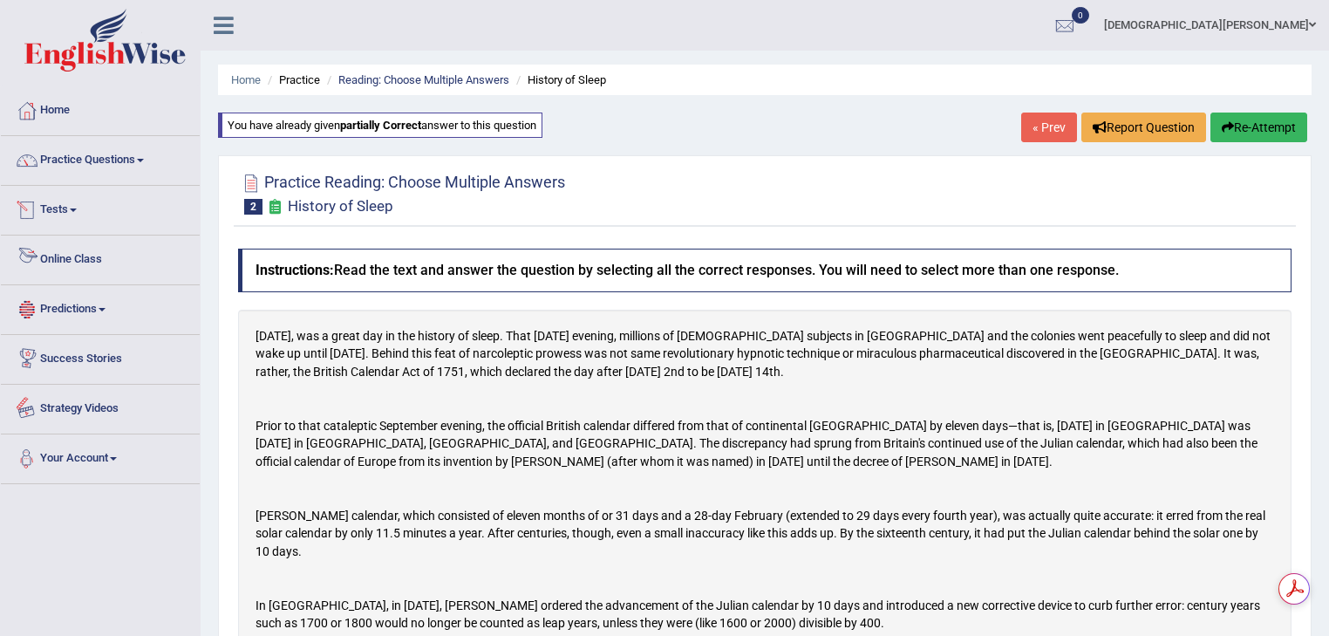
scroll to position [0, 0]
click at [93, 167] on link "Practice Questions" at bounding box center [100, 158] width 199 height 44
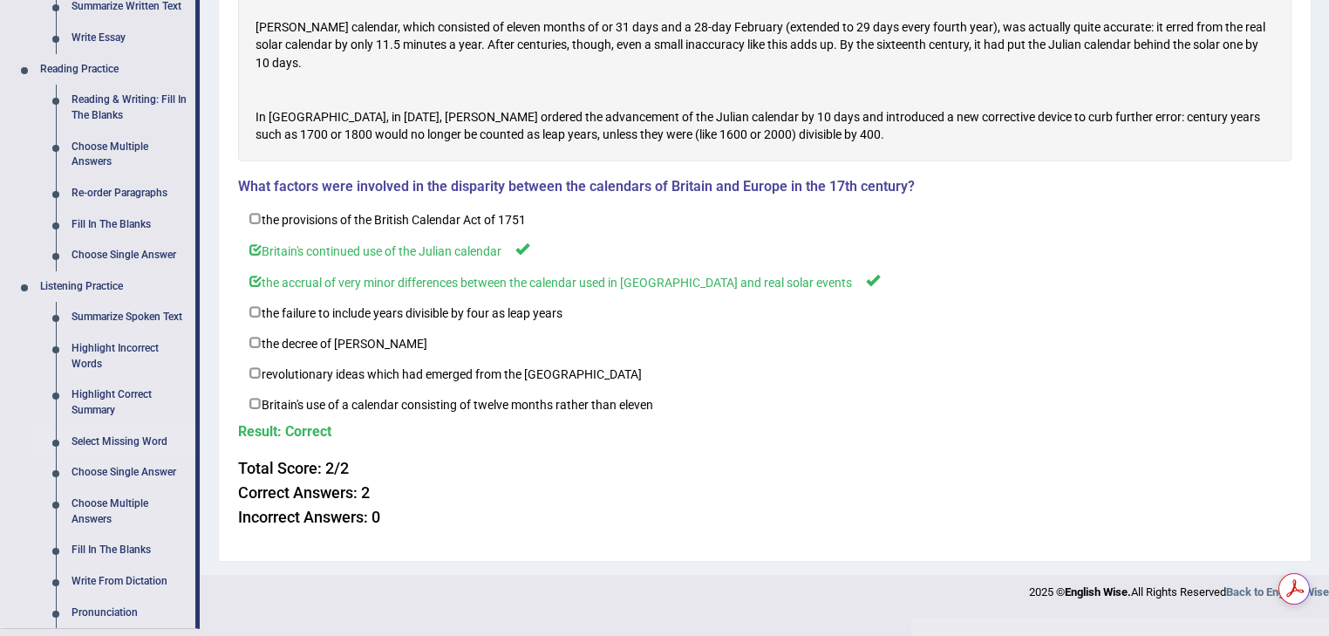
scroll to position [209, 0]
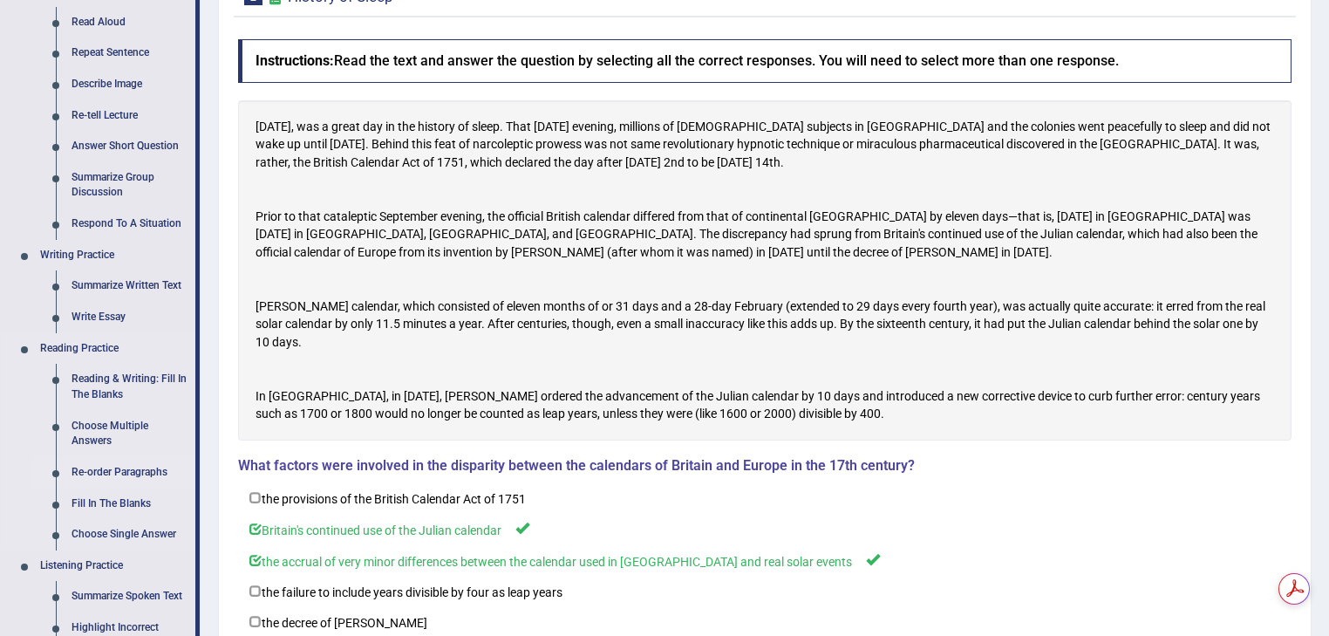
click at [85, 477] on link "Re-order Paragraphs" at bounding box center [130, 472] width 132 height 31
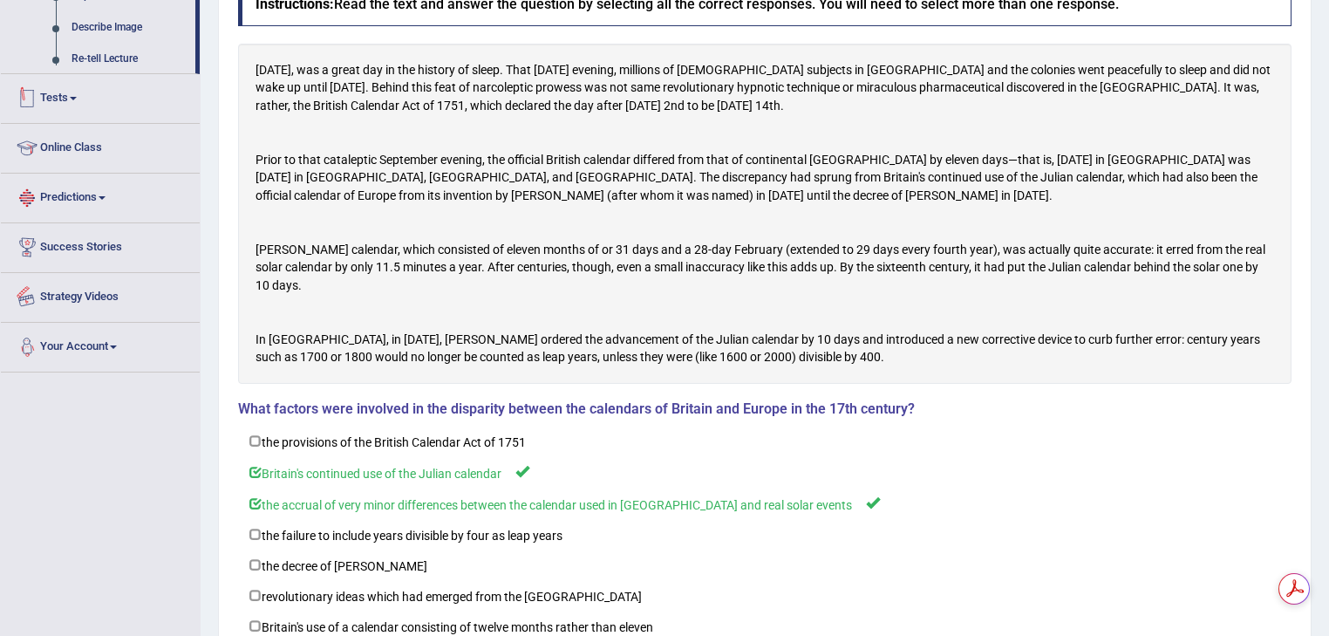
scroll to position [484, 0]
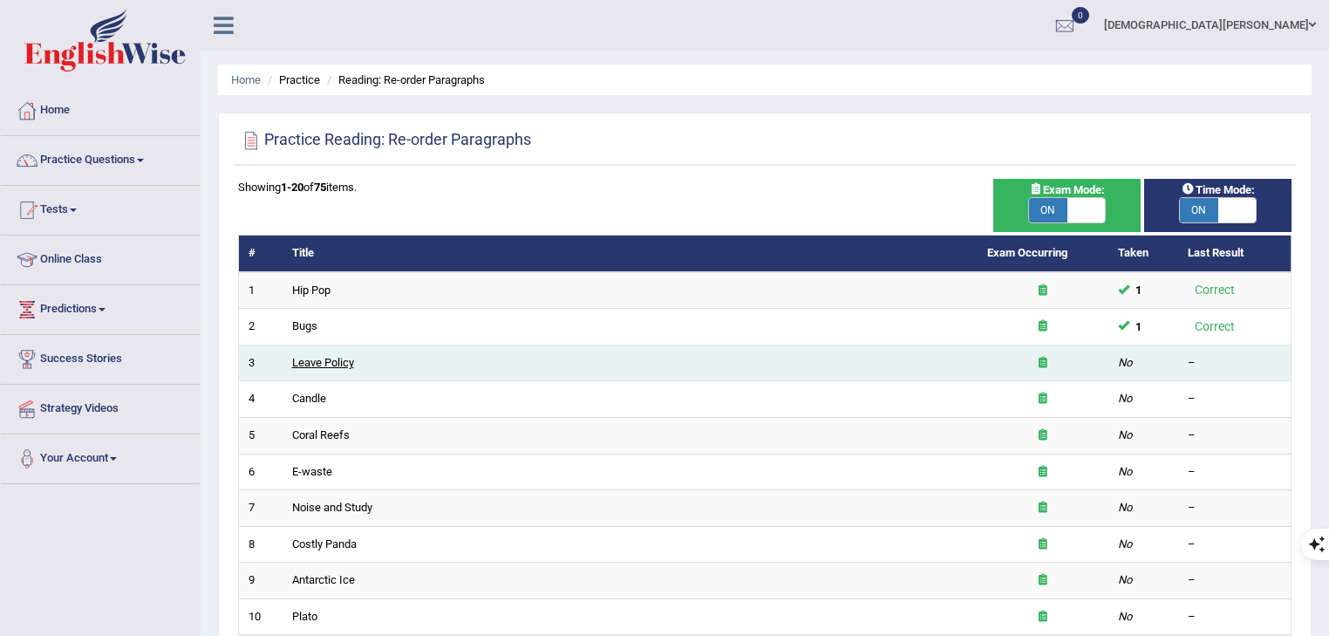
click at [343, 366] on link "Leave Policy" at bounding box center [323, 362] width 62 height 13
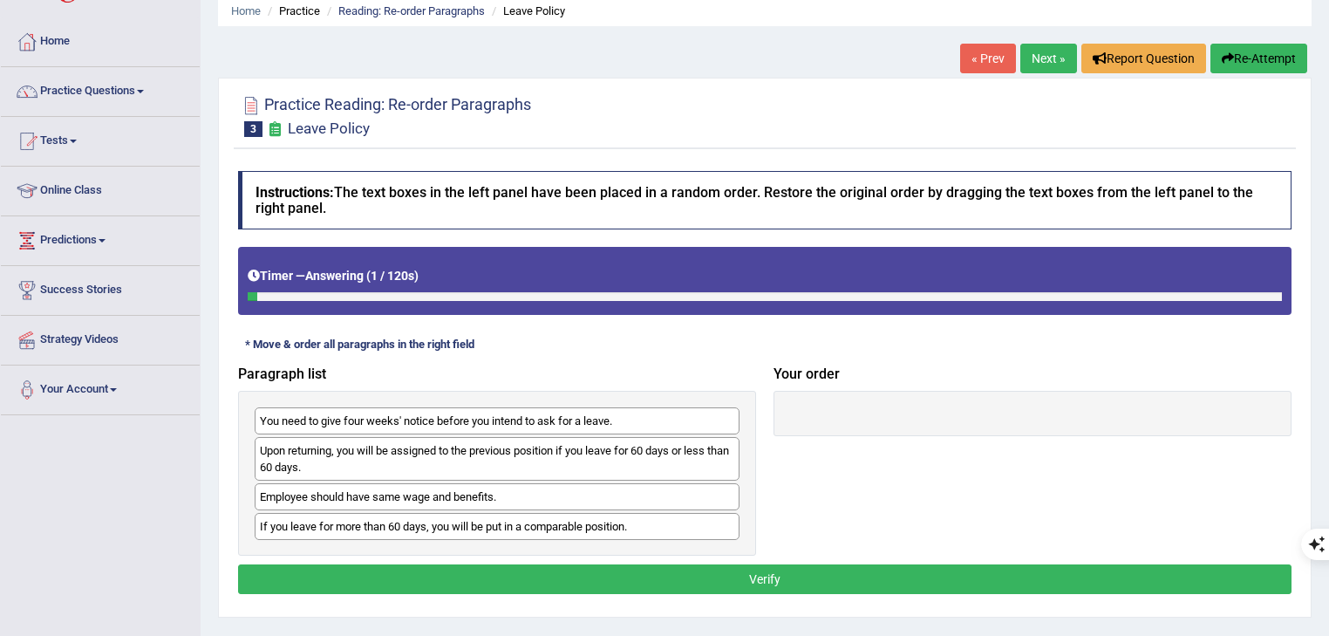
scroll to position [139, 0]
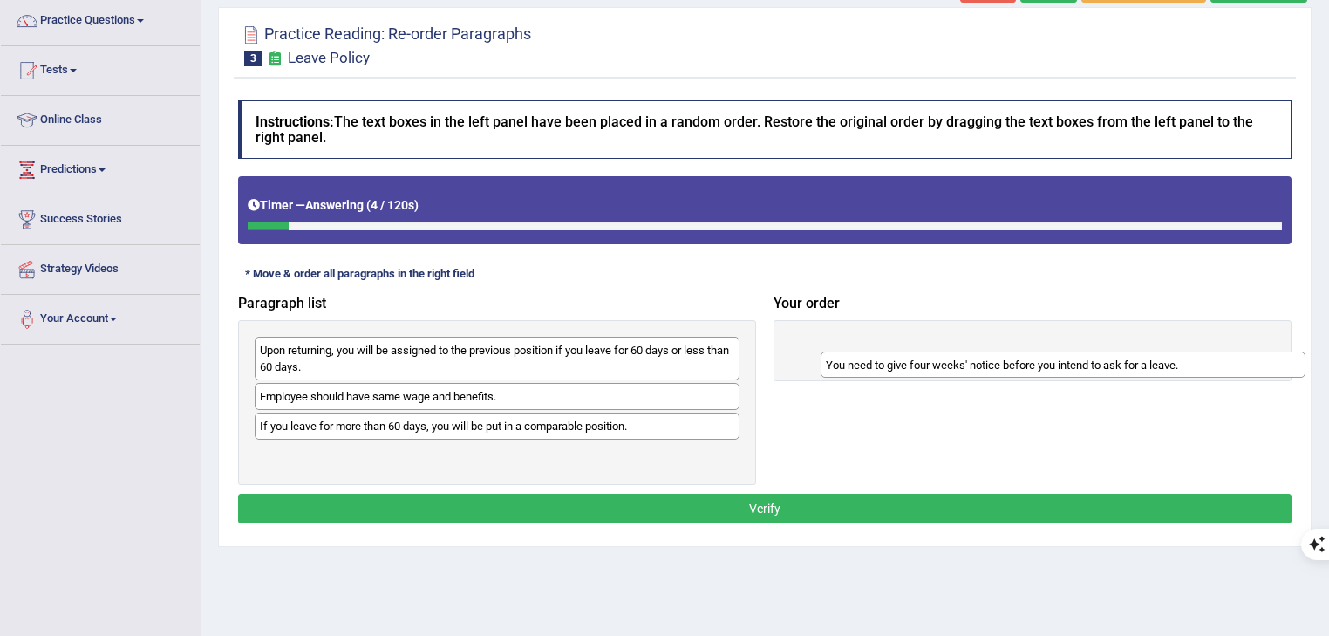
drag, startPoint x: 542, startPoint y: 346, endPoint x: 1108, endPoint y: 361, distance: 566.0
click at [1108, 361] on div "You need to give four weeks' notice before you intend to ask for a leave." at bounding box center [1063, 364] width 486 height 27
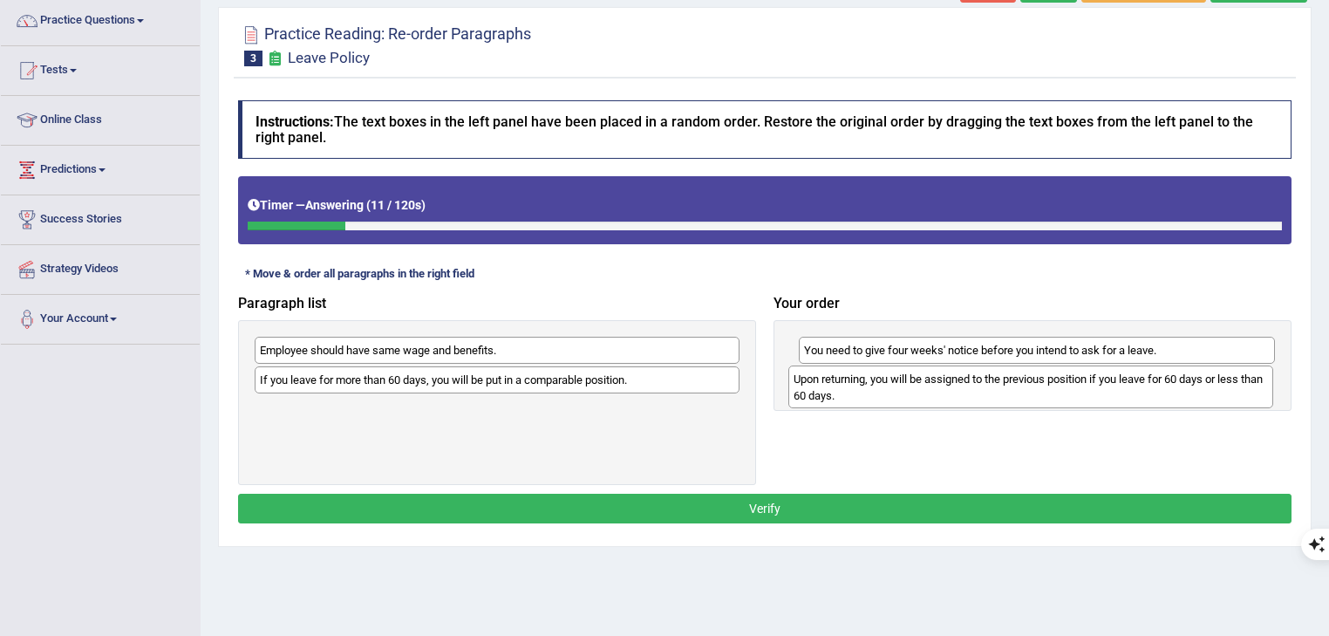
drag, startPoint x: 497, startPoint y: 359, endPoint x: 1031, endPoint y: 388, distance: 534.4
click at [1031, 388] on div "Upon returning, you will be assigned to the previous position if you leave for …" at bounding box center [1031, 387] width 486 height 44
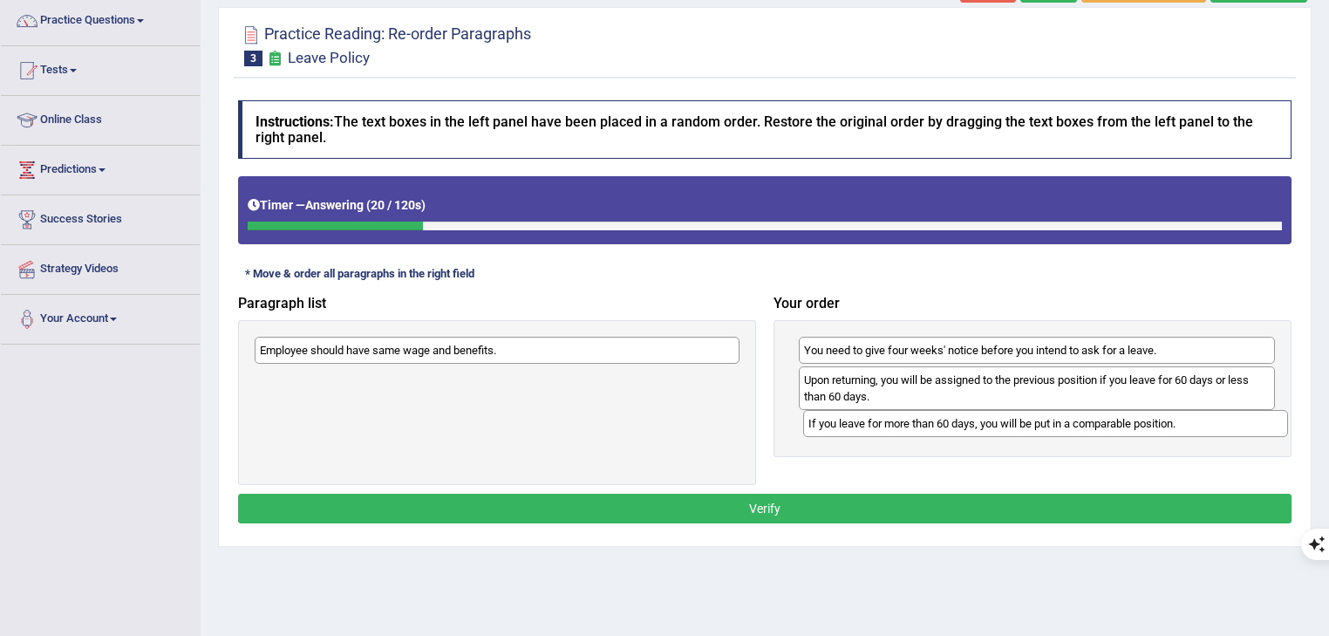
drag, startPoint x: 541, startPoint y: 384, endPoint x: 1089, endPoint y: 428, distance: 550.2
click at [1089, 428] on div "If you leave for more than 60 days, you will be put in a comparable position." at bounding box center [1046, 423] width 486 height 27
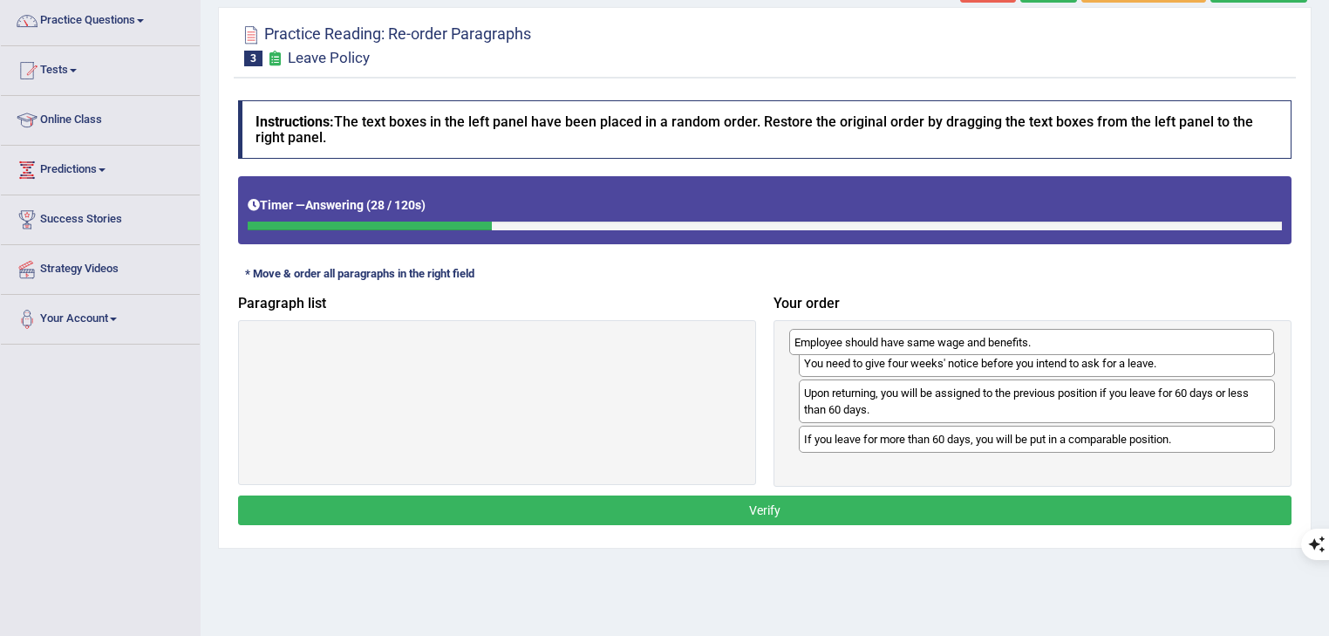
drag, startPoint x: 609, startPoint y: 350, endPoint x: 1144, endPoint y: 342, distance: 534.5
click at [1144, 342] on div "Employee should have same wage and benefits." at bounding box center [1032, 342] width 486 height 27
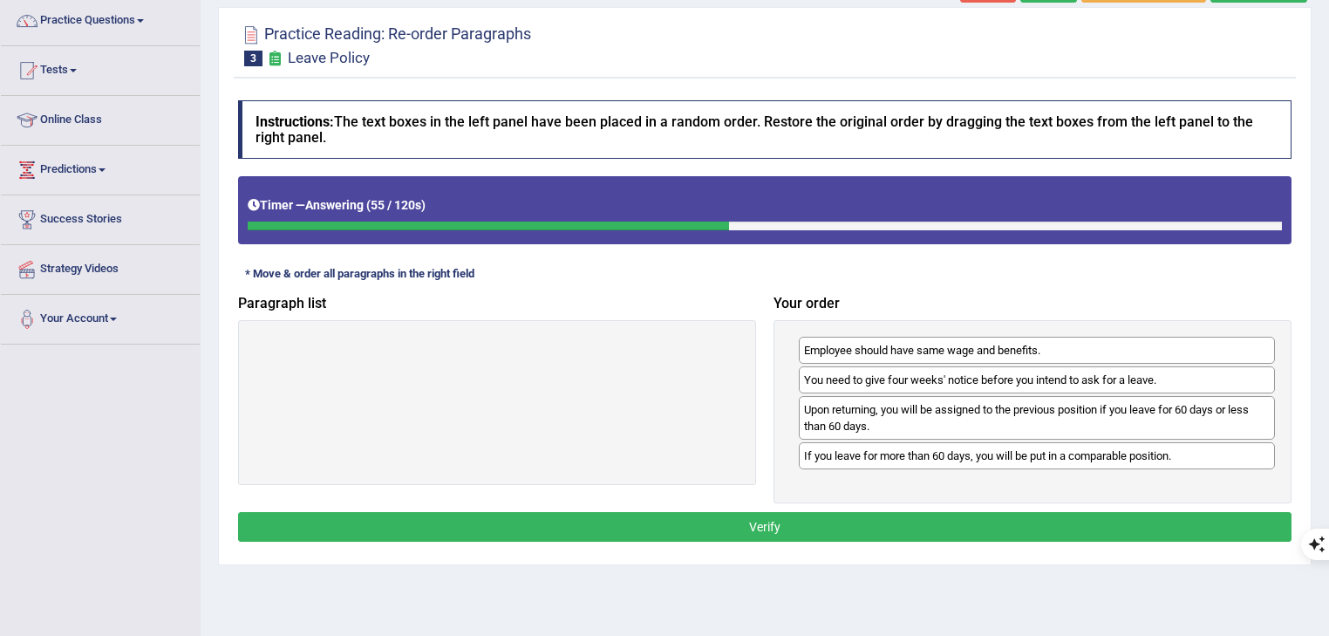
click at [828, 520] on button "Verify" at bounding box center [764, 527] width 1053 height 30
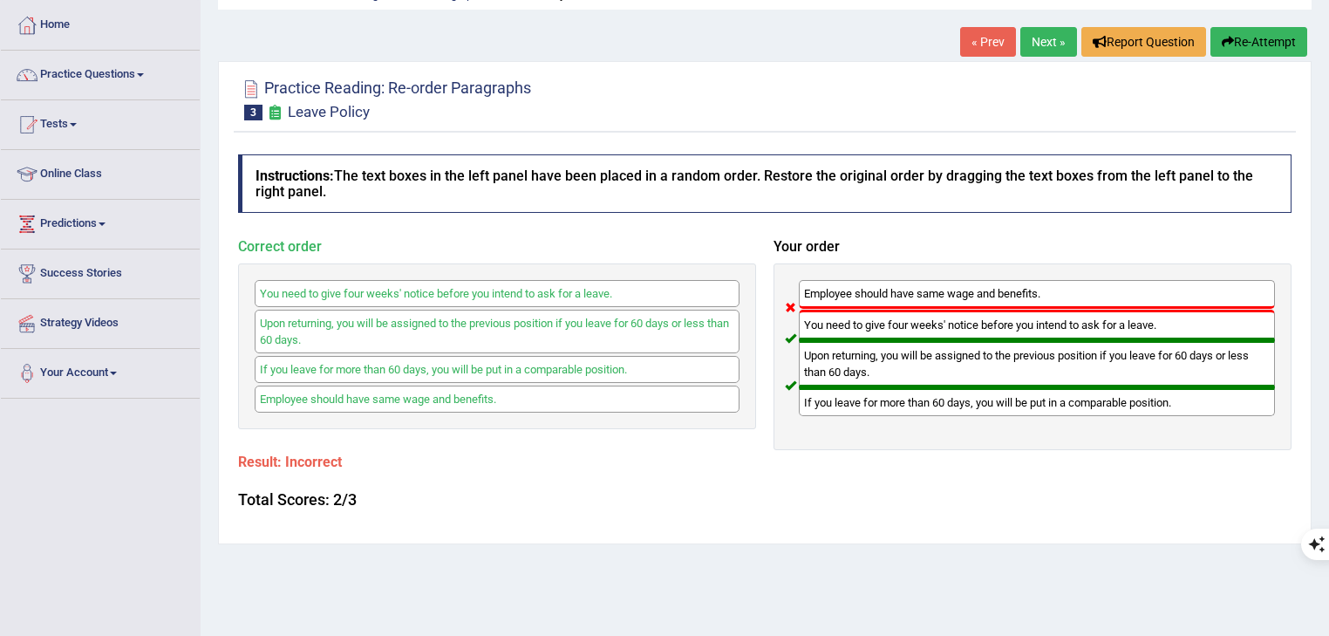
scroll to position [0, 0]
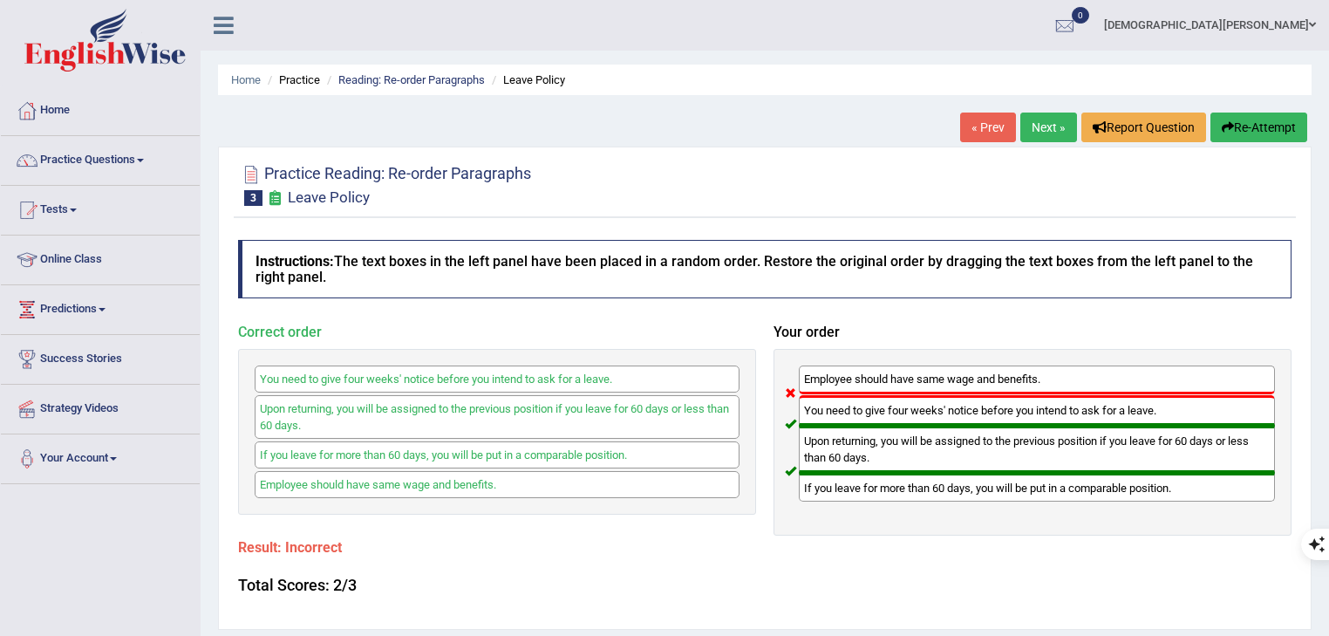
click at [1039, 136] on link "Next »" at bounding box center [1048, 127] width 57 height 30
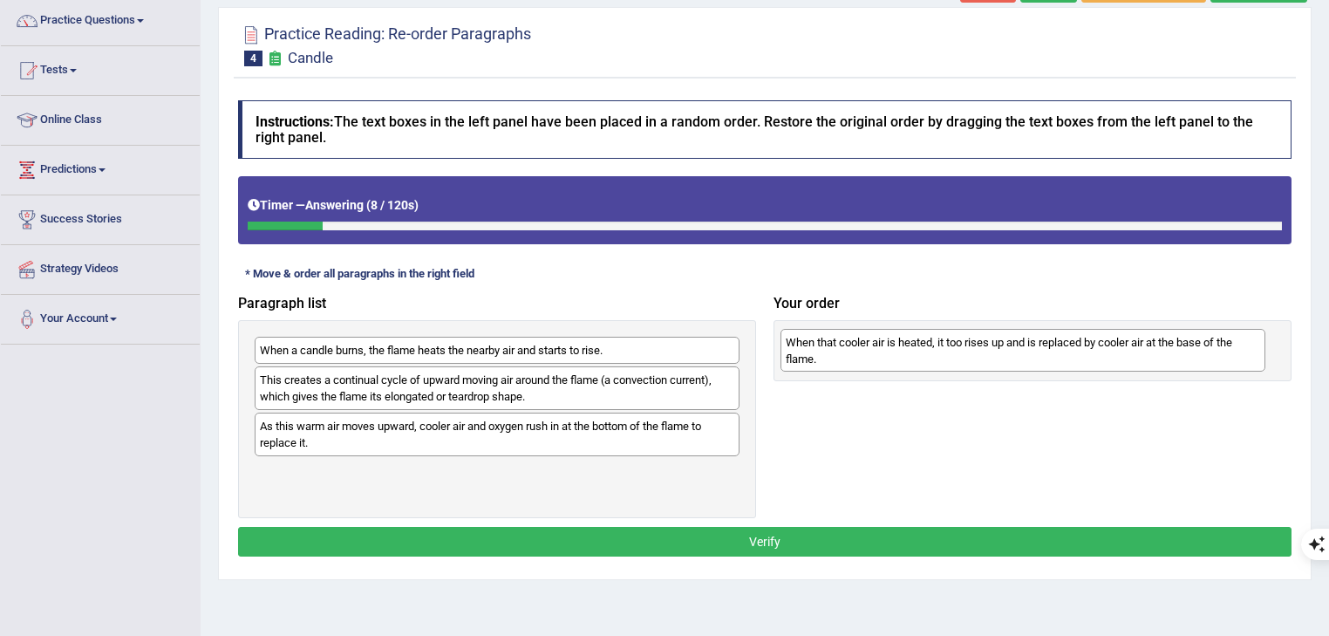
drag, startPoint x: 603, startPoint y: 364, endPoint x: 1129, endPoint y: 356, distance: 525.8
click at [1129, 356] on div "When that cooler air is heated, it too rises up and is replaced by cooler air a…" at bounding box center [1023, 351] width 486 height 44
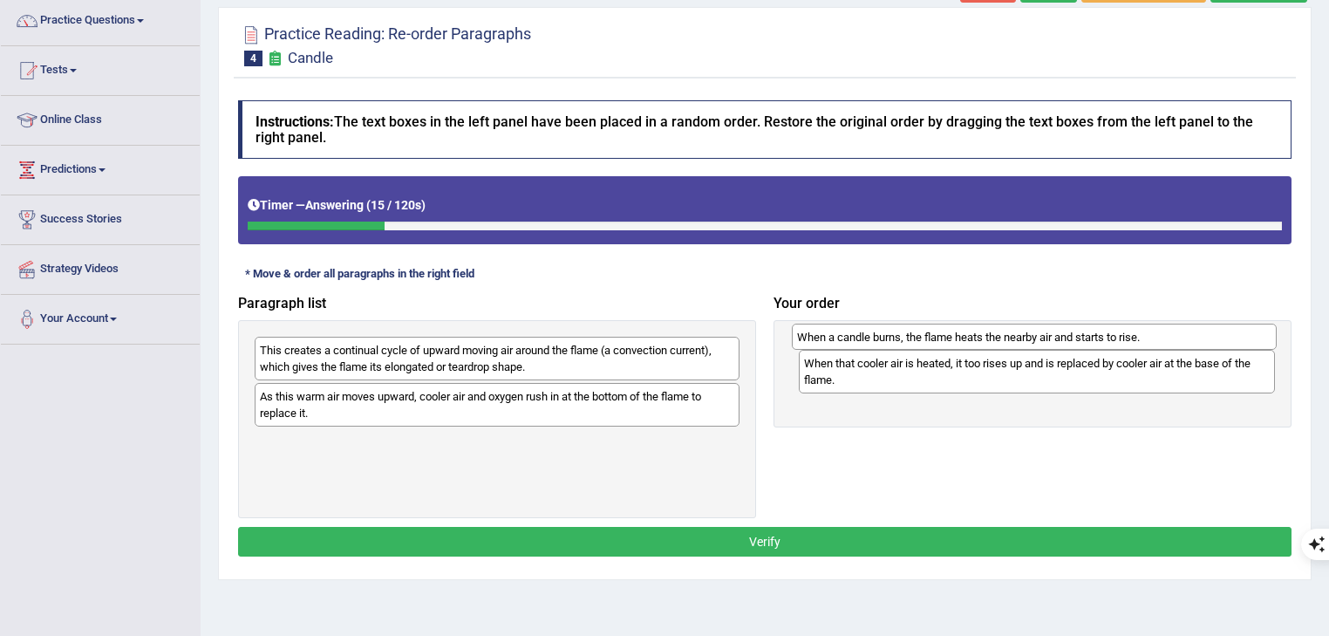
drag, startPoint x: 405, startPoint y: 351, endPoint x: 942, endPoint y: 338, distance: 537.2
click at [942, 338] on div "When a candle burns, the flame heats the nearby air and starts to rise." at bounding box center [1035, 336] width 486 height 27
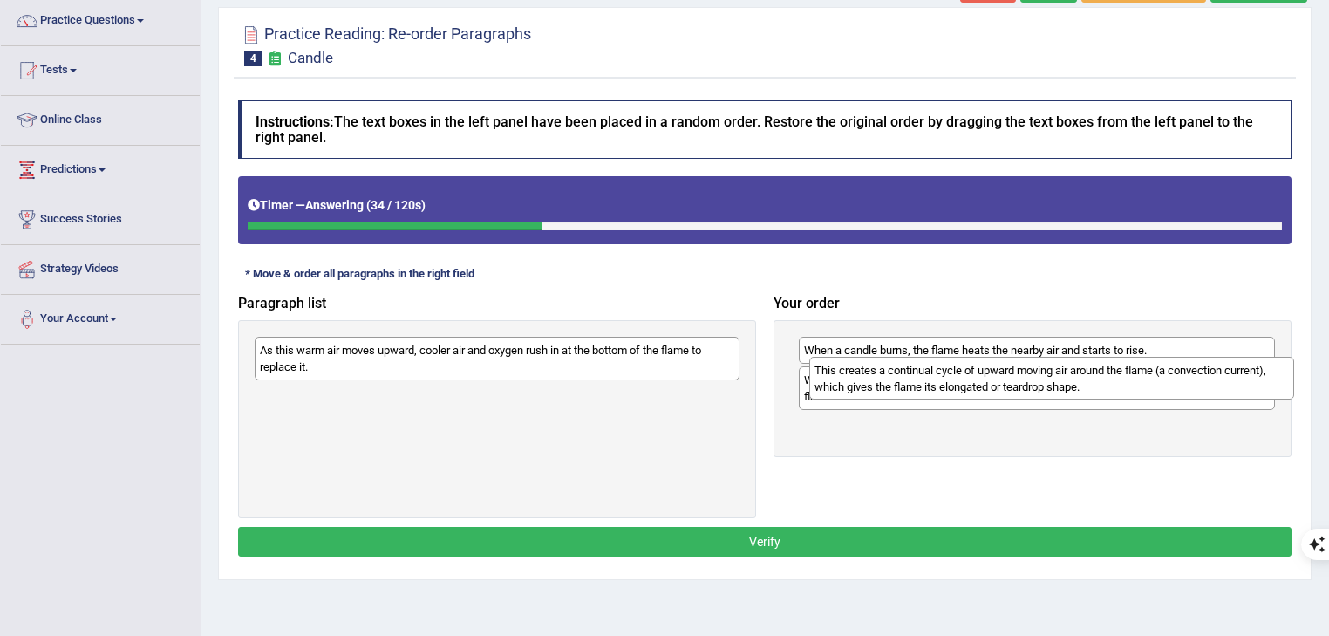
drag, startPoint x: 575, startPoint y: 367, endPoint x: 1129, endPoint y: 387, distance: 554.9
click at [1129, 387] on div "This creates a continual cycle of upward moving air around the flame (a convect…" at bounding box center [1052, 379] width 486 height 44
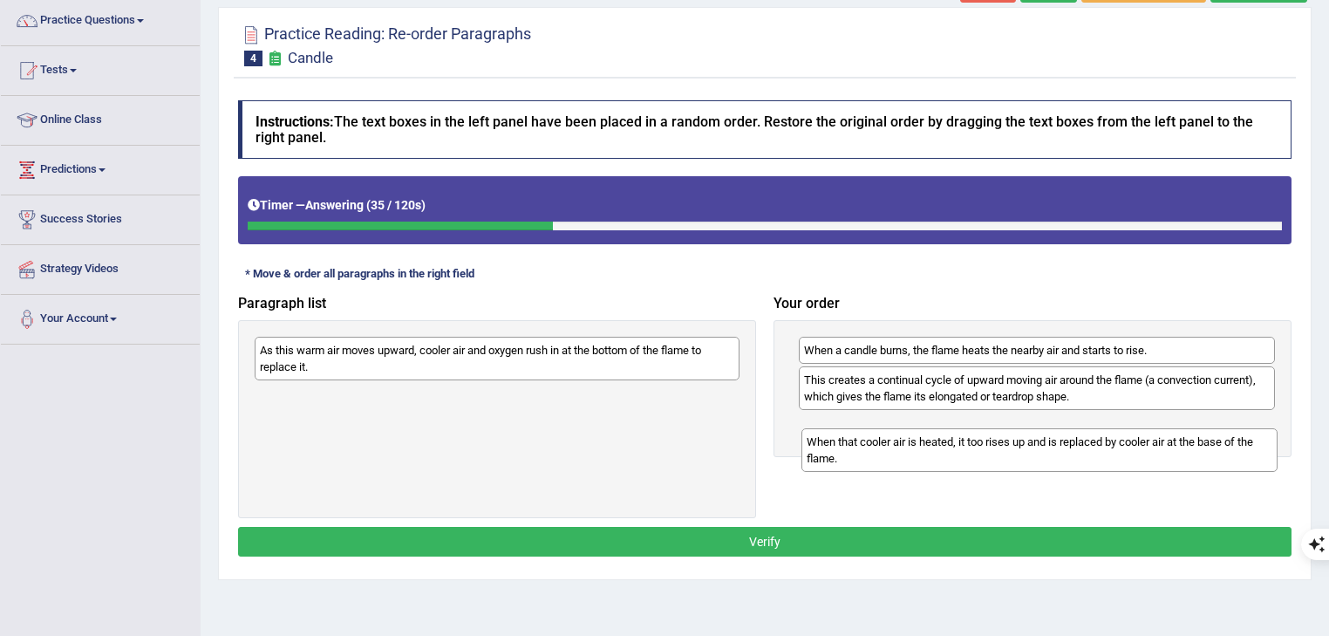
drag, startPoint x: 1011, startPoint y: 380, endPoint x: 1014, endPoint y: 447, distance: 67.2
click at [1014, 447] on div "When that cooler air is heated, it too rises up and is replaced by cooler air a…" at bounding box center [1039, 450] width 477 height 44
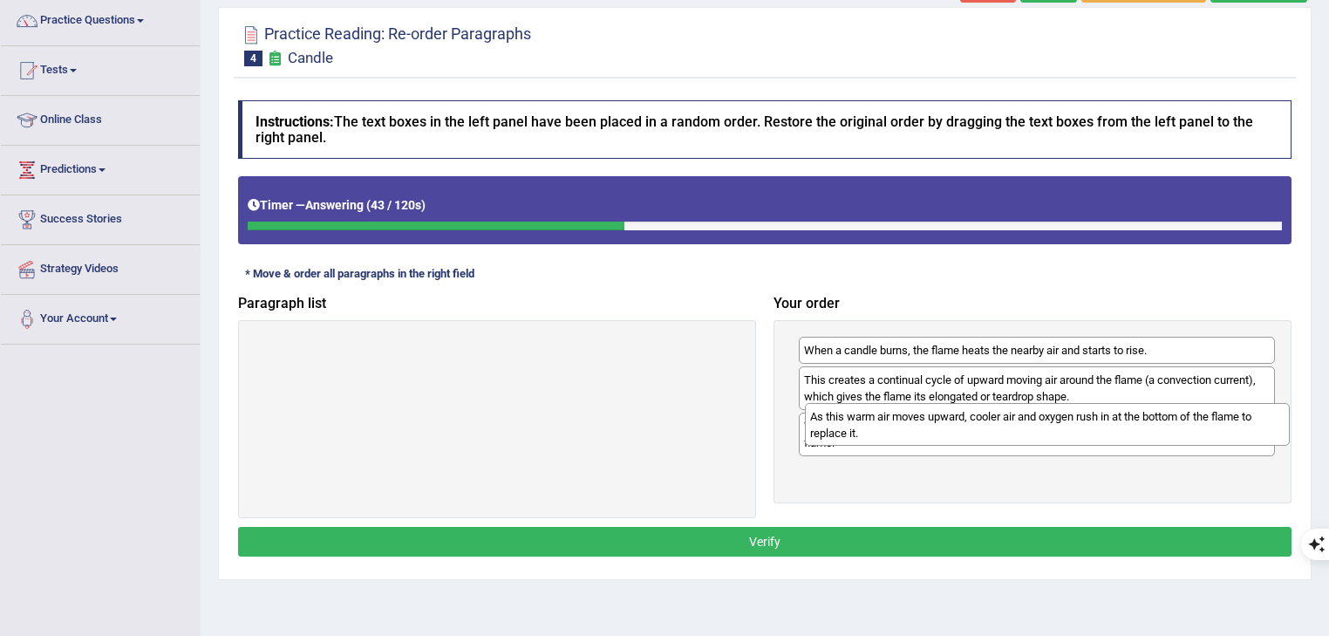
drag, startPoint x: 602, startPoint y: 367, endPoint x: 1152, endPoint y: 433, distance: 554.1
click at [1152, 433] on div "As this warm air moves upward, cooler air and oxygen rush in at the bottom of t…" at bounding box center [1048, 425] width 486 height 44
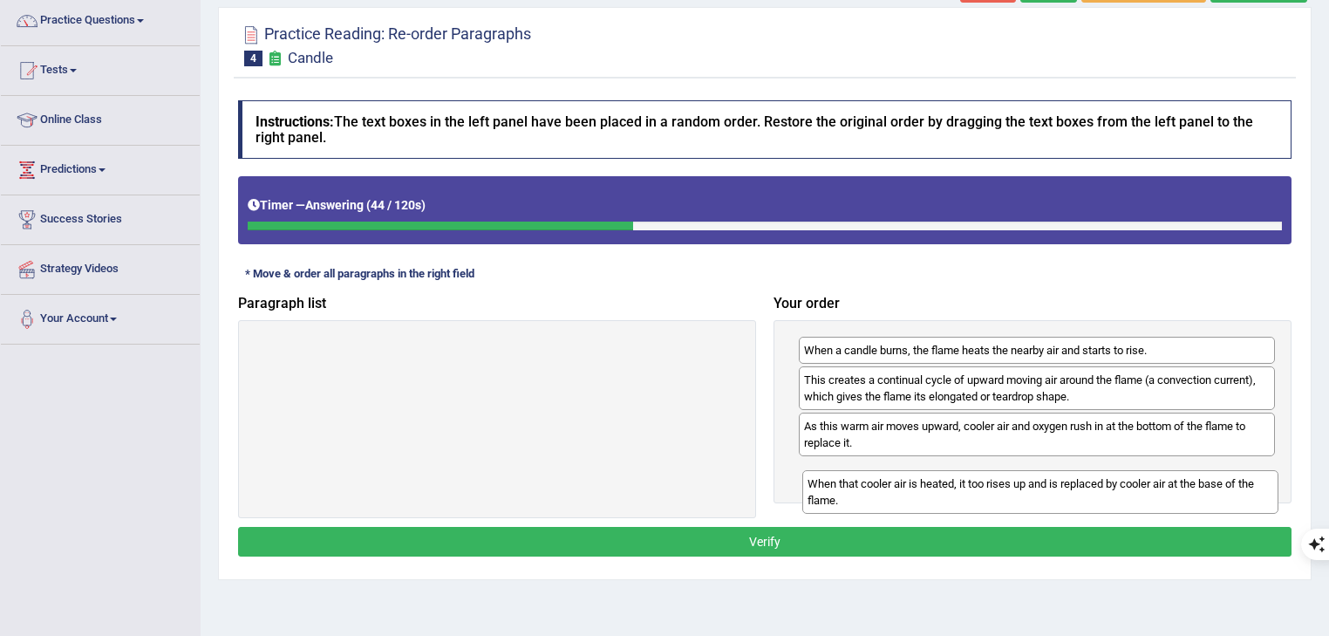
drag, startPoint x: 1071, startPoint y: 440, endPoint x: 1074, endPoint y: 499, distance: 58.5
click at [1074, 499] on div "When that cooler air is heated, it too rises up and is replaced by cooler air a…" at bounding box center [1040, 492] width 477 height 44
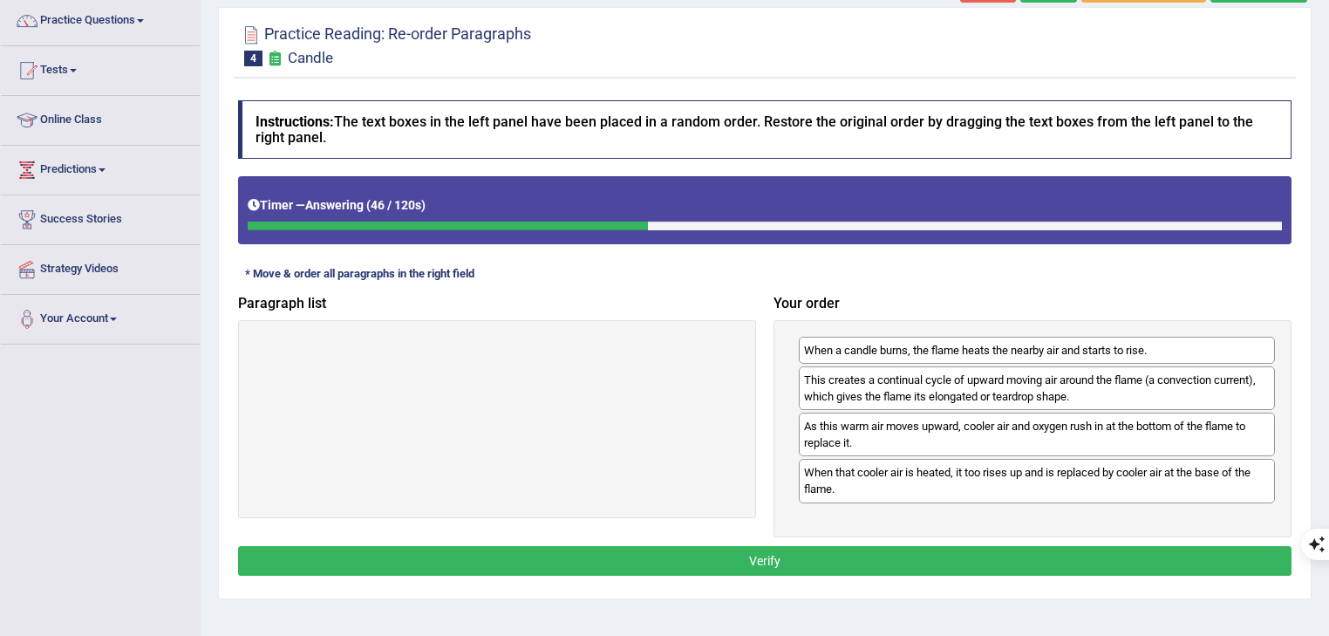
click at [993, 551] on button "Verify" at bounding box center [764, 561] width 1053 height 30
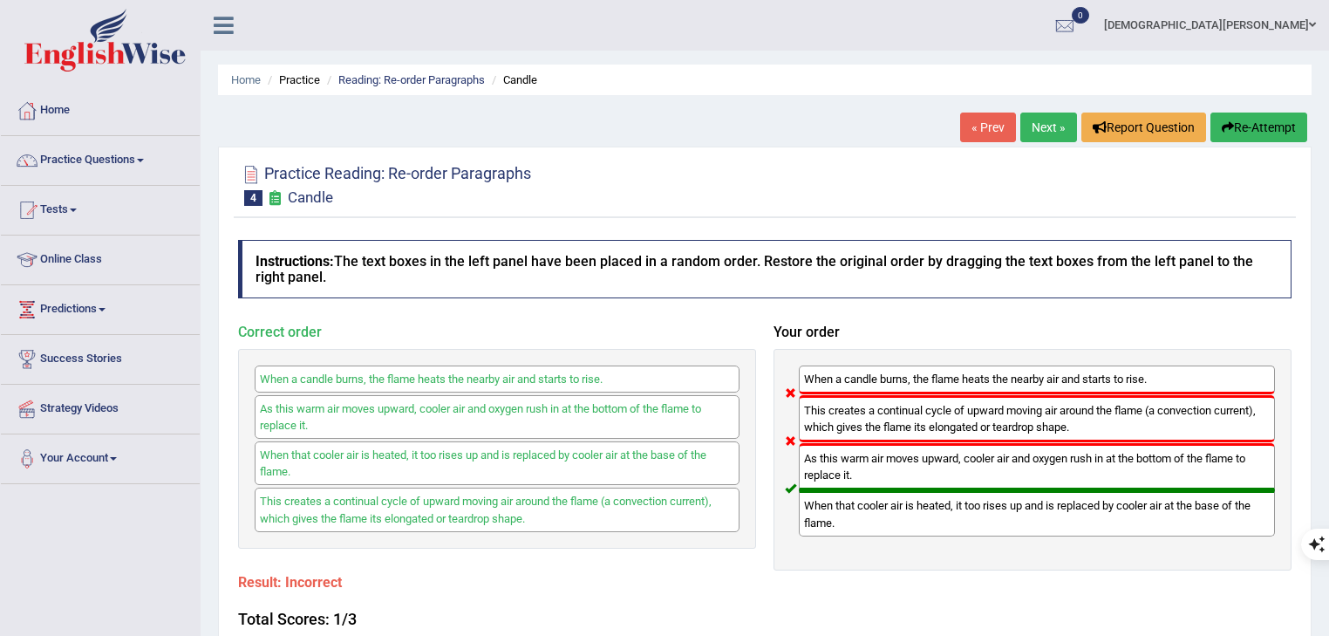
click at [1278, 130] on button "Re-Attempt" at bounding box center [1258, 127] width 97 height 30
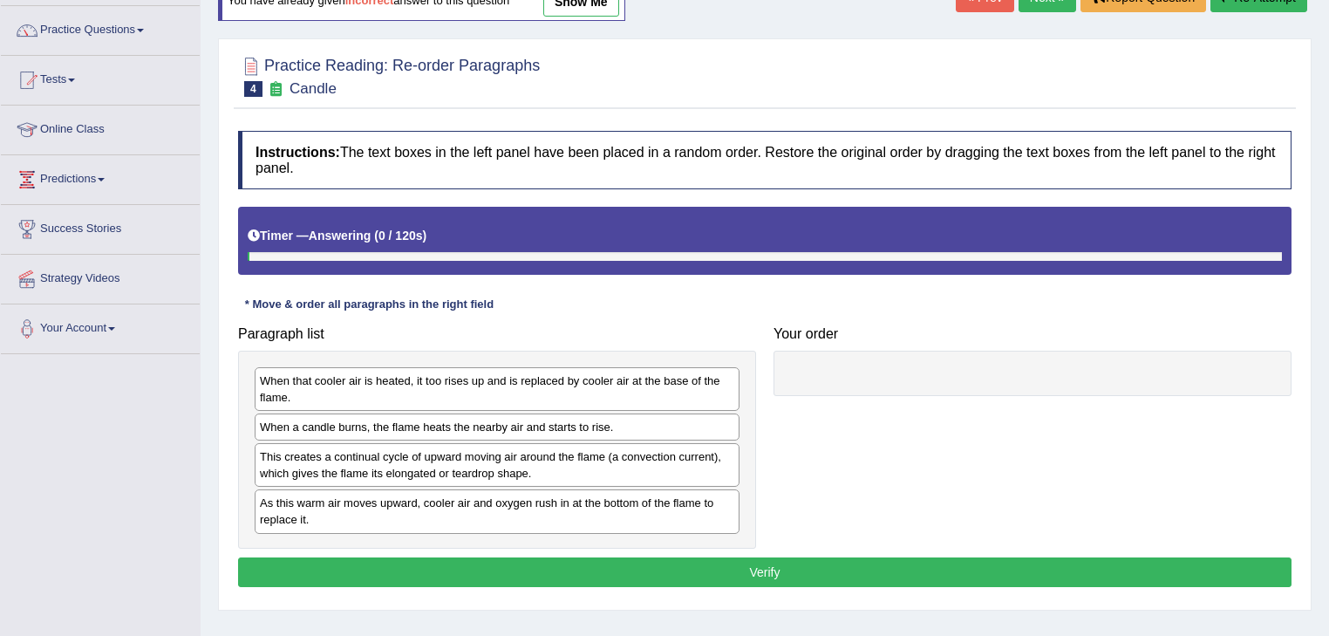
scroll to position [209, 0]
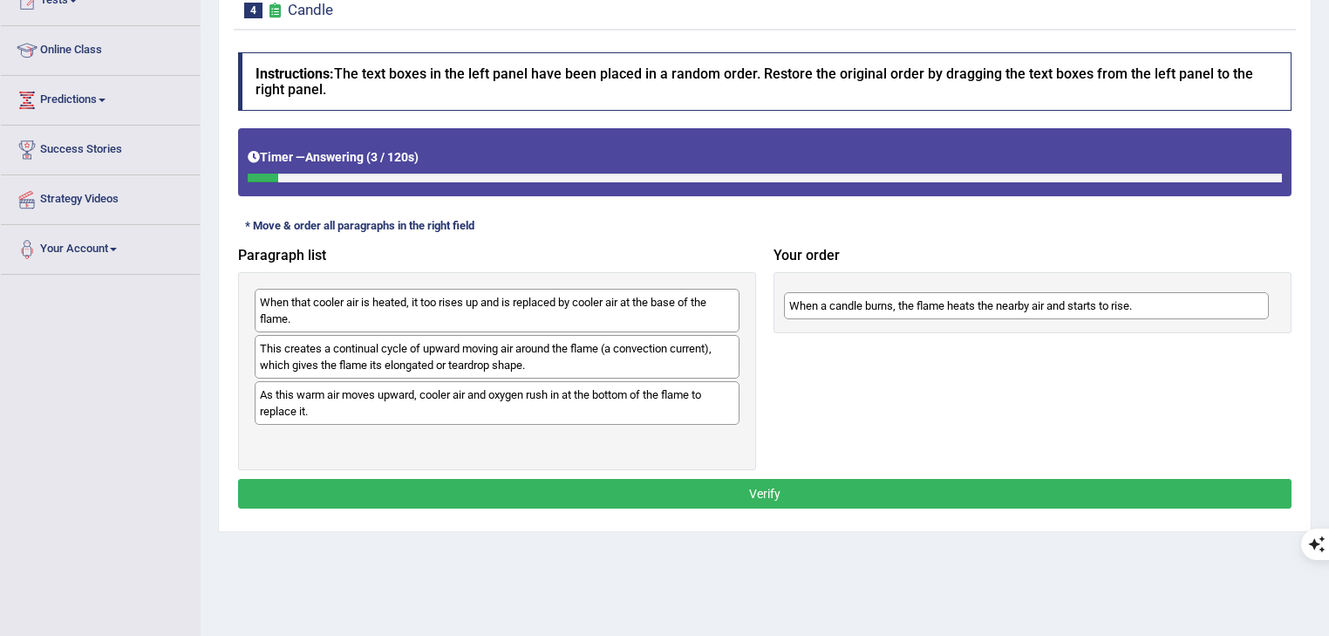
drag, startPoint x: 432, startPoint y: 353, endPoint x: 962, endPoint y: 311, distance: 530.9
click at [962, 311] on div "When a candle burns, the flame heats the nearby air and starts to rise." at bounding box center [1027, 305] width 486 height 27
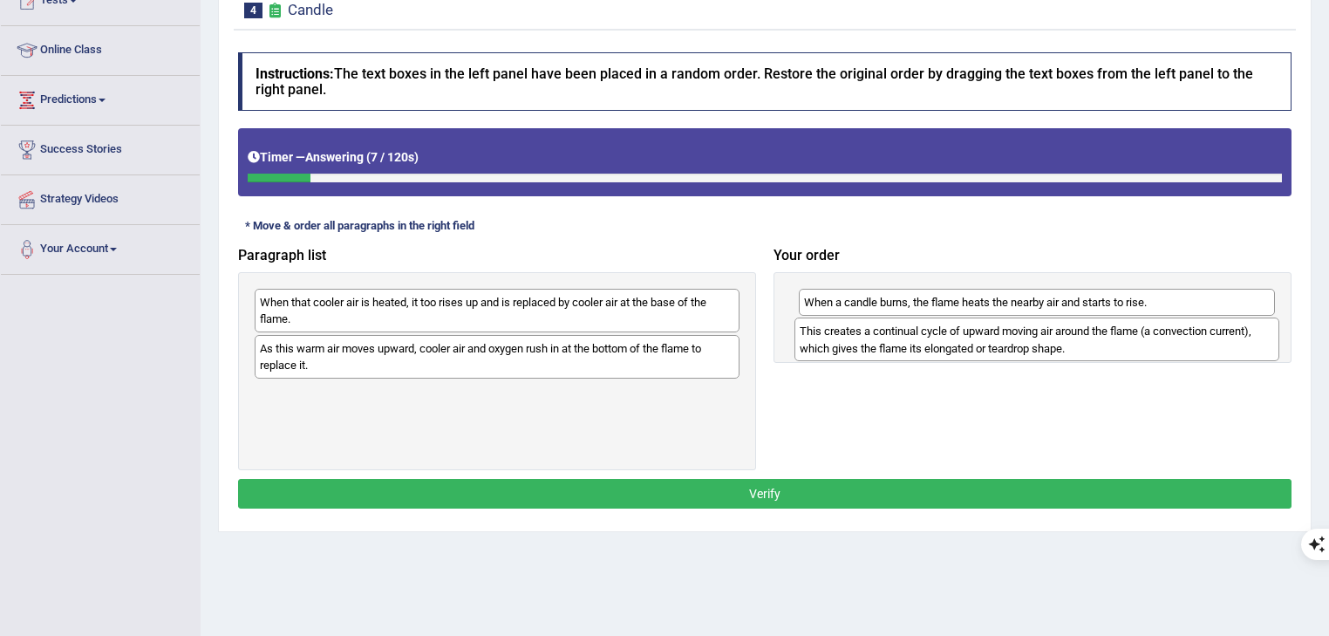
drag, startPoint x: 342, startPoint y: 363, endPoint x: 881, endPoint y: 346, distance: 539.9
click at [881, 346] on div "This creates a continual cycle of upward moving air around the flame (a convect…" at bounding box center [1037, 339] width 486 height 44
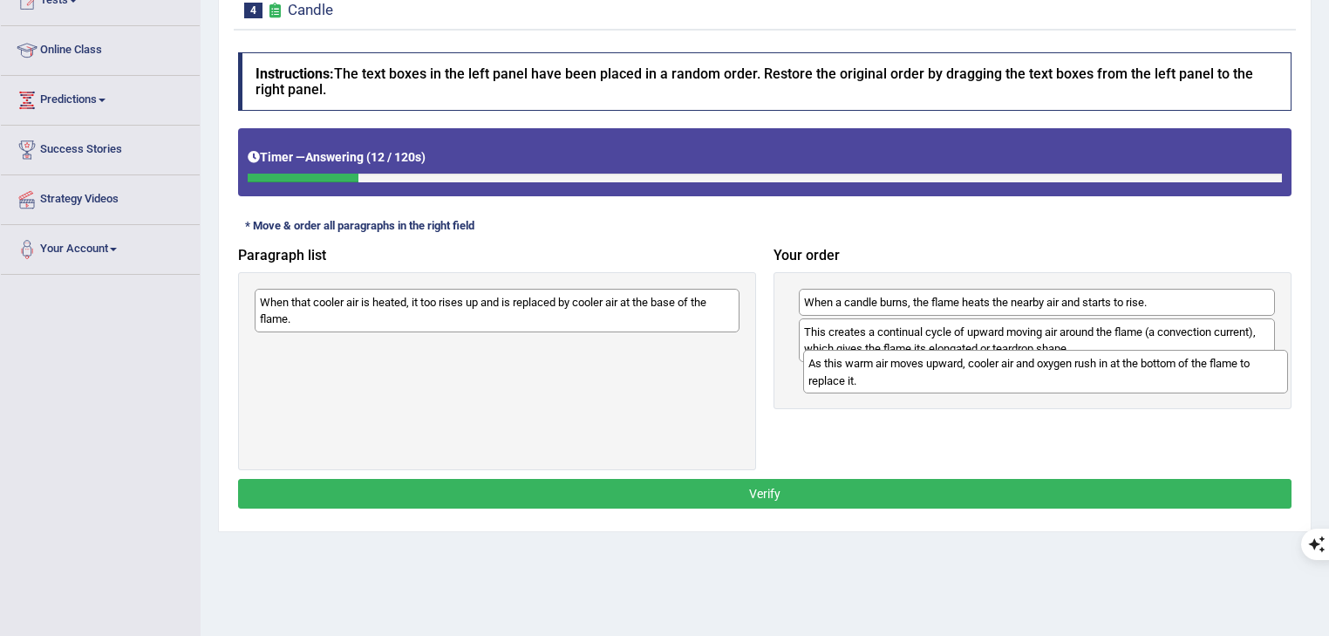
drag, startPoint x: 565, startPoint y: 357, endPoint x: 1113, endPoint y: 373, distance: 548.6
click at [1113, 373] on div "As this warm air moves upward, cooler air and oxygen rush in at the bottom of t…" at bounding box center [1046, 372] width 486 height 44
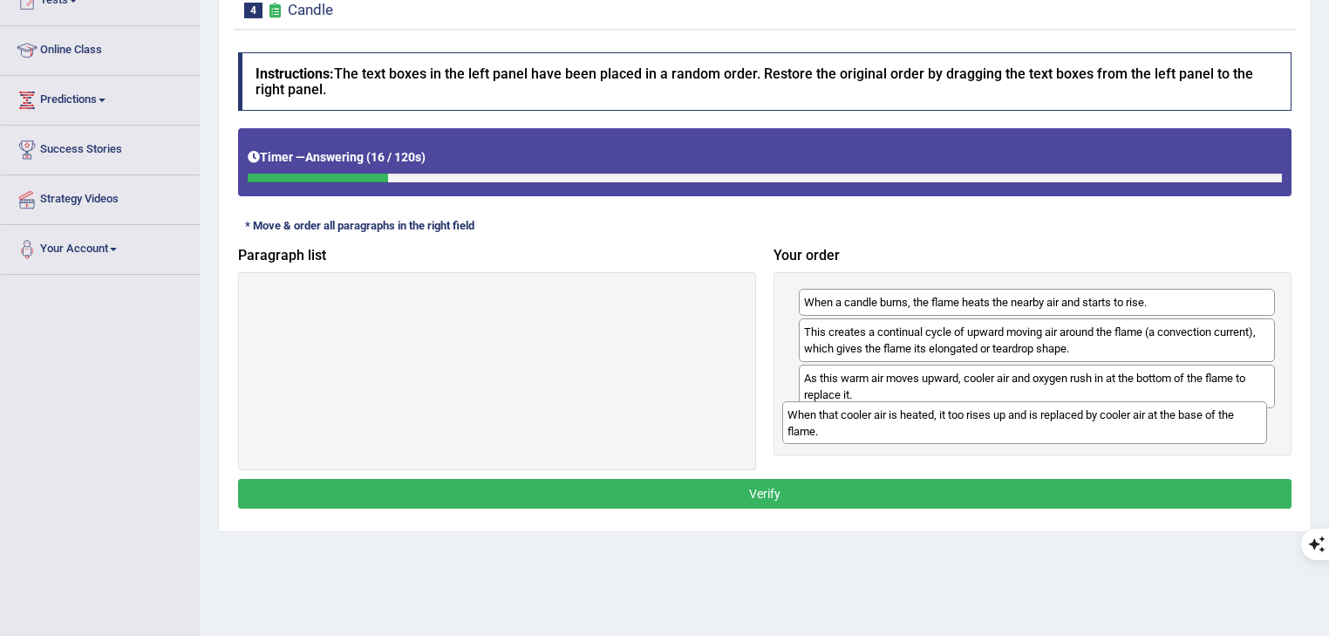
drag, startPoint x: 650, startPoint y: 309, endPoint x: 1178, endPoint y: 421, distance: 539.3
click at [1178, 421] on div "When that cooler air is heated, it too rises up and is replaced by cooler air a…" at bounding box center [1025, 423] width 486 height 44
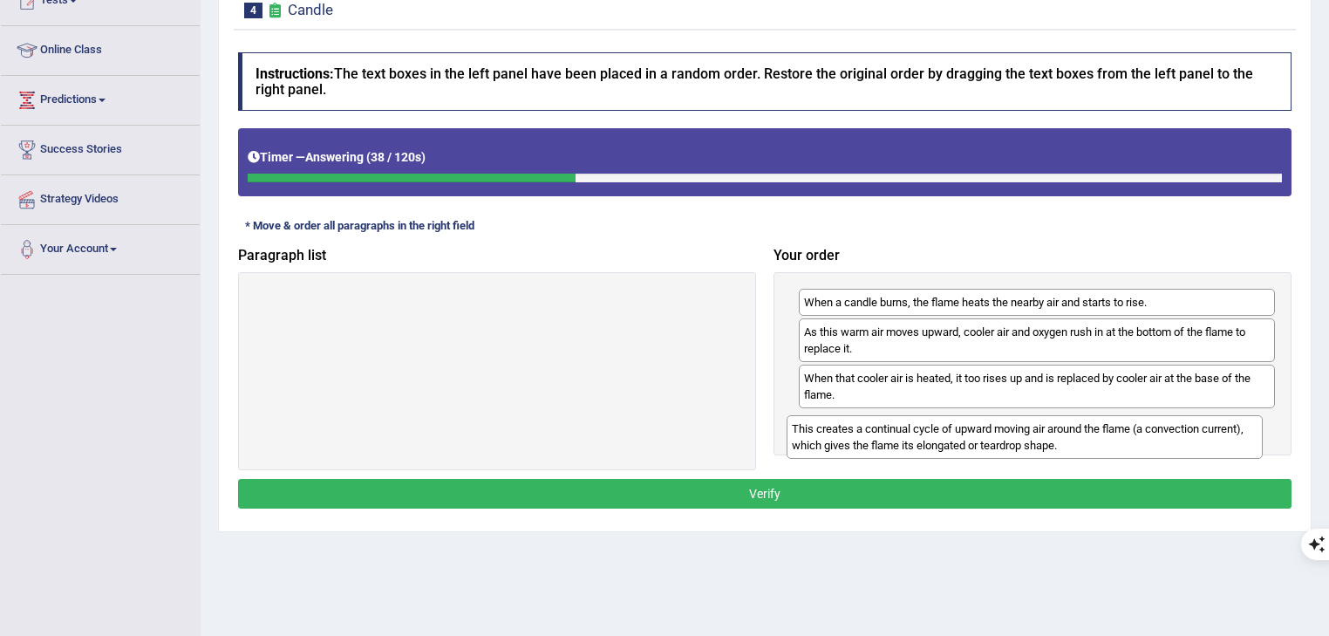
drag, startPoint x: 1087, startPoint y: 341, endPoint x: 1075, endPoint y: 439, distance: 99.3
click at [1075, 439] on div "This creates a continual cycle of upward moving air around the flame (a convect…" at bounding box center [1024, 437] width 477 height 44
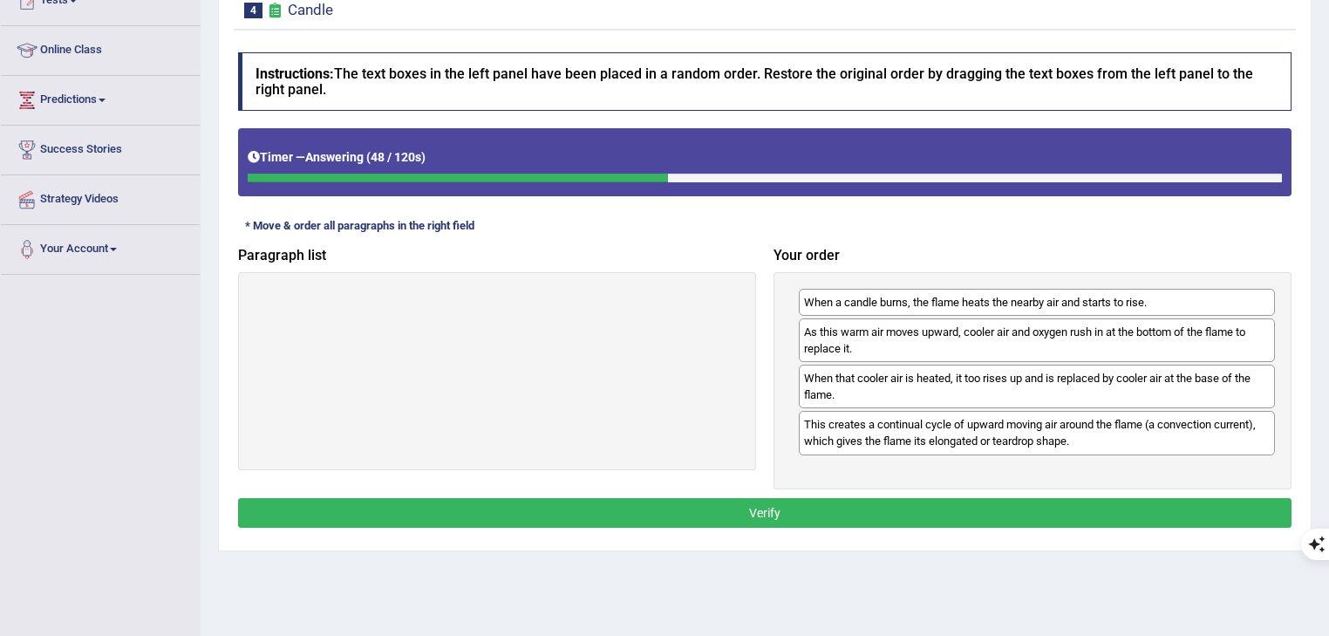
click at [1071, 509] on button "Verify" at bounding box center [764, 513] width 1053 height 30
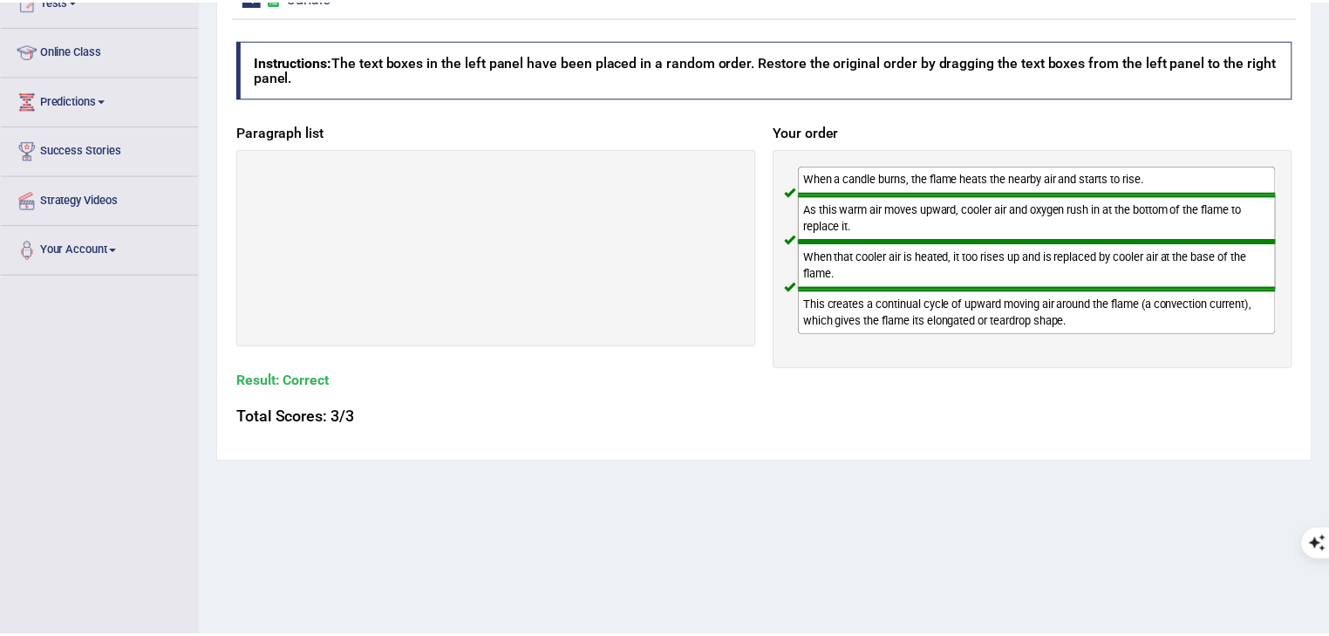
scroll to position [0, 0]
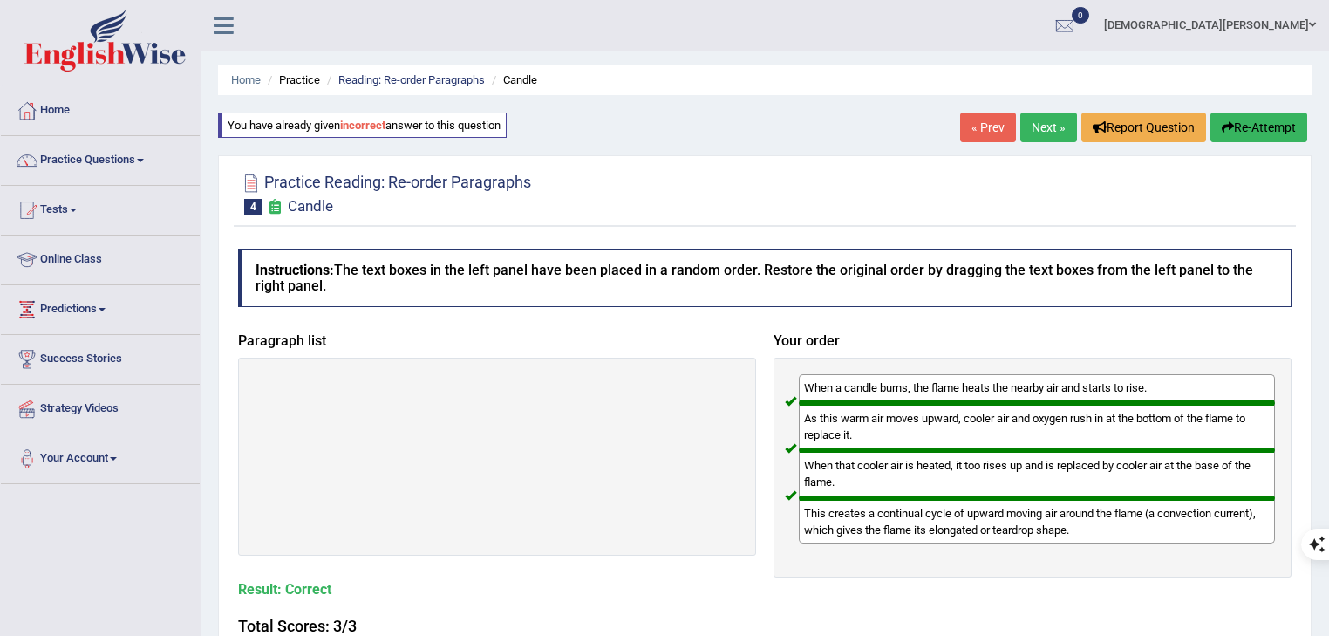
click at [1036, 125] on link "Next »" at bounding box center [1048, 127] width 57 height 30
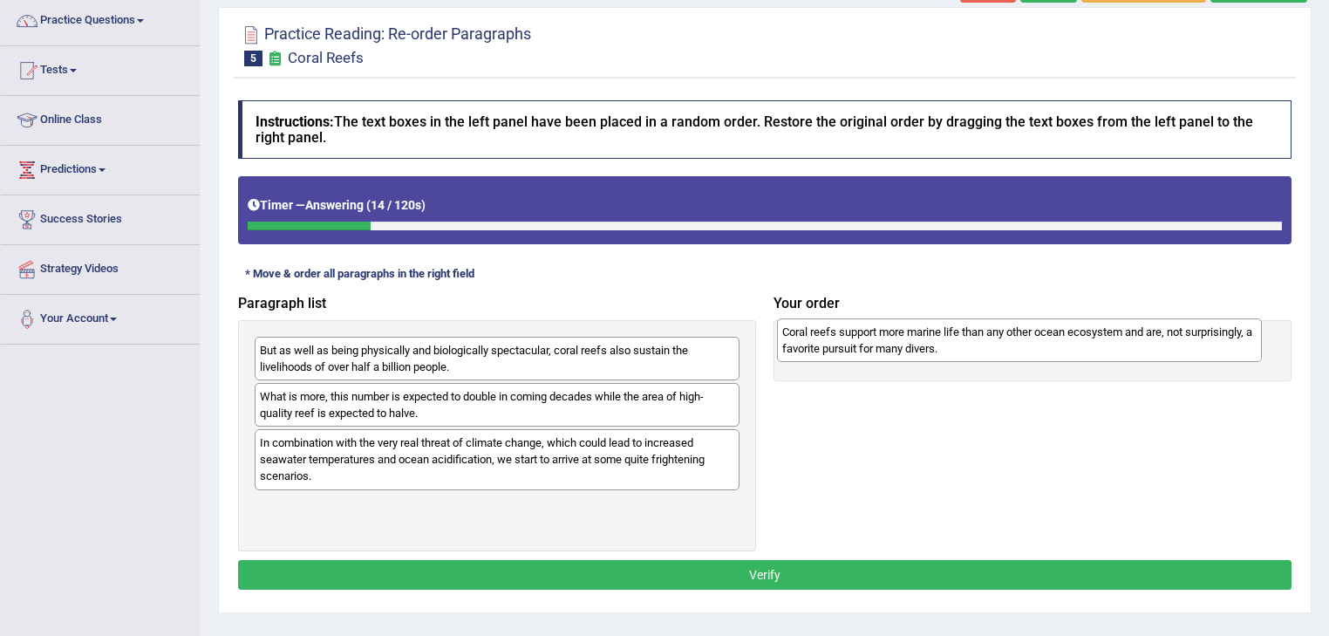
drag, startPoint x: 523, startPoint y: 457, endPoint x: 1045, endPoint y: 347, distance: 533.7
click at [1045, 347] on div "Coral reefs support more marine life than any other ocean ecosystem and are, no…" at bounding box center [1020, 340] width 486 height 44
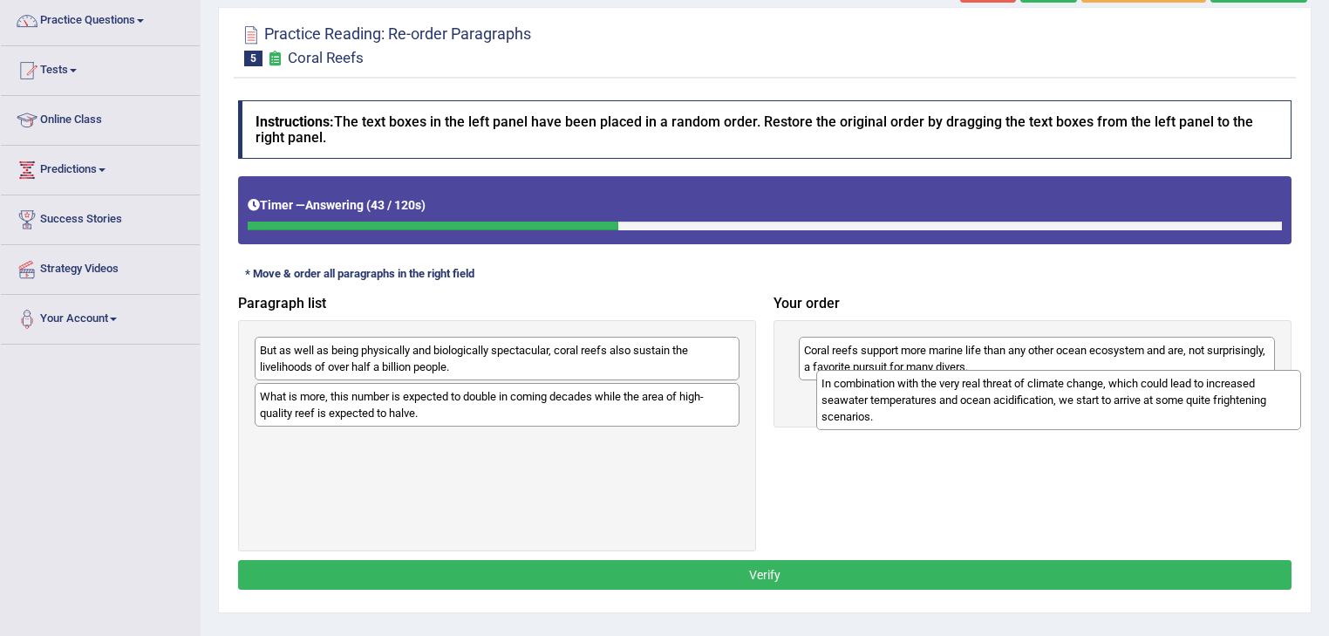
drag, startPoint x: 414, startPoint y: 471, endPoint x: 976, endPoint y: 412, distance: 564.5
click at [976, 412] on div "In combination with the very real threat of climate change, which could lead to…" at bounding box center [1059, 400] width 486 height 60
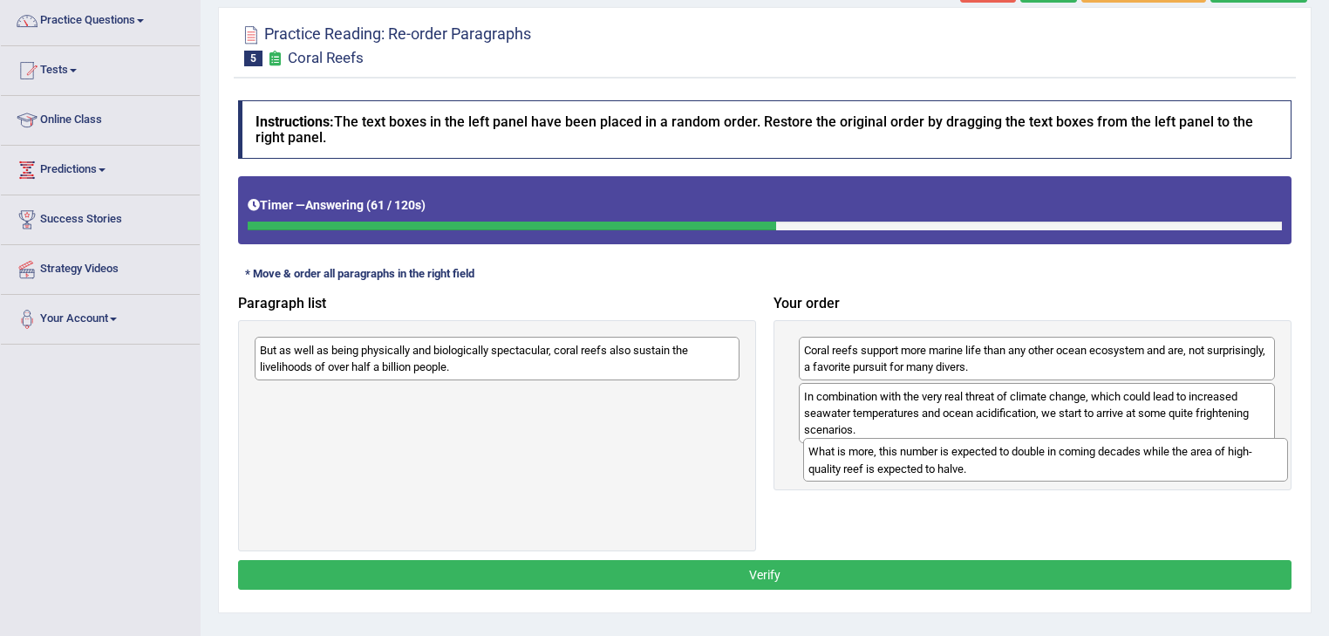
drag, startPoint x: 500, startPoint y: 412, endPoint x: 1049, endPoint y: 467, distance: 551.2
click at [1049, 467] on div "What is more, this number is expected to double in coming decades while the are…" at bounding box center [1046, 460] width 486 height 44
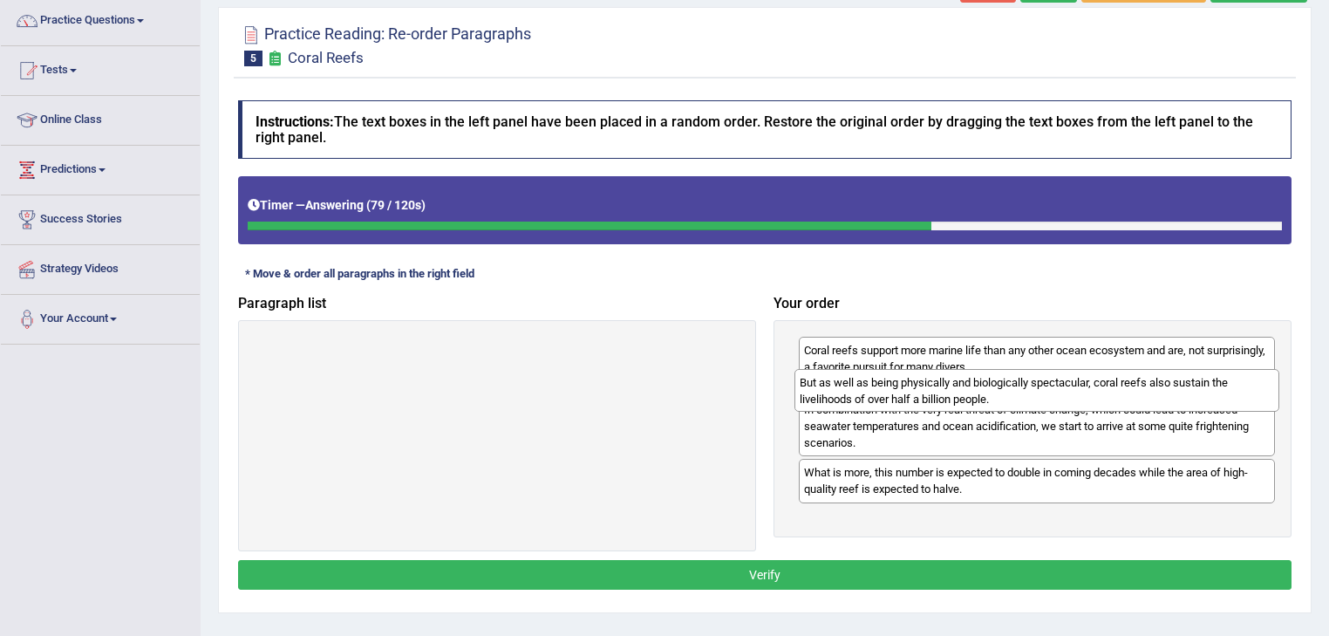
drag, startPoint x: 643, startPoint y: 358, endPoint x: 1183, endPoint y: 391, distance: 540.6
click at [1183, 391] on div "But as well as being physically and biologically spectacular, coral reefs also …" at bounding box center [1037, 391] width 486 height 44
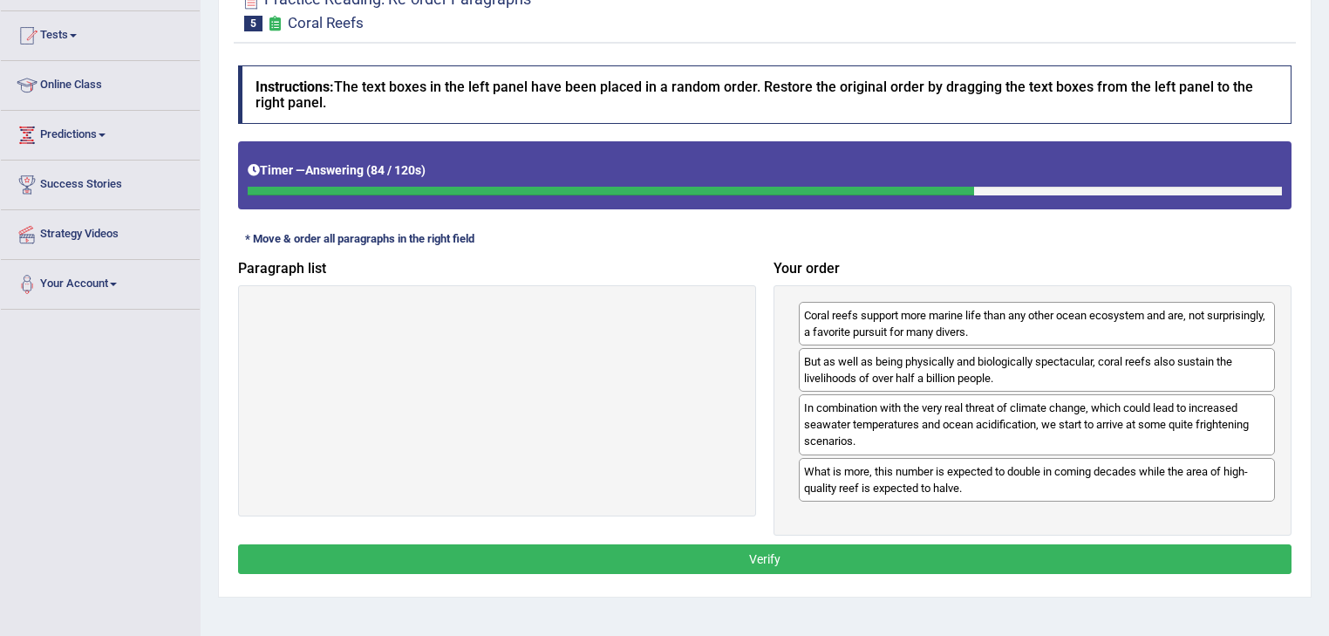
scroll to position [209, 0]
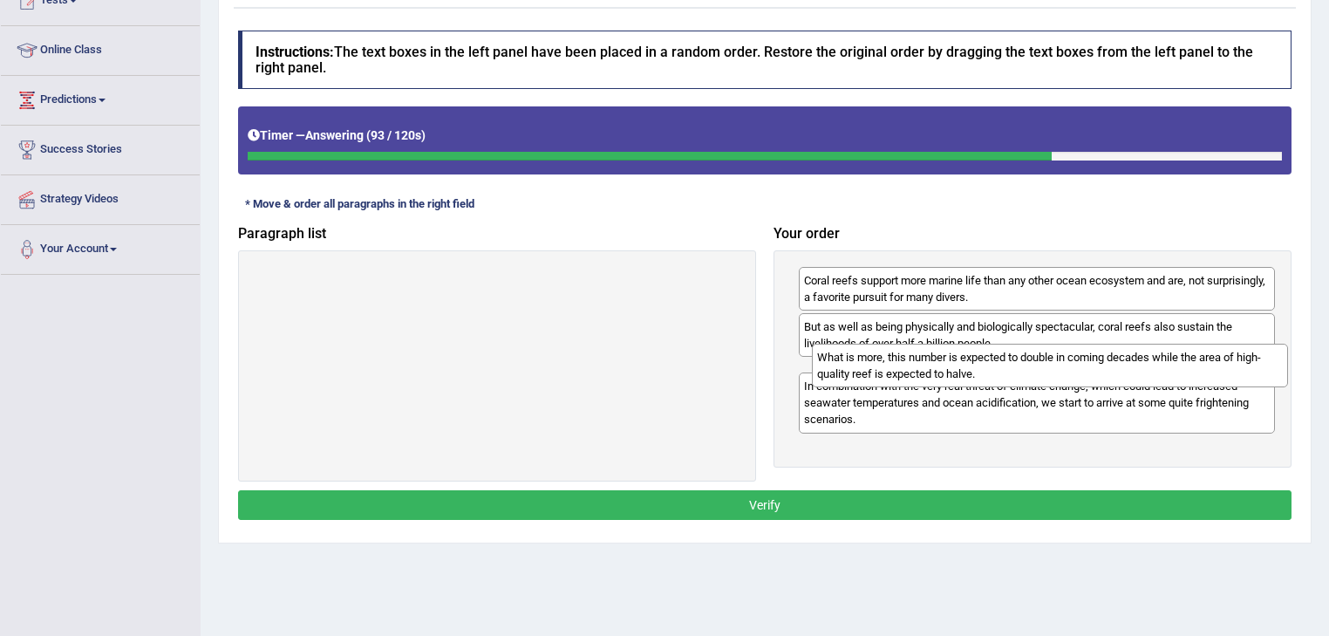
drag, startPoint x: 971, startPoint y: 451, endPoint x: 984, endPoint y: 373, distance: 78.7
click at [984, 373] on div "What is more, this number is expected to double in coming decades while the are…" at bounding box center [1050, 366] width 477 height 44
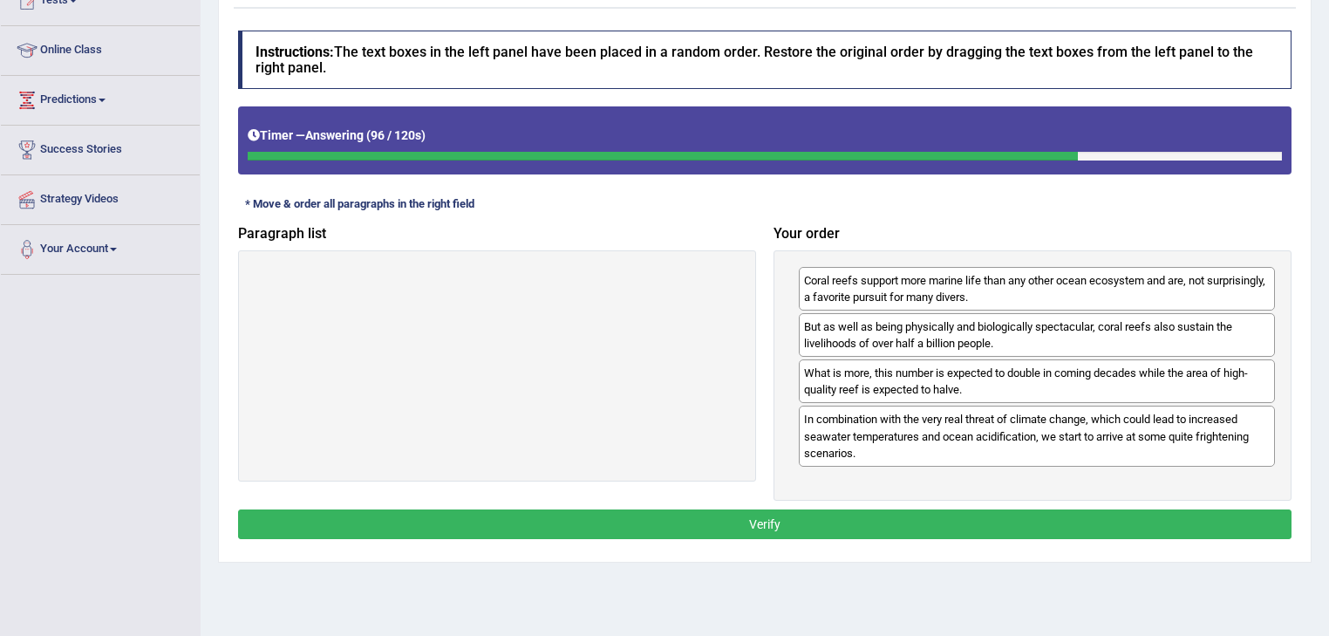
click at [968, 520] on button "Verify" at bounding box center [764, 524] width 1053 height 30
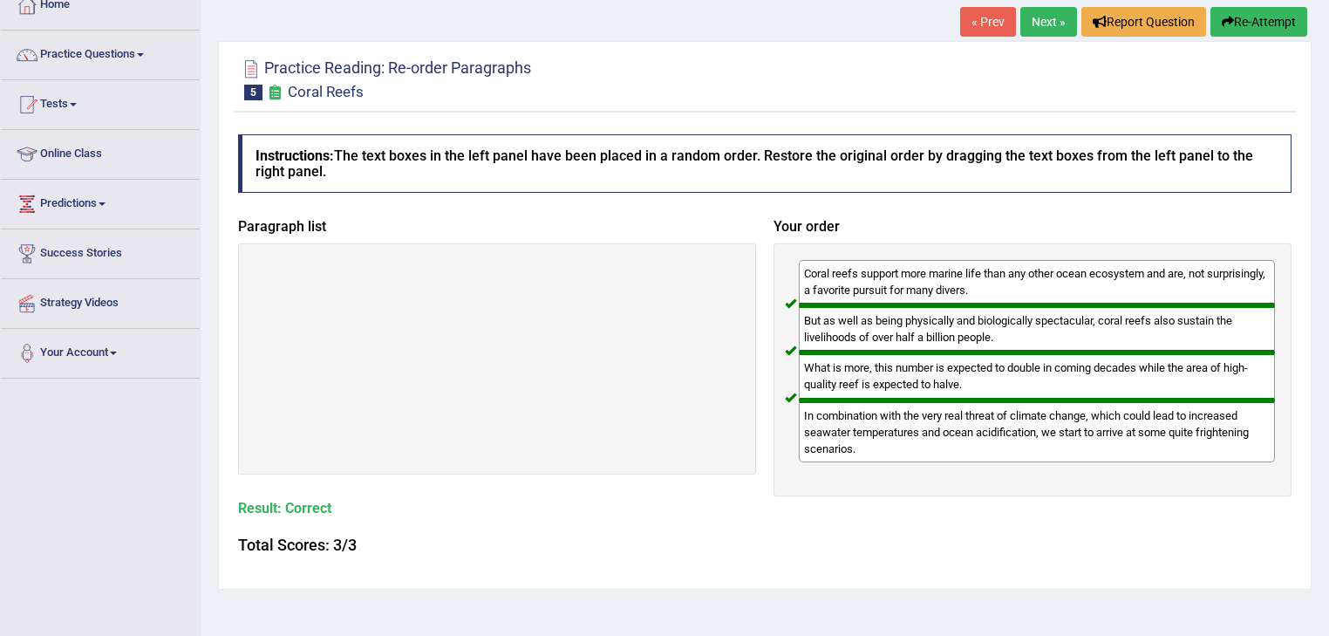
scroll to position [0, 0]
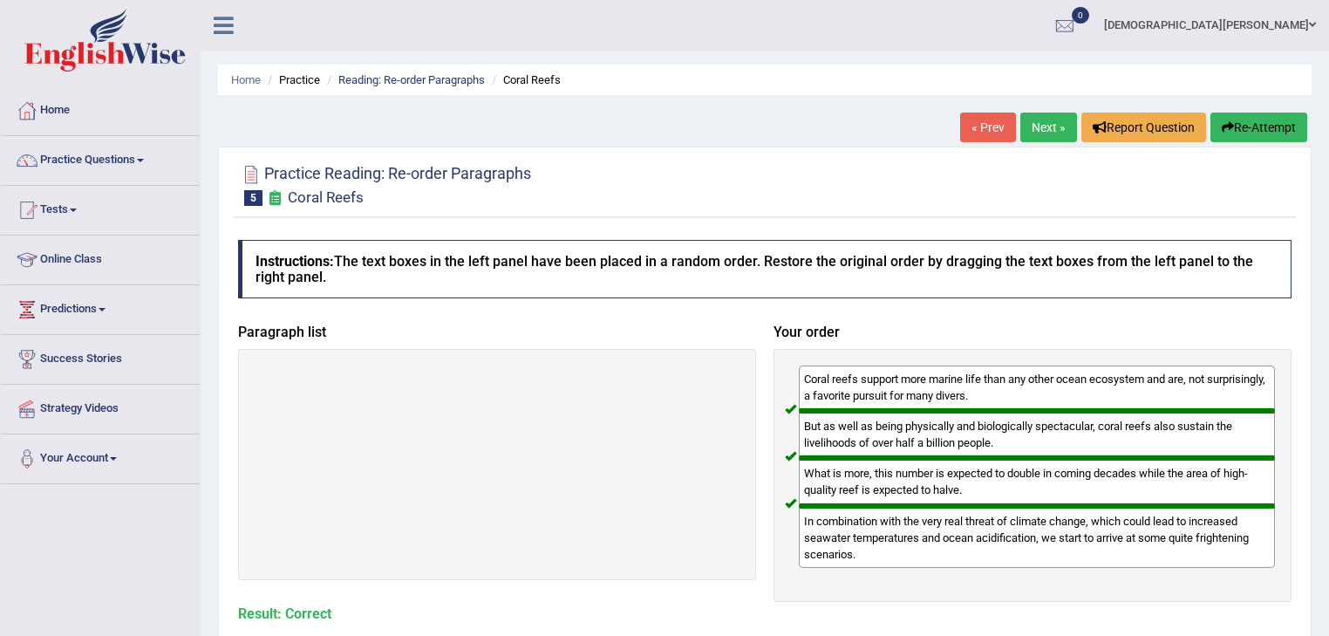
click at [1033, 132] on link "Next »" at bounding box center [1048, 127] width 57 height 30
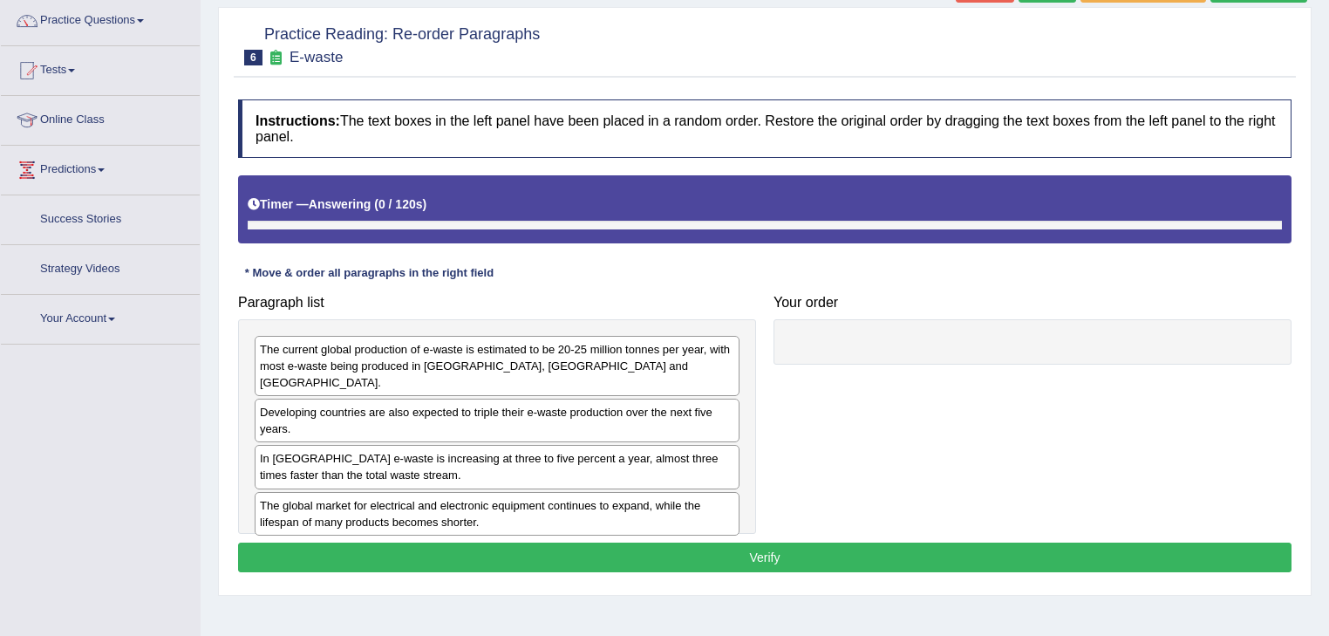
scroll to position [153, 0]
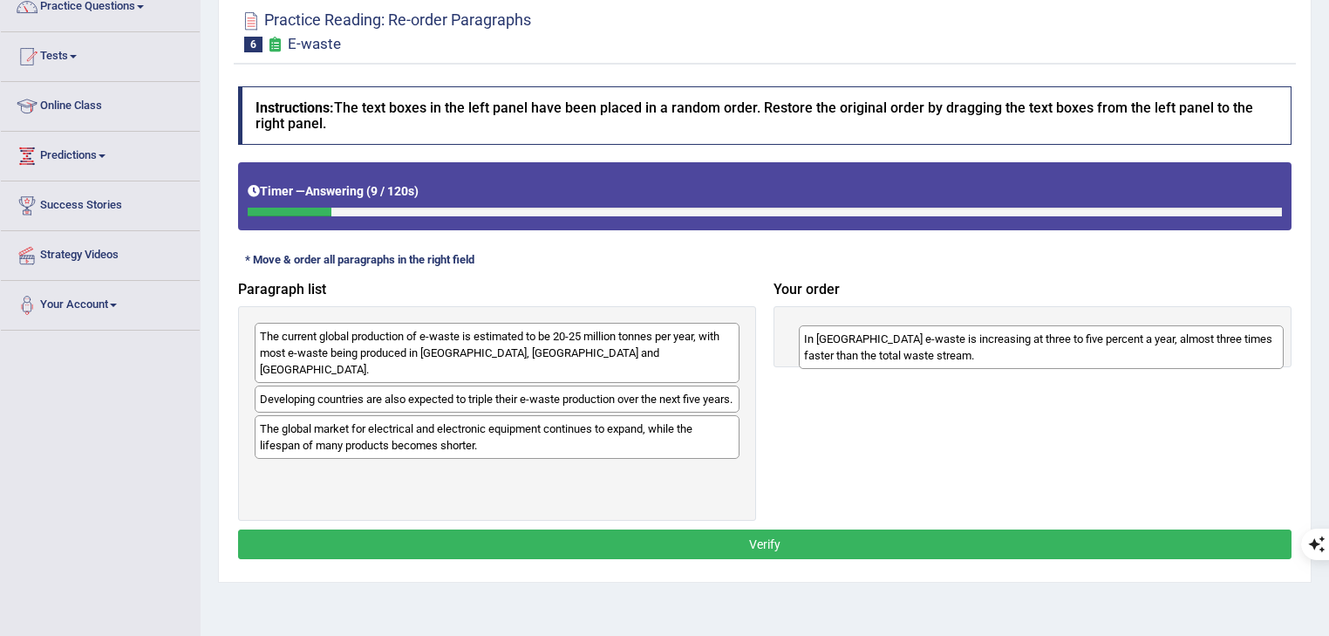
drag, startPoint x: 575, startPoint y: 440, endPoint x: 1119, endPoint y: 351, distance: 551.3
click at [1119, 351] on div "In [GEOGRAPHIC_DATA] e-waste is increasing at three to five percent a year, alm…" at bounding box center [1042, 347] width 486 height 44
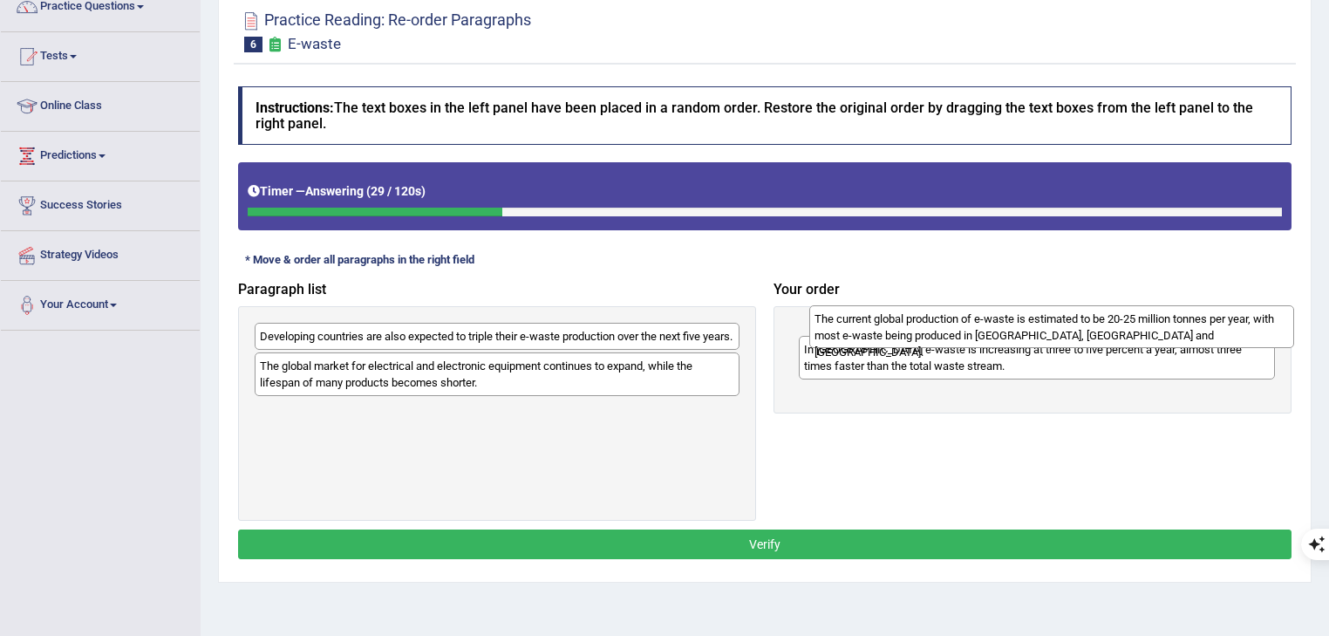
drag, startPoint x: 636, startPoint y: 357, endPoint x: 1191, endPoint y: 339, distance: 554.8
click at [1191, 339] on div "The current global production of e-waste is estimated to be 20-25 million tonne…" at bounding box center [1052, 327] width 486 height 44
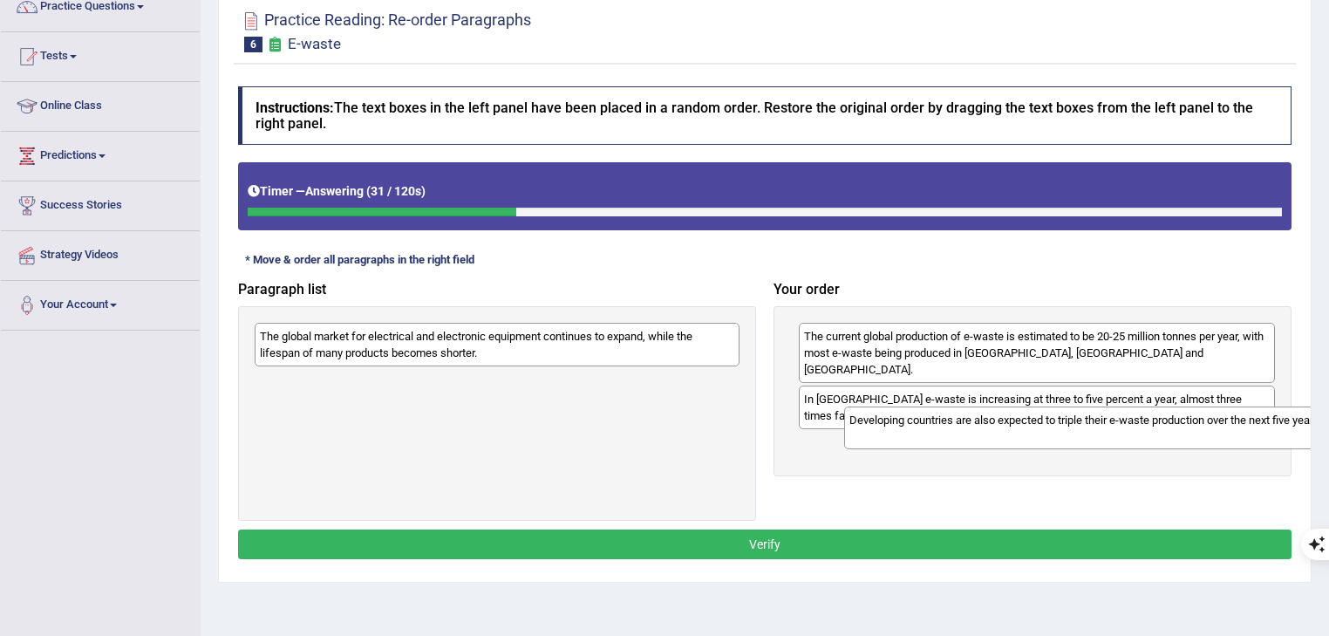
drag, startPoint x: 550, startPoint y: 352, endPoint x: 1140, endPoint y: 436, distance: 595.3
click at [1140, 436] on div "Developing countries are also expected to triple their e-waste production over …" at bounding box center [1087, 428] width 486 height 44
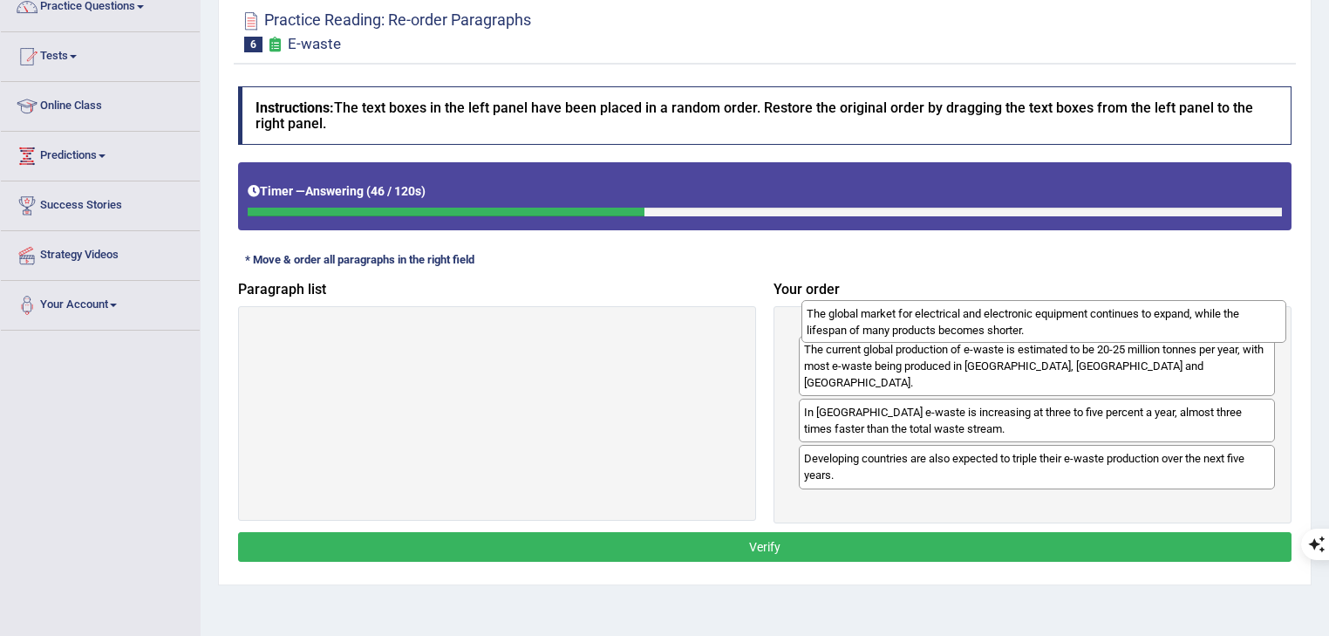
drag, startPoint x: 570, startPoint y: 348, endPoint x: 1117, endPoint y: 325, distance: 547.1
click at [1117, 325] on div "The global market for electrical and electronic equipment continues to expand, …" at bounding box center [1044, 322] width 486 height 44
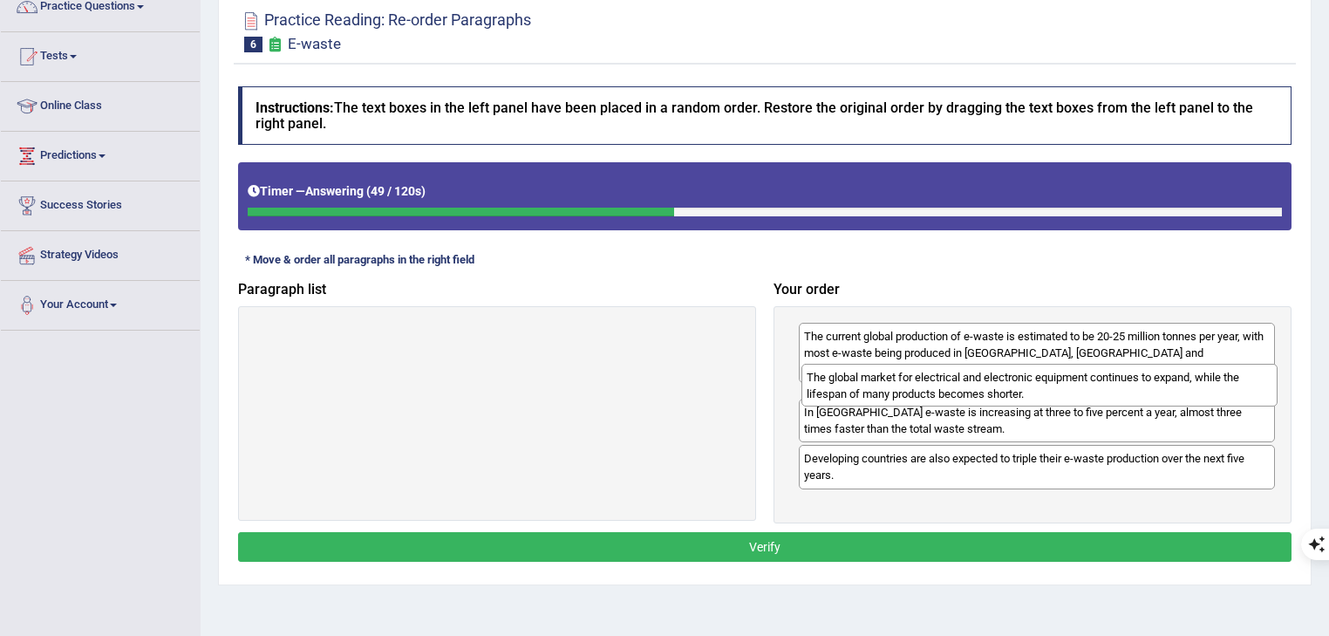
drag, startPoint x: 1062, startPoint y: 345, endPoint x: 1065, endPoint y: 386, distance: 41.1
click at [1065, 386] on div "The global market for electrical and electronic equipment continues to expand, …" at bounding box center [1039, 386] width 477 height 44
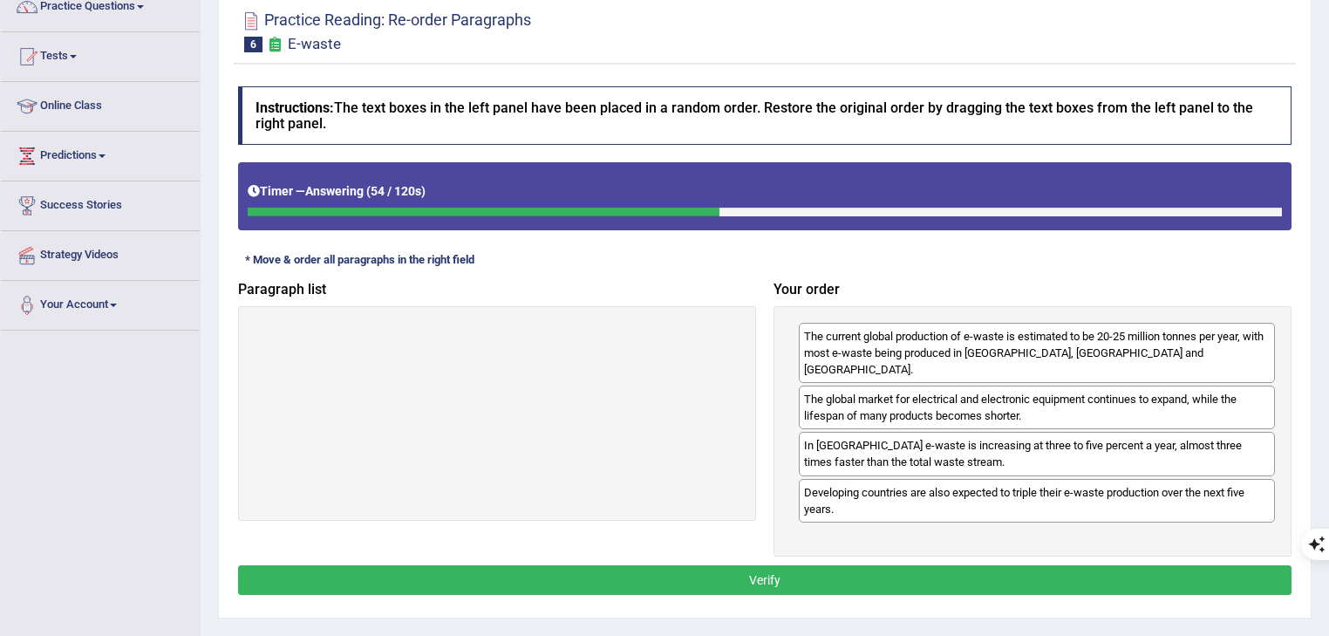
click at [1058, 396] on div "The global market for electrical and electronic equipment continues to expand, …" at bounding box center [1037, 407] width 476 height 44
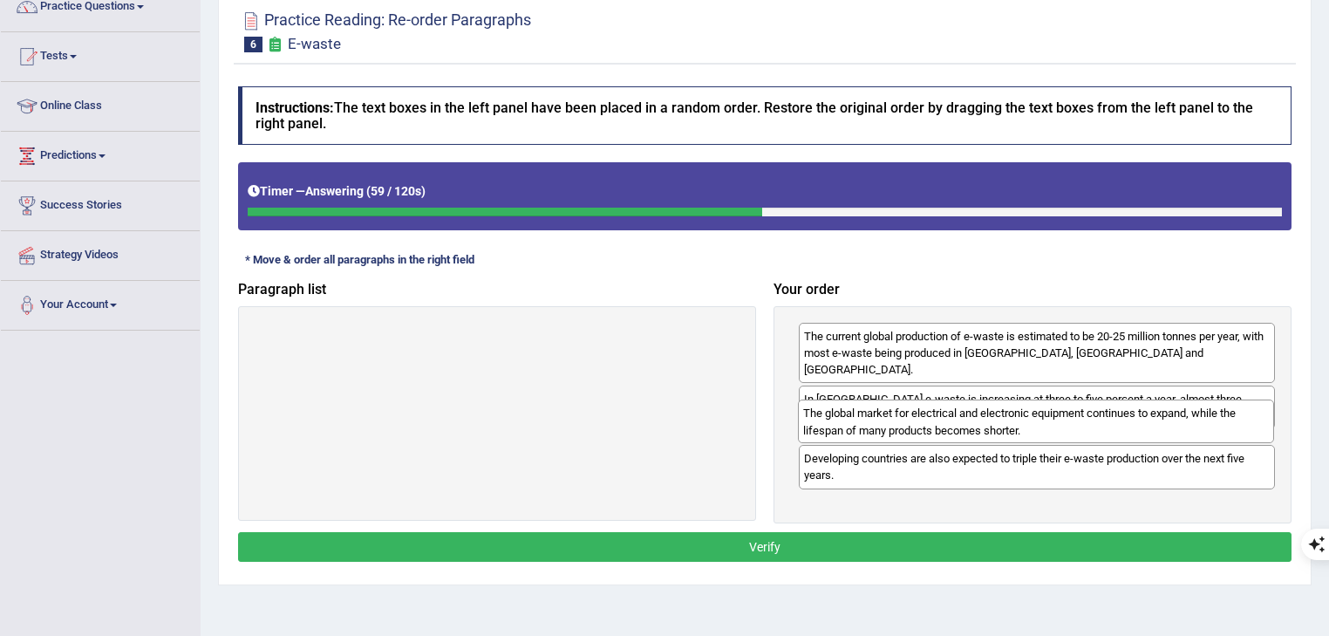
drag, startPoint x: 1058, startPoint y: 396, endPoint x: 1057, endPoint y: 427, distance: 31.4
click at [1057, 427] on div "The global market for electrical and electronic equipment continues to expand, …" at bounding box center [1036, 421] width 477 height 44
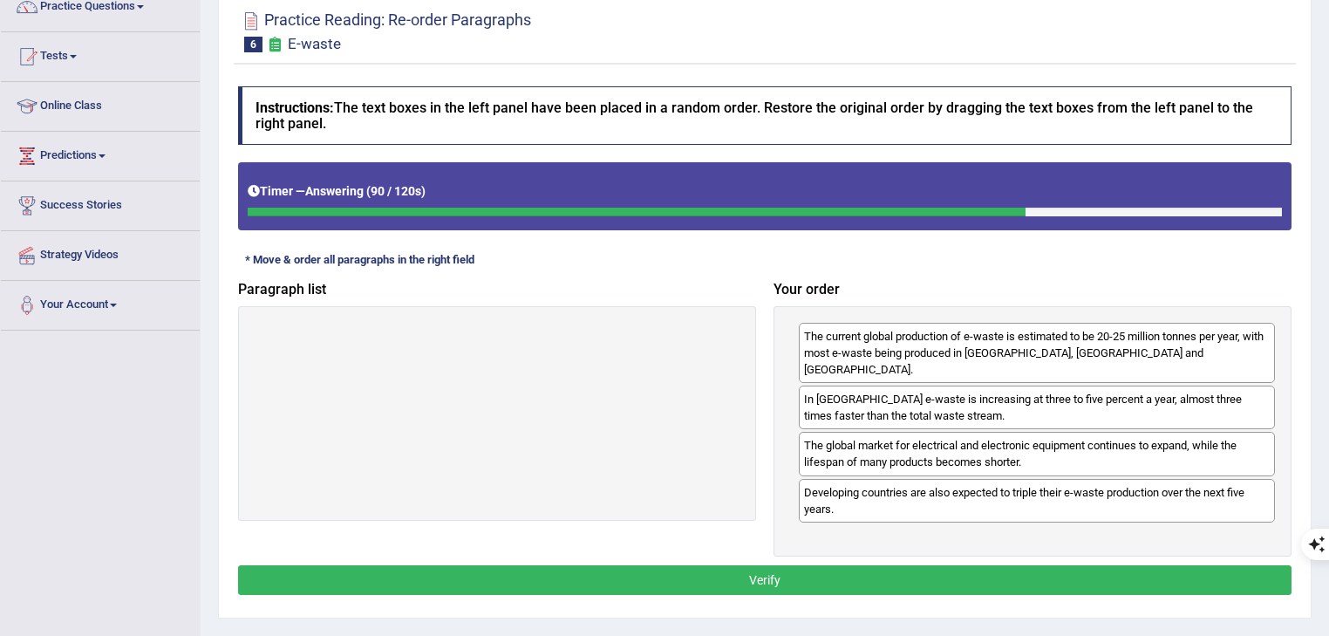
click at [1043, 565] on button "Verify" at bounding box center [764, 580] width 1053 height 30
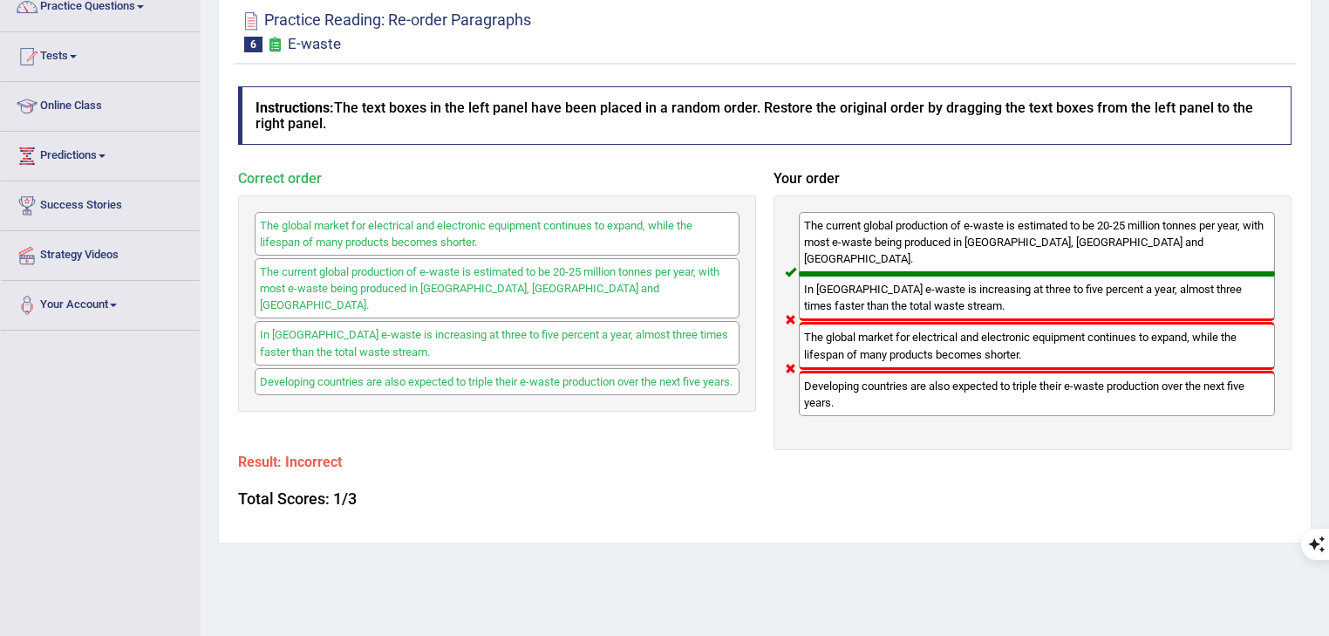
drag, startPoint x: 437, startPoint y: 378, endPoint x: 300, endPoint y: 259, distance: 181.7
click at [300, 259] on div "The global market for electrical and electronic equipment continues to expand, …" at bounding box center [497, 303] width 518 height 216
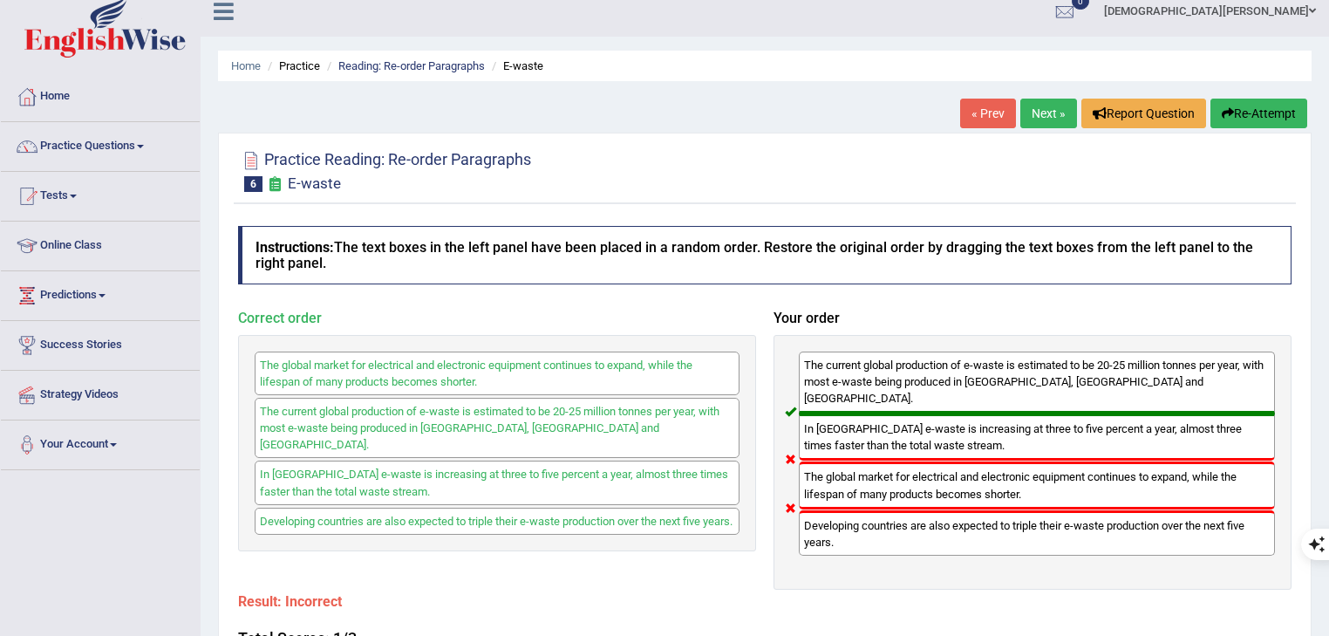
scroll to position [14, 0]
click at [1037, 107] on link "Next »" at bounding box center [1048, 114] width 57 height 30
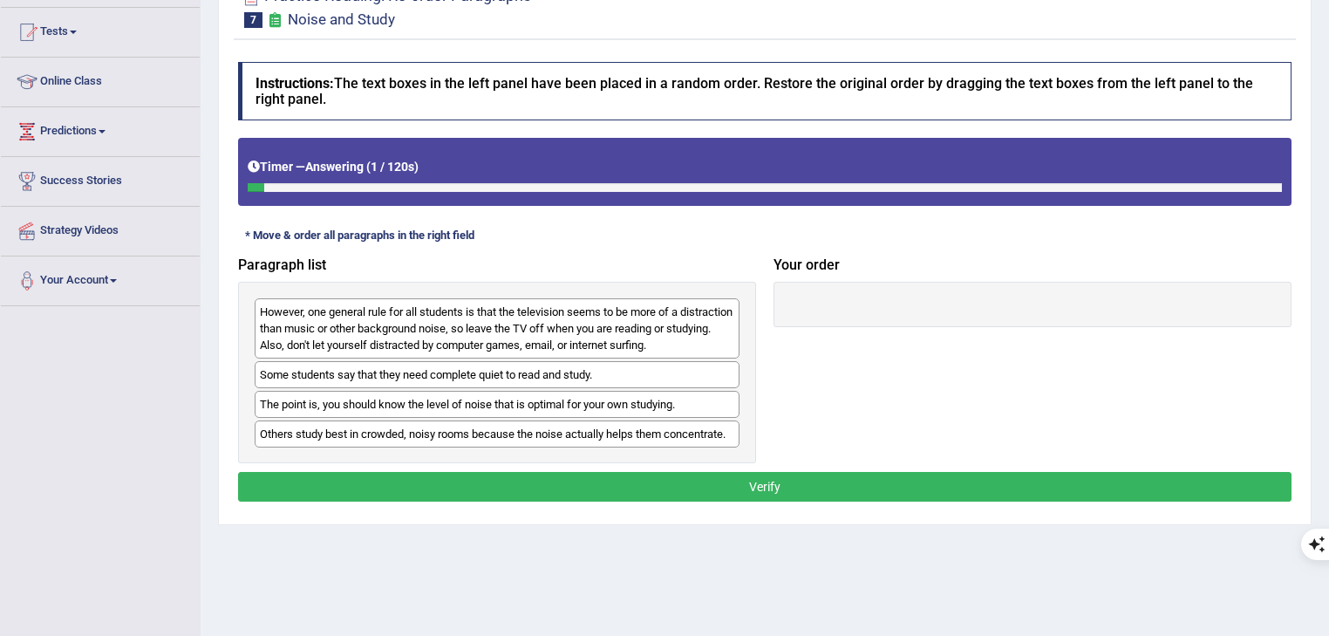
scroll to position [209, 0]
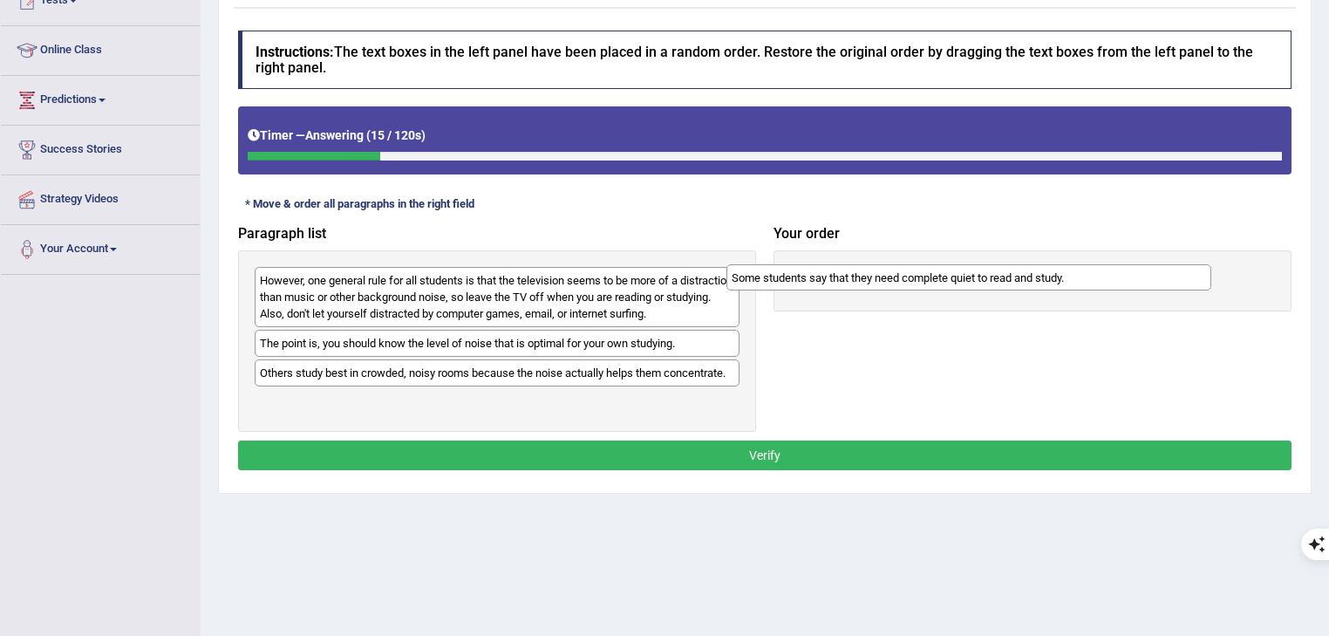
drag, startPoint x: 659, startPoint y: 344, endPoint x: 1146, endPoint y: 279, distance: 490.9
click at [1146, 279] on div "Some students say that they need complete quiet to read and study." at bounding box center [969, 277] width 486 height 27
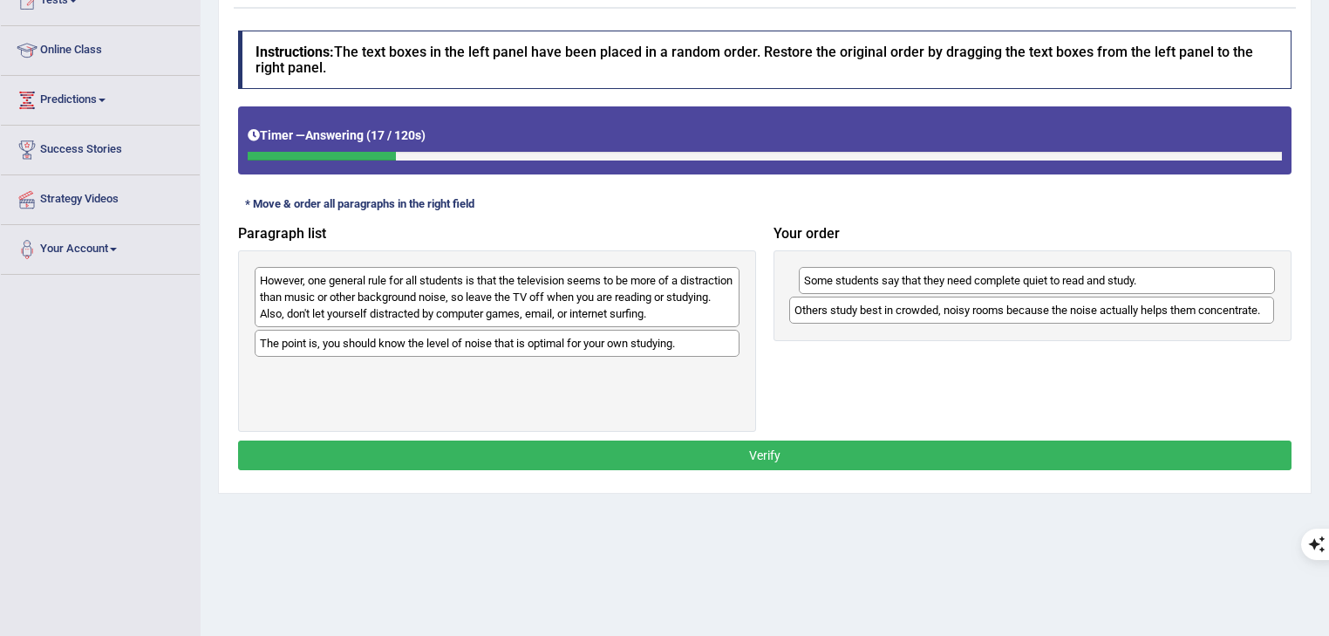
drag, startPoint x: 338, startPoint y: 373, endPoint x: 873, endPoint y: 310, distance: 538.1
click at [873, 310] on div "Others study best in crowded, noisy rooms because the noise actually helps them…" at bounding box center [1032, 309] width 486 height 27
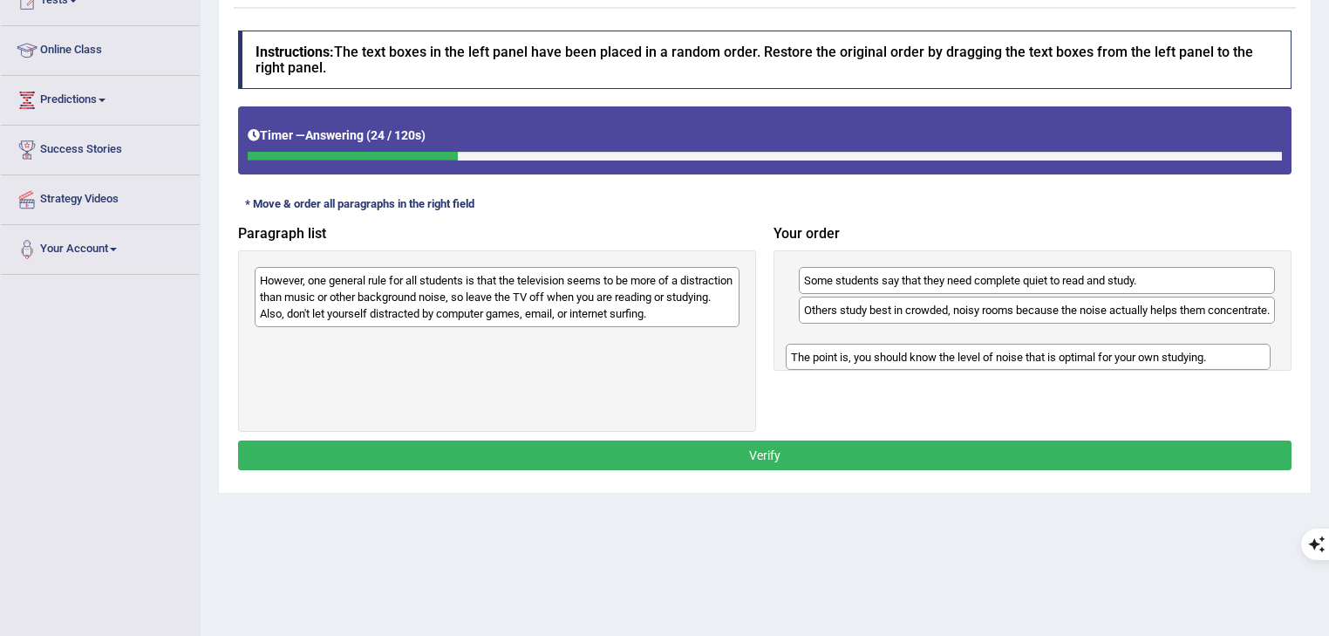
drag, startPoint x: 334, startPoint y: 342, endPoint x: 865, endPoint y: 356, distance: 531.2
click at [865, 356] on div "The point is, you should know the level of noise that is optimal for your own s…" at bounding box center [1029, 357] width 486 height 27
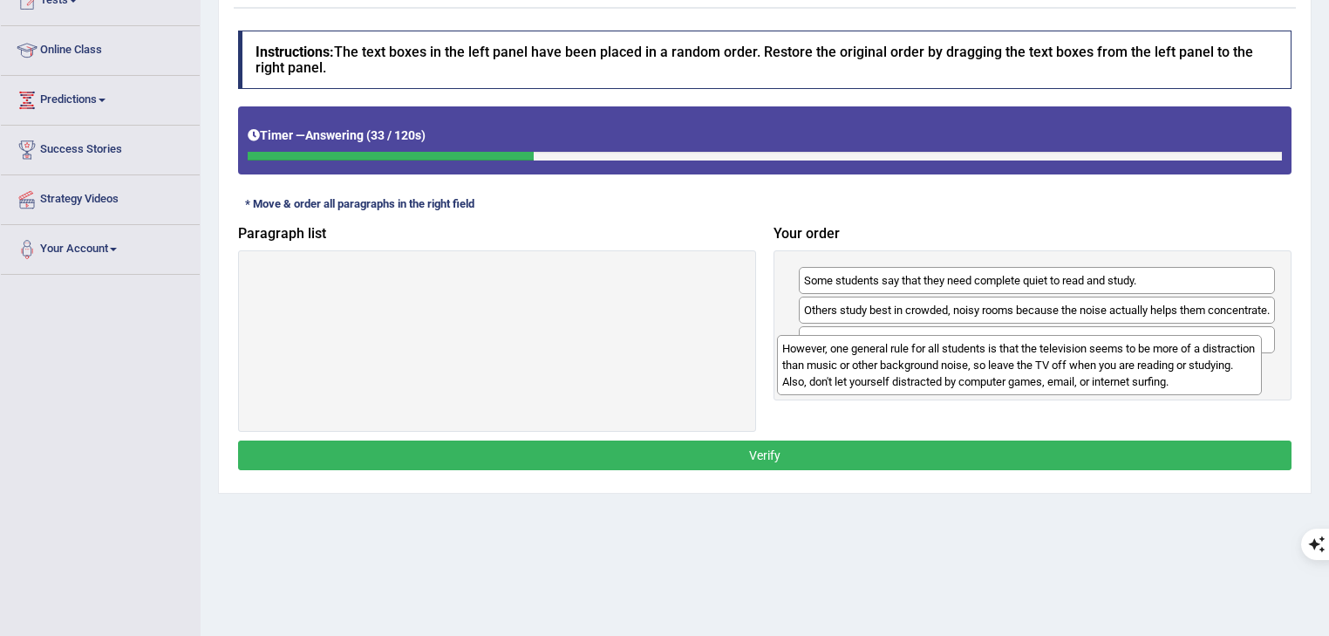
drag, startPoint x: 615, startPoint y: 306, endPoint x: 1137, endPoint y: 374, distance: 526.7
click at [1137, 374] on div "However, one general rule for all students is that the television seems to be m…" at bounding box center [1020, 365] width 486 height 60
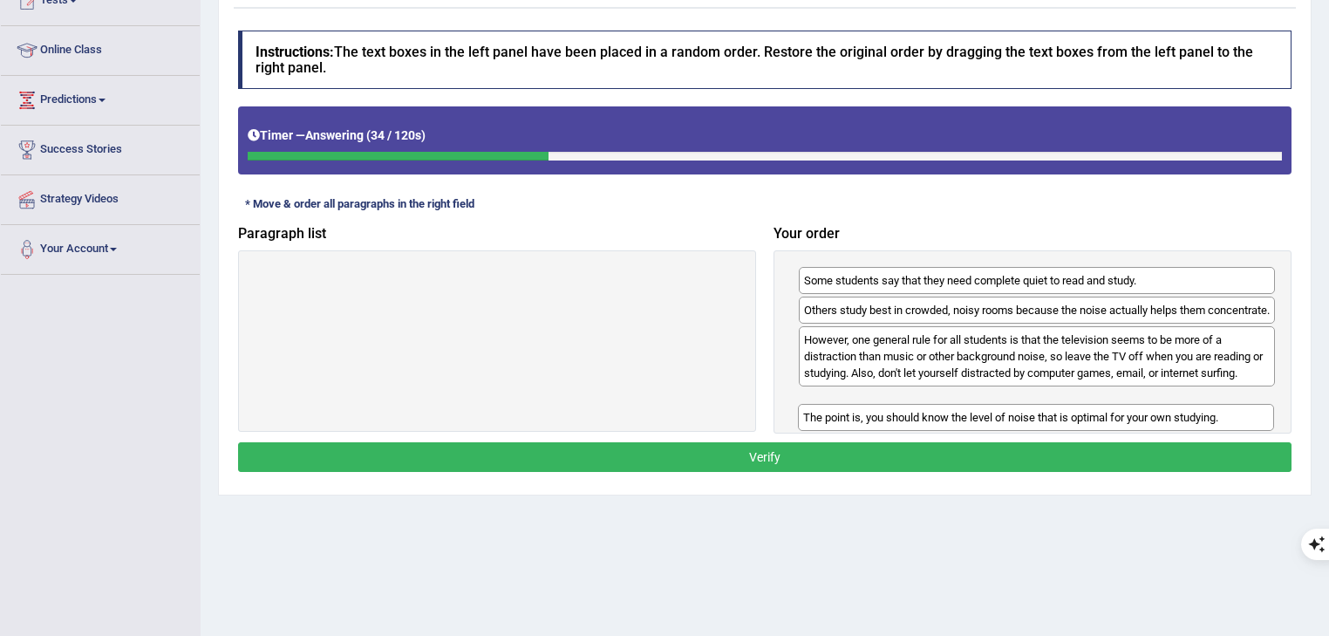
drag, startPoint x: 967, startPoint y: 361, endPoint x: 966, endPoint y: 423, distance: 61.9
click at [966, 423] on div "The point is, you should know the level of noise that is optimal for your own s…" at bounding box center [1036, 417] width 477 height 27
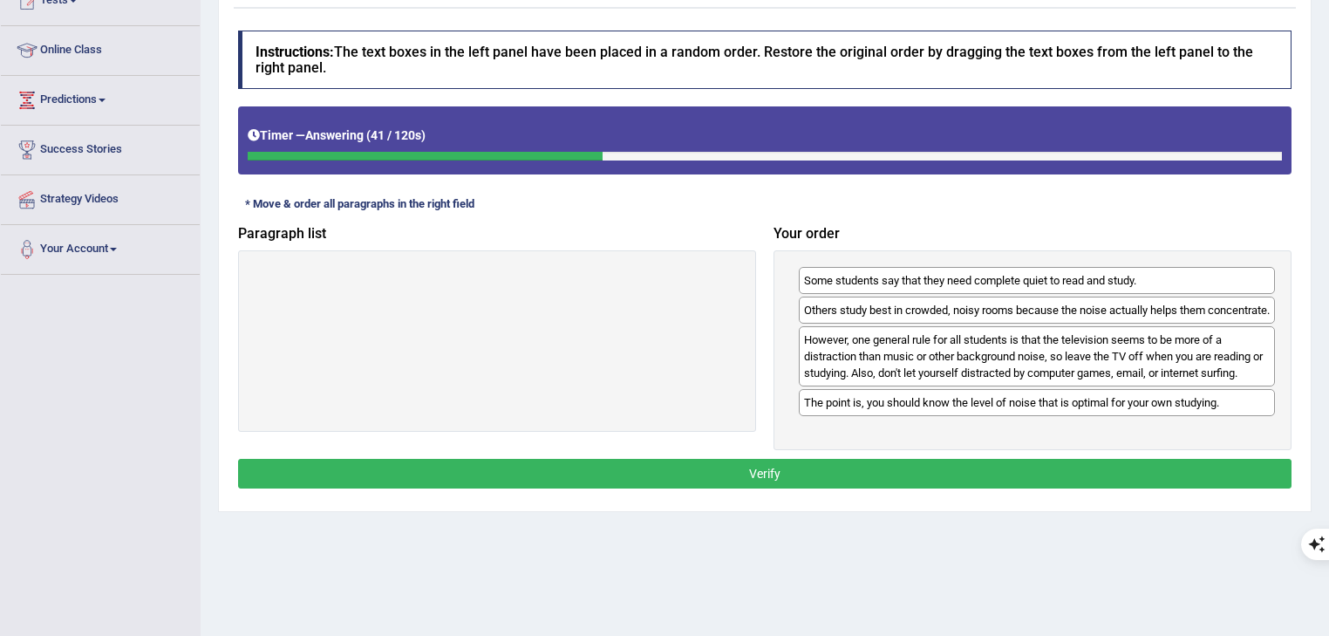
click at [963, 481] on button "Verify" at bounding box center [764, 474] width 1053 height 30
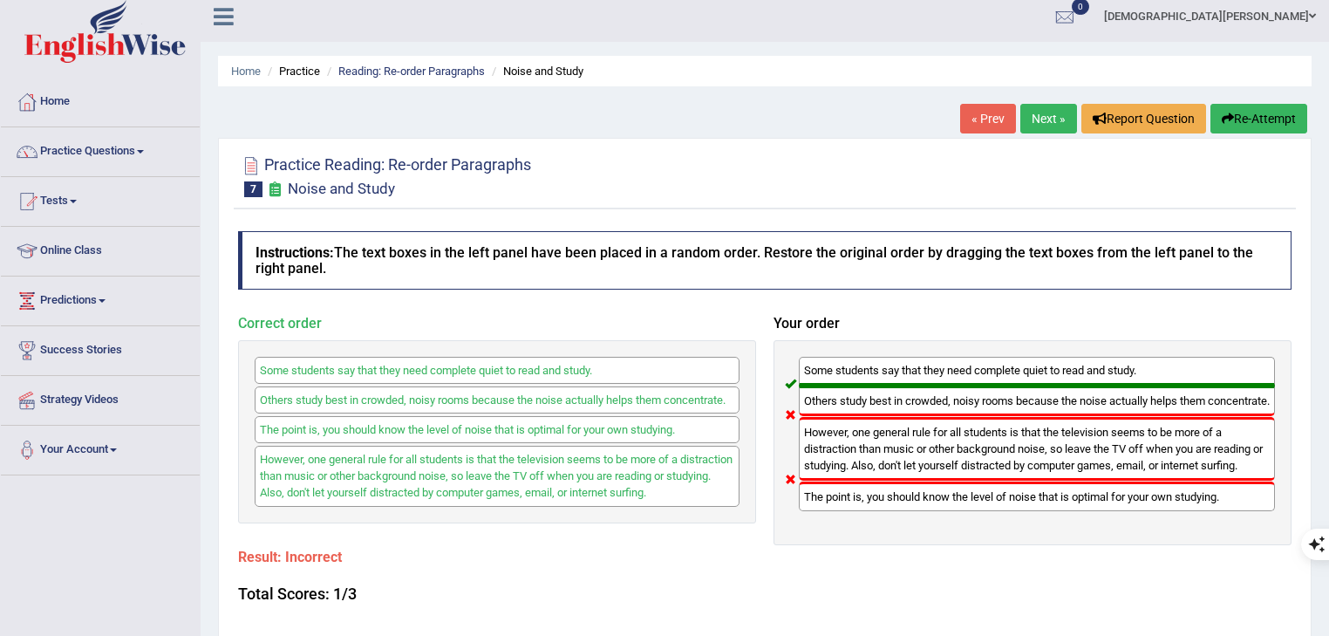
scroll to position [0, 0]
